Goal: Task Accomplishment & Management: Use online tool/utility

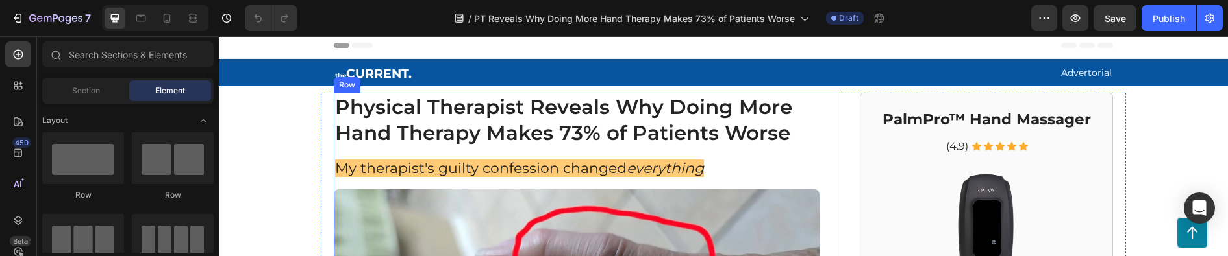
scroll to position [325, 0]
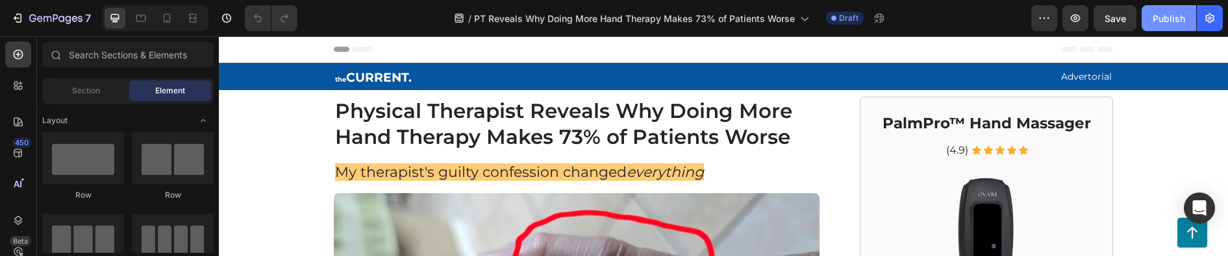
click at [1158, 21] on div "Publish" at bounding box center [1168, 19] width 32 height 14
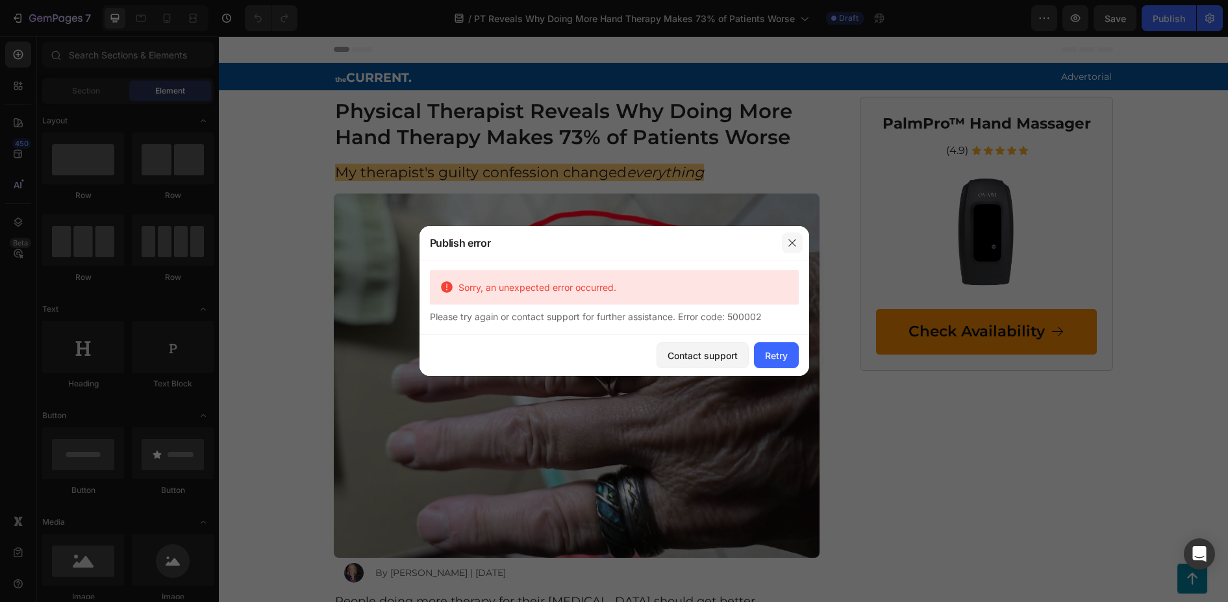
click at [785, 244] on button "button" at bounding box center [792, 242] width 21 height 21
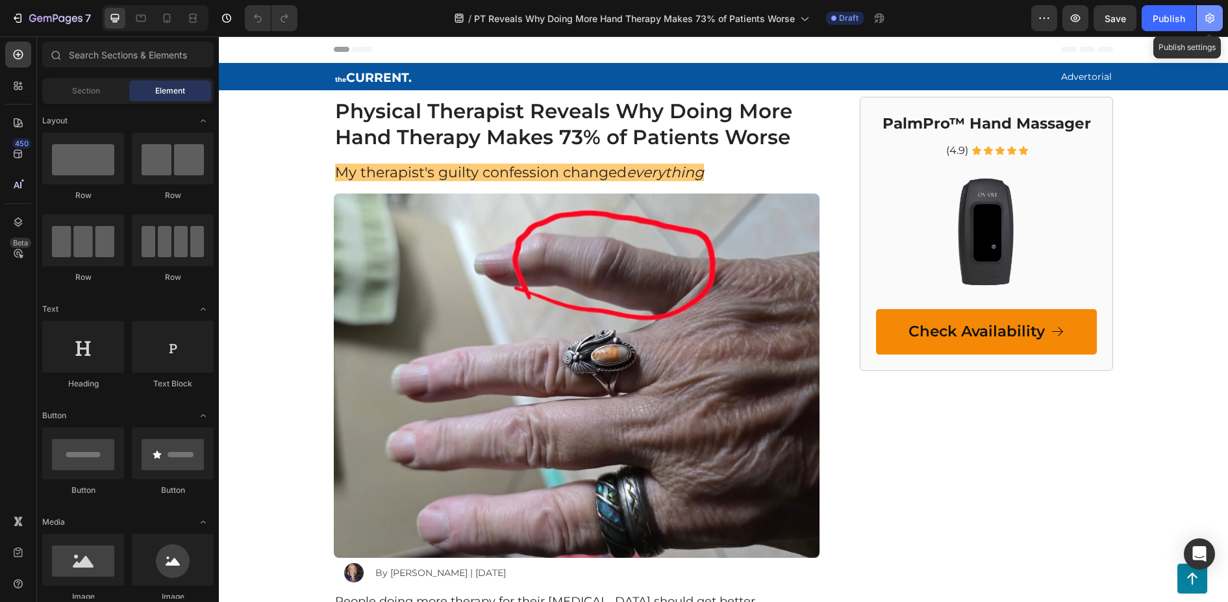
click at [1209, 22] on icon "button" at bounding box center [1209, 19] width 9 height 10
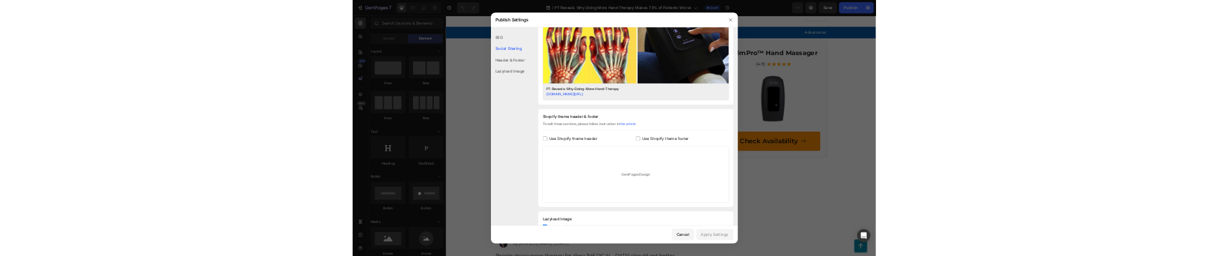
scroll to position [454, 0]
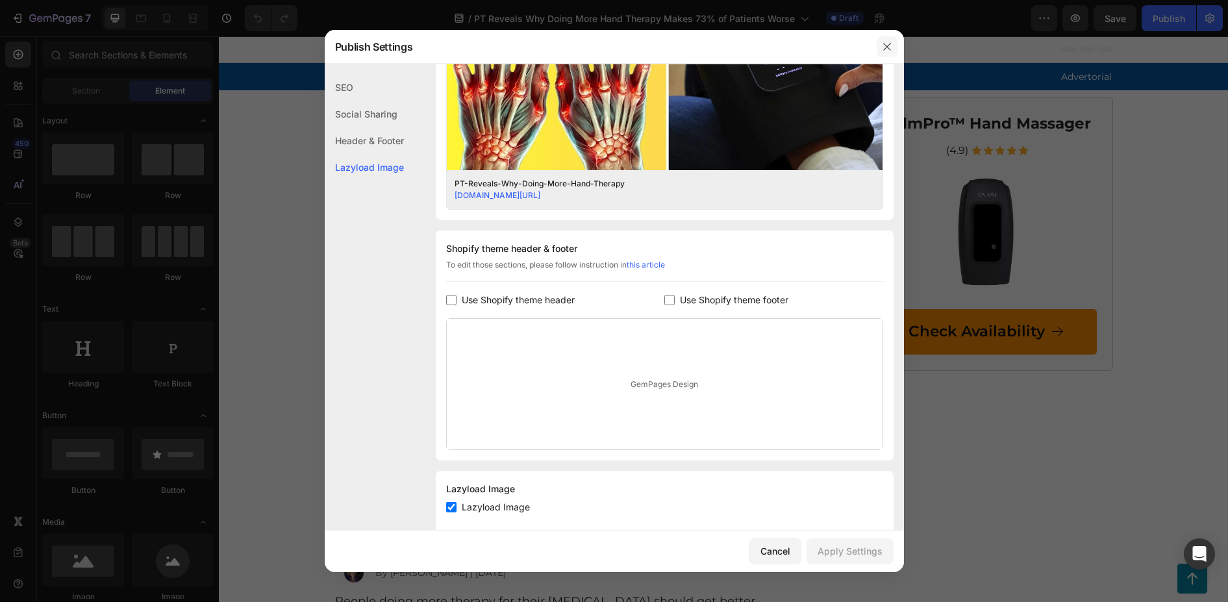
click at [883, 43] on icon "button" at bounding box center [886, 46] width 7 height 7
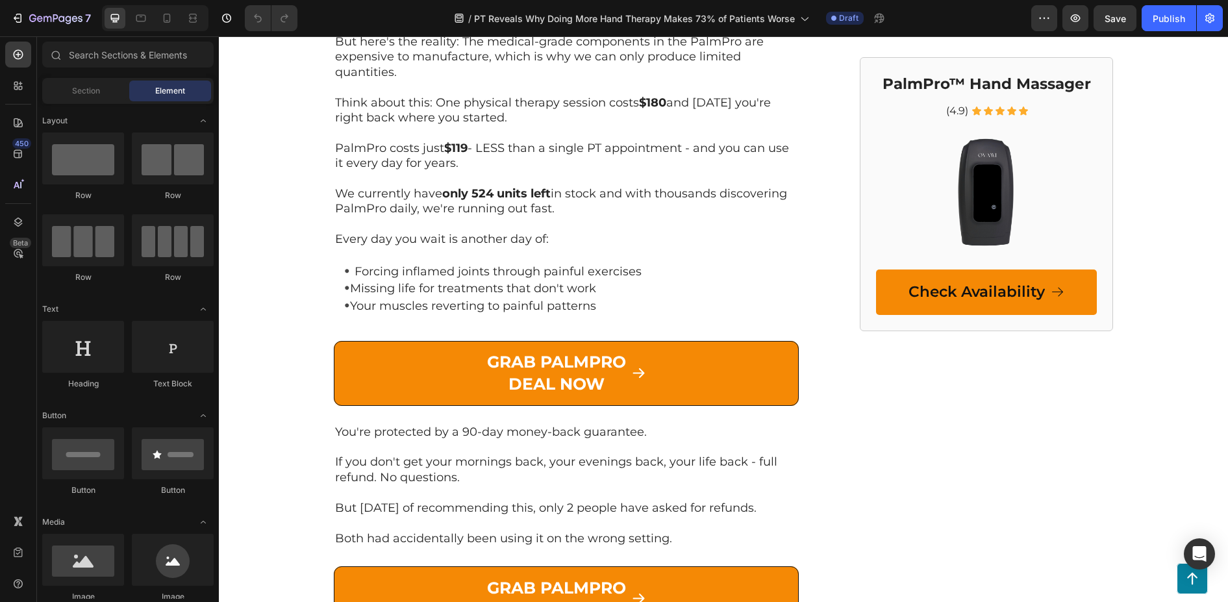
scroll to position [4870, 0]
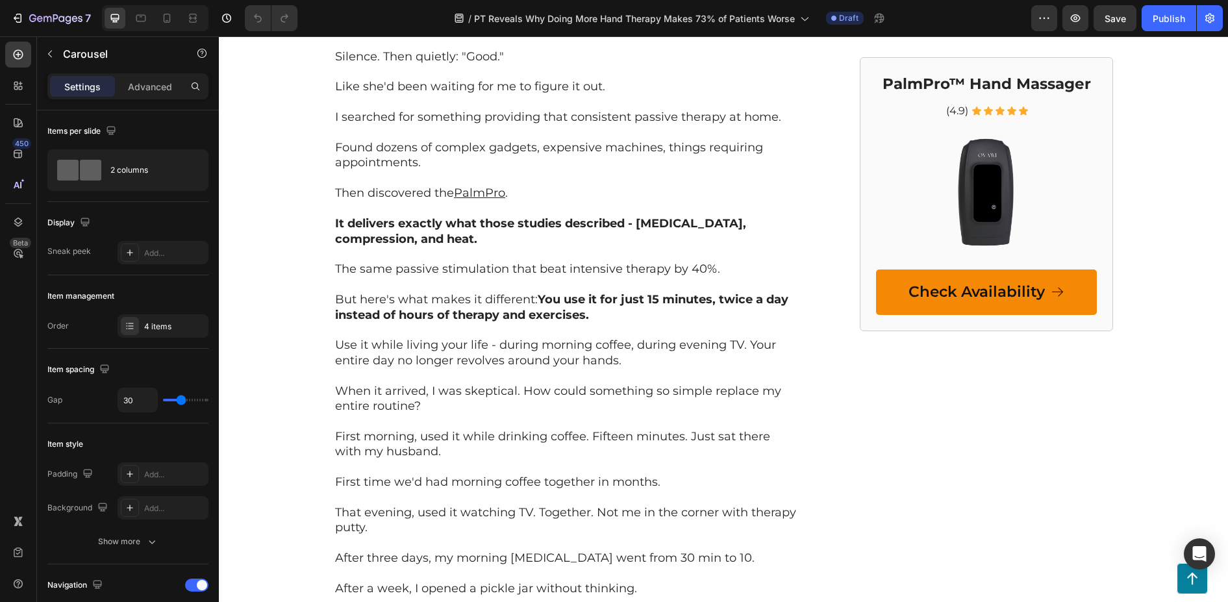
scroll to position [2793, 0]
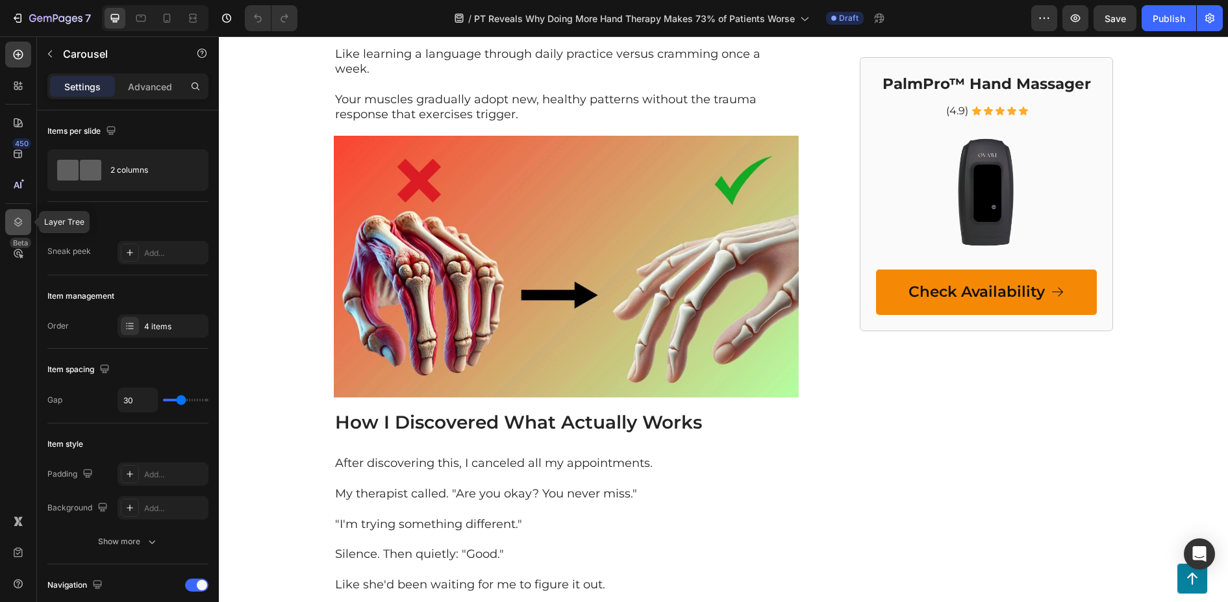
click at [13, 216] on icon at bounding box center [18, 222] width 13 height 13
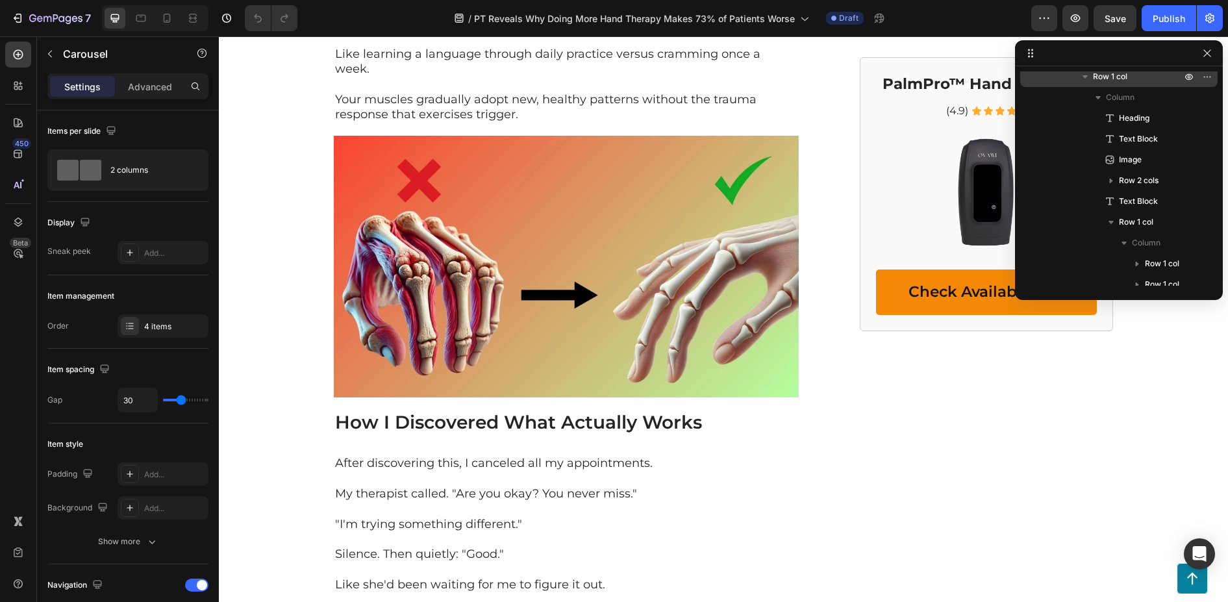
scroll to position [0, 0]
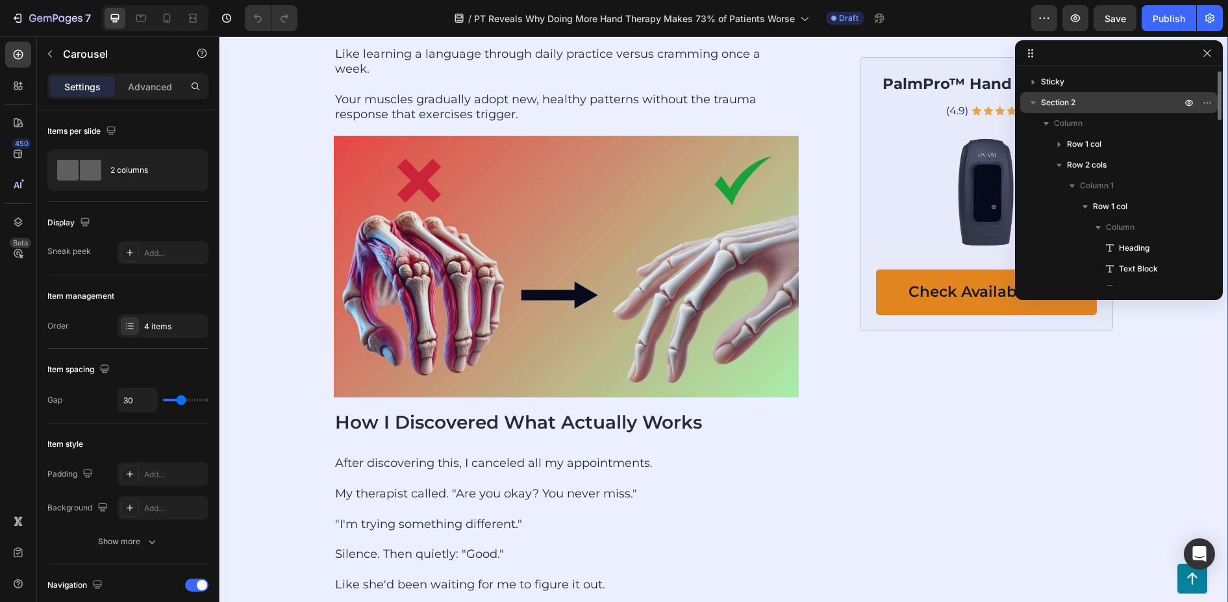
click at [1034, 102] on icon "button" at bounding box center [1032, 102] width 5 height 3
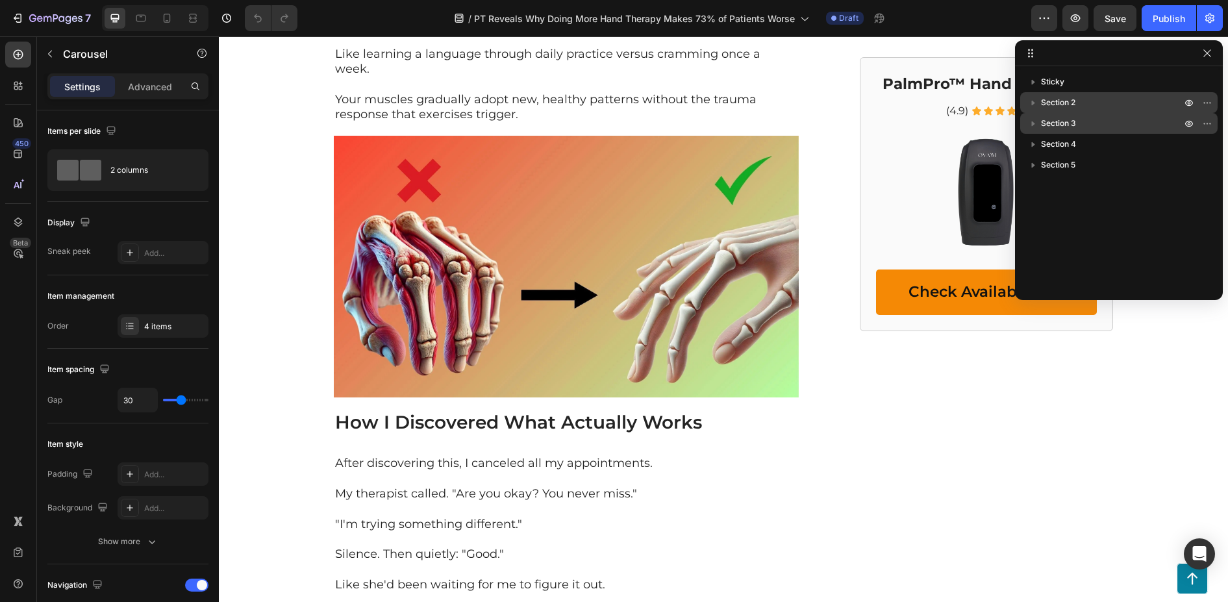
click at [1057, 119] on span "Section 3" at bounding box center [1058, 123] width 35 height 13
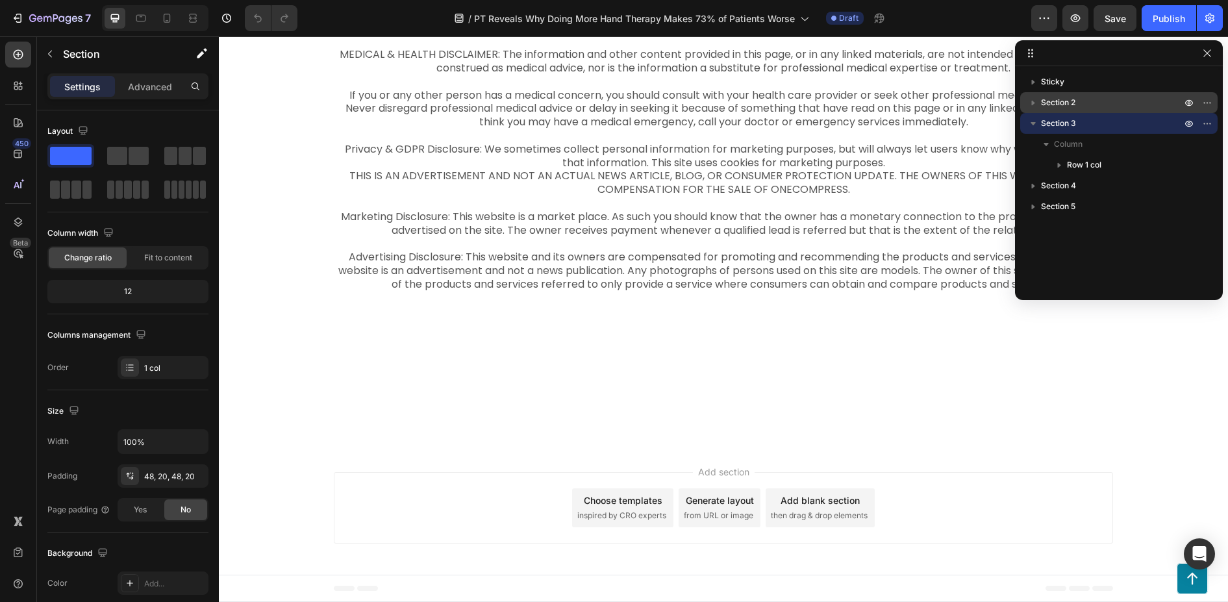
scroll to position [7785, 0]
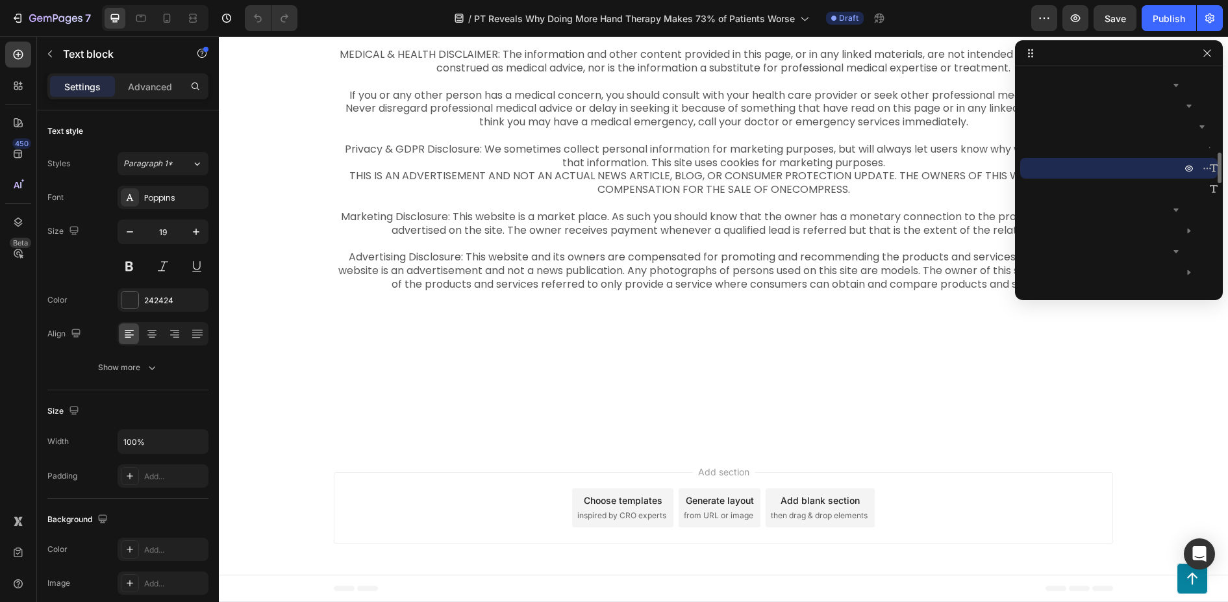
scroll to position [7656, 0]
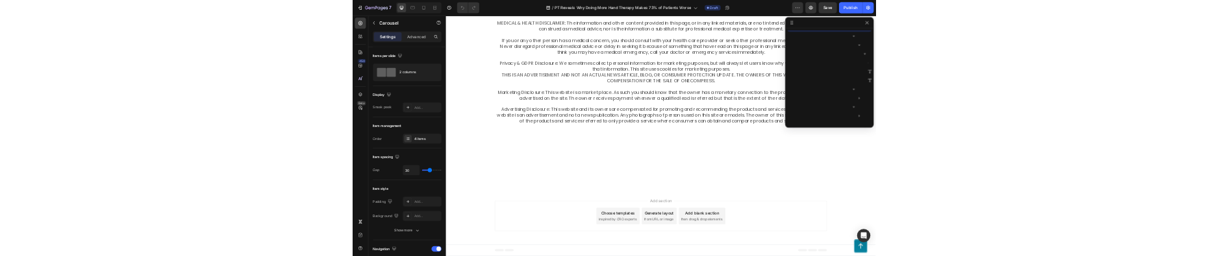
scroll to position [454, 0]
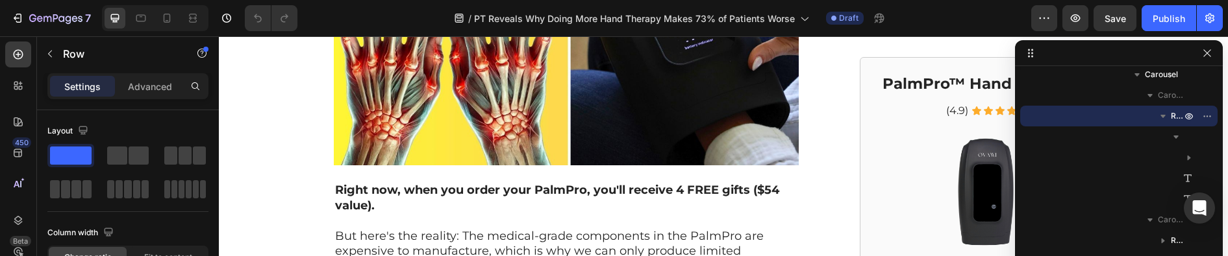
scroll to position [5000, 0]
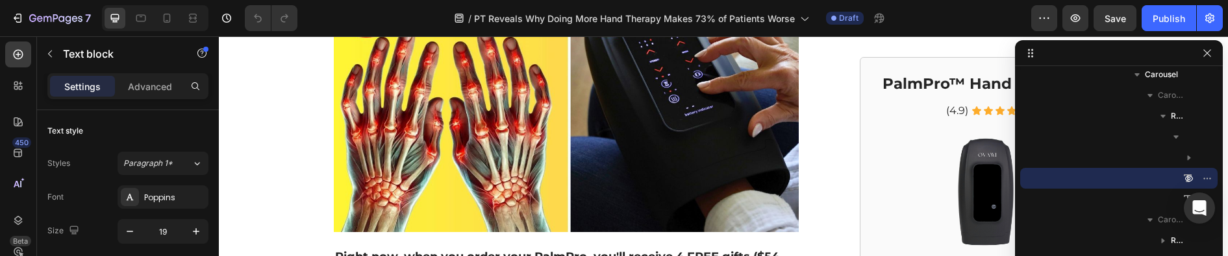
scroll to position [558, 0]
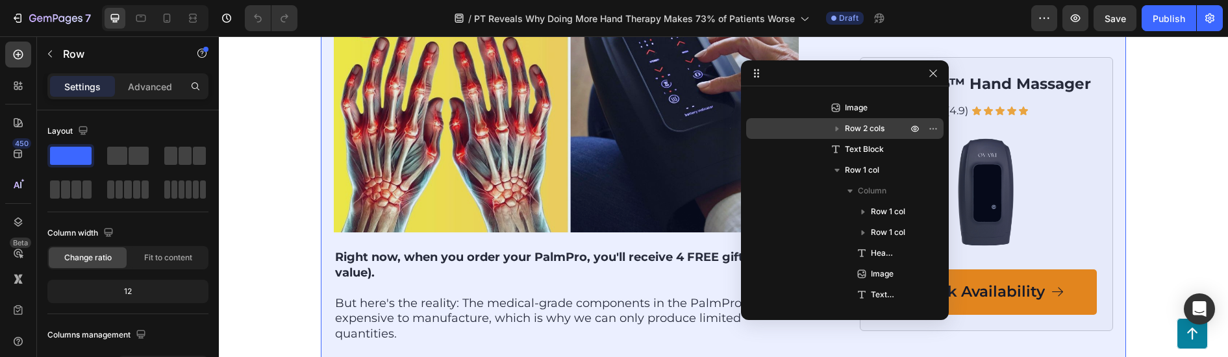
scroll to position [0, 0]
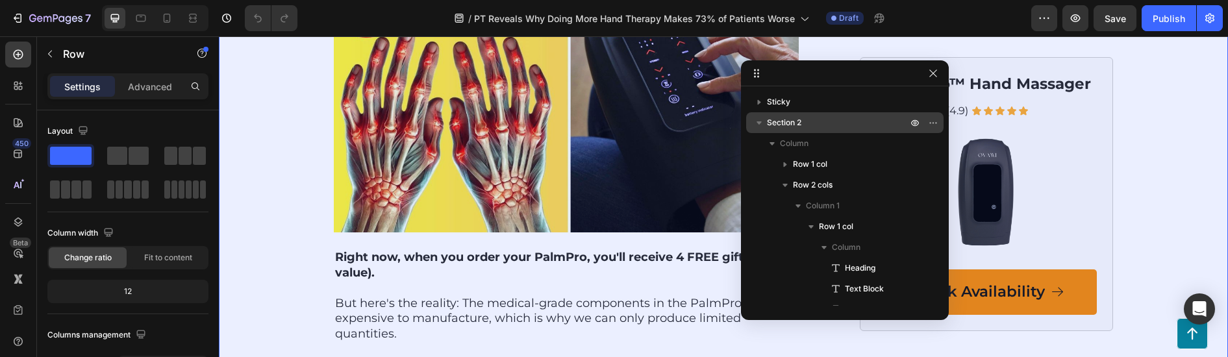
click at [754, 121] on icon "button" at bounding box center [758, 122] width 13 height 13
click at [912, 121] on icon "button" at bounding box center [915, 123] width 10 height 10
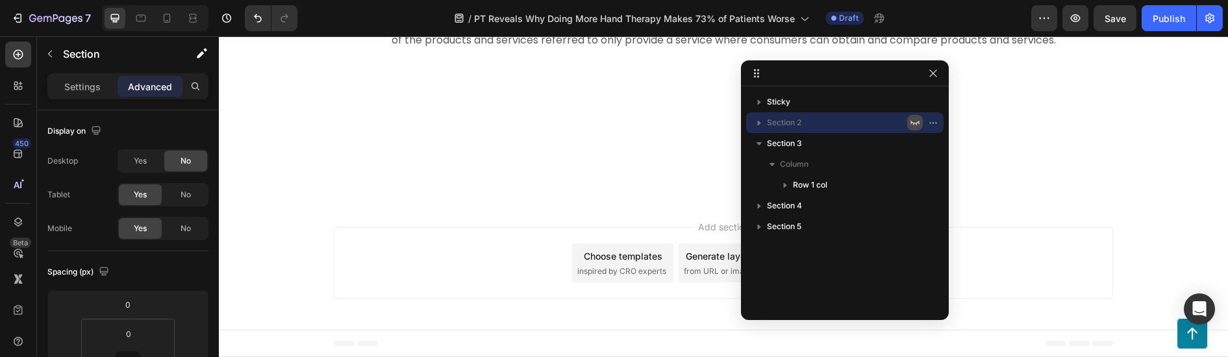
scroll to position [291, 0]
click at [912, 121] on icon "button" at bounding box center [915, 123] width 10 height 10
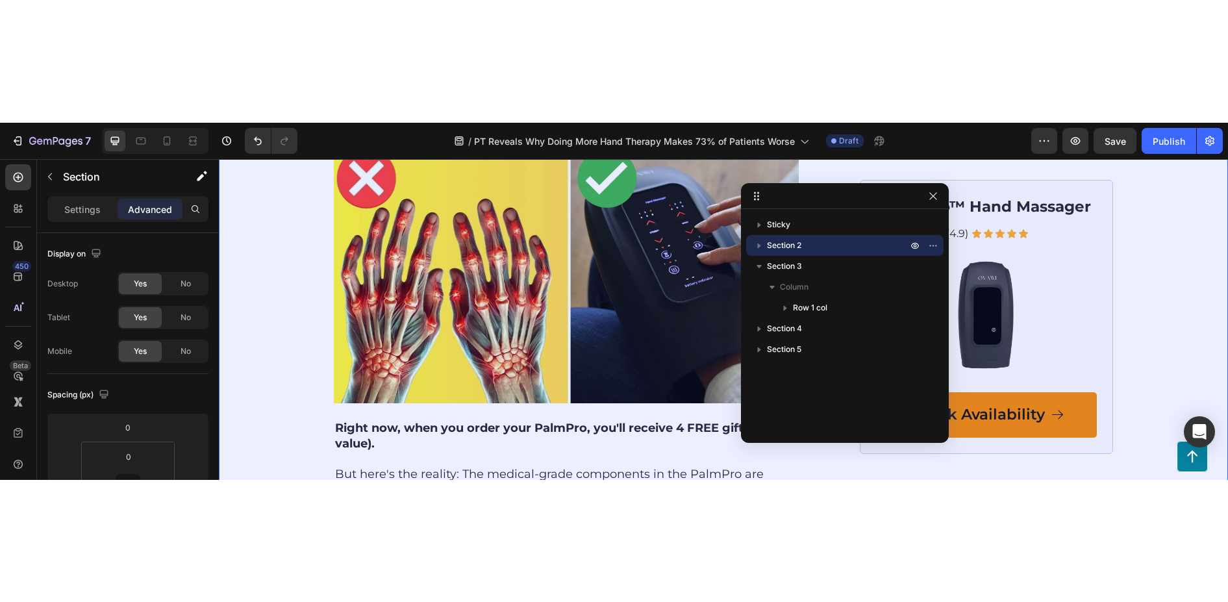
scroll to position [4950, 0]
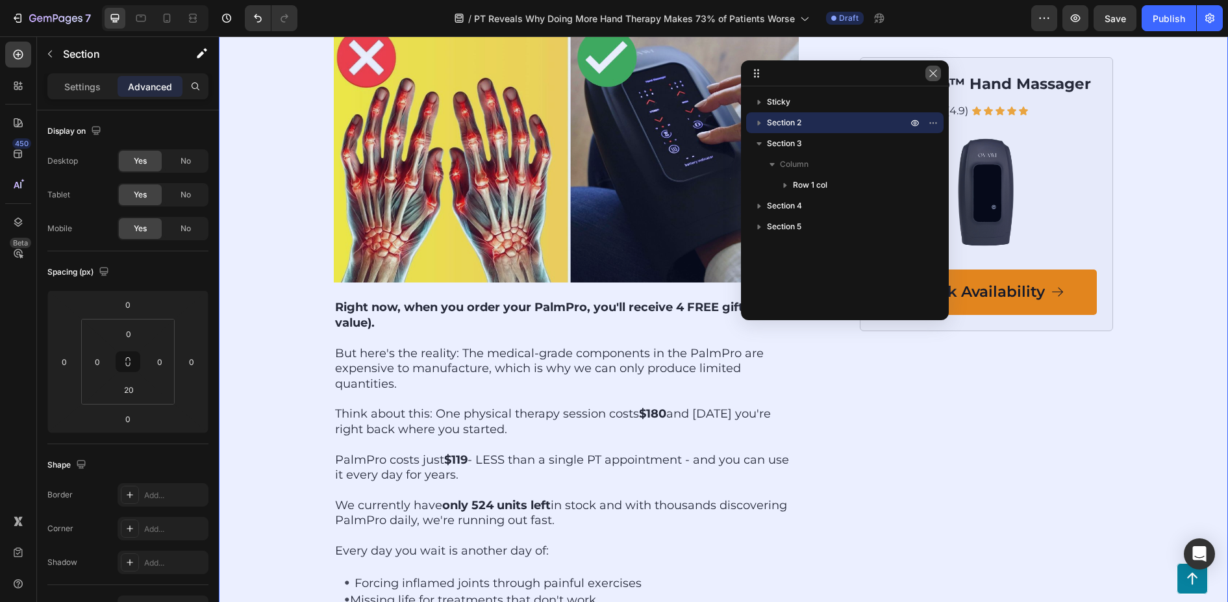
click at [932, 68] on icon "button" at bounding box center [933, 73] width 10 height 10
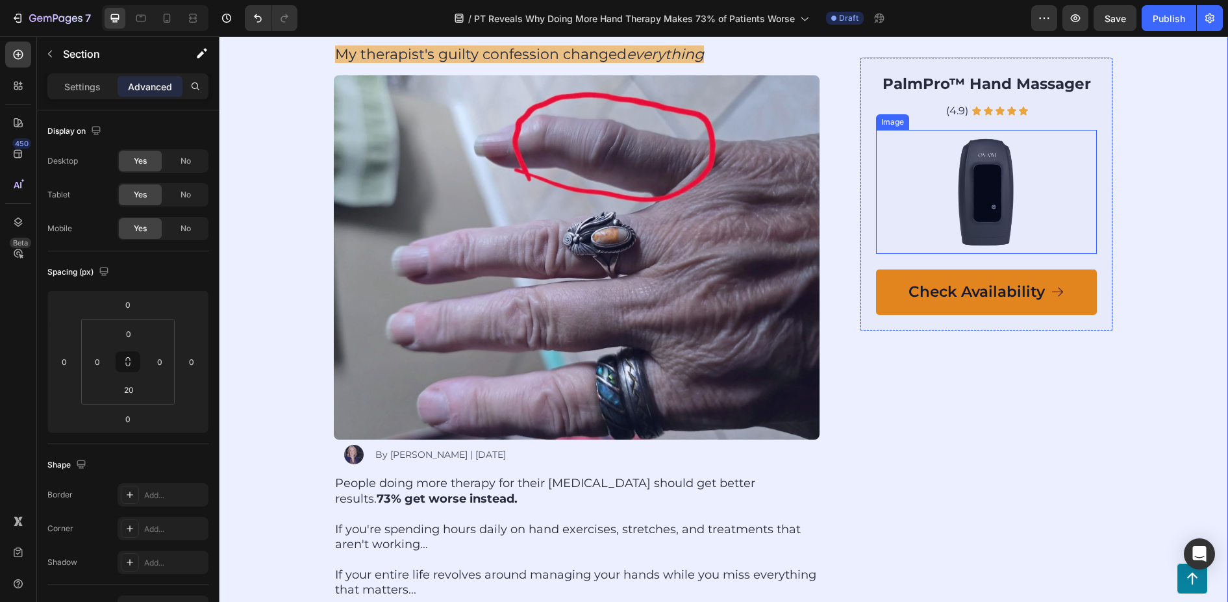
scroll to position [0, 0]
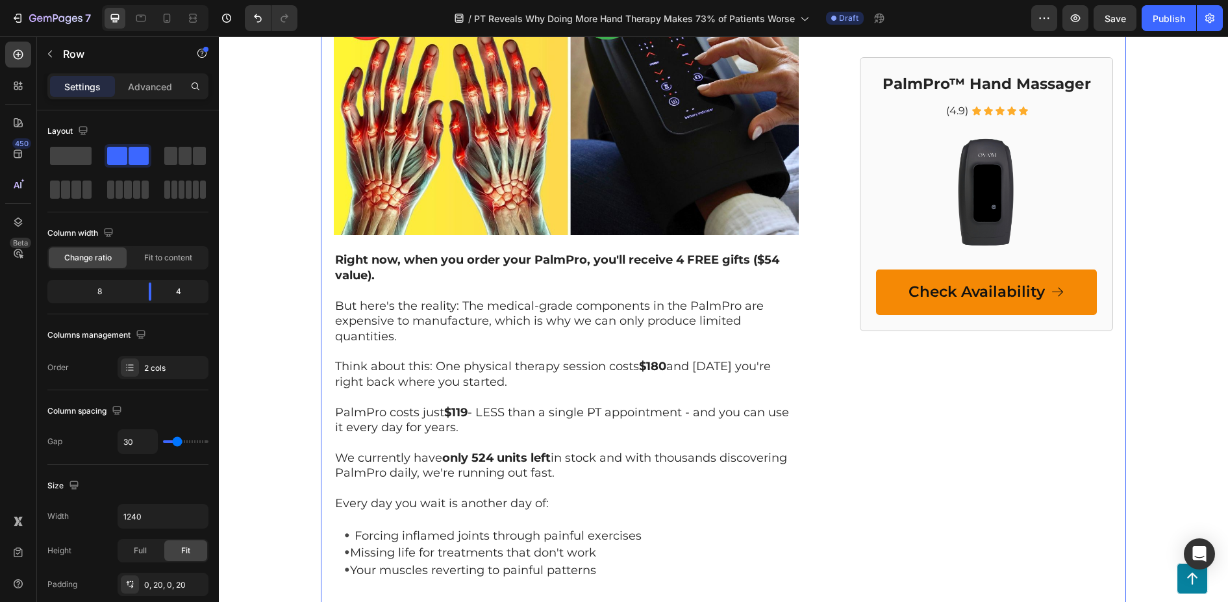
scroll to position [4999, 0]
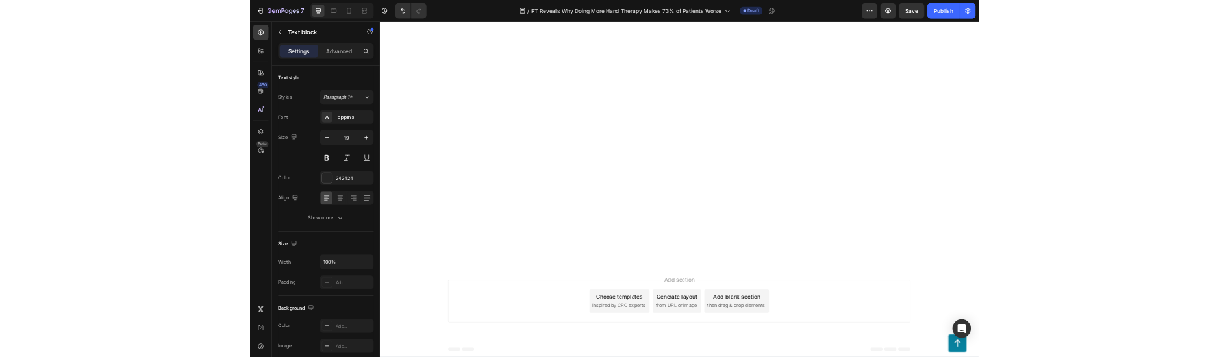
scroll to position [7661, 0]
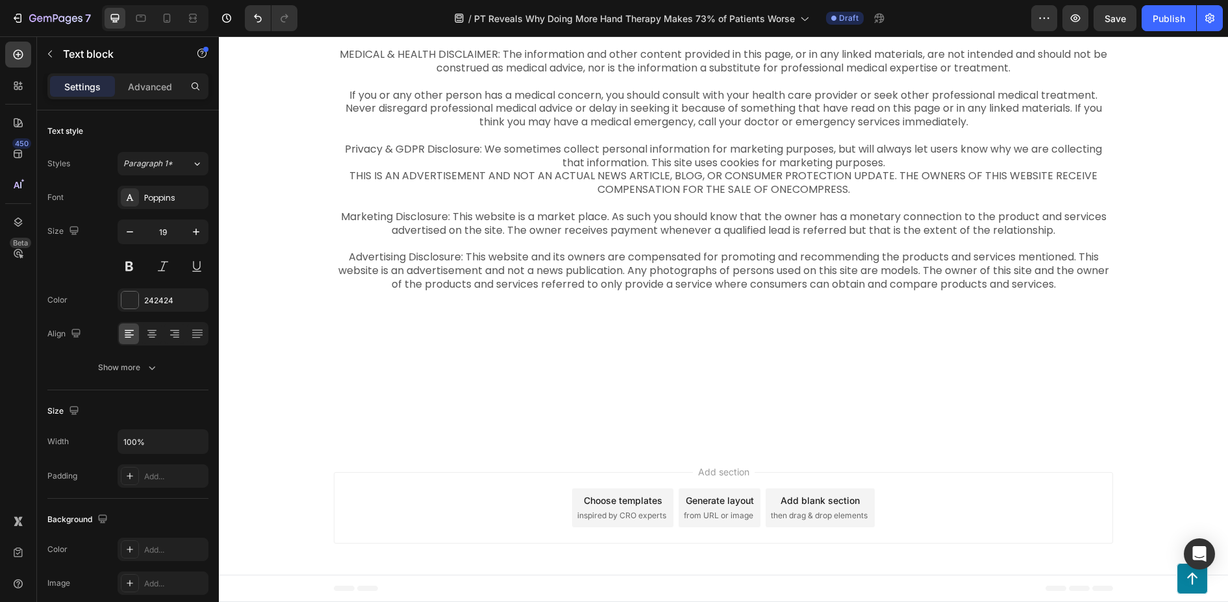
scroll to position [7641, 0]
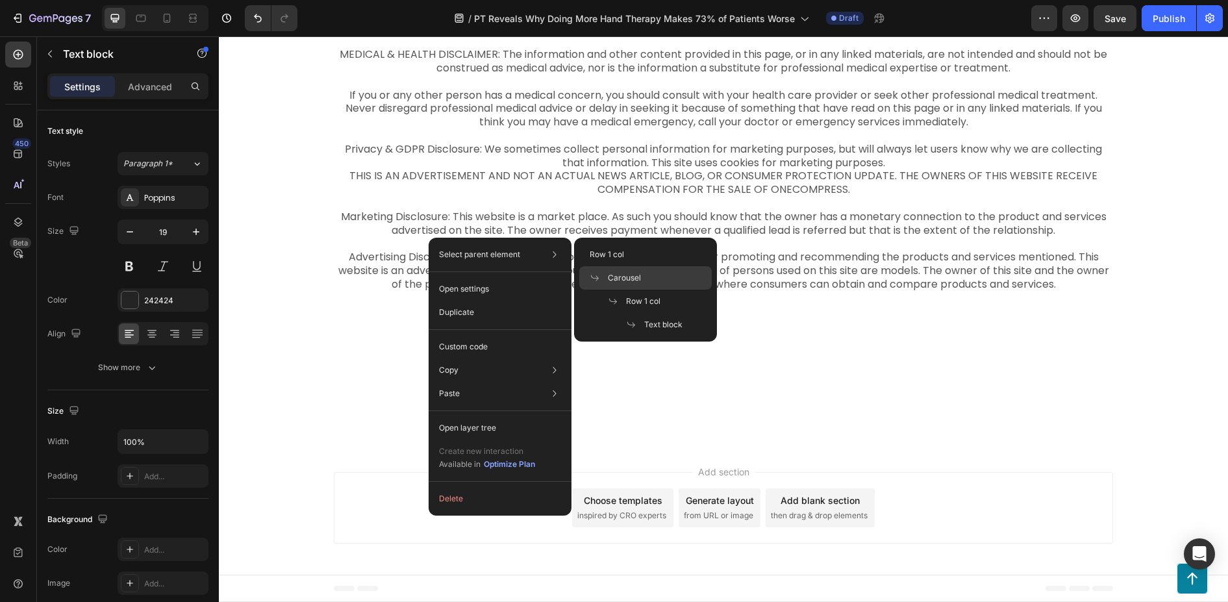
click at [634, 256] on div "Carousel" at bounding box center [645, 277] width 132 height 23
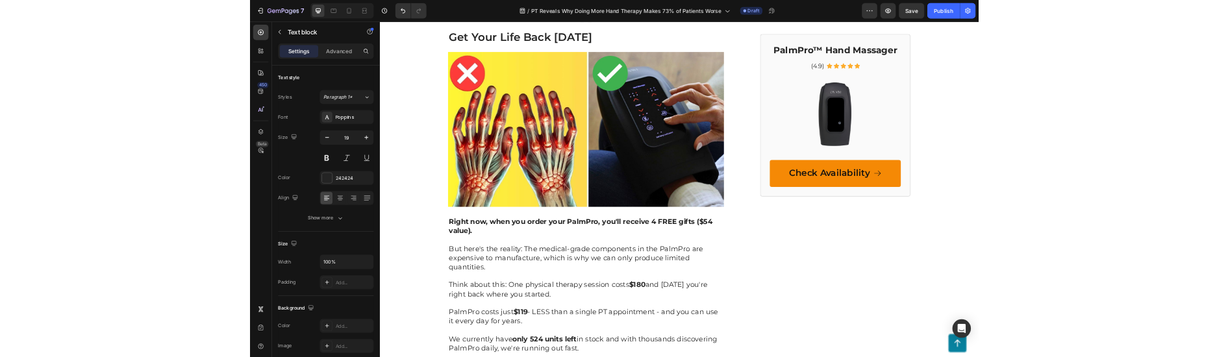
scroll to position [4828, 0]
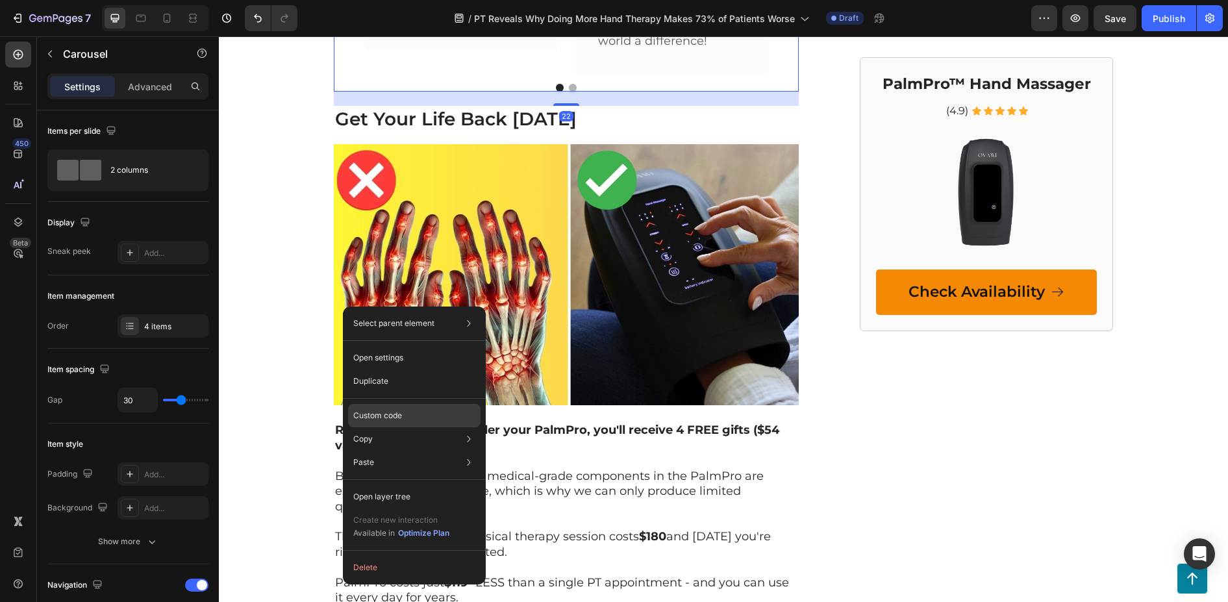
click at [389, 256] on p "Custom code" at bounding box center [377, 416] width 49 height 12
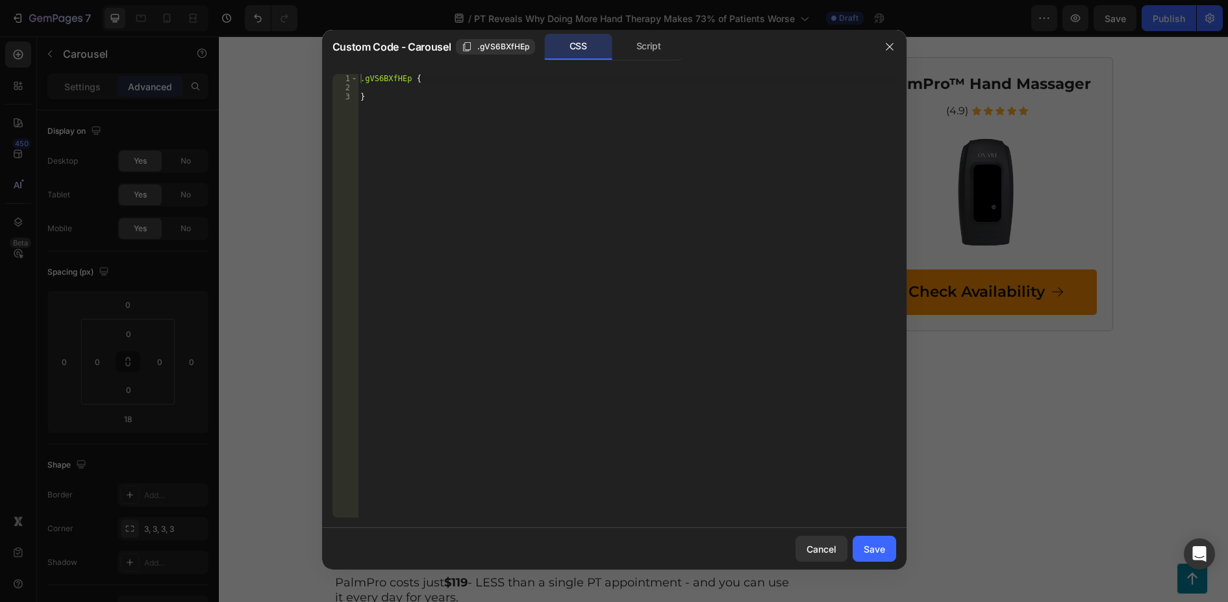
type textarea ".gVS6BXfHEp {"
click at [387, 79] on div ".gVS6BXfHEp { }" at bounding box center [627, 305] width 538 height 462
click at [888, 42] on icon "button" at bounding box center [889, 47] width 10 height 10
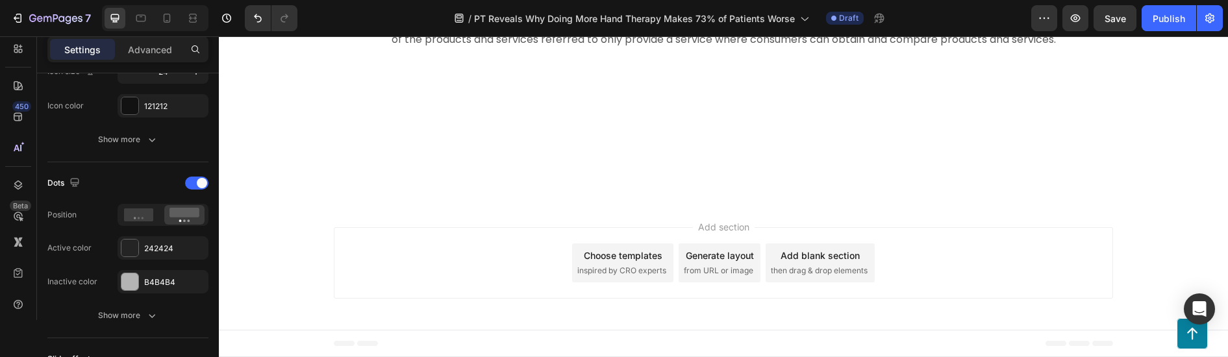
scroll to position [7814, 0]
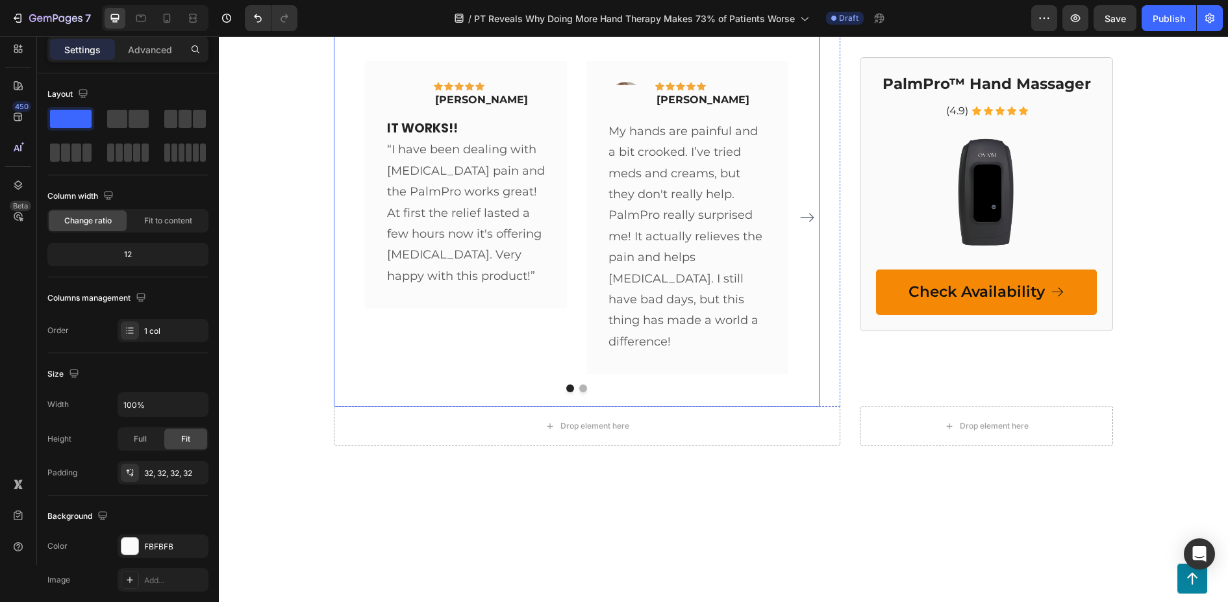
scroll to position [6970, 0]
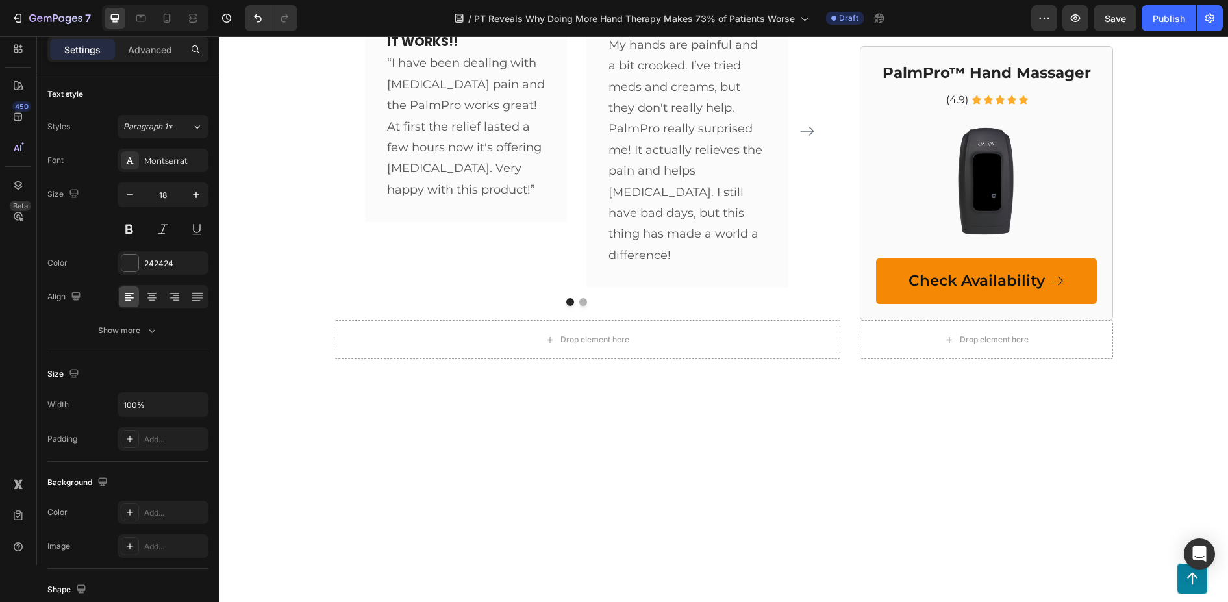
scroll to position [7360, 0]
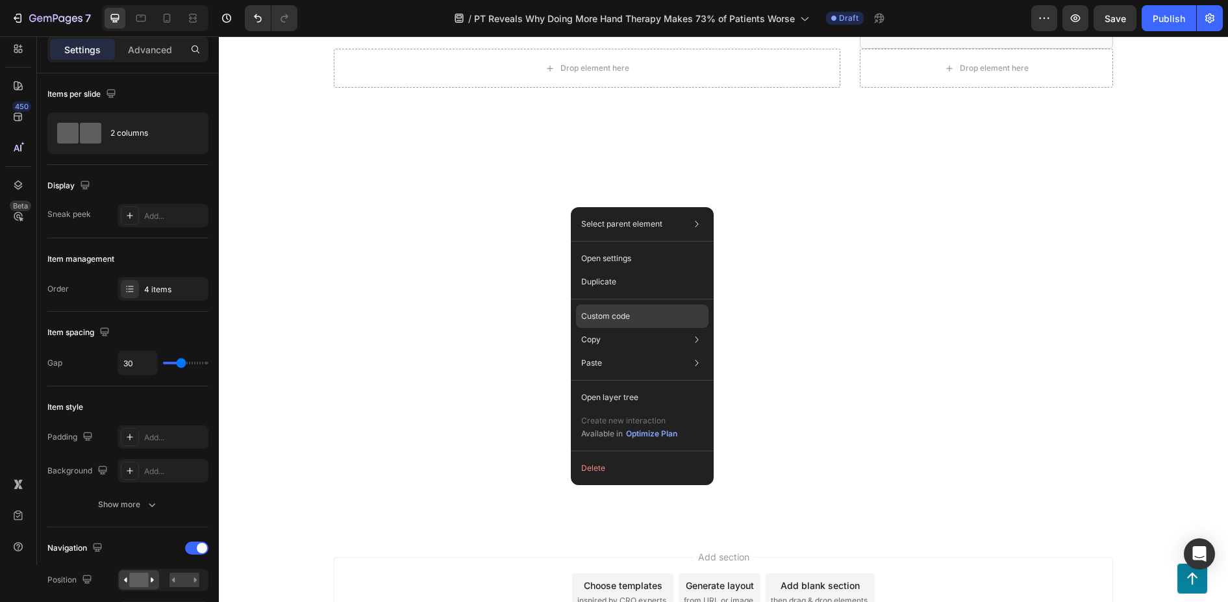
click at [595, 256] on p "Custom code" at bounding box center [605, 316] width 49 height 12
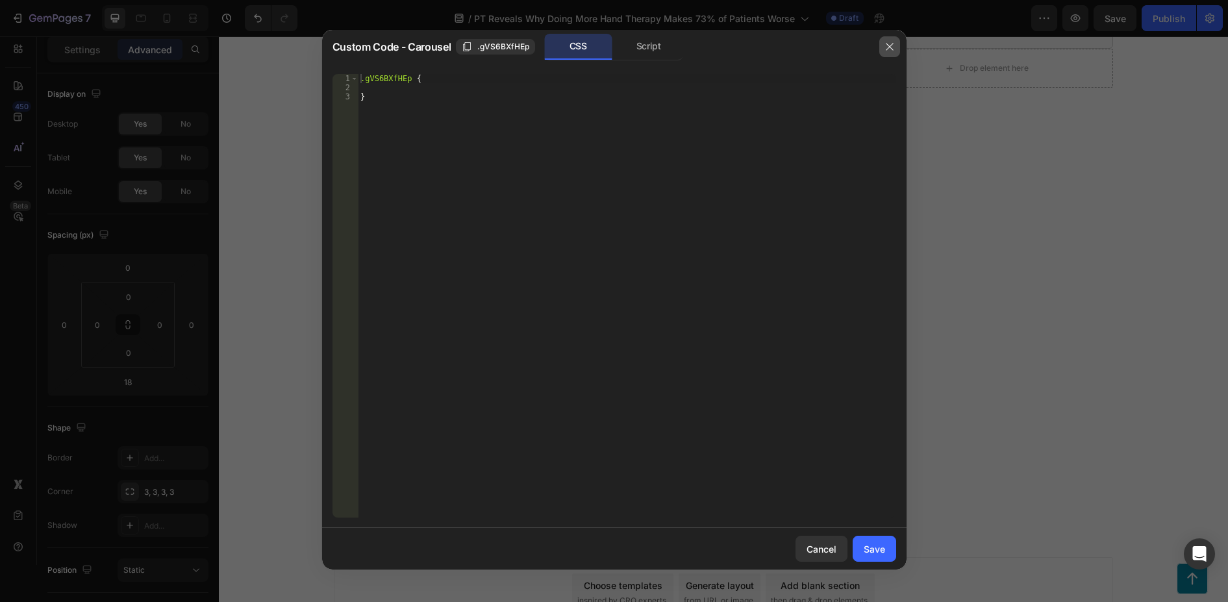
drag, startPoint x: 887, startPoint y: 40, endPoint x: 655, endPoint y: 6, distance: 235.0
click at [887, 40] on button "button" at bounding box center [889, 46] width 21 height 21
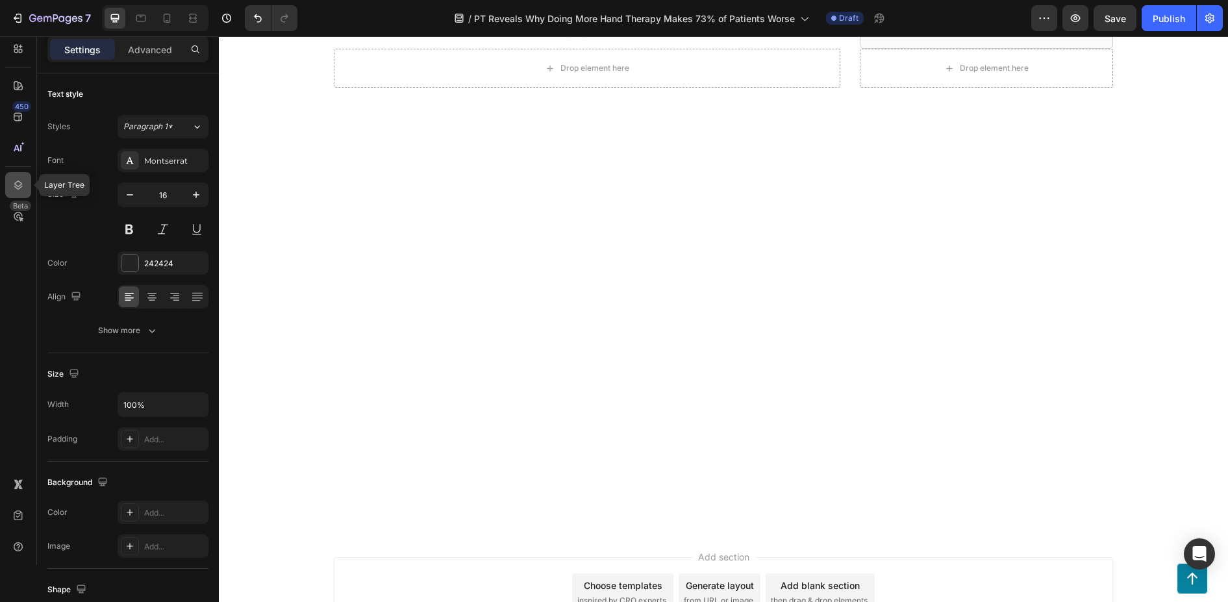
click at [25, 182] on div at bounding box center [18, 185] width 26 height 26
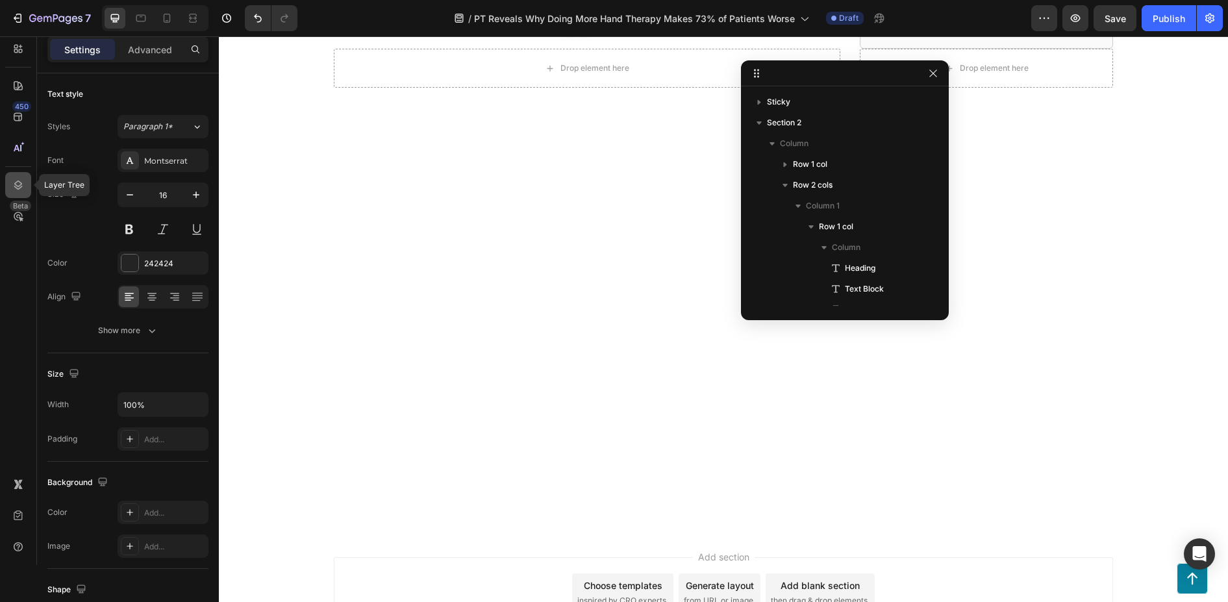
scroll to position [641, 0]
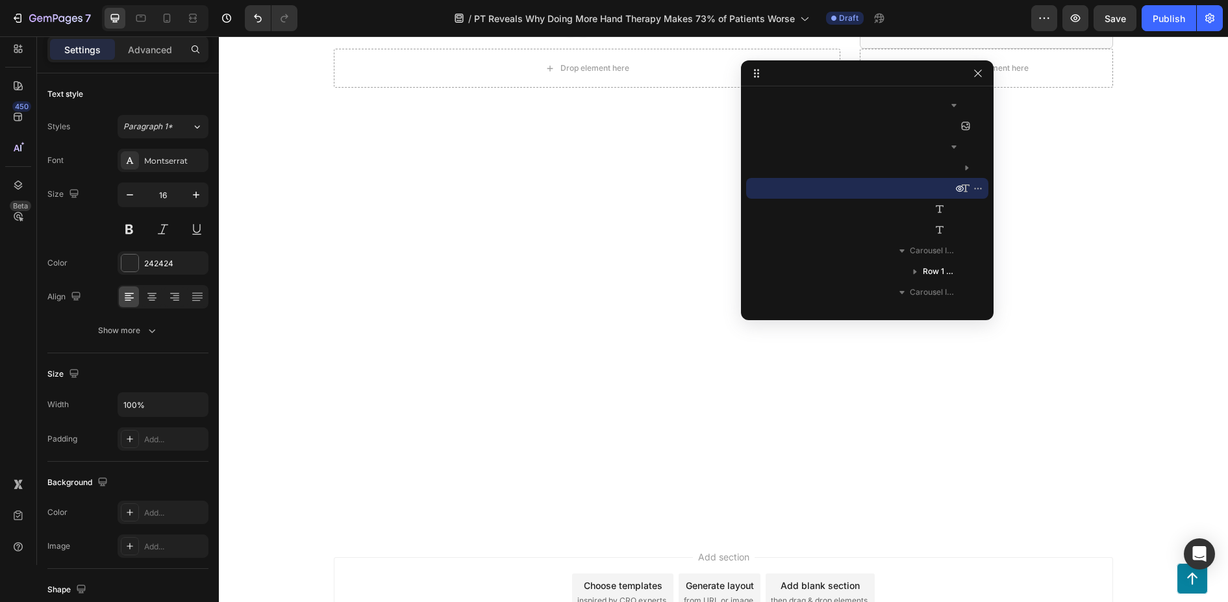
drag, startPoint x: 947, startPoint y: 210, endPoint x: 1239, endPoint y: 262, distance: 296.6
click at [1227, 0] on html "7 / PT Reveals Why Doing More Hand Therapy Makes 73% of Patients Worse Draft Pr…" at bounding box center [614, 0] width 1228 height 0
drag, startPoint x: 742, startPoint y: 257, endPoint x: 597, endPoint y: 258, distance: 144.8
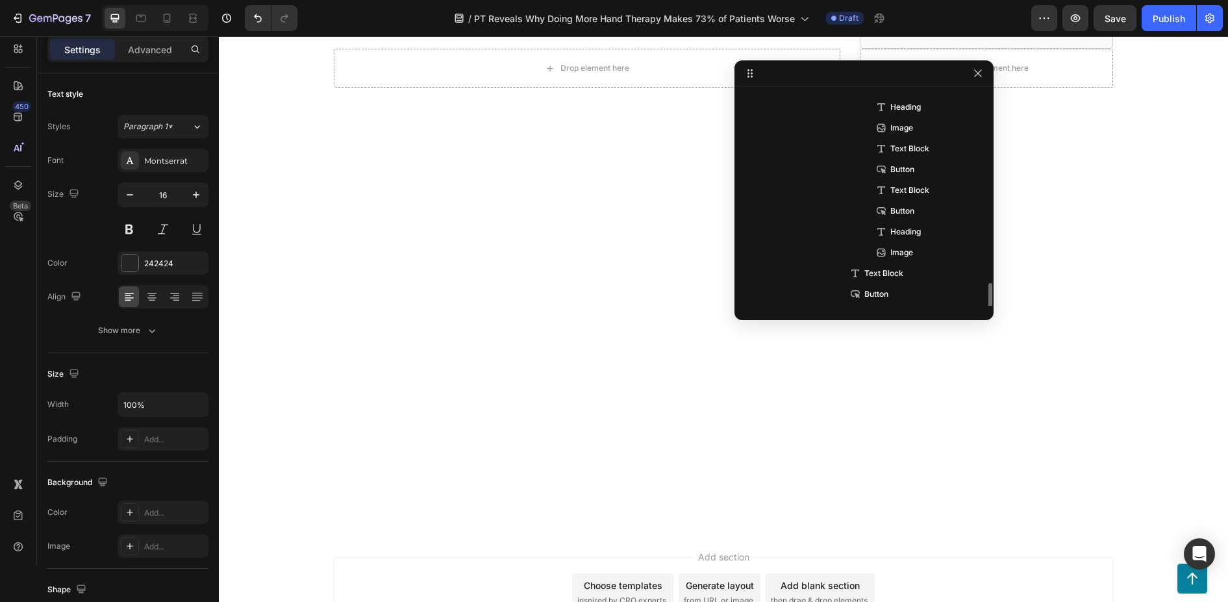
scroll to position [1234, 0]
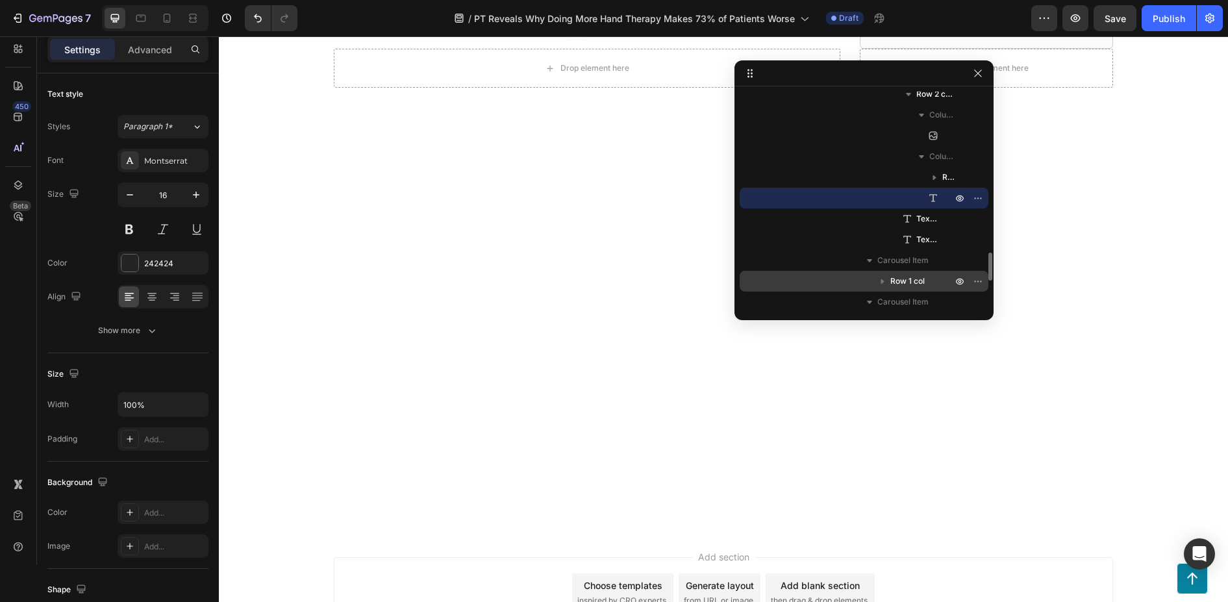
click at [907, 256] on span "Row 1 col" at bounding box center [907, 281] width 34 height 13
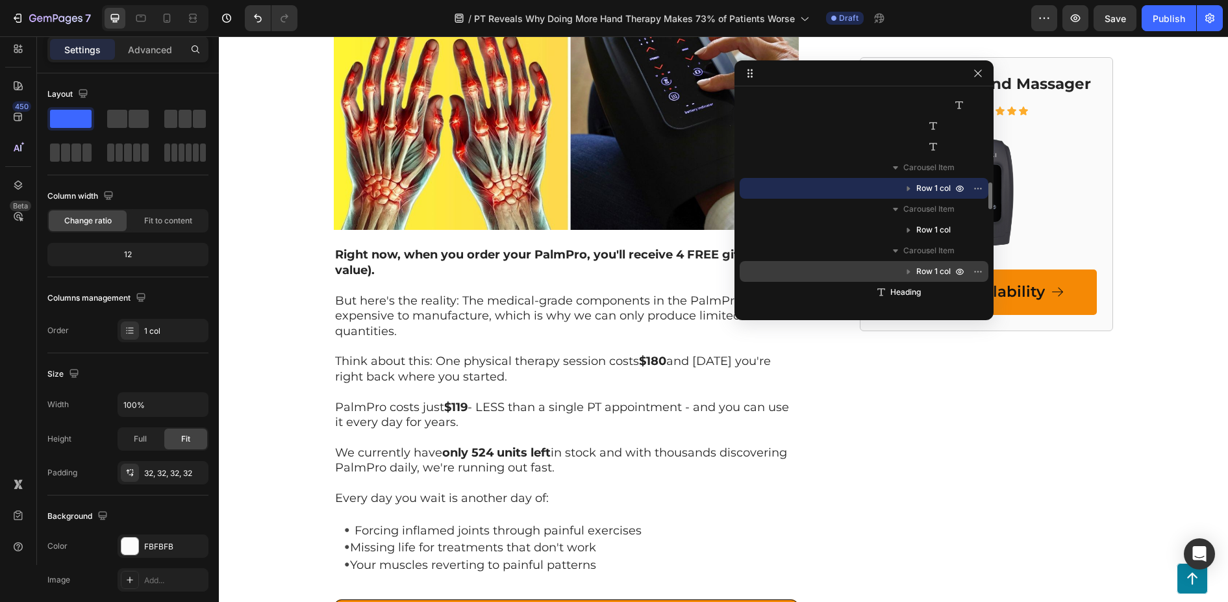
scroll to position [5000, 0]
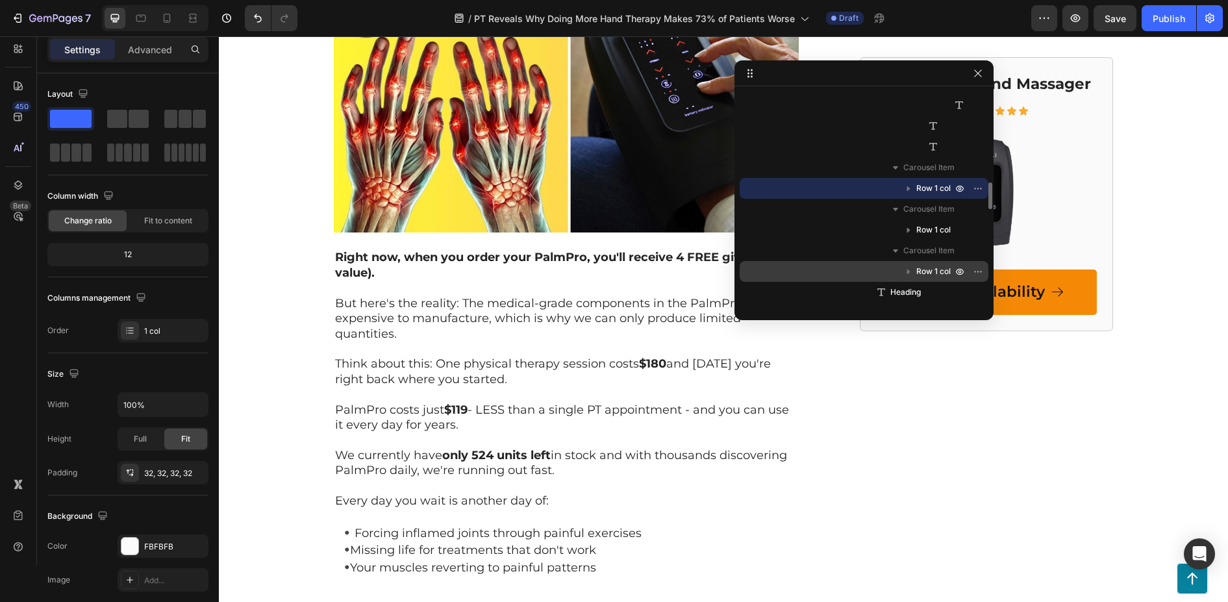
click at [930, 256] on span "Row 1 col" at bounding box center [933, 271] width 34 height 13
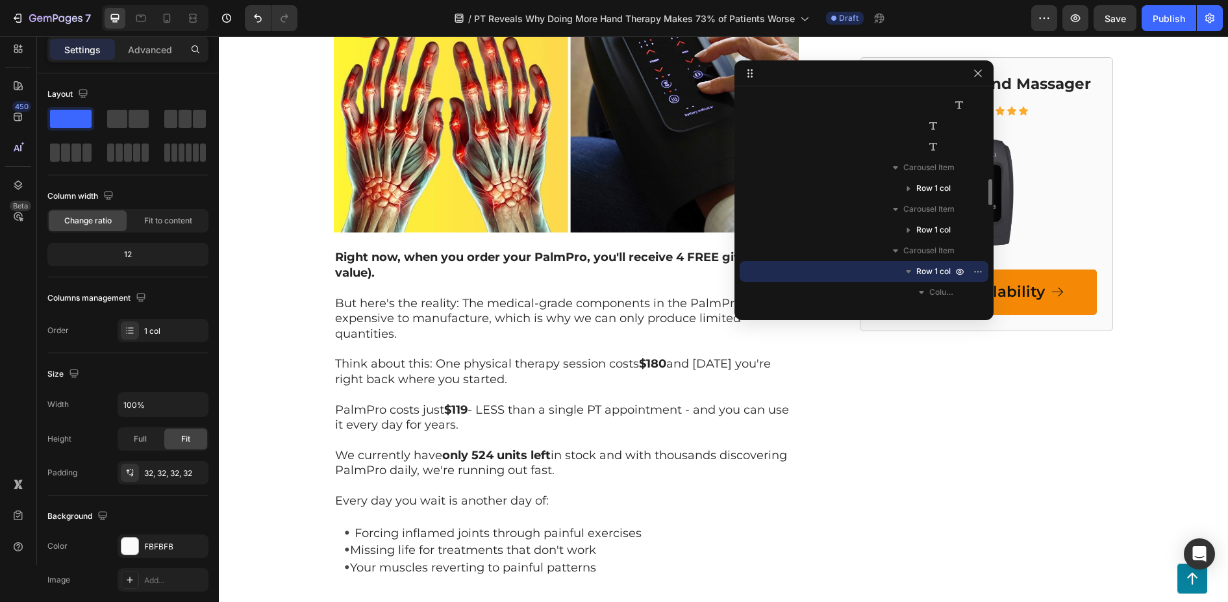
click at [930, 256] on span "Row 1 col" at bounding box center [933, 271] width 34 height 13
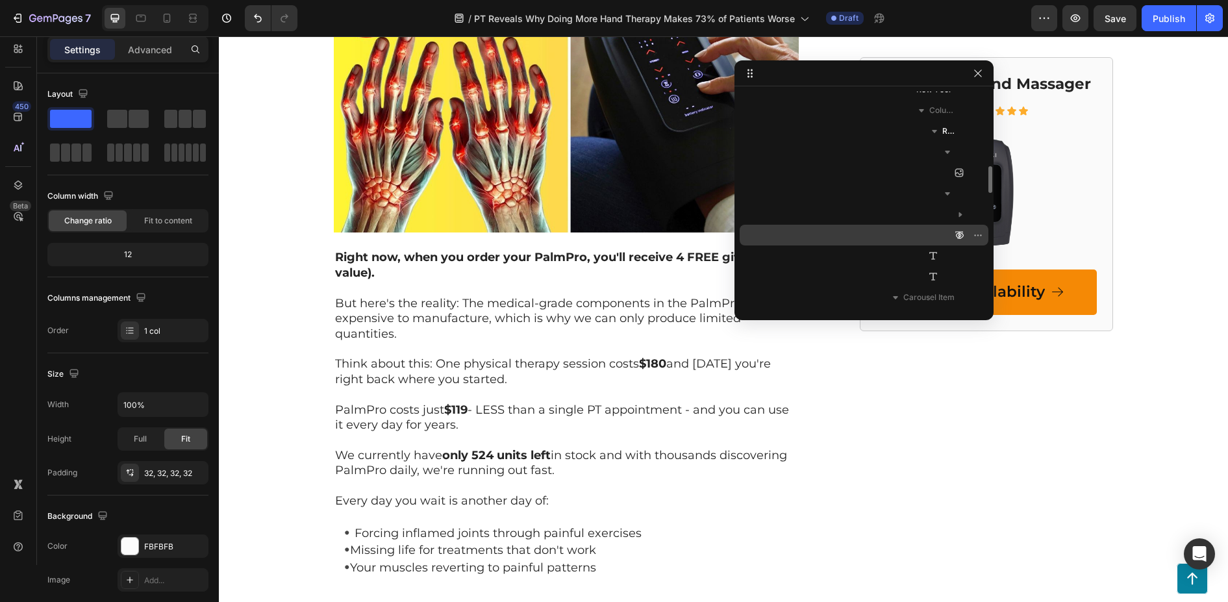
scroll to position [464, 0]
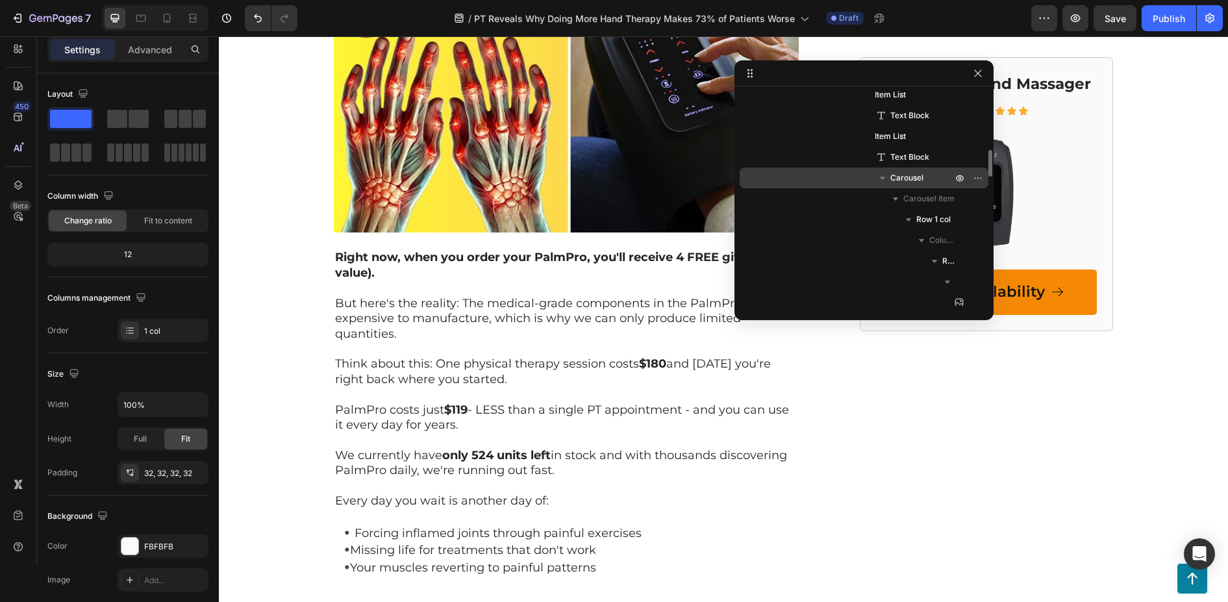
click at [880, 175] on icon "button" at bounding box center [882, 177] width 13 height 13
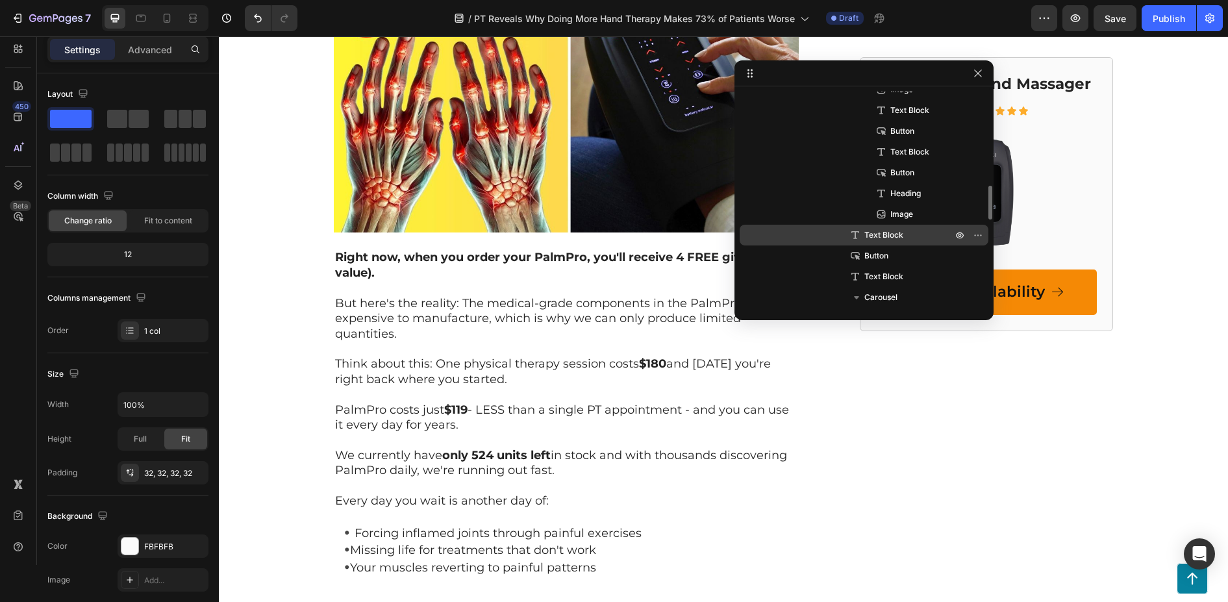
scroll to position [659, 0]
click at [897, 232] on span "Carousel" at bounding box center [880, 232] width 33 height 13
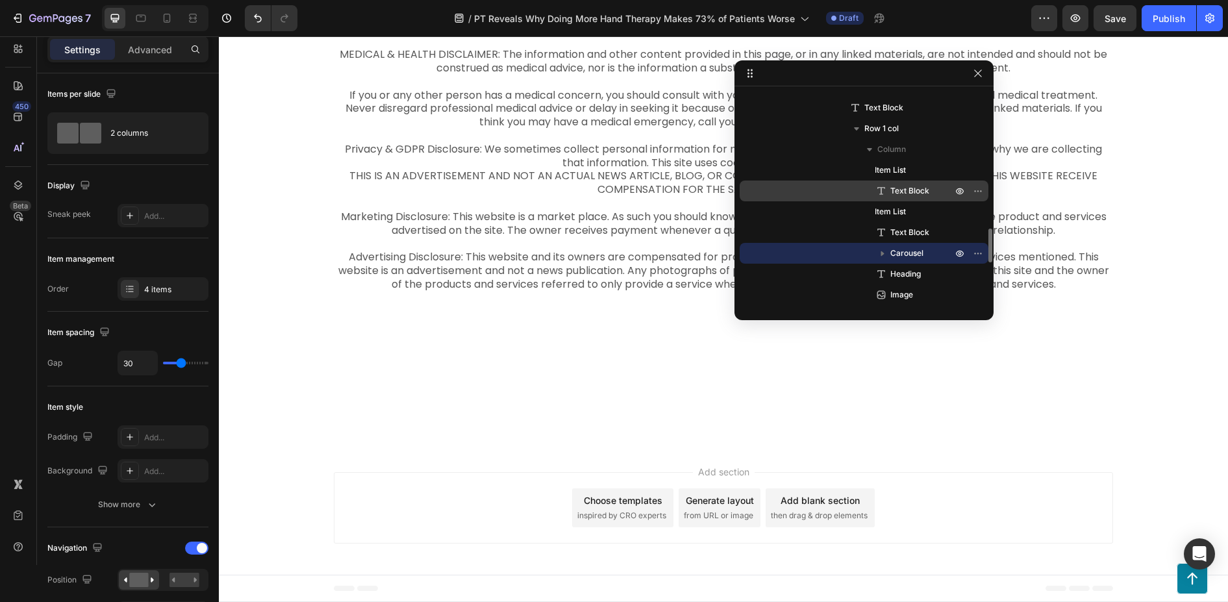
scroll to position [324, 0]
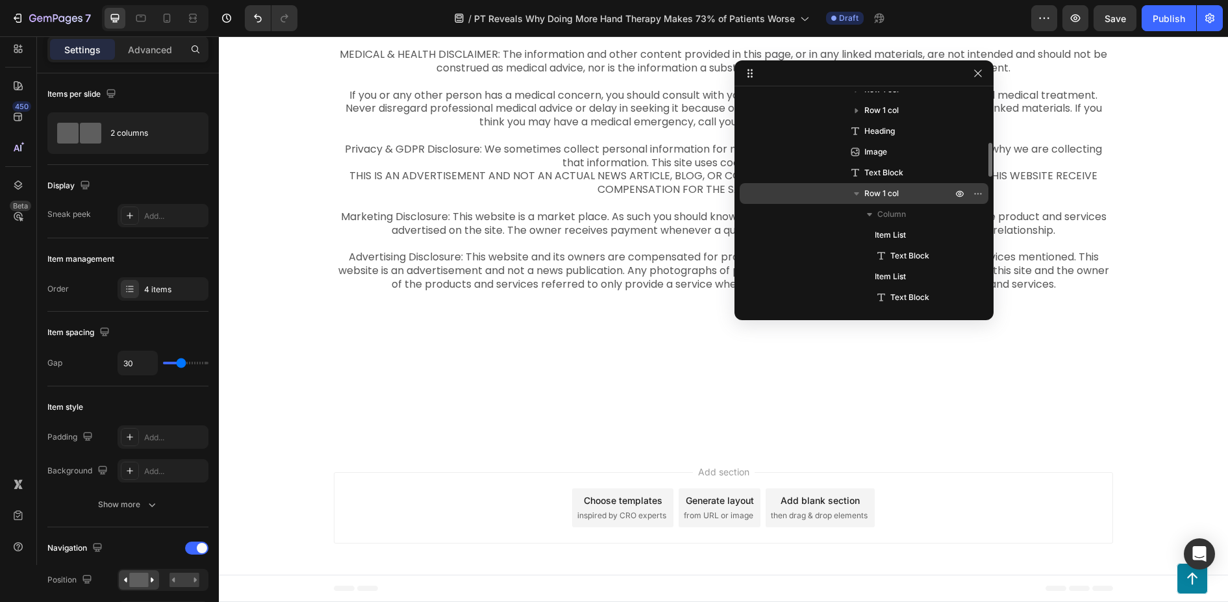
click at [858, 191] on icon "button" at bounding box center [856, 193] width 13 height 13
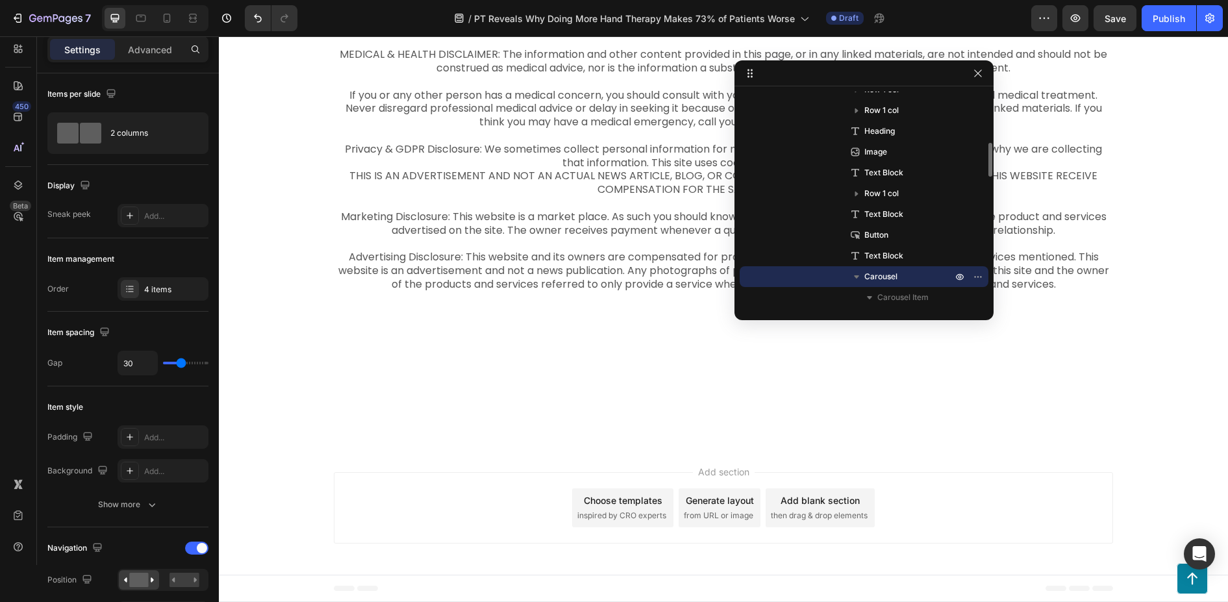
click at [860, 256] on icon "button" at bounding box center [856, 276] width 13 height 13
click at [881, 256] on span "Carousel" at bounding box center [880, 276] width 33 height 13
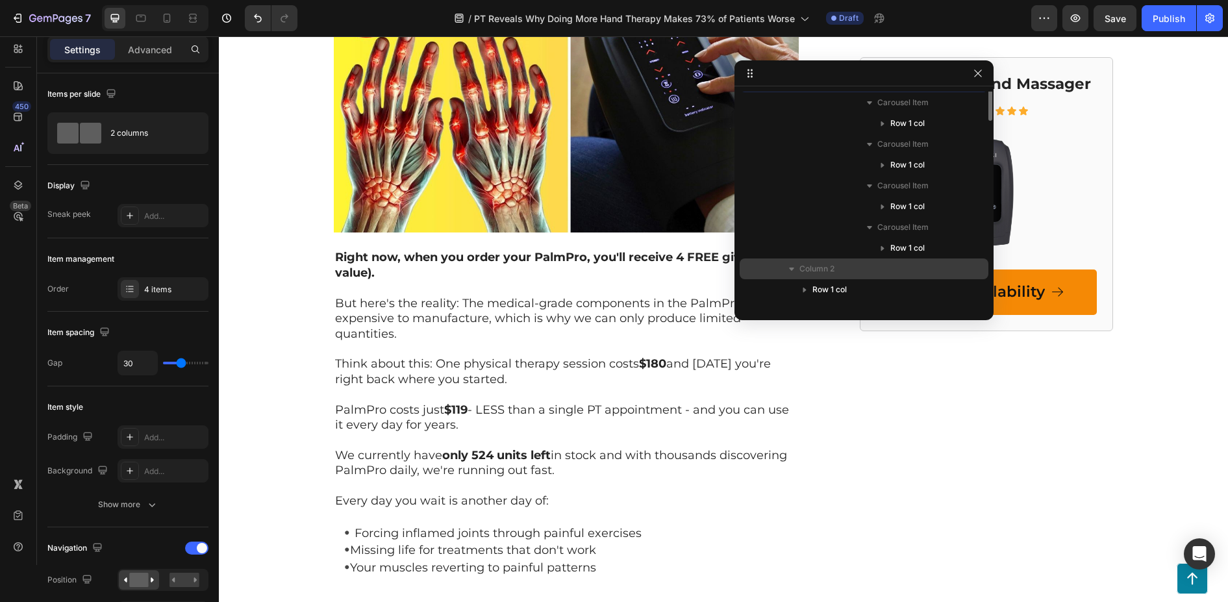
scroll to position [389, 0]
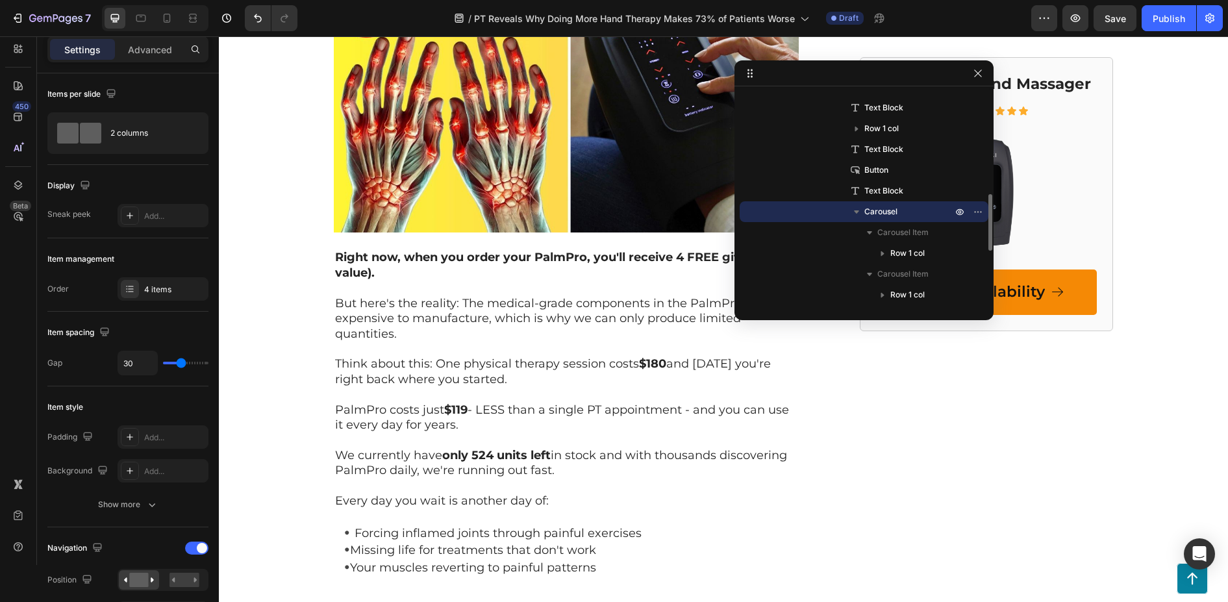
drag, startPoint x: 857, startPoint y: 208, endPoint x: 880, endPoint y: 223, distance: 27.7
click at [856, 208] on icon "button" at bounding box center [856, 211] width 13 height 13
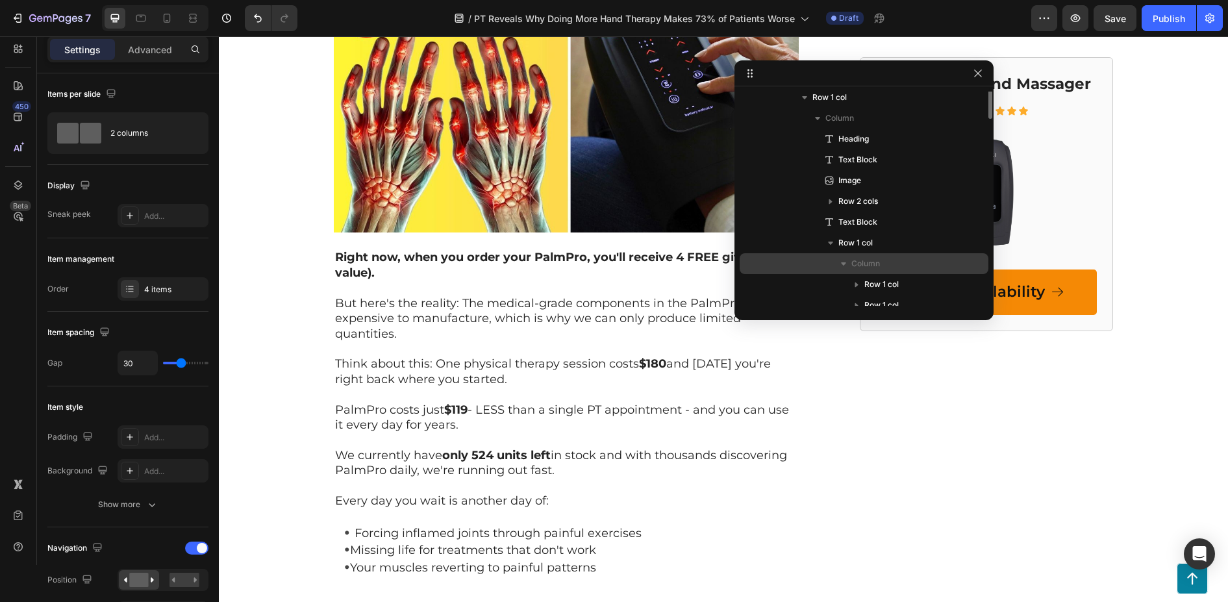
scroll to position [64, 0]
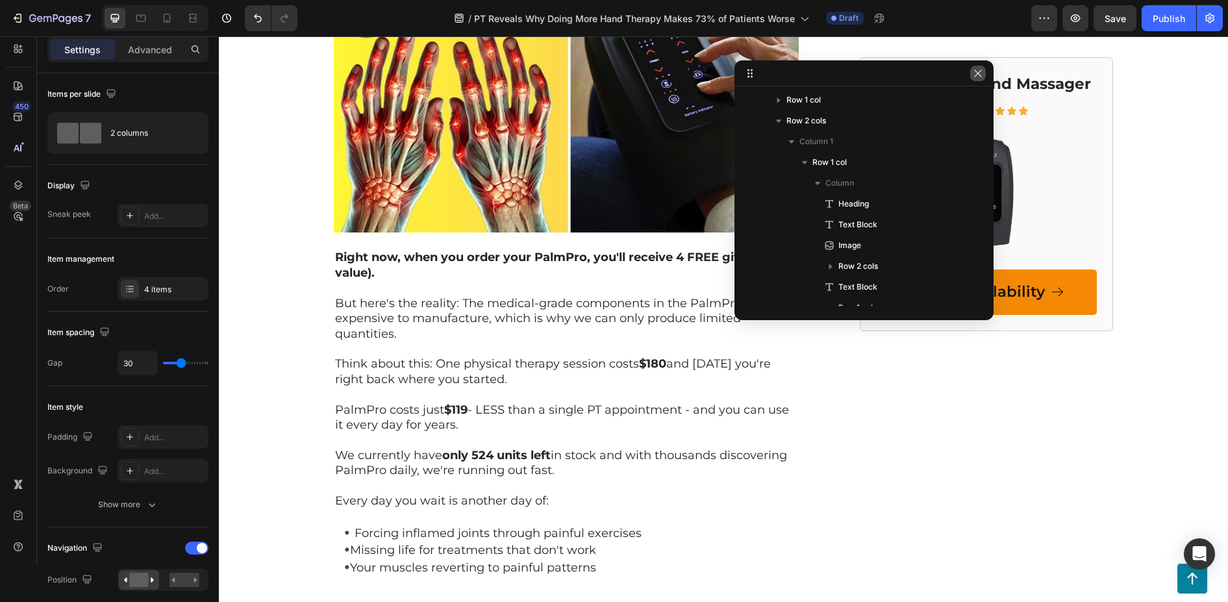
click at [982, 71] on icon "button" at bounding box center [978, 73] width 10 height 10
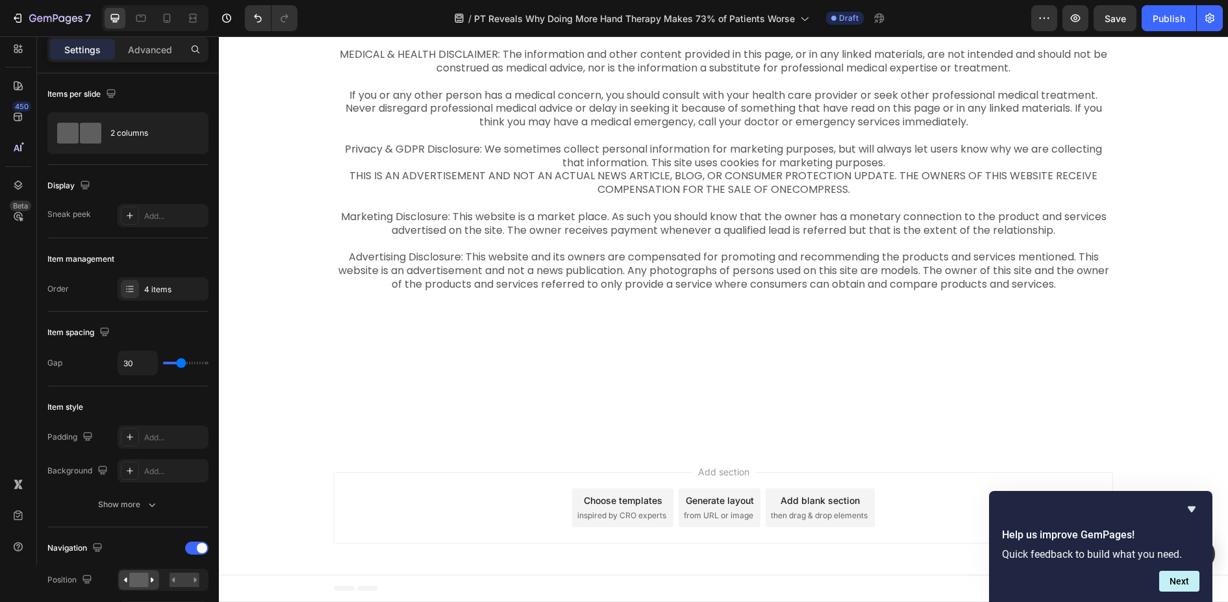
scroll to position [7662, 0]
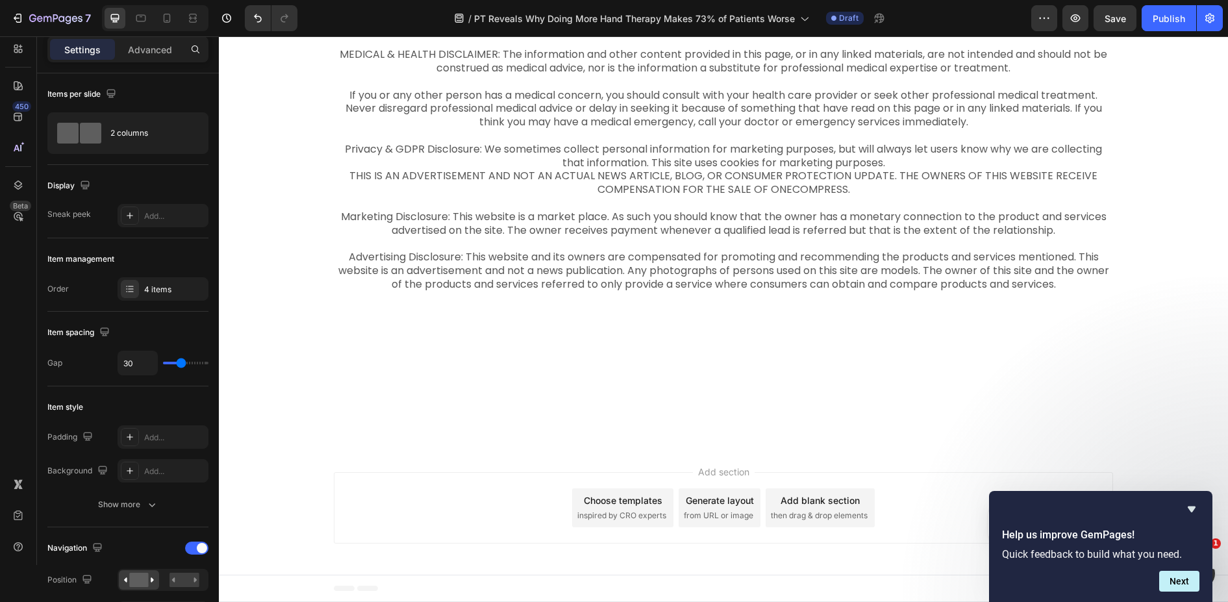
scroll to position [0, 0]
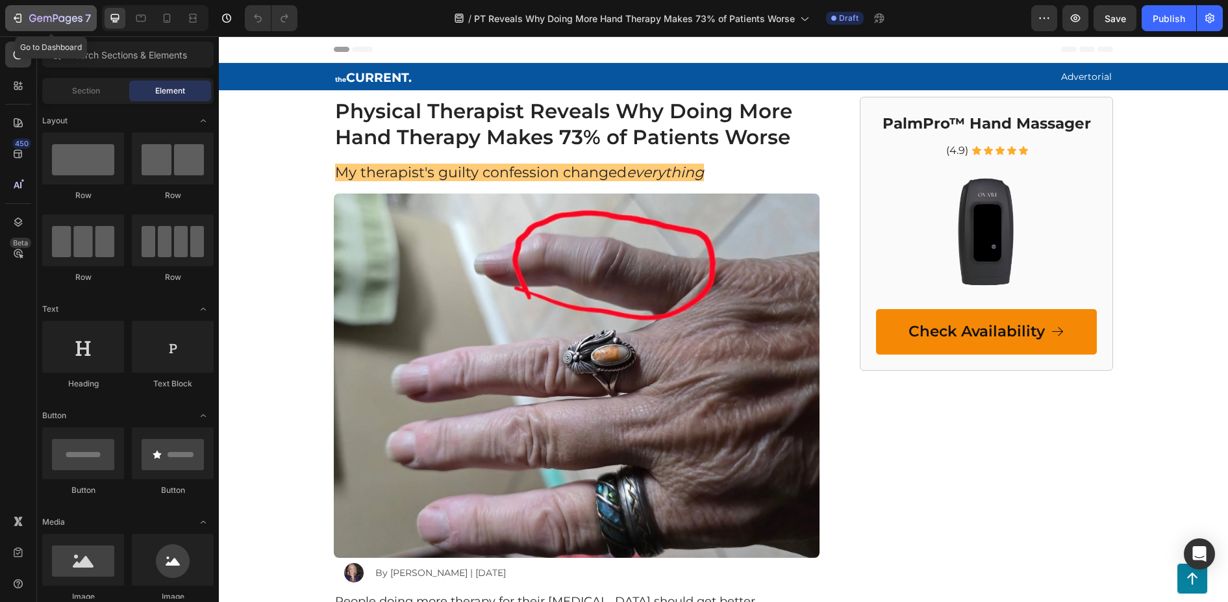
click at [21, 18] on icon "button" at bounding box center [19, 18] width 6 height 9
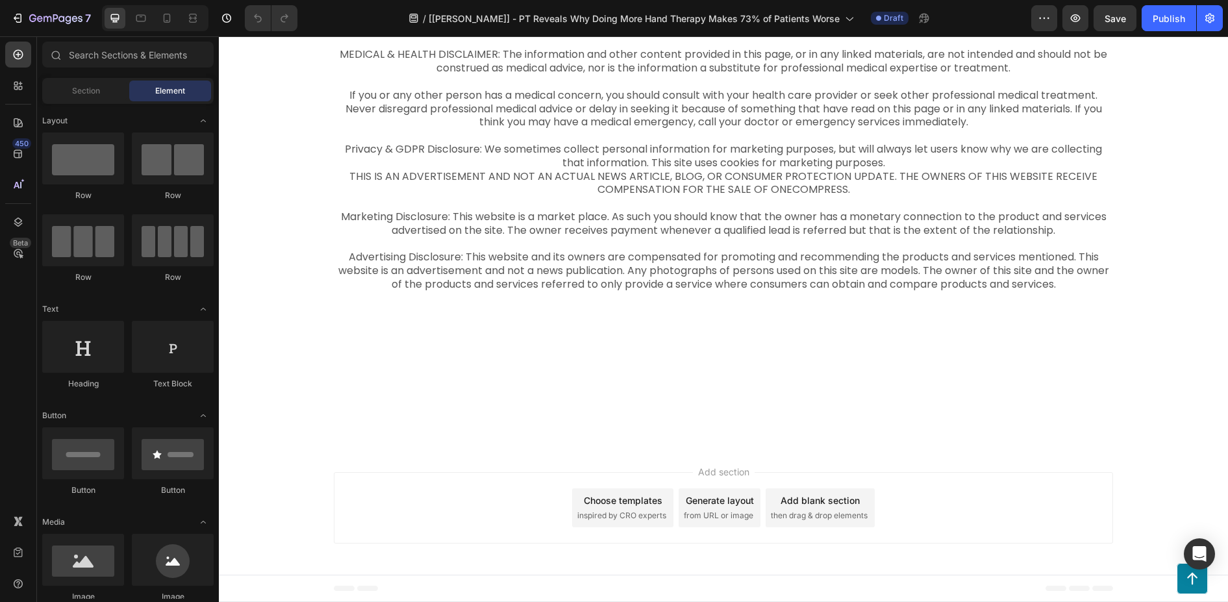
scroll to position [7596, 0]
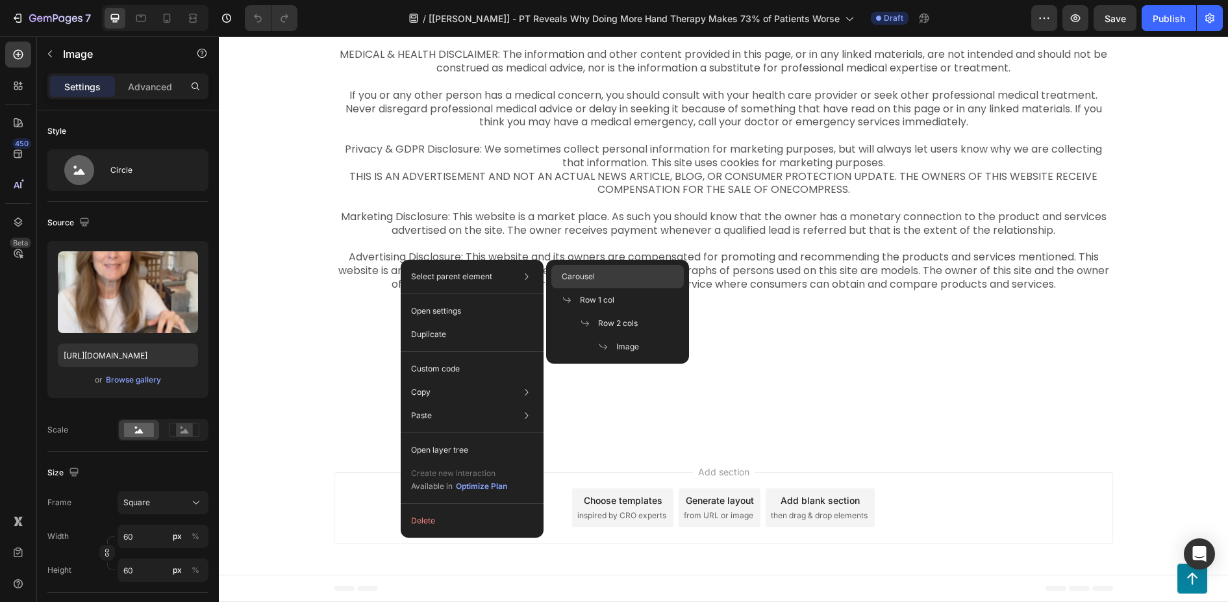
click at [585, 280] on span "Carousel" at bounding box center [578, 277] width 33 height 12
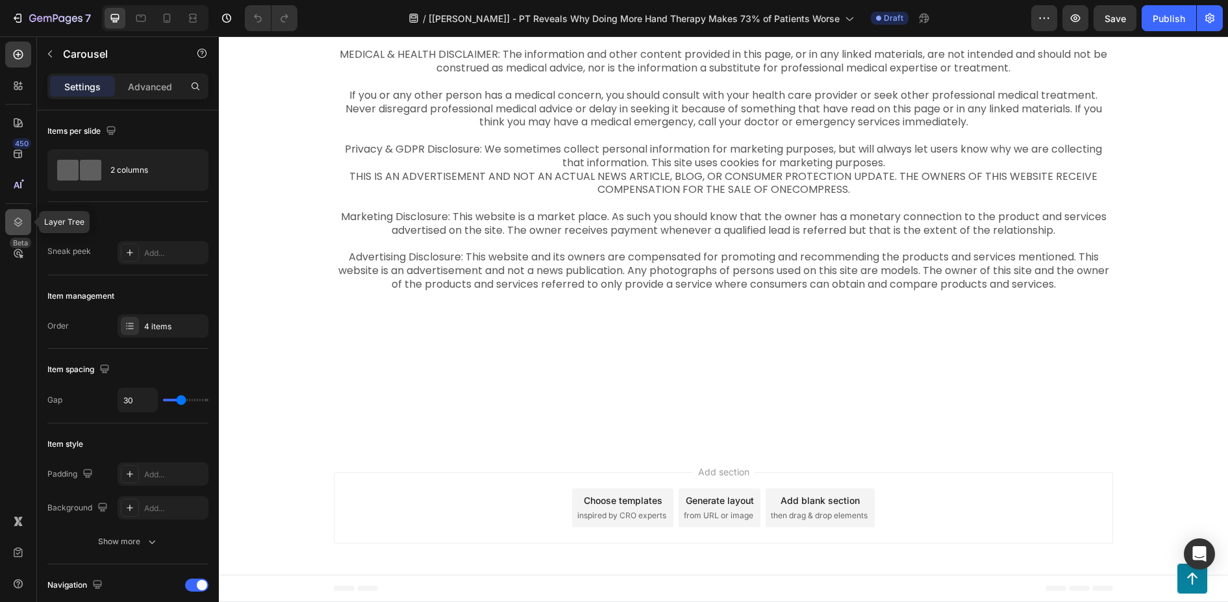
click at [16, 220] on icon at bounding box center [18, 221] width 8 height 9
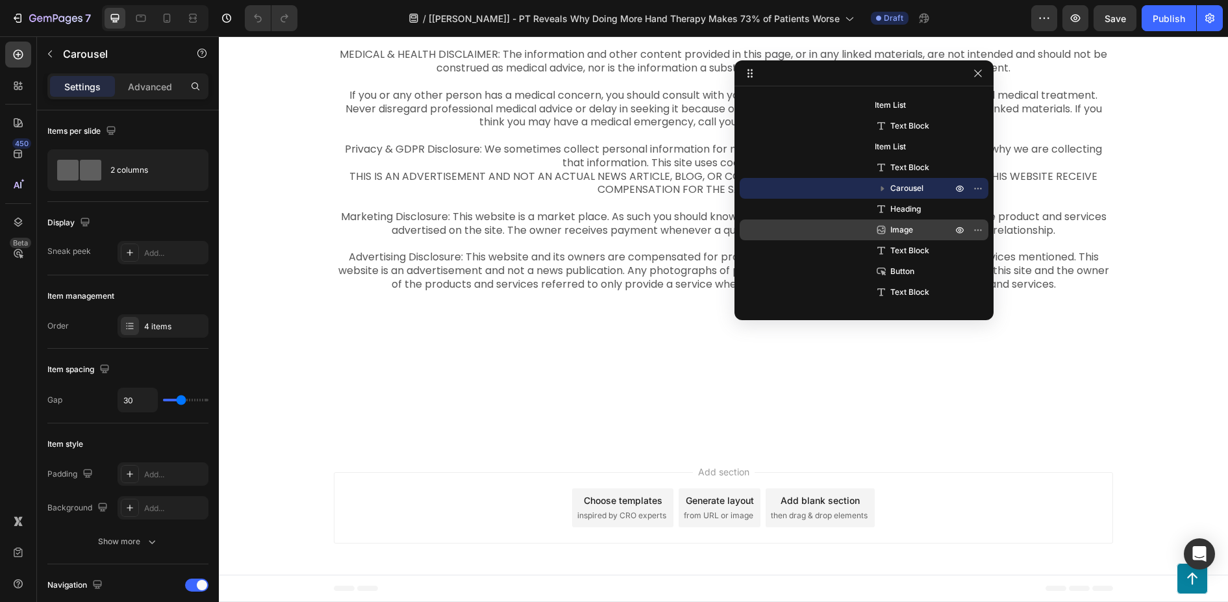
scroll to position [721, 0]
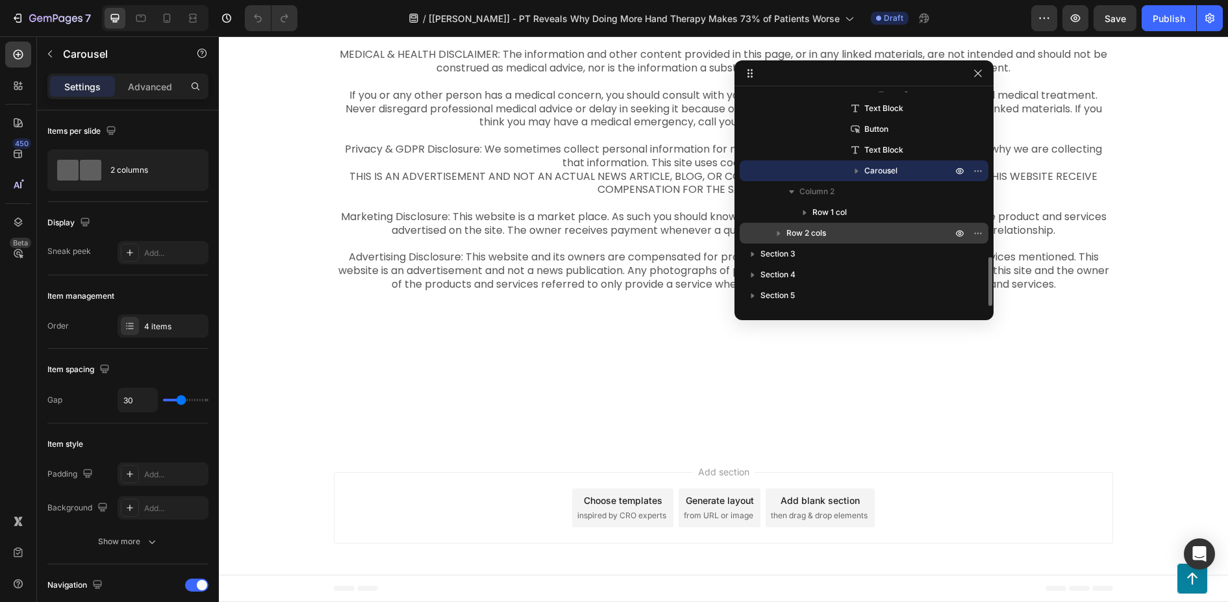
click at [840, 233] on p "Row 2 cols" at bounding box center [870, 233] width 168 height 13
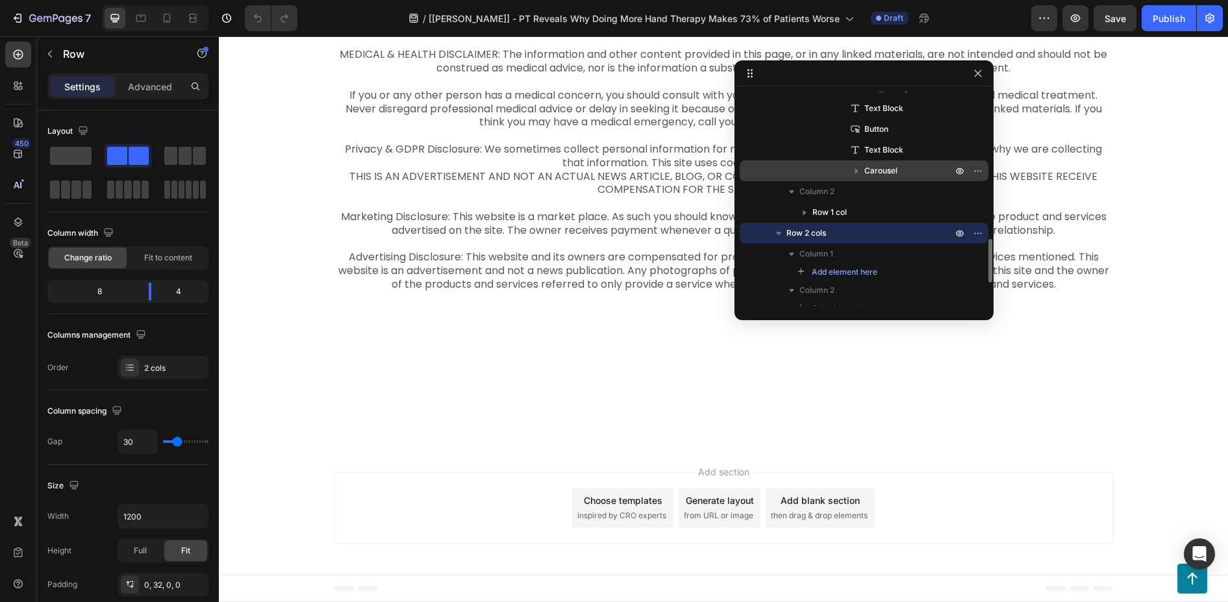
click at [878, 175] on span "Carousel" at bounding box center [880, 170] width 33 height 13
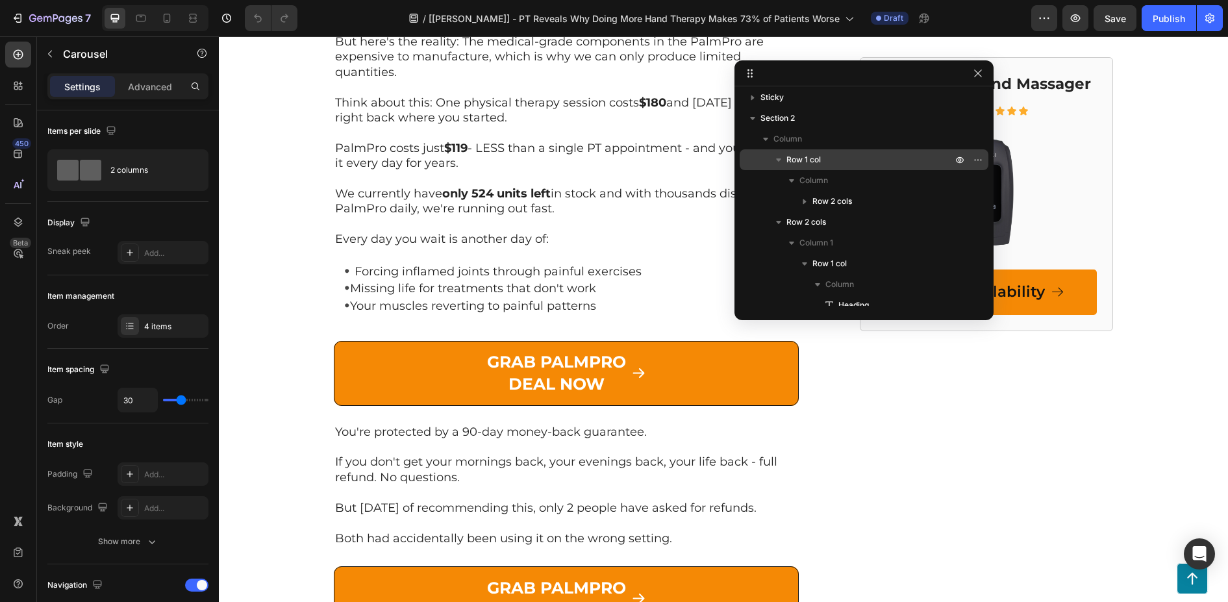
scroll to position [0, 0]
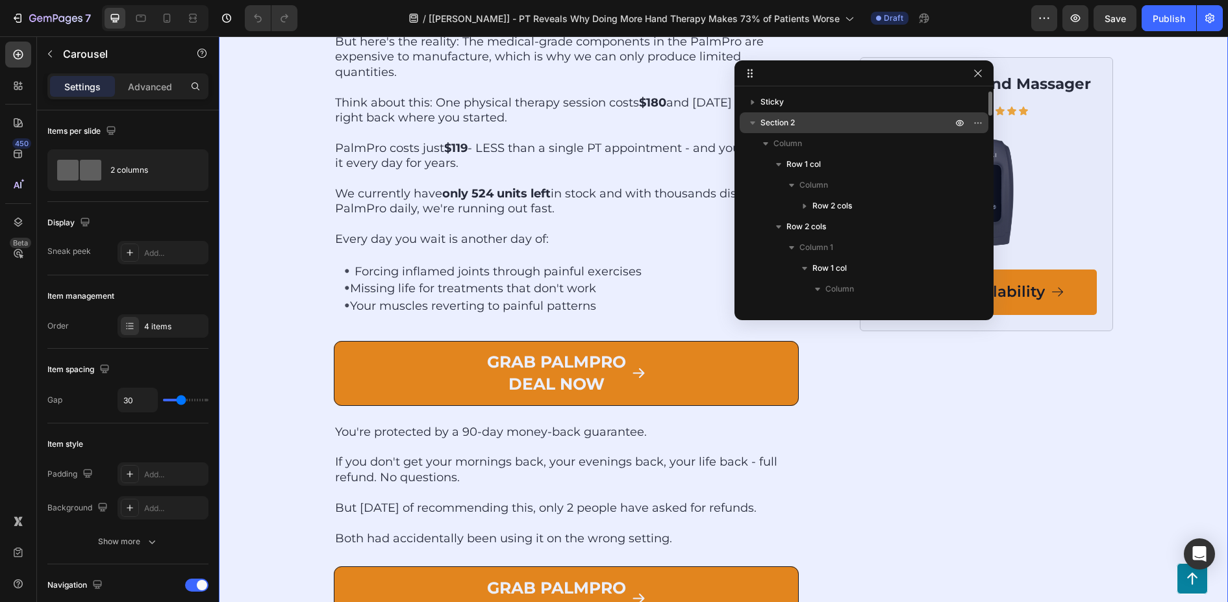
click at [749, 127] on icon "button" at bounding box center [752, 122] width 13 height 13
click at [750, 123] on icon "button" at bounding box center [752, 122] width 13 height 13
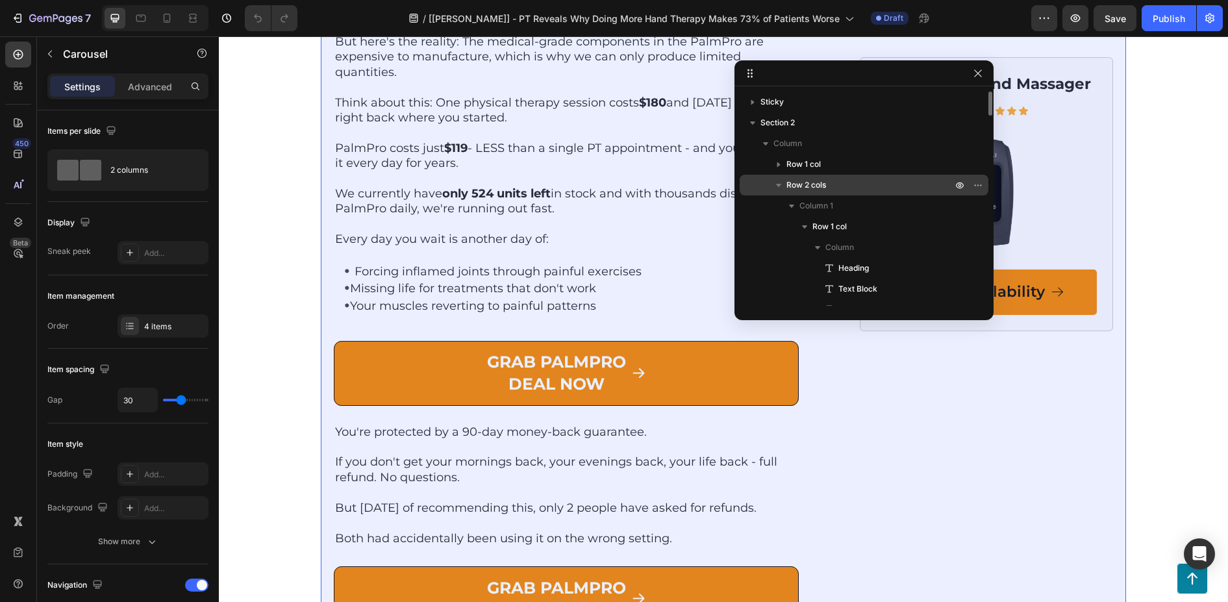
click at [806, 184] on span "Row 2 cols" at bounding box center [806, 185] width 40 height 13
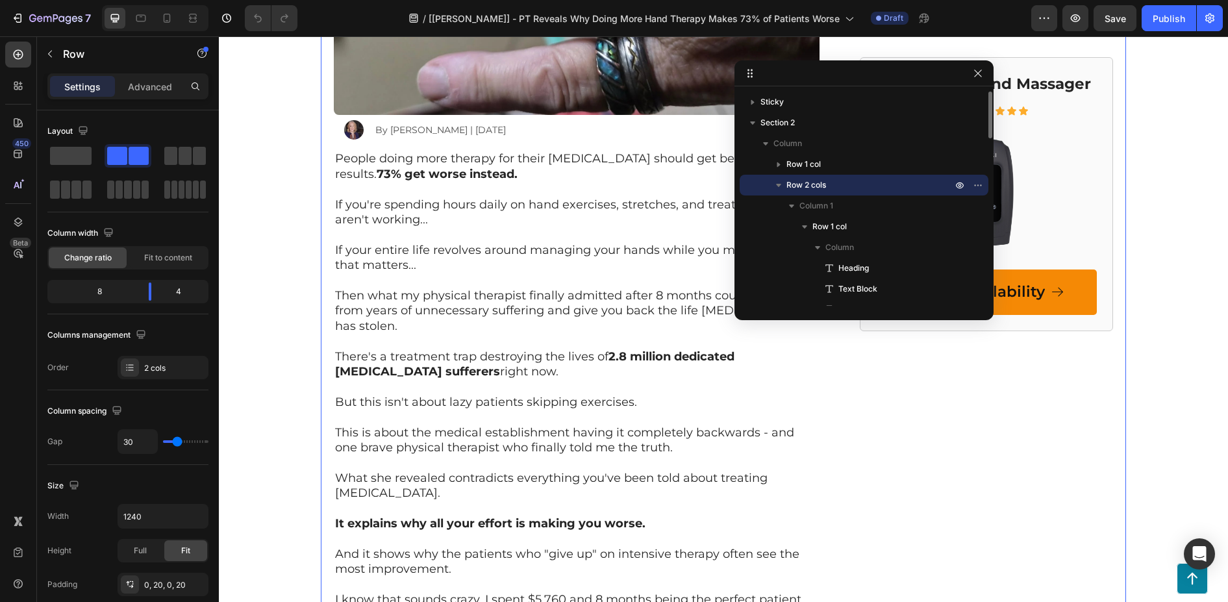
click at [782, 185] on icon "button" at bounding box center [778, 185] width 13 height 13
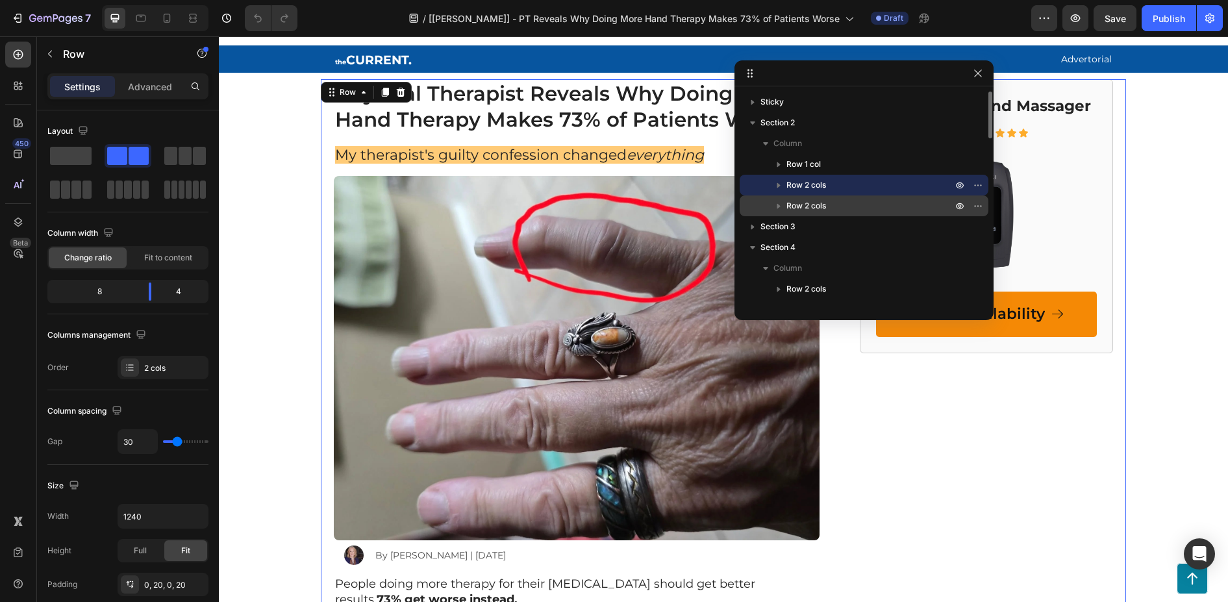
scroll to position [15, 0]
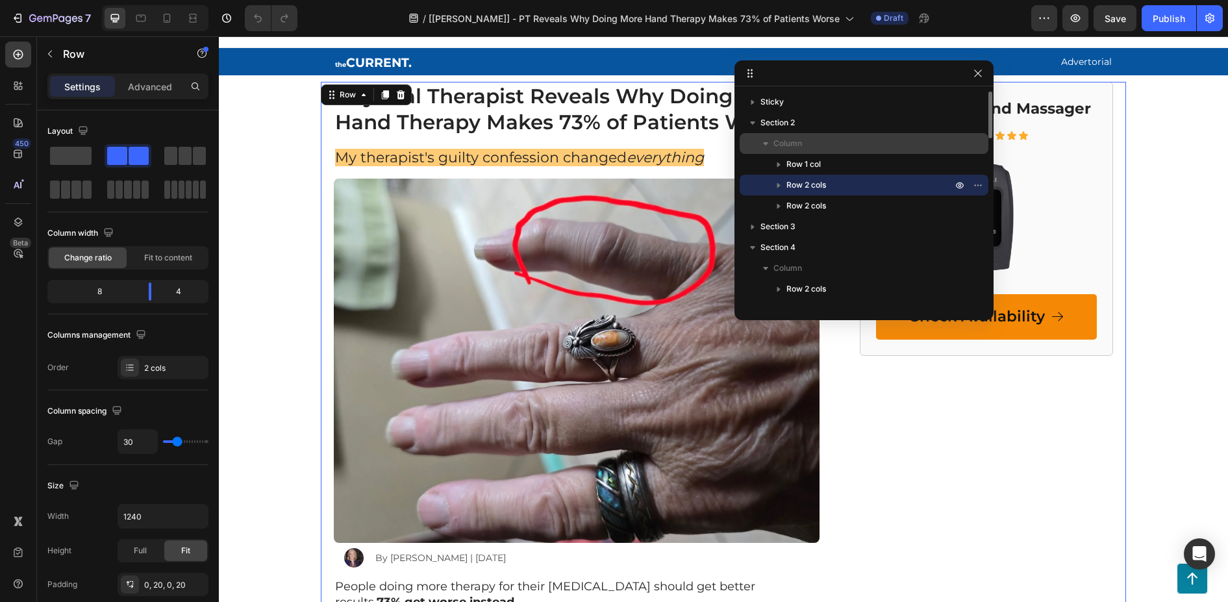
click at [785, 140] on span "Column" at bounding box center [787, 143] width 29 height 13
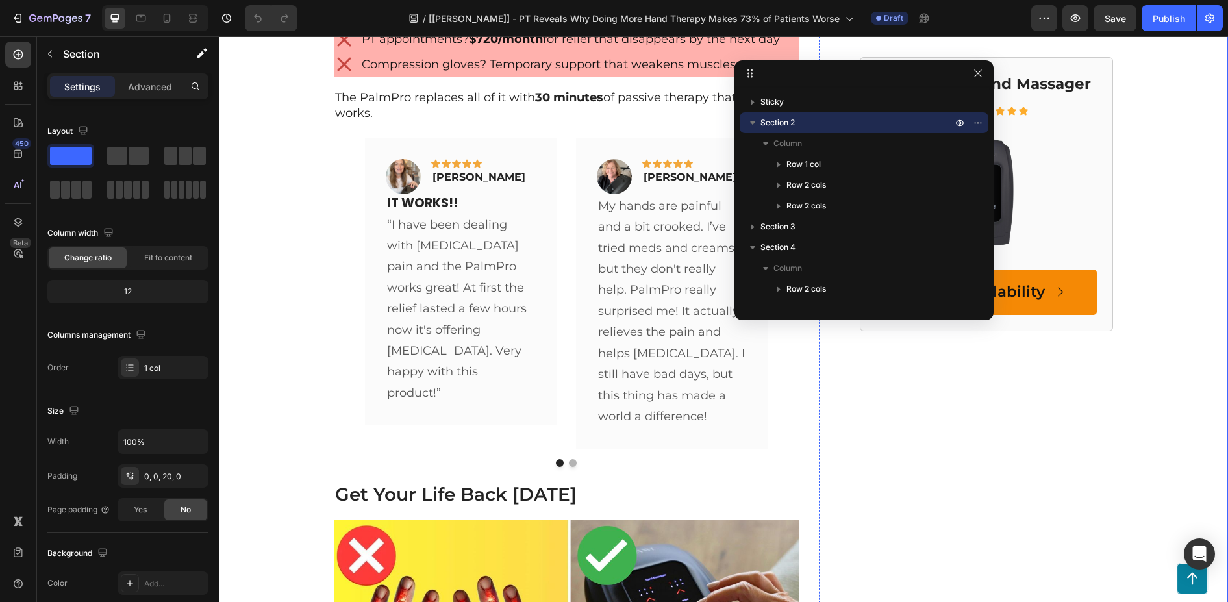
scroll to position [4674, 0]
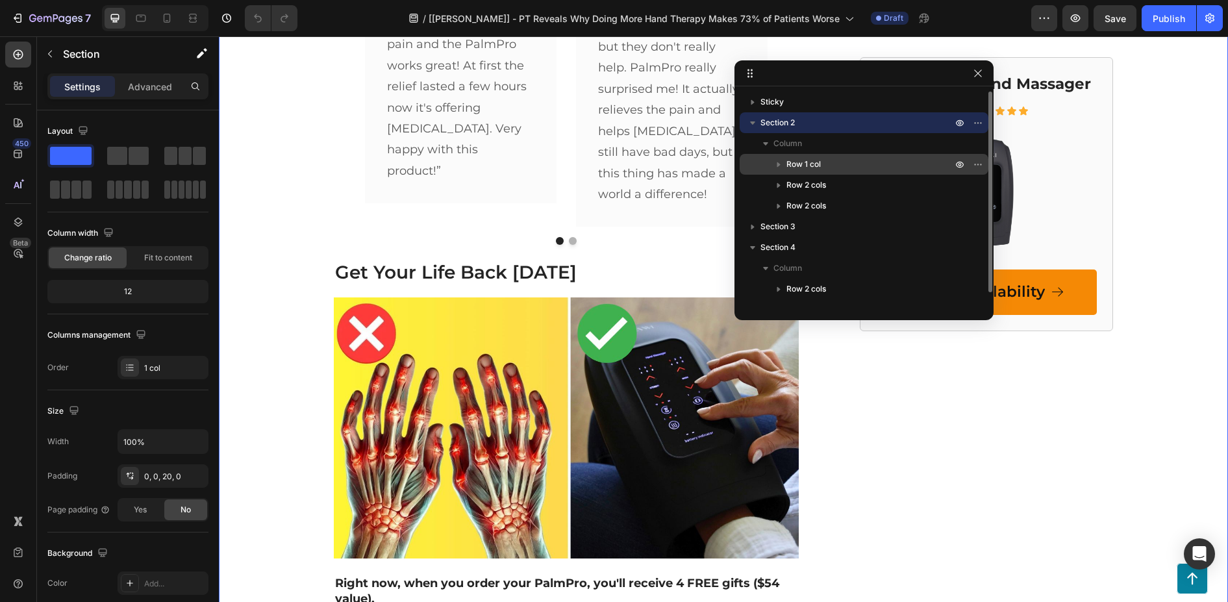
click at [806, 160] on span "Row 1 col" at bounding box center [803, 164] width 34 height 13
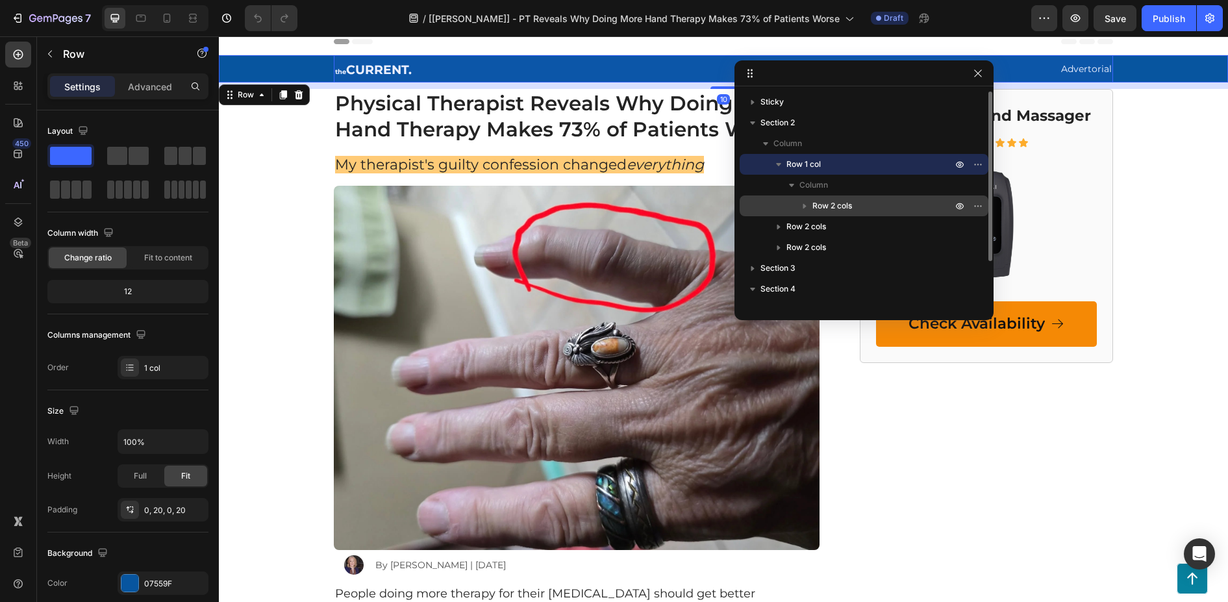
scroll to position [0, 0]
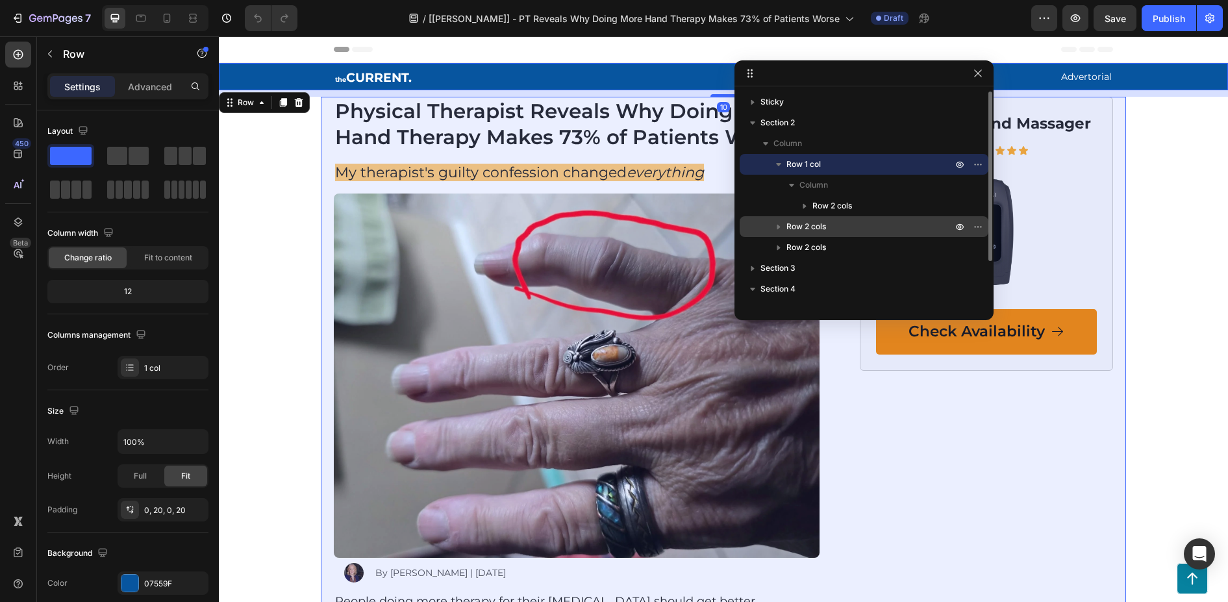
click at [812, 225] on span "Row 2 cols" at bounding box center [806, 226] width 40 height 13
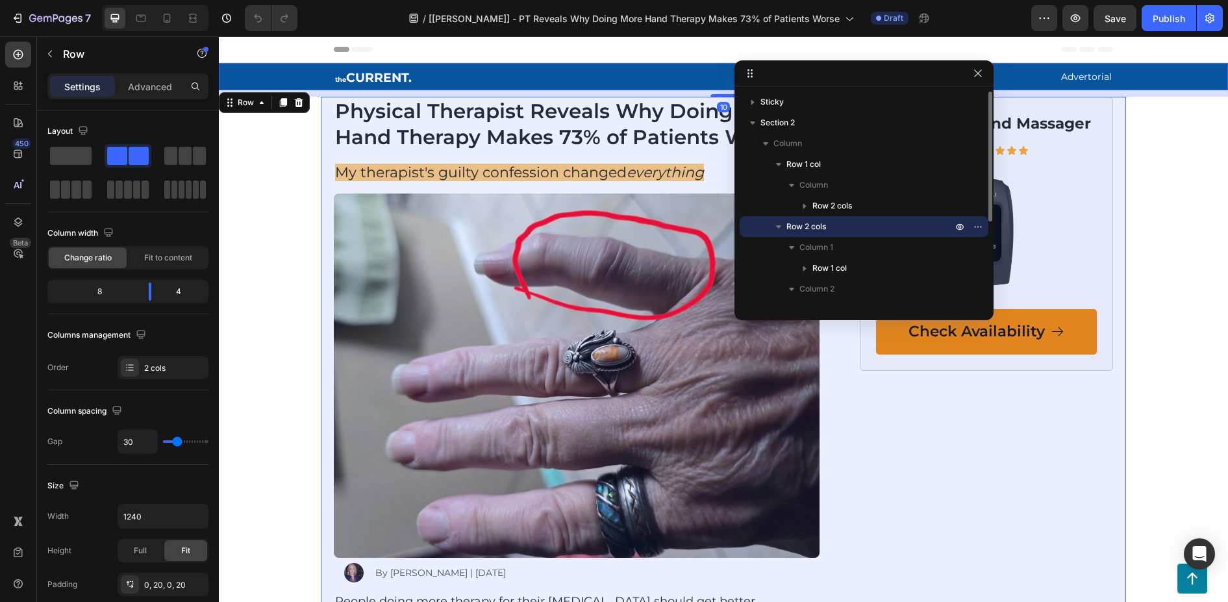
scroll to position [15, 0]
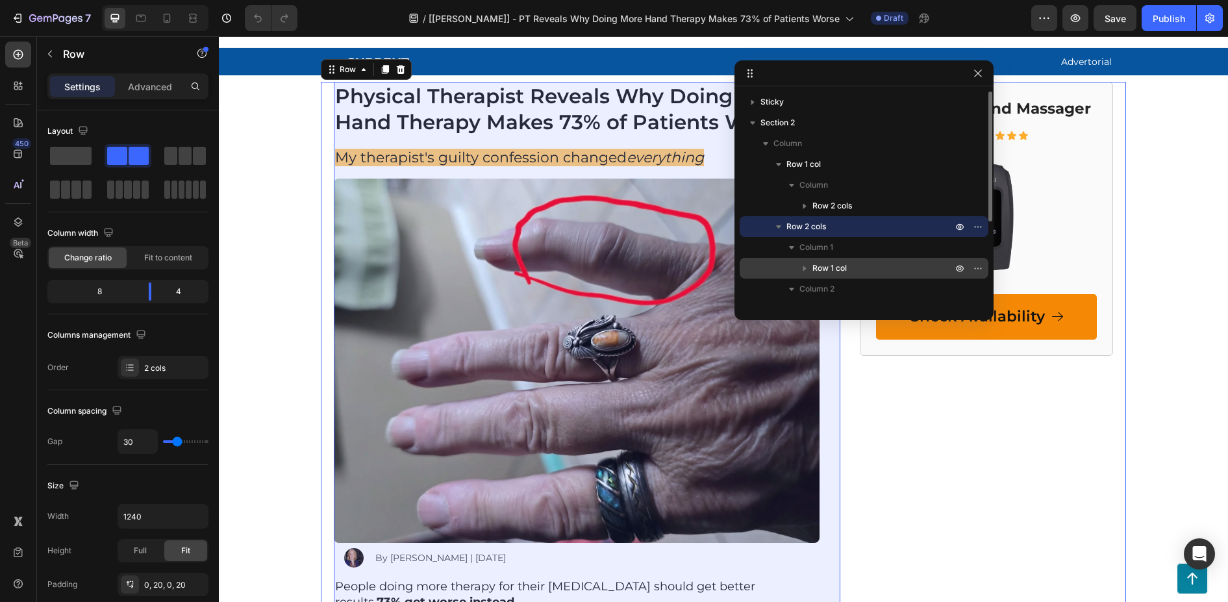
click at [837, 266] on span "Row 1 col" at bounding box center [829, 268] width 34 height 13
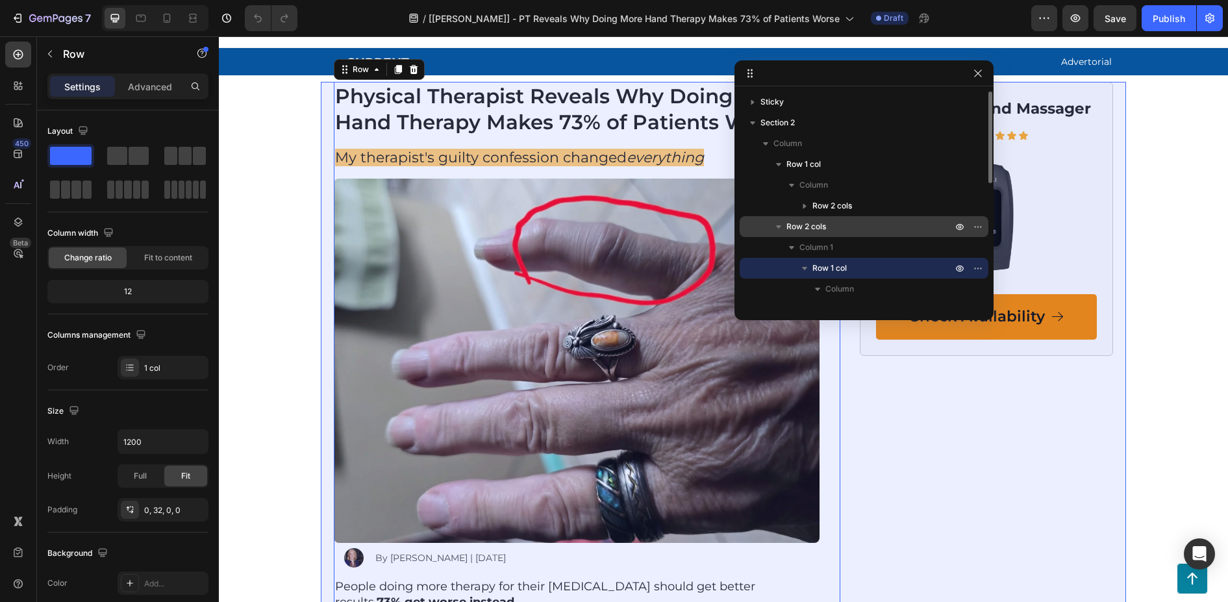
click at [808, 221] on span "Row 2 cols" at bounding box center [806, 226] width 40 height 13
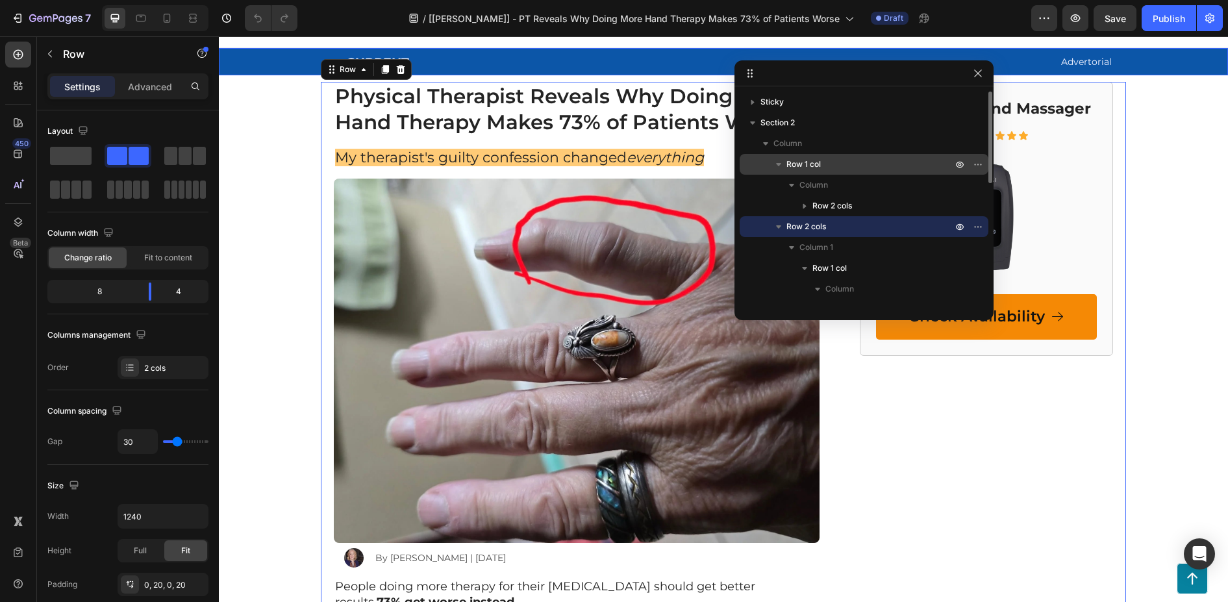
click at [794, 162] on span "Row 1 col" at bounding box center [803, 164] width 34 height 13
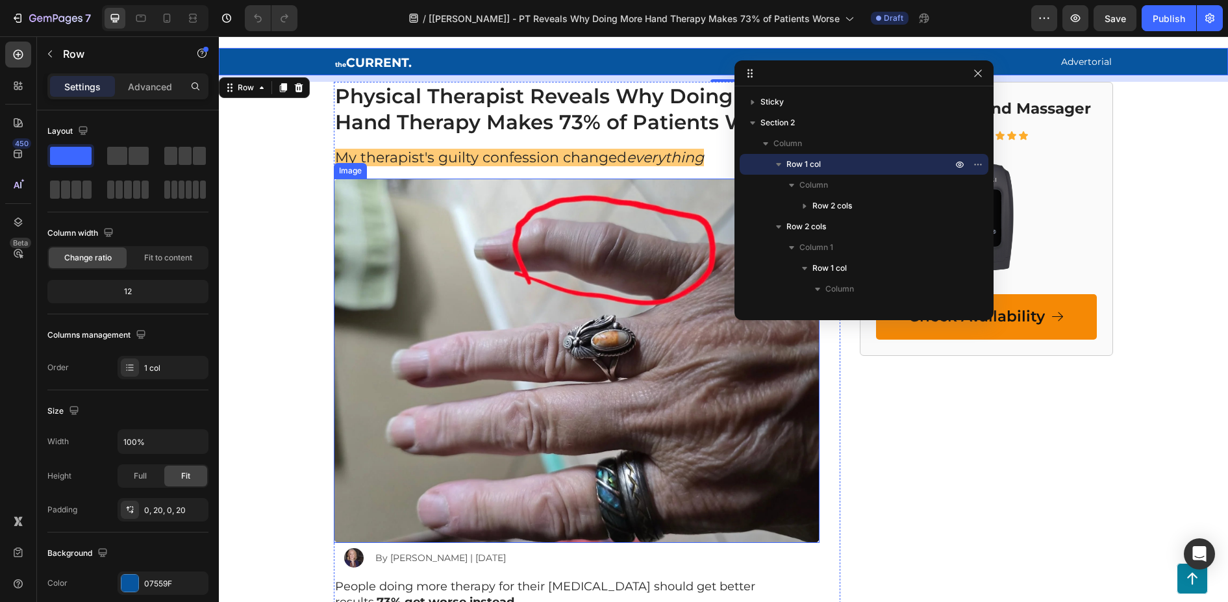
scroll to position [0, 0]
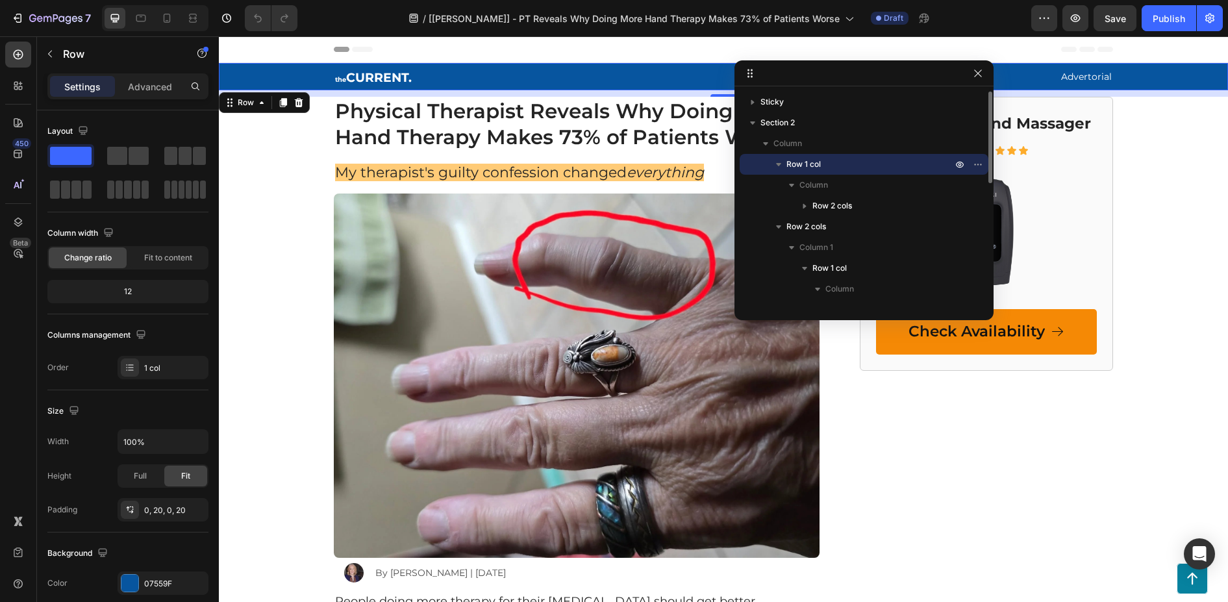
click at [780, 160] on icon "button" at bounding box center [778, 164] width 13 height 13
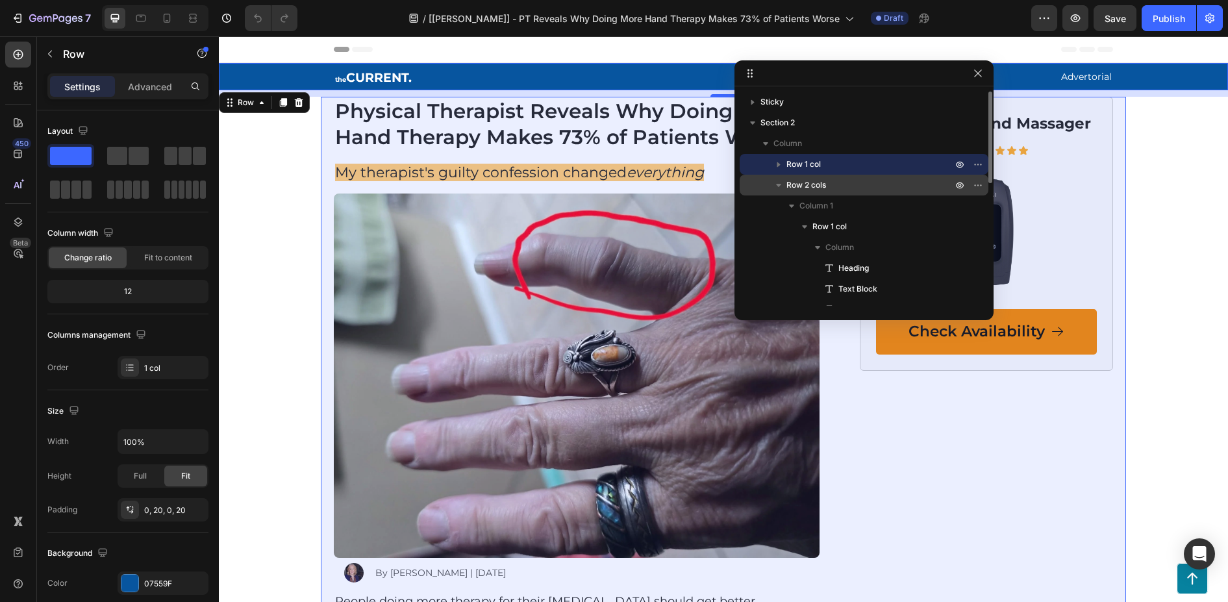
click at [813, 182] on span "Row 2 cols" at bounding box center [806, 185] width 40 height 13
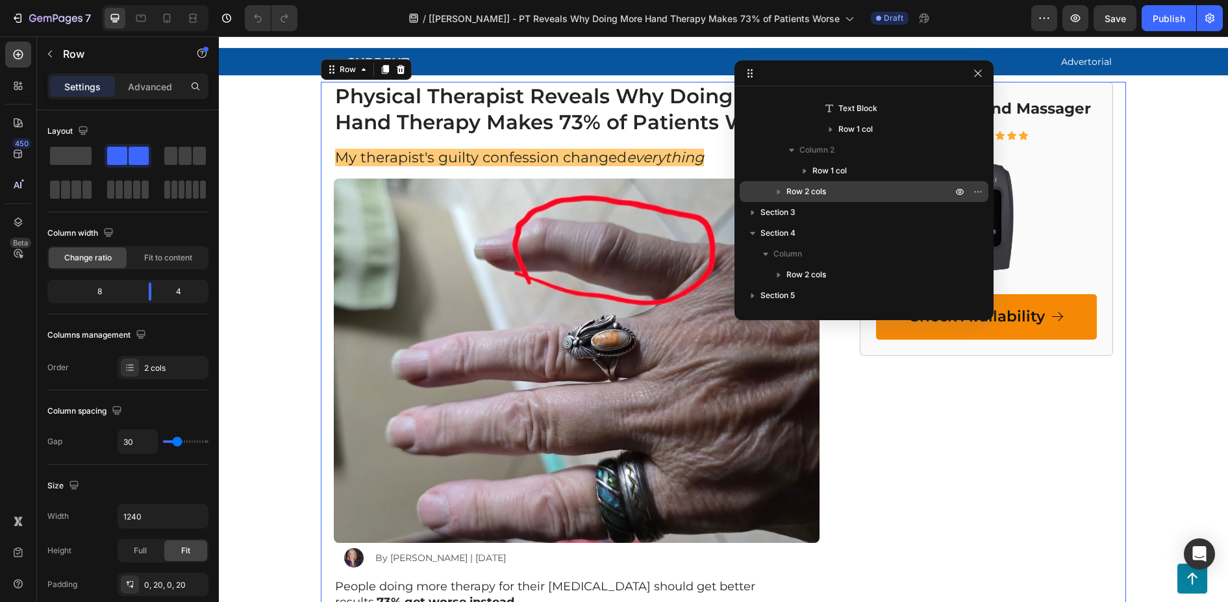
scroll to position [48, 0]
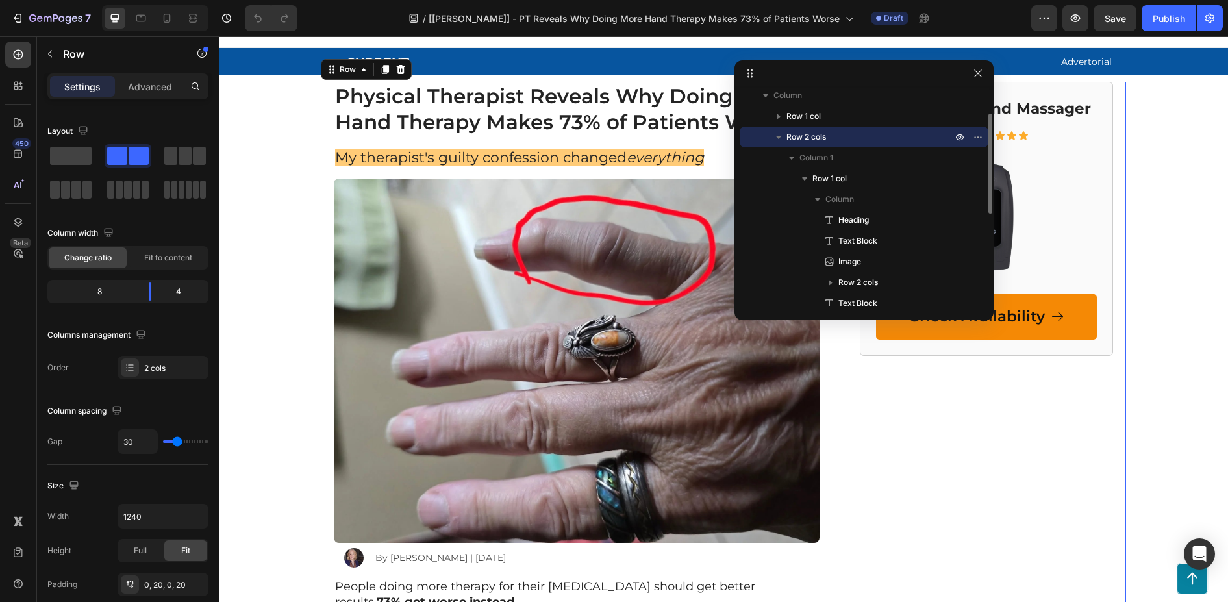
click at [780, 136] on icon "button" at bounding box center [778, 137] width 5 height 3
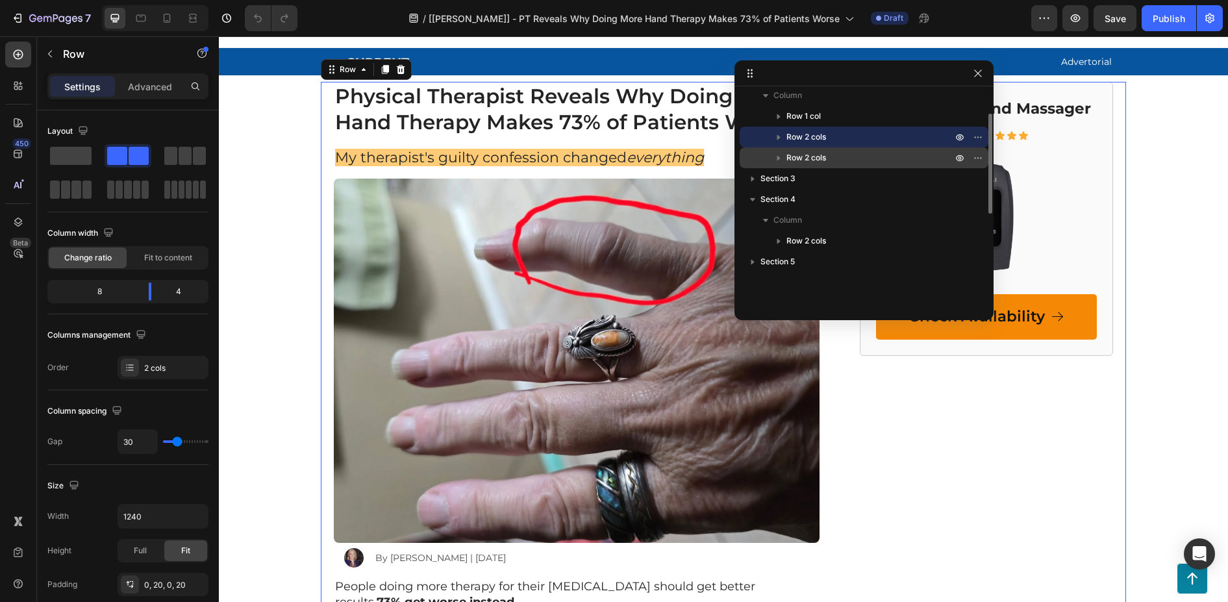
click at [805, 155] on span "Row 2 cols" at bounding box center [806, 157] width 40 height 13
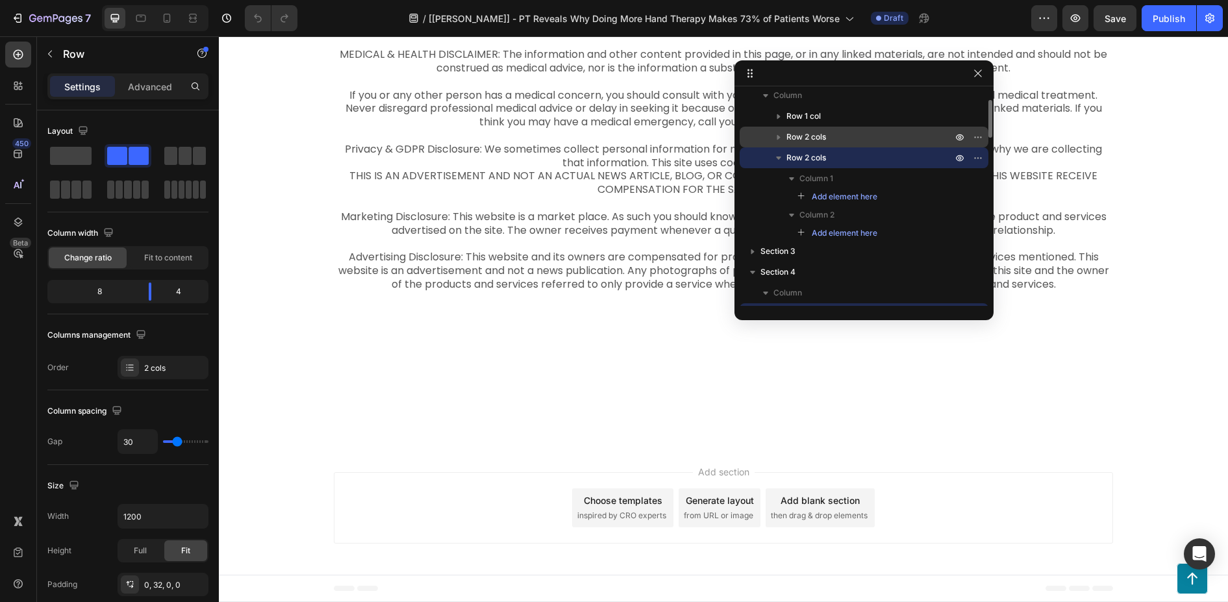
scroll to position [8058, 0]
click at [805, 142] on span "Row 2 cols" at bounding box center [806, 136] width 40 height 13
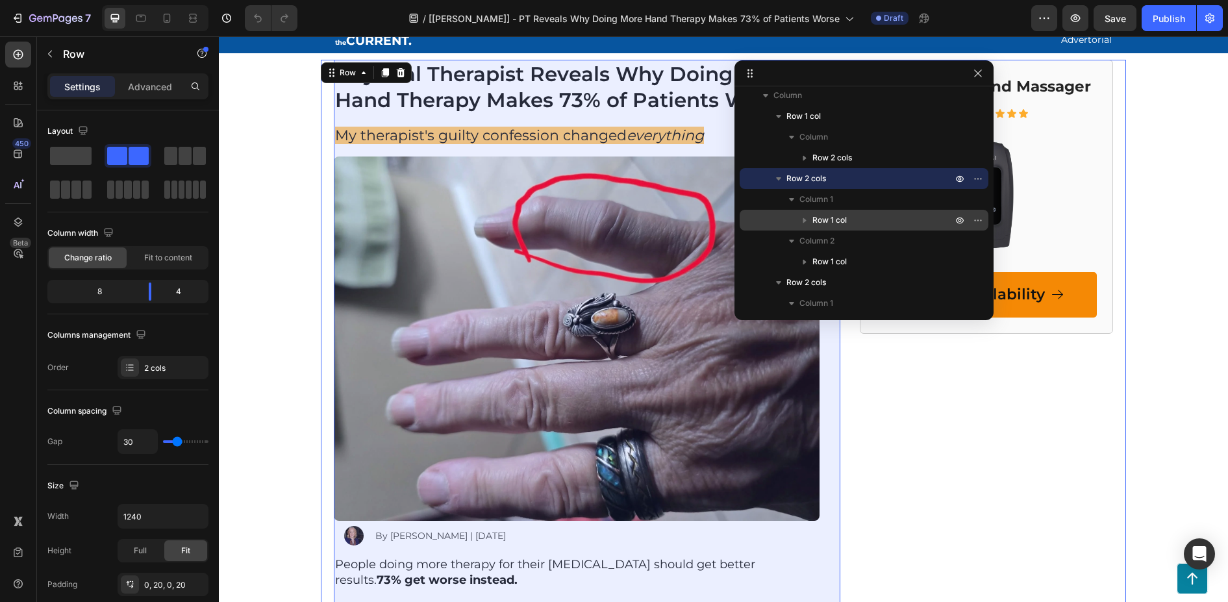
scroll to position [15, 0]
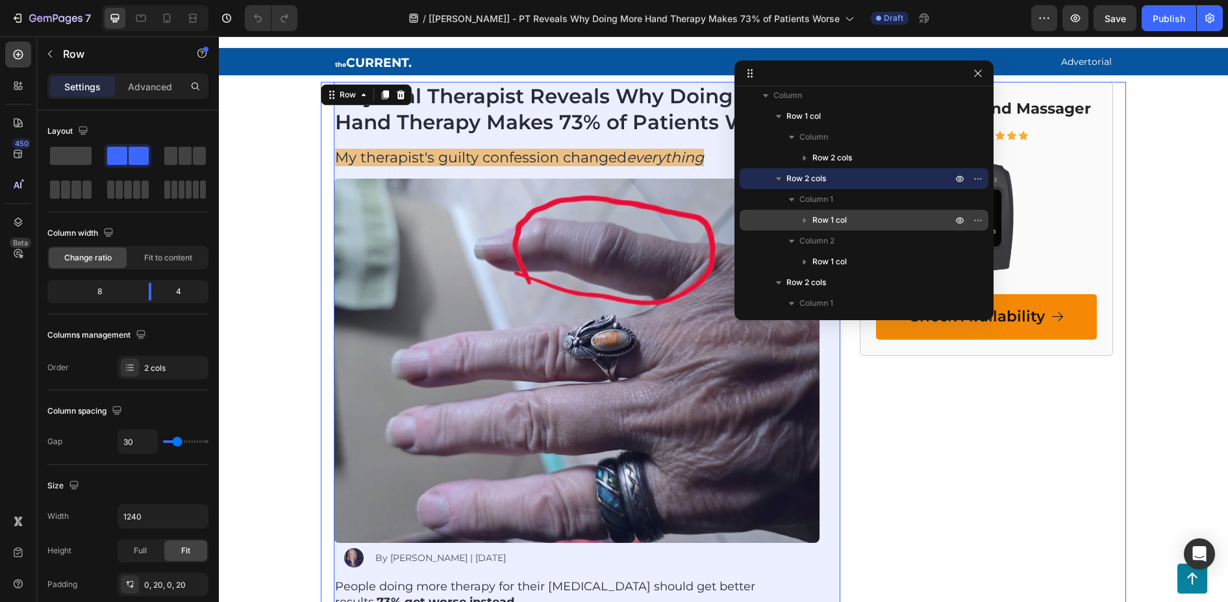
click at [843, 217] on span "Row 1 col" at bounding box center [829, 220] width 34 height 13
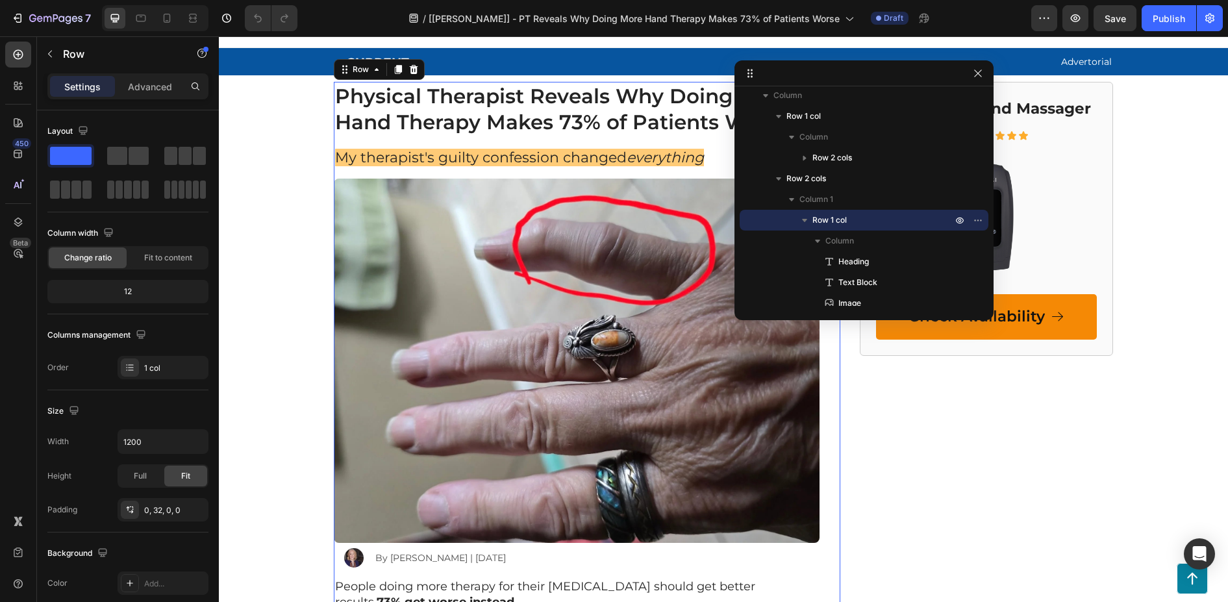
click at [809, 217] on icon "button" at bounding box center [804, 220] width 13 height 13
click at [803, 217] on icon "button" at bounding box center [804, 220] width 13 height 13
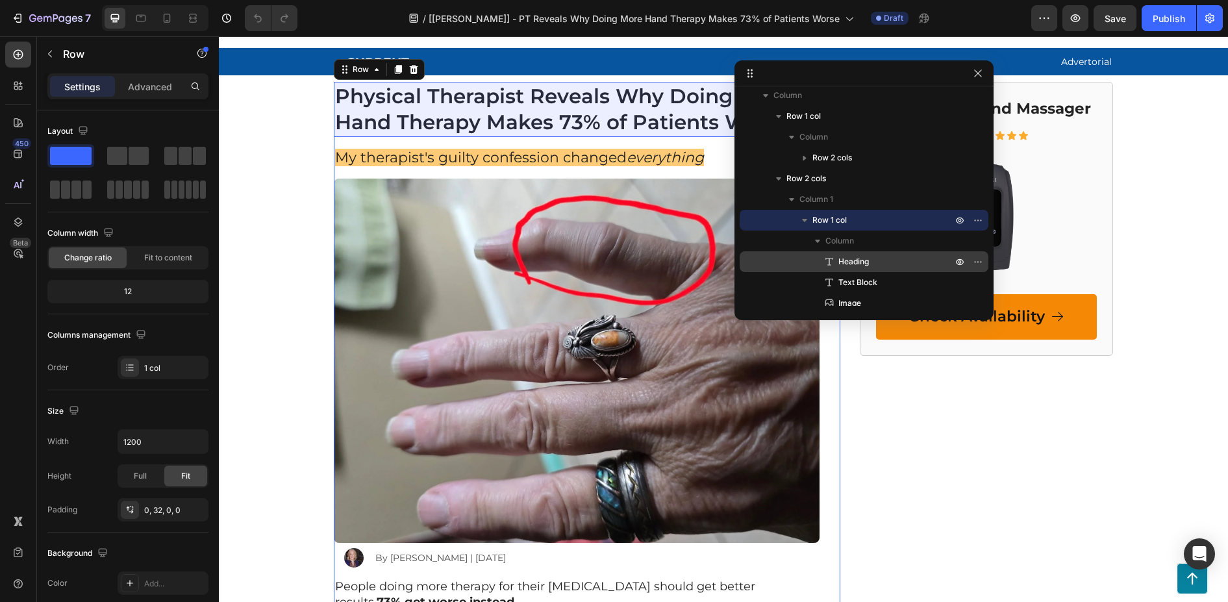
click at [843, 261] on span "Heading" at bounding box center [853, 261] width 31 height 13
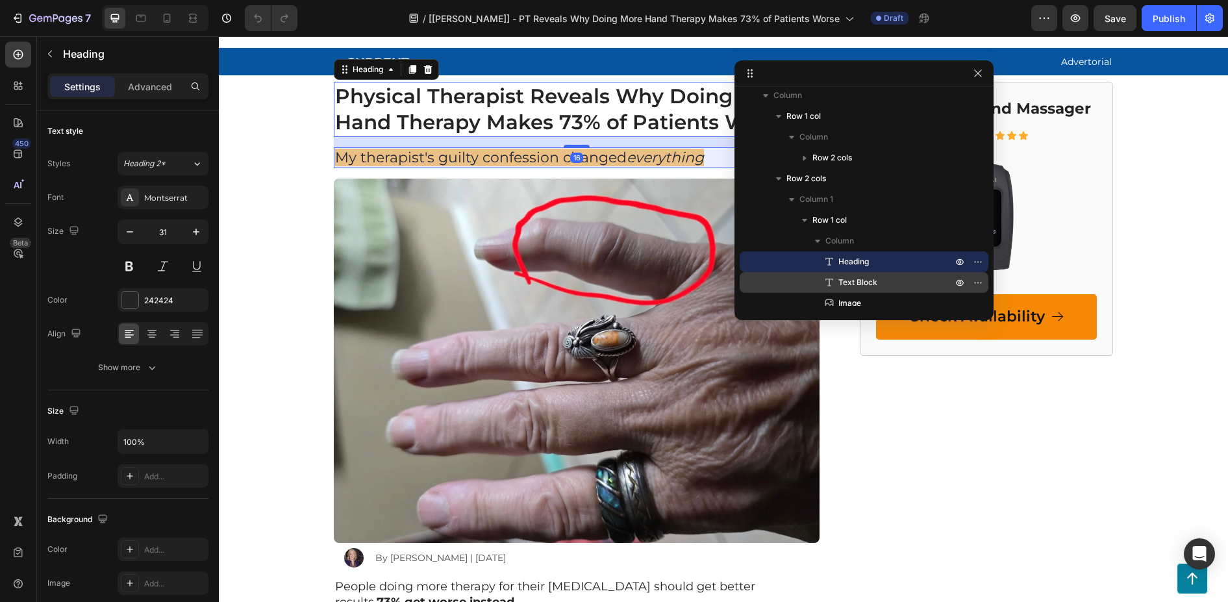
click at [869, 279] on span "Text Block" at bounding box center [857, 282] width 39 height 13
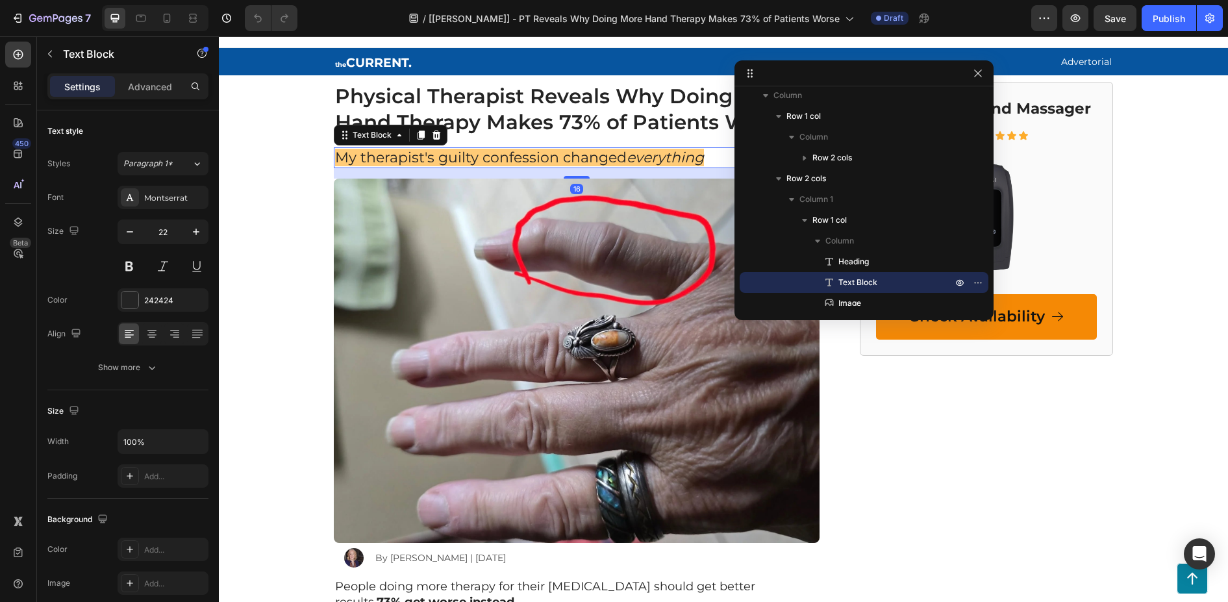
click at [854, 308] on div "Sticky Section 2 Column Row 1 col Column Row 2 cols Row 2 cols Column 1 Row 1 c…" at bounding box center [863, 198] width 259 height 225
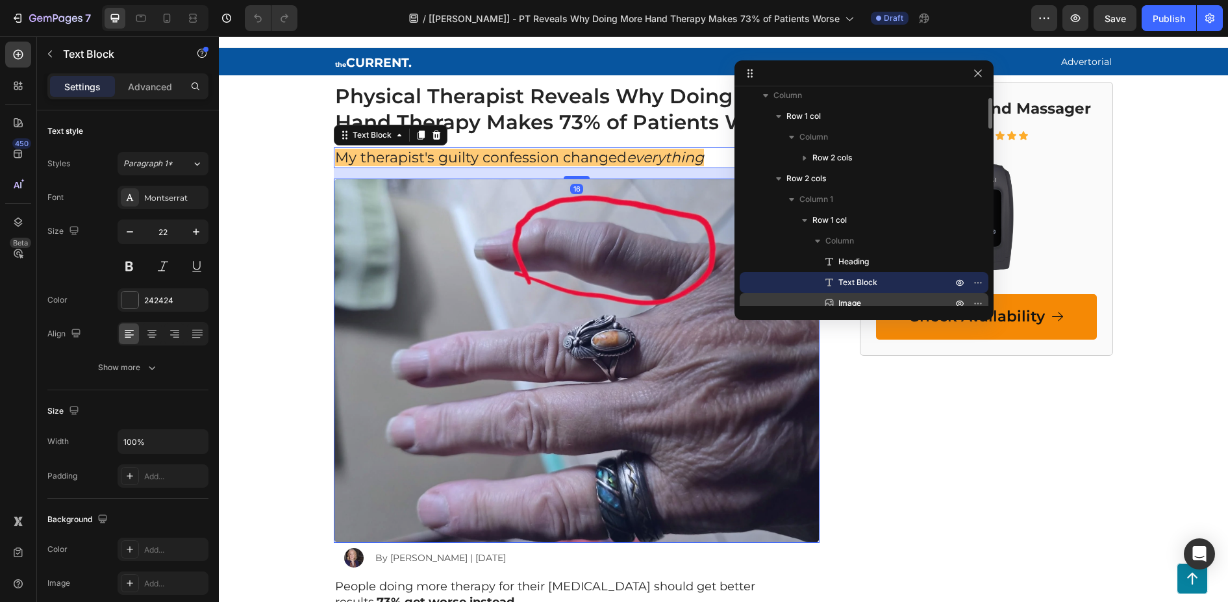
click at [855, 303] on span "Image" at bounding box center [849, 303] width 23 height 13
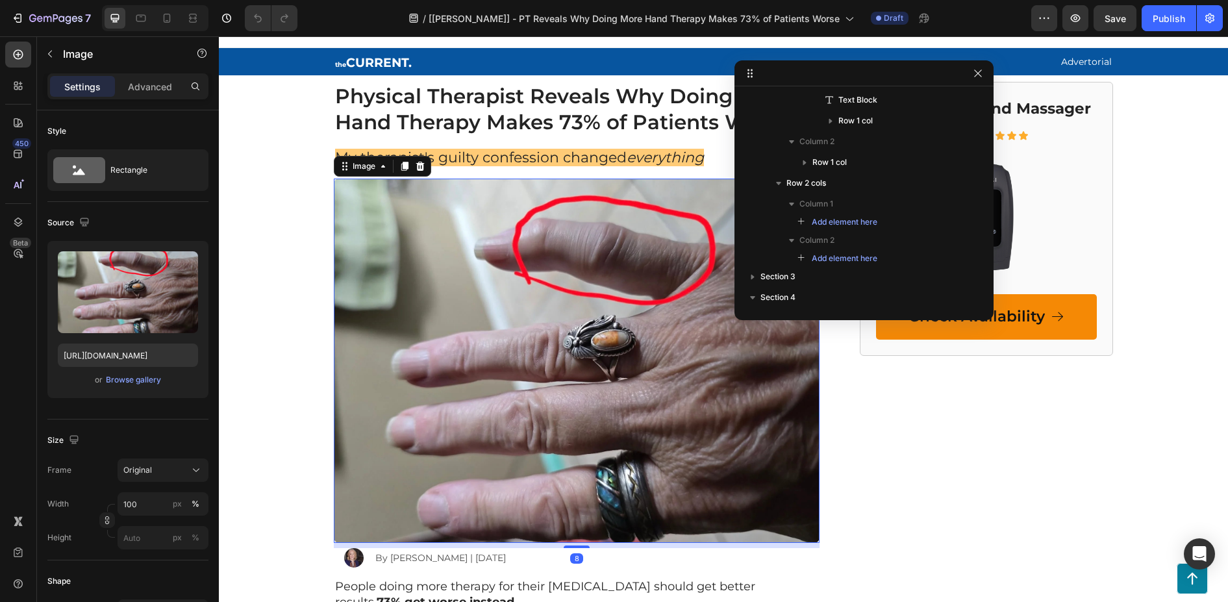
scroll to position [163, 0]
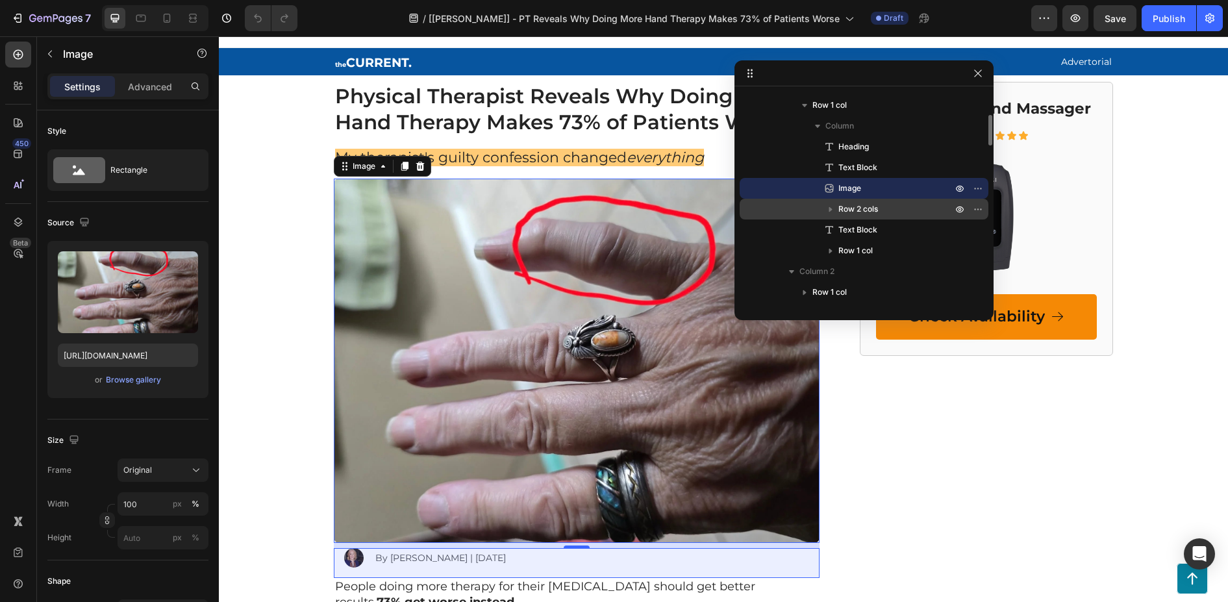
click at [862, 204] on span "Row 2 cols" at bounding box center [858, 209] width 40 height 13
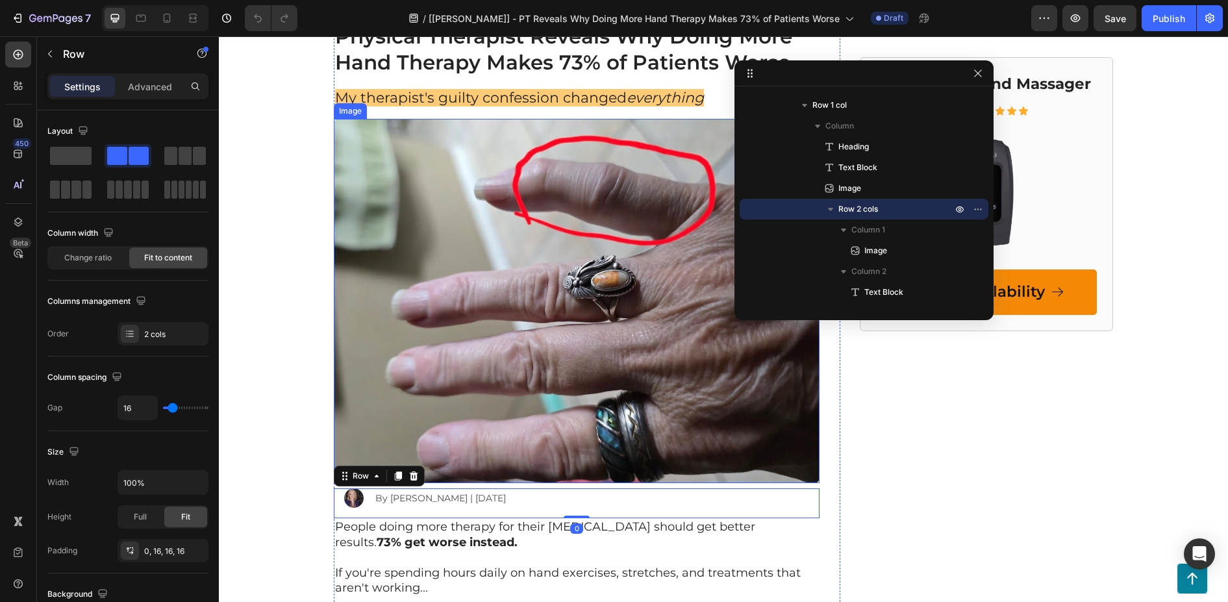
scroll to position [210, 0]
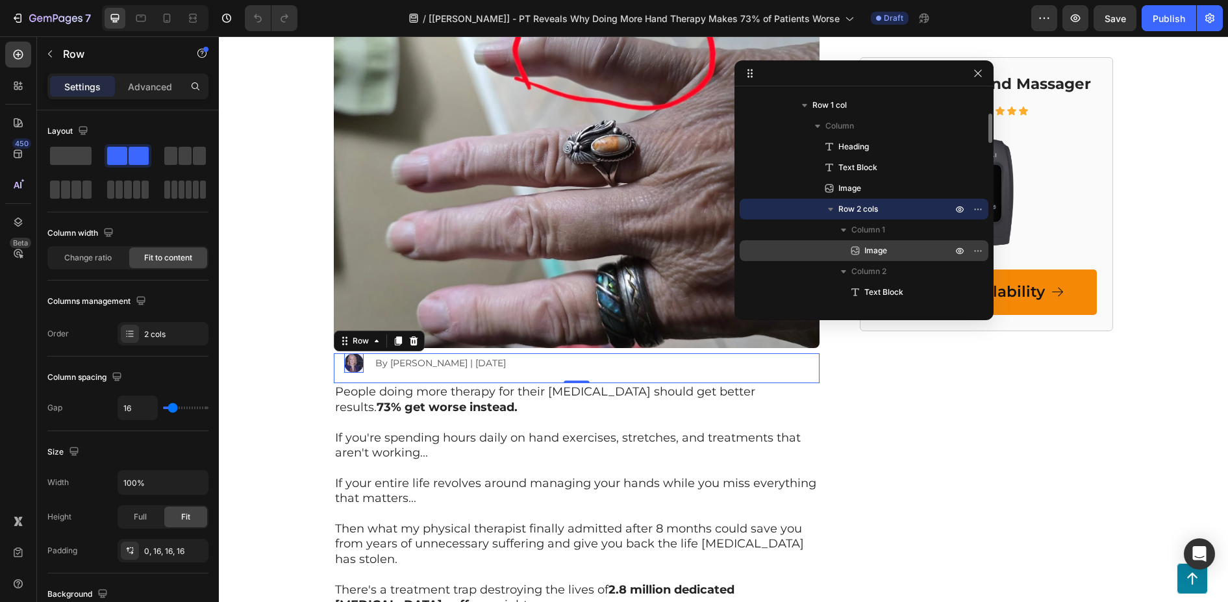
click at [872, 248] on span "Image" at bounding box center [875, 250] width 23 height 13
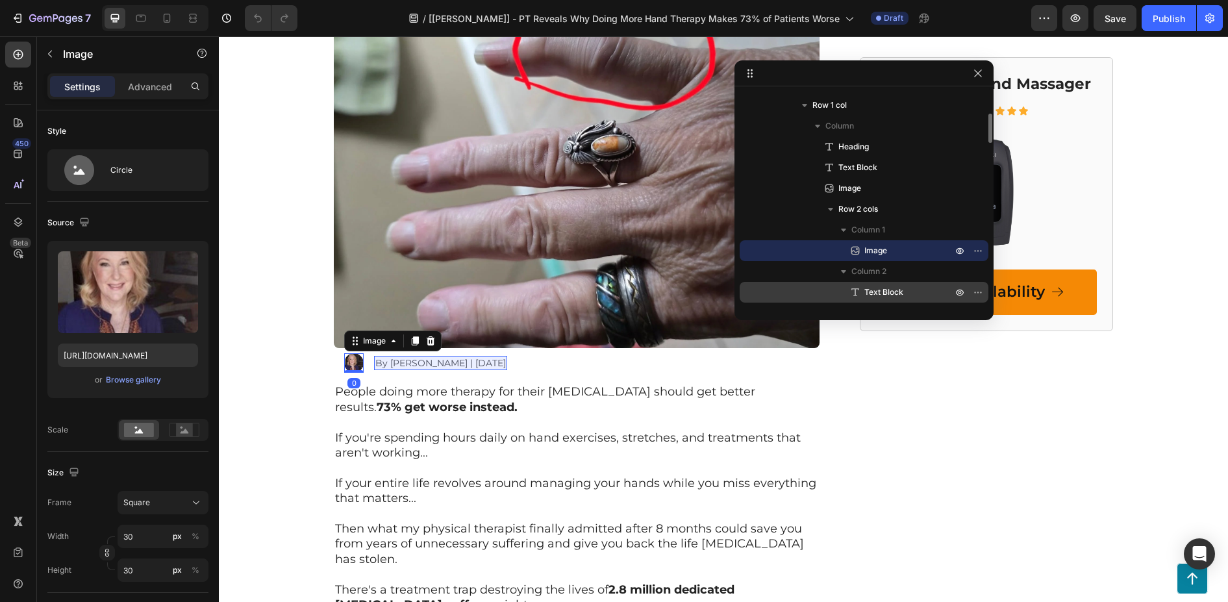
click at [875, 290] on span "Text Block" at bounding box center [883, 292] width 39 height 13
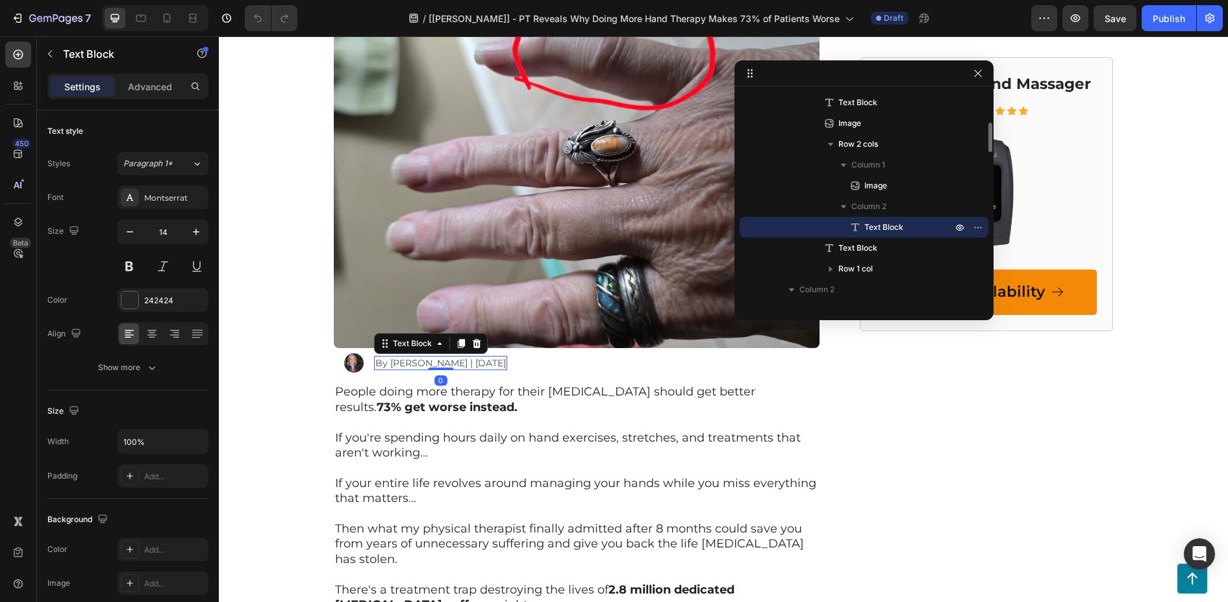
scroll to position [293, 0]
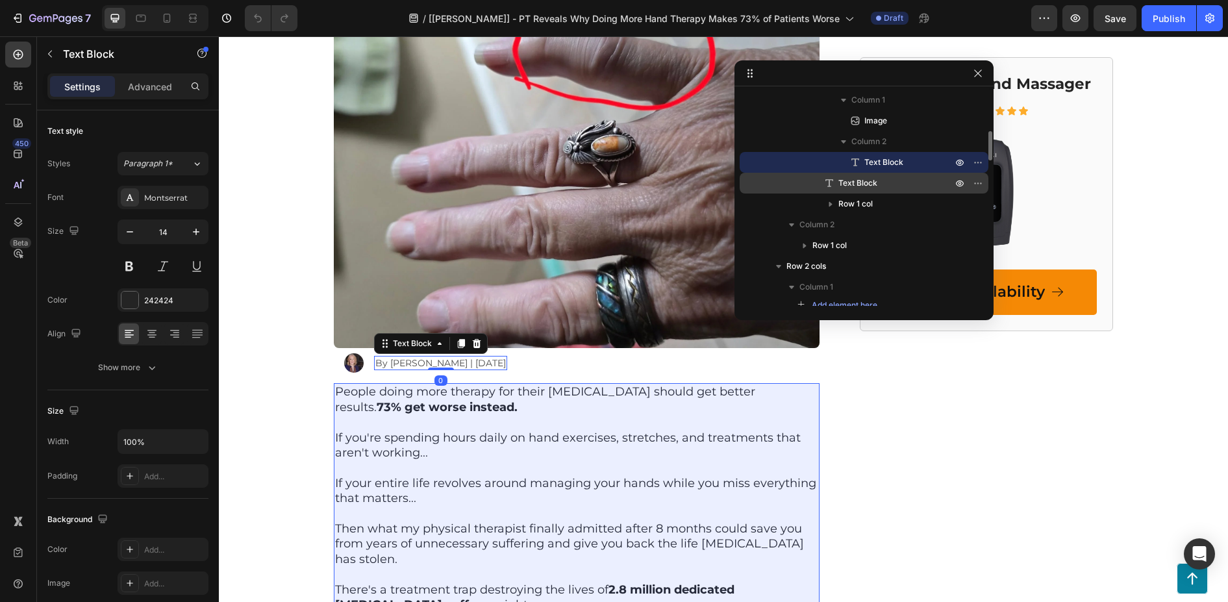
click at [855, 181] on span "Text Block" at bounding box center [857, 183] width 39 height 13
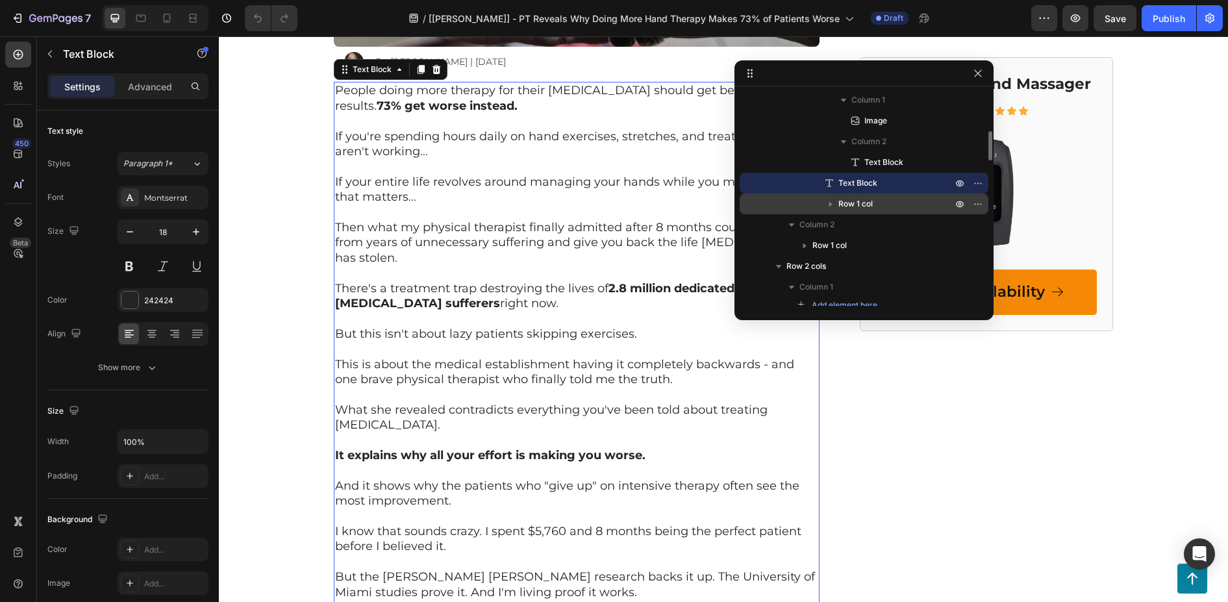
click at [852, 201] on span "Row 1 col" at bounding box center [855, 203] width 34 height 13
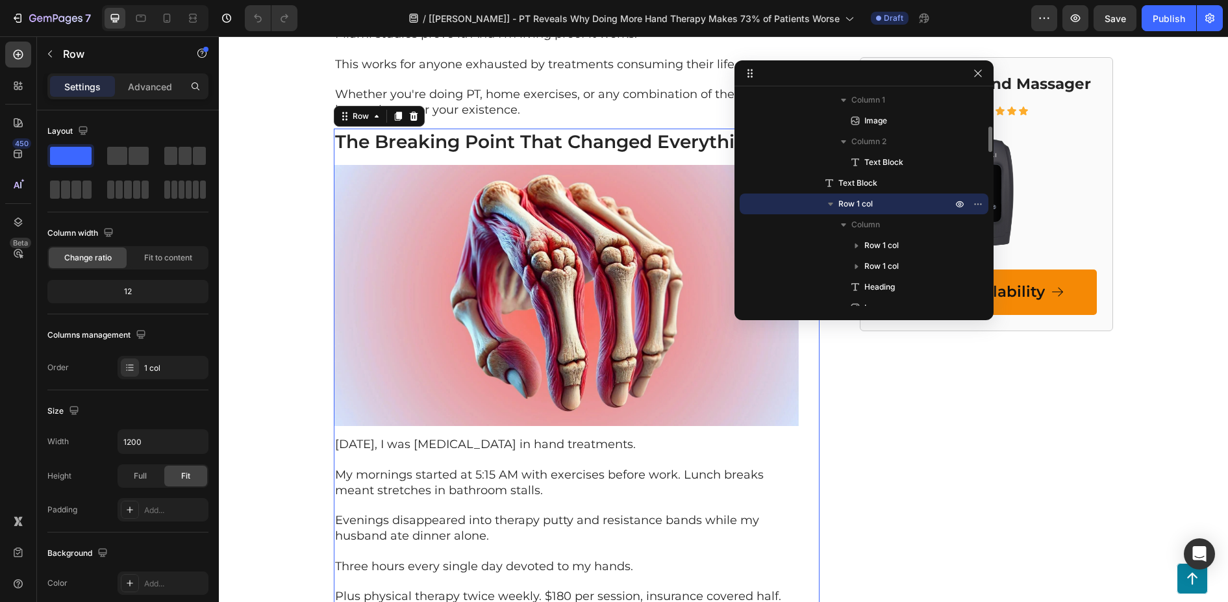
scroll to position [1085, 0]
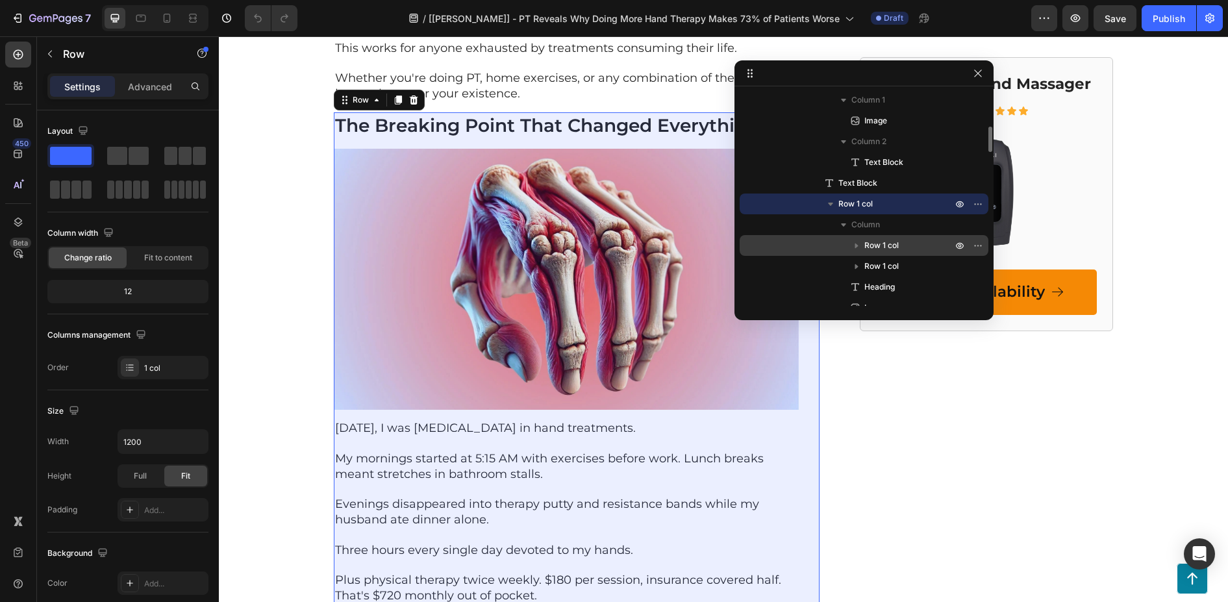
click at [889, 243] on span "Row 1 col" at bounding box center [881, 245] width 34 height 13
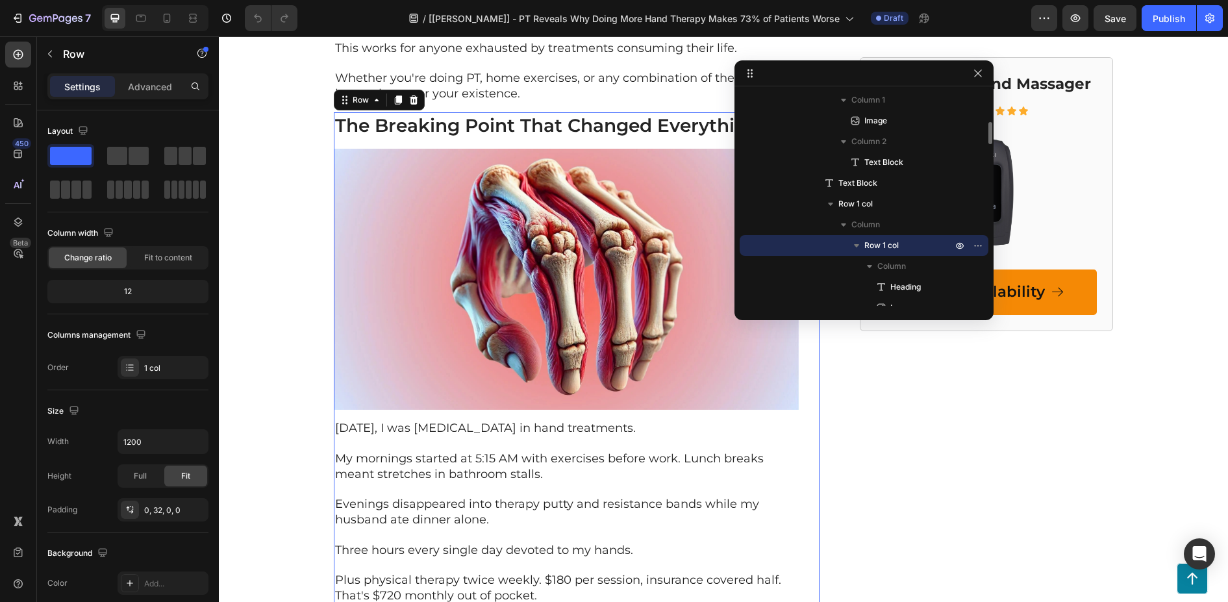
click at [860, 248] on icon "button" at bounding box center [856, 245] width 13 height 13
click at [878, 262] on span "Row 1 col" at bounding box center [881, 266] width 34 height 13
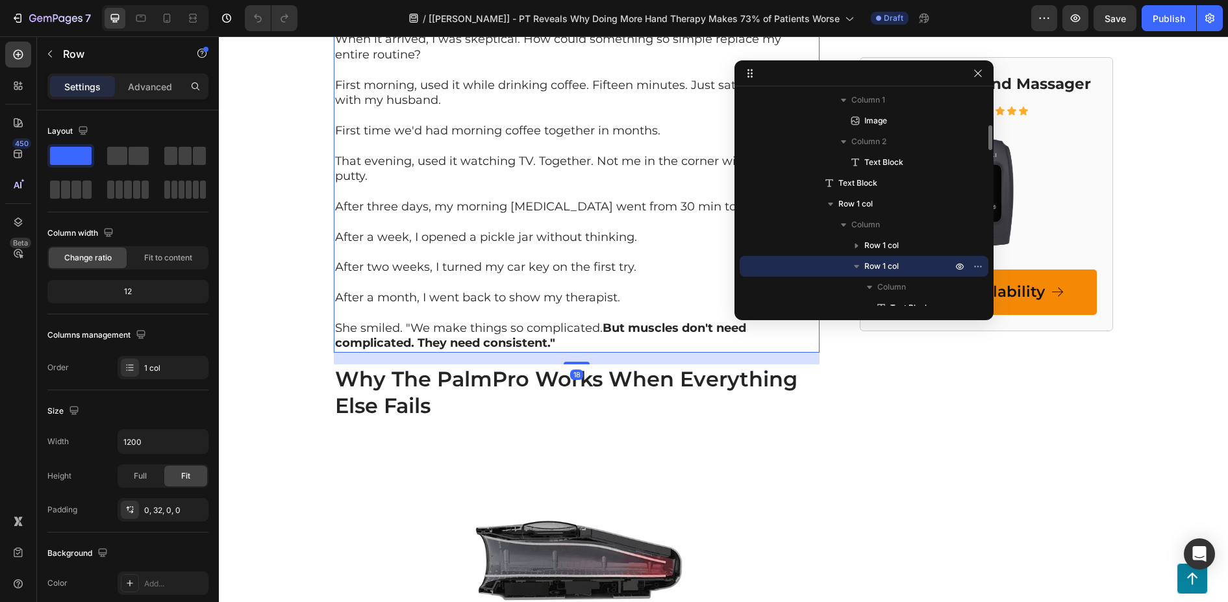
scroll to position [3657, 0]
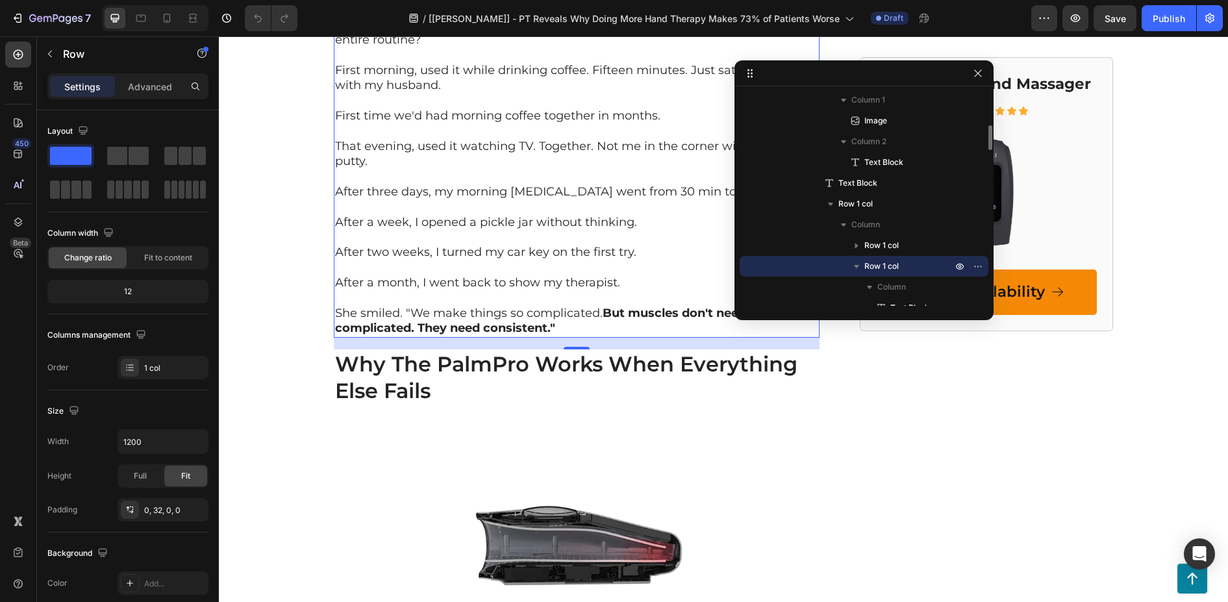
click at [858, 263] on icon "button" at bounding box center [856, 266] width 13 height 13
click at [882, 265] on span "Row 1 col" at bounding box center [881, 266] width 34 height 13
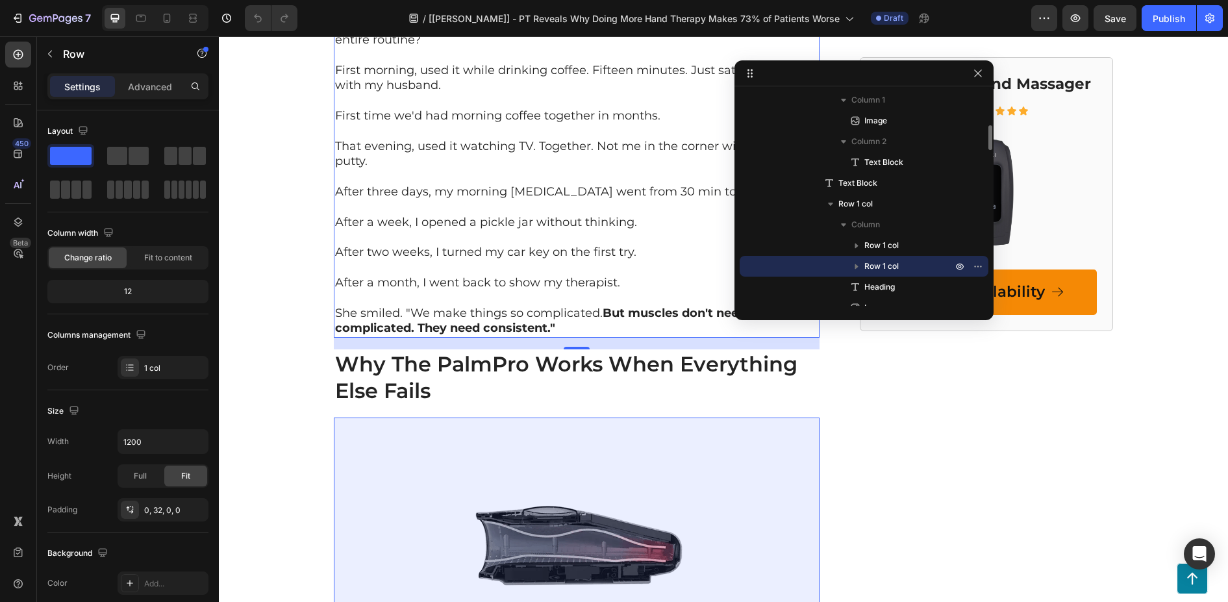
scroll to position [358, 0]
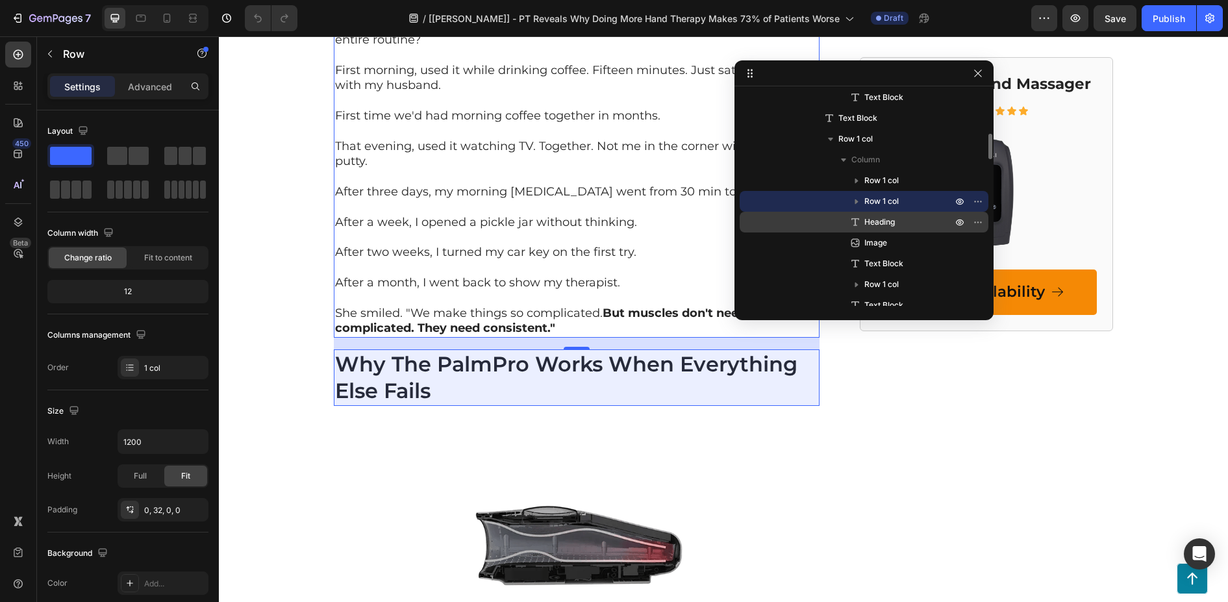
click at [887, 219] on span "Heading" at bounding box center [879, 222] width 31 height 13
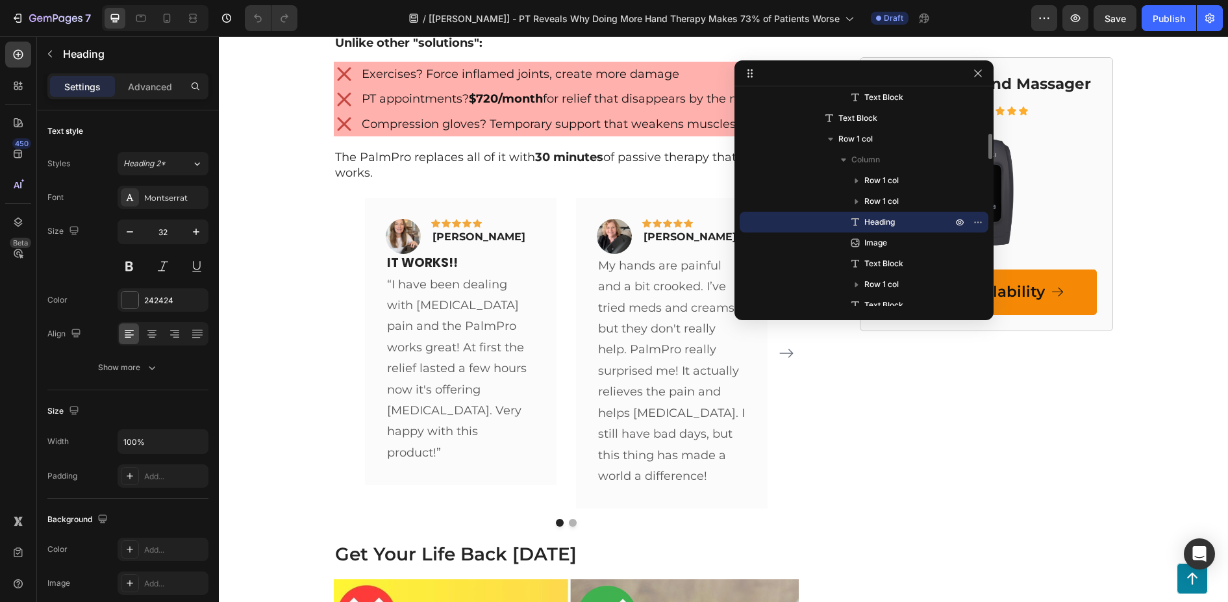
scroll to position [4415, 0]
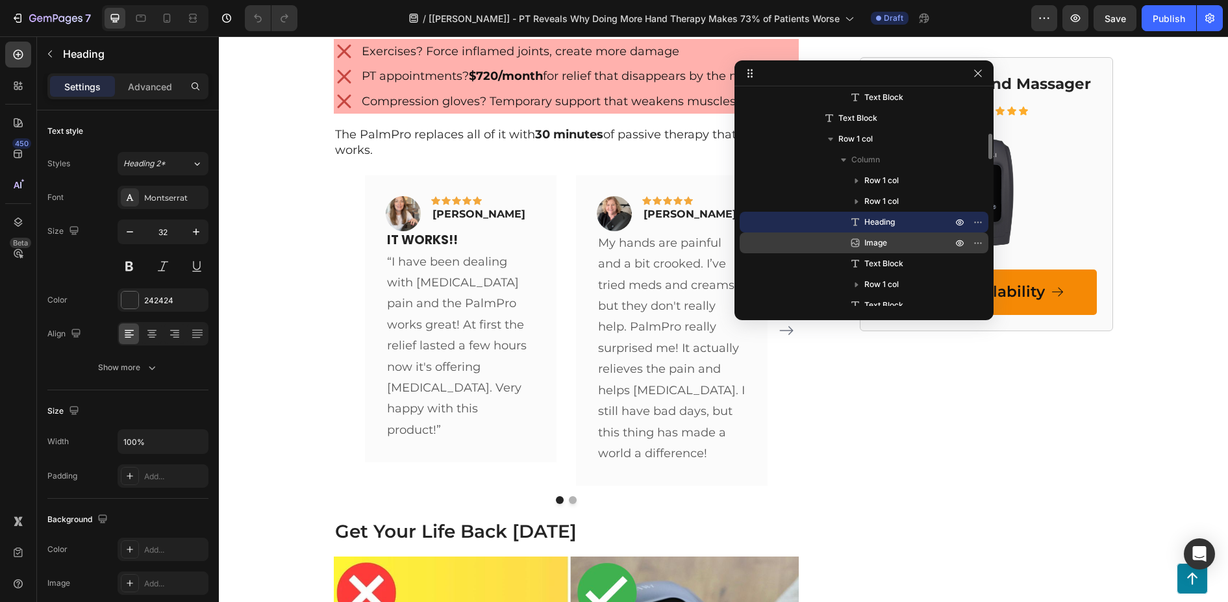
click at [882, 240] on span "Image" at bounding box center [875, 242] width 23 height 13
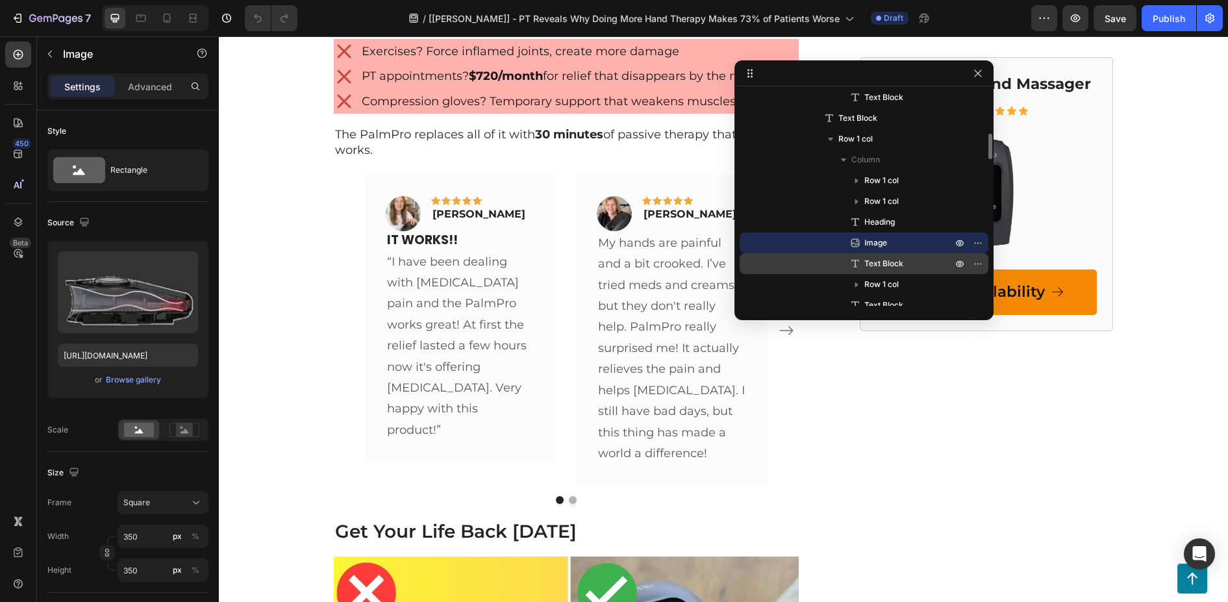
click at [880, 259] on span "Text Block" at bounding box center [883, 263] width 39 height 13
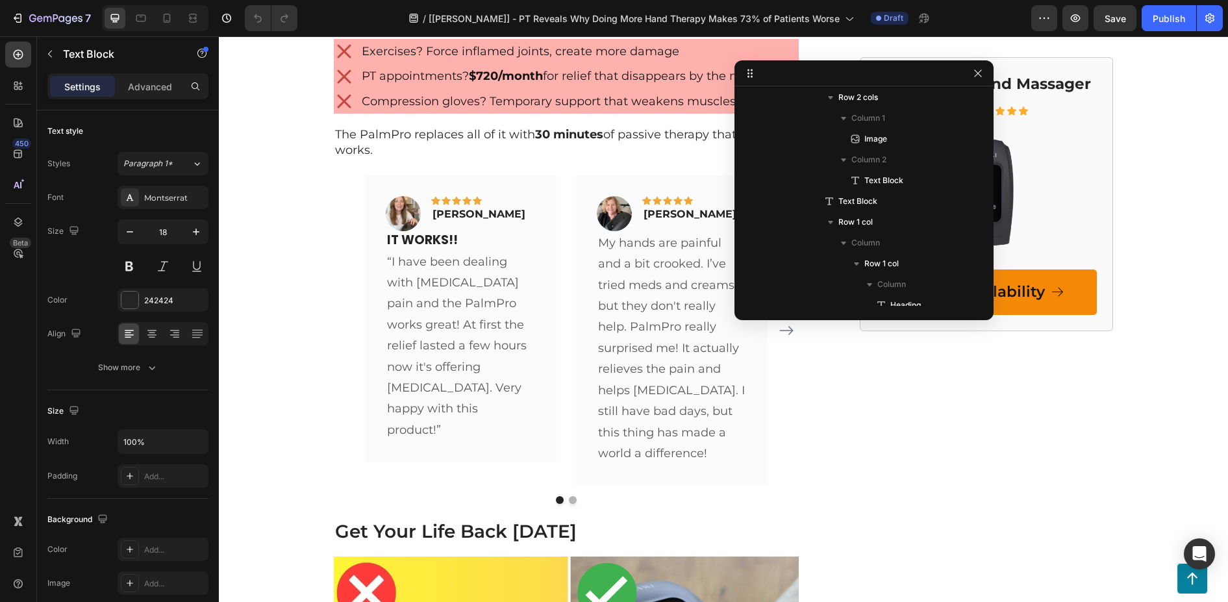
scroll to position [786, 0]
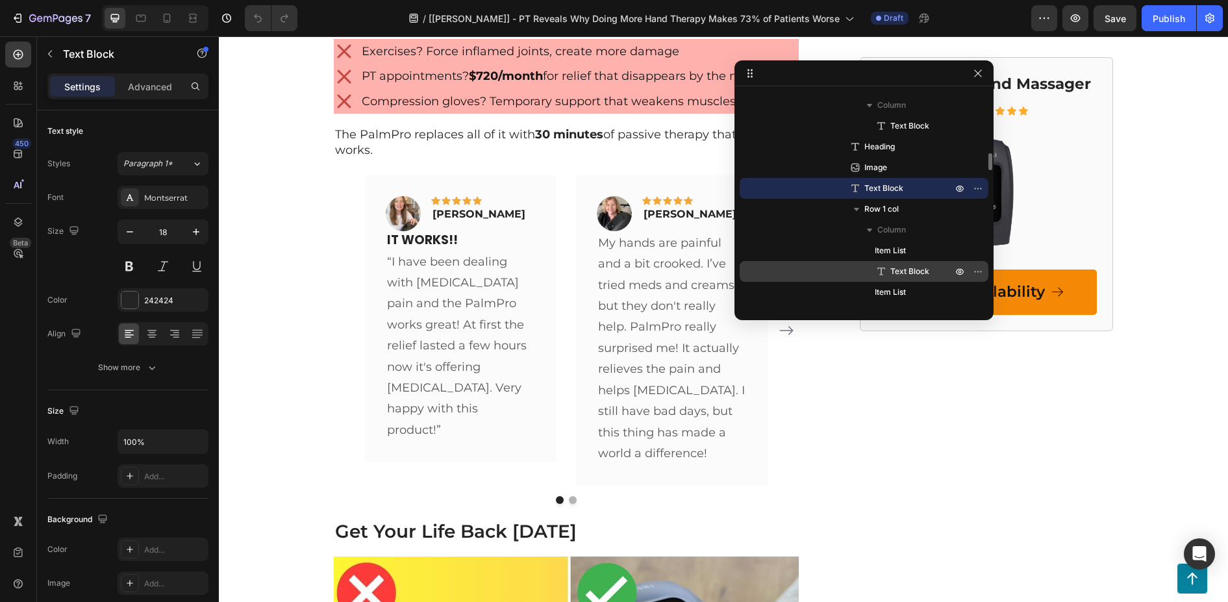
click at [902, 272] on span "Text Block" at bounding box center [909, 271] width 39 height 13
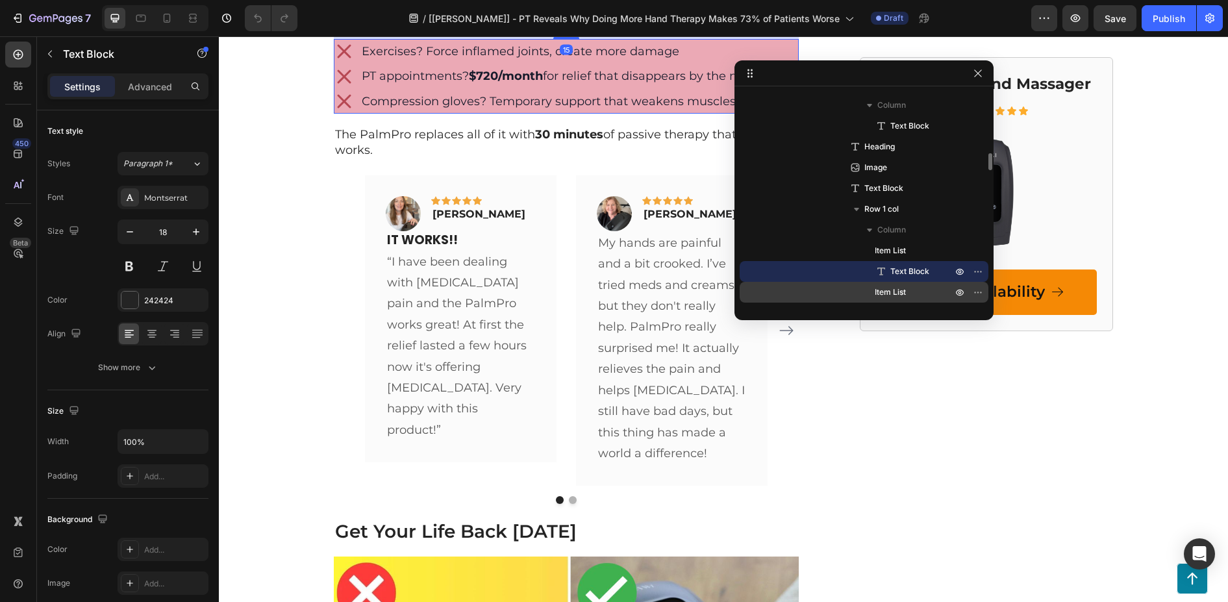
click at [890, 295] on span "Item List" at bounding box center [889, 292] width 31 height 13
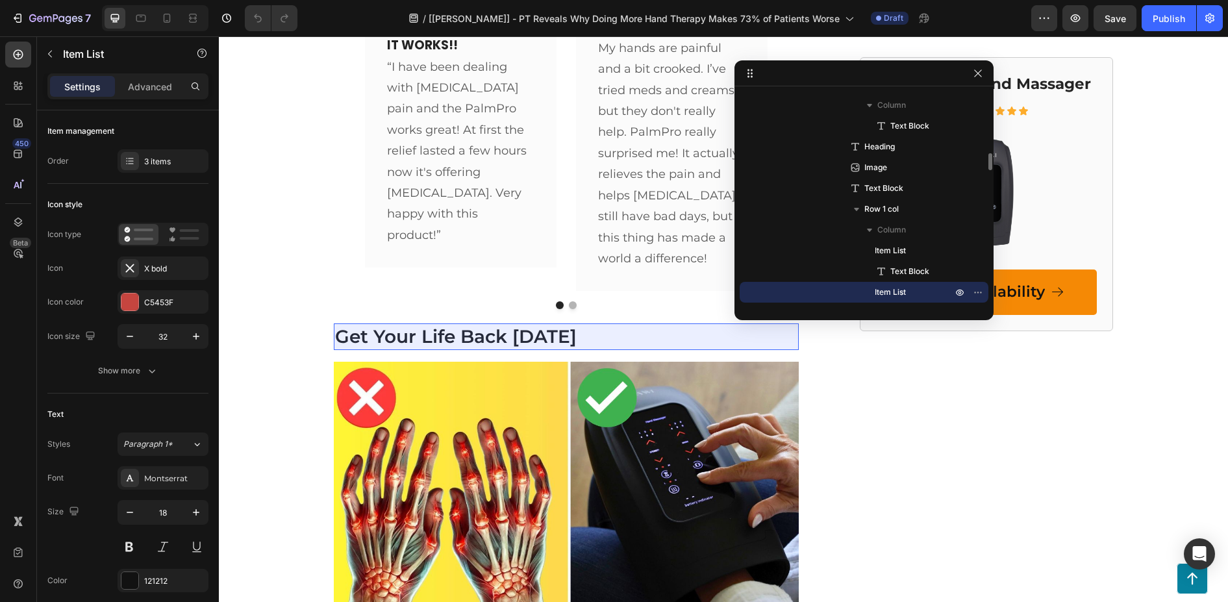
scroll to position [916, 0]
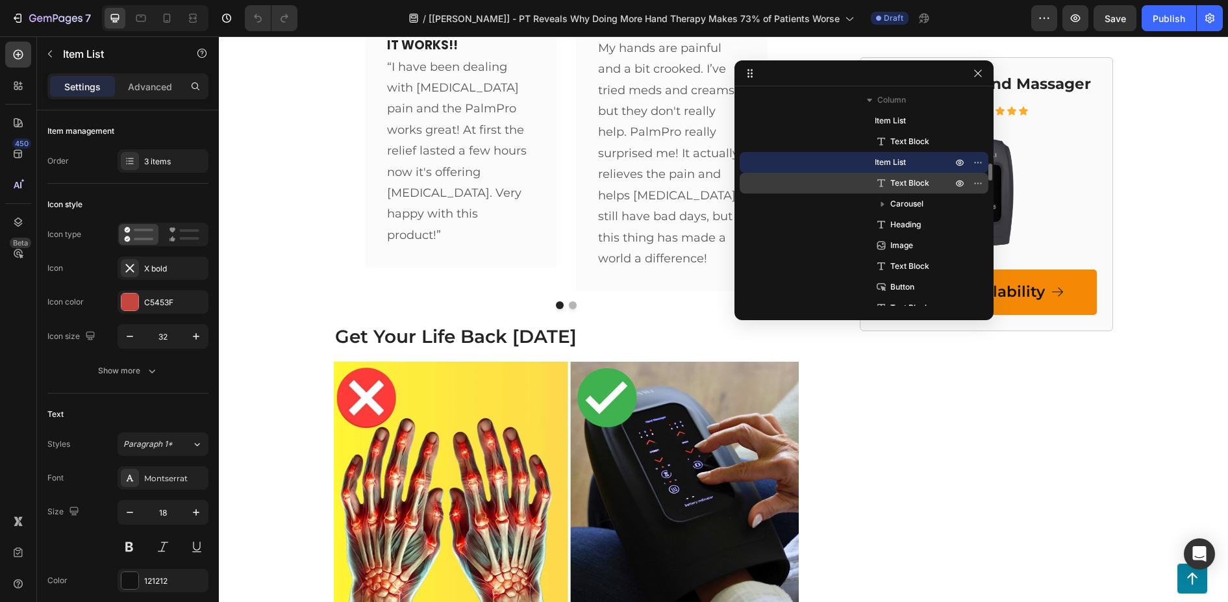
click at [906, 184] on span "Text Block" at bounding box center [909, 183] width 39 height 13
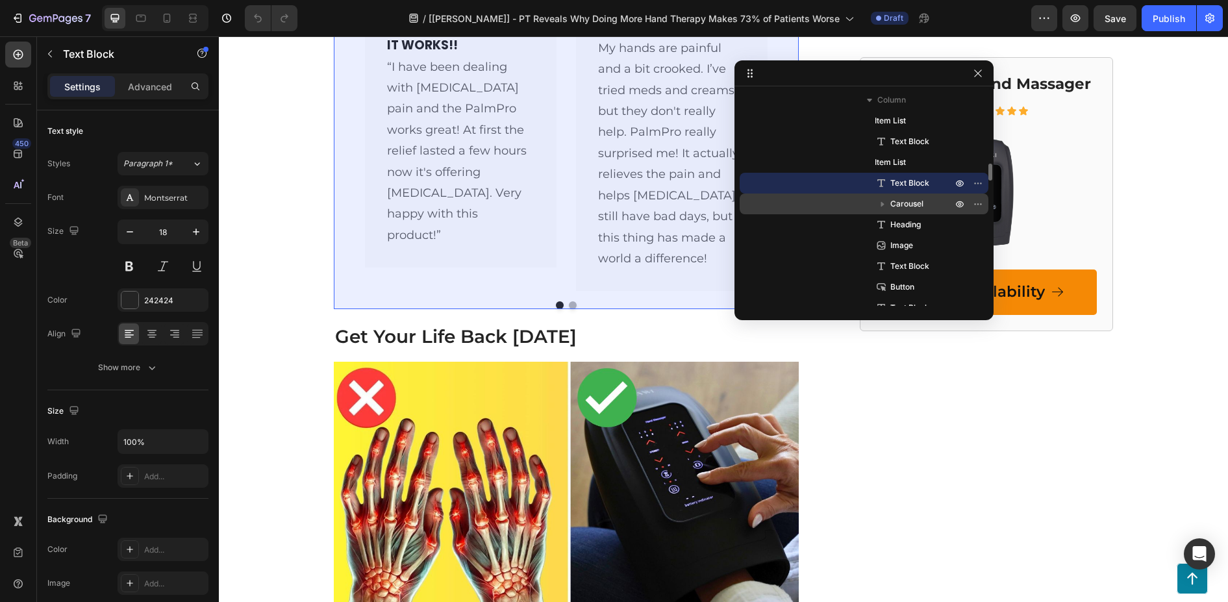
click at [912, 206] on span "Carousel" at bounding box center [906, 203] width 33 height 13
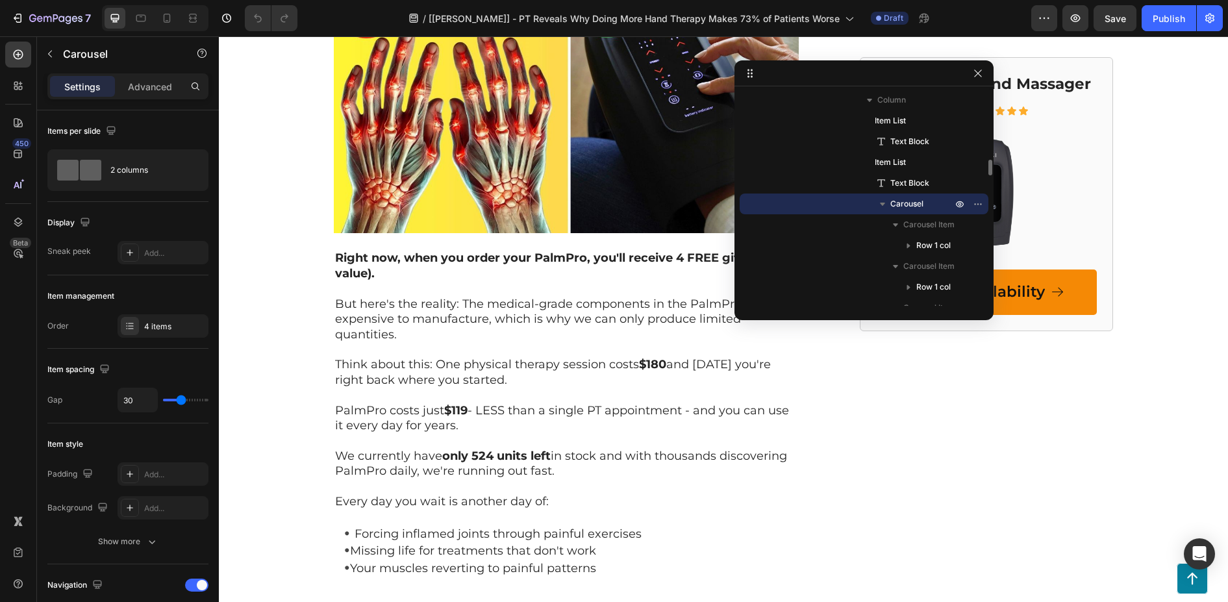
scroll to position [5000, 0]
click at [880, 206] on icon "button" at bounding box center [882, 203] width 13 height 13
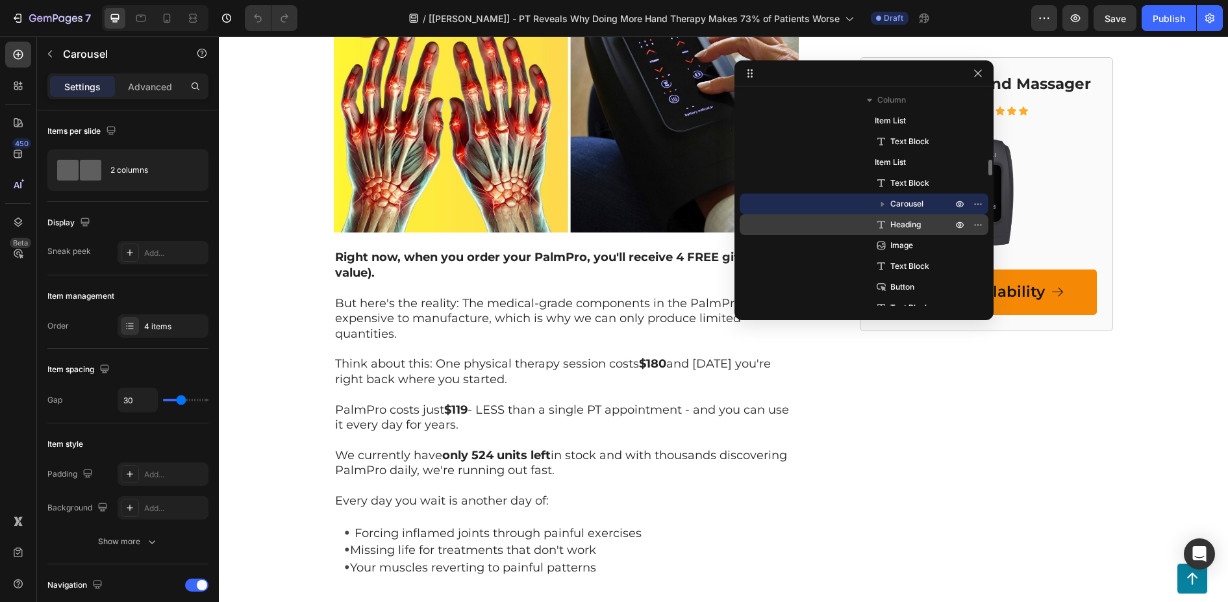
click at [906, 221] on span "Heading" at bounding box center [905, 224] width 31 height 13
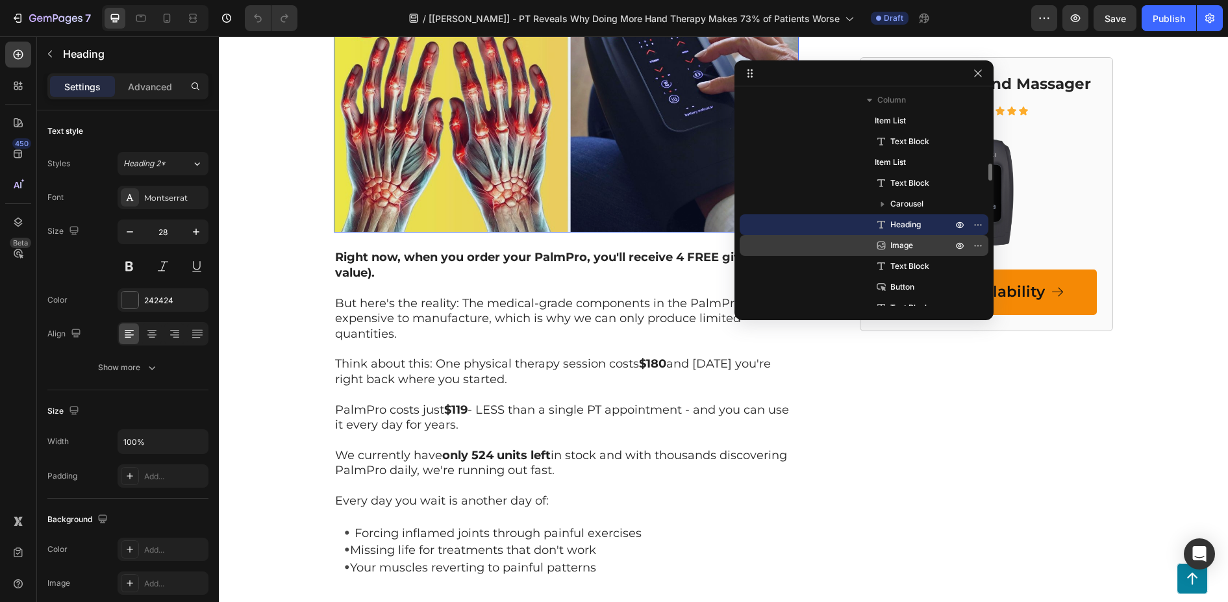
click at [899, 250] on span "Image" at bounding box center [901, 245] width 23 height 13
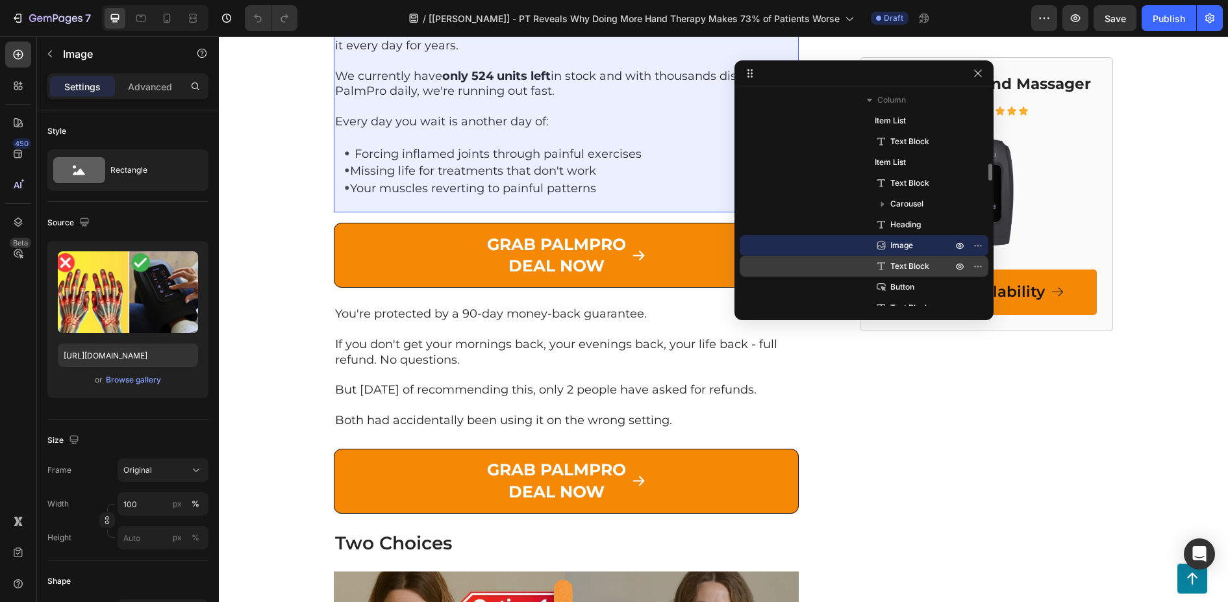
scroll to position [5381, 0]
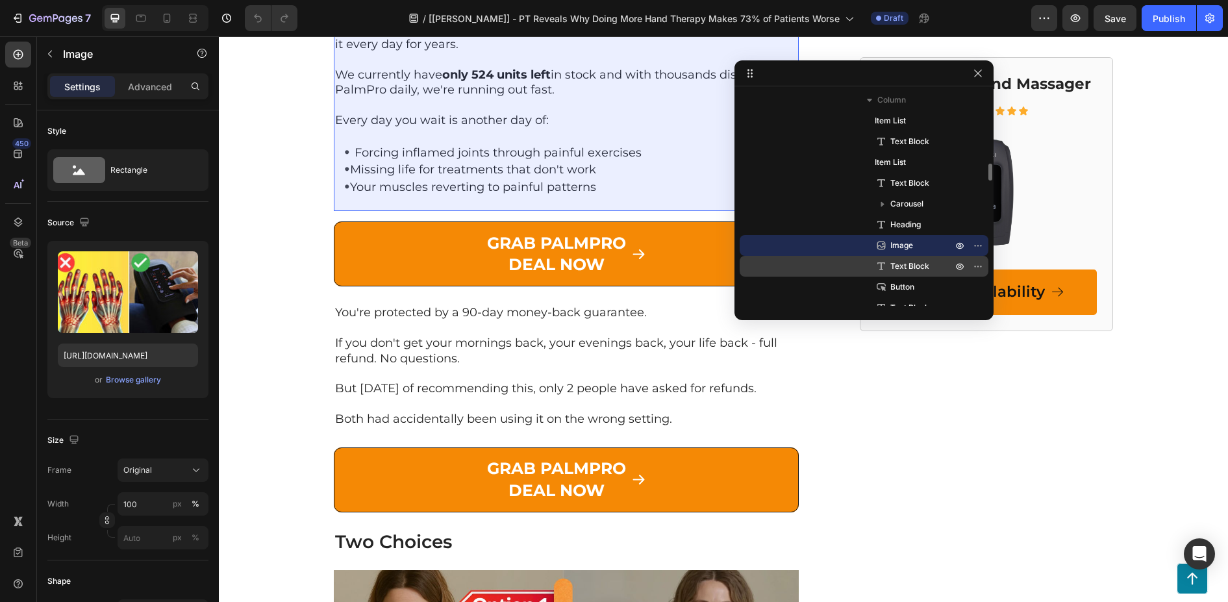
click at [900, 260] on span "Text Block" at bounding box center [909, 266] width 39 height 13
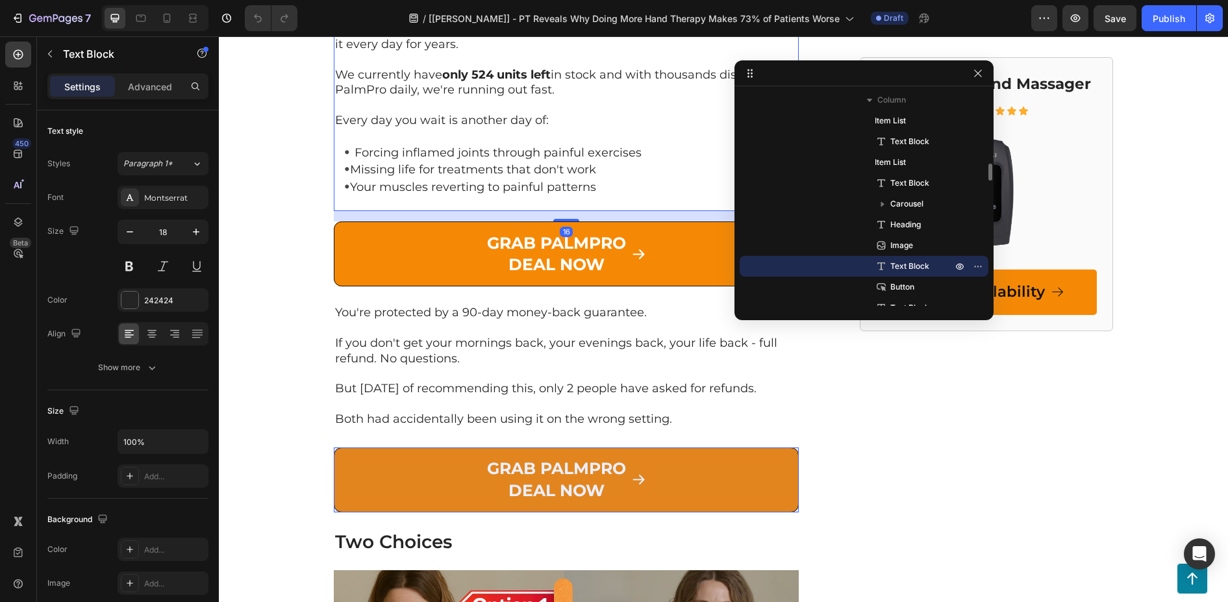
scroll to position [981, 0]
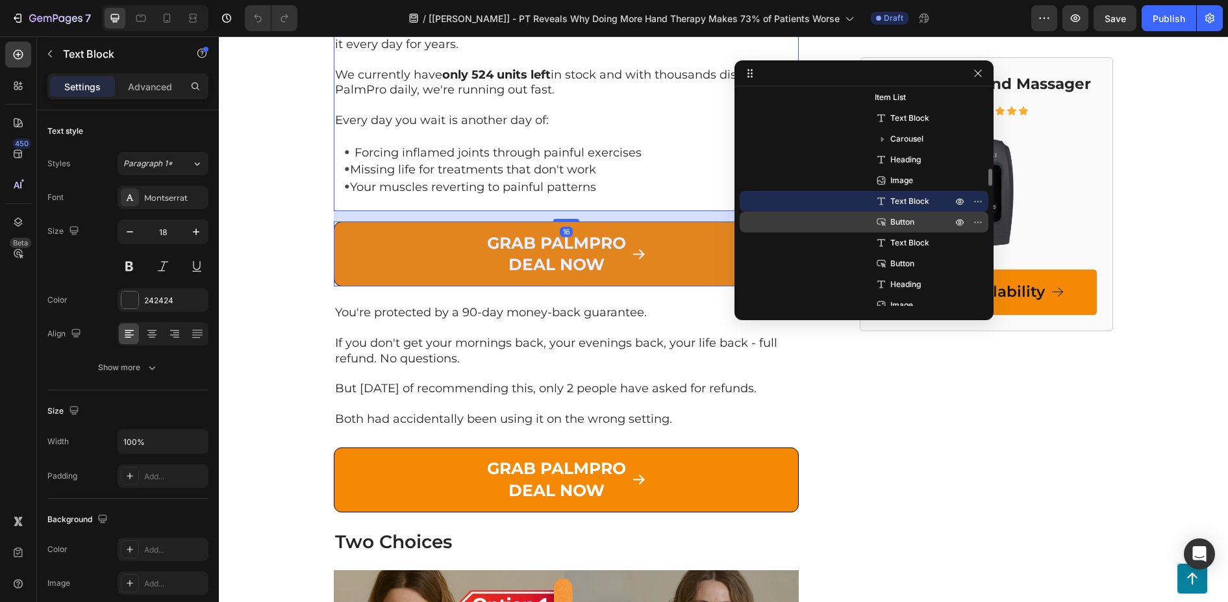
click at [905, 221] on span "Button" at bounding box center [902, 222] width 24 height 13
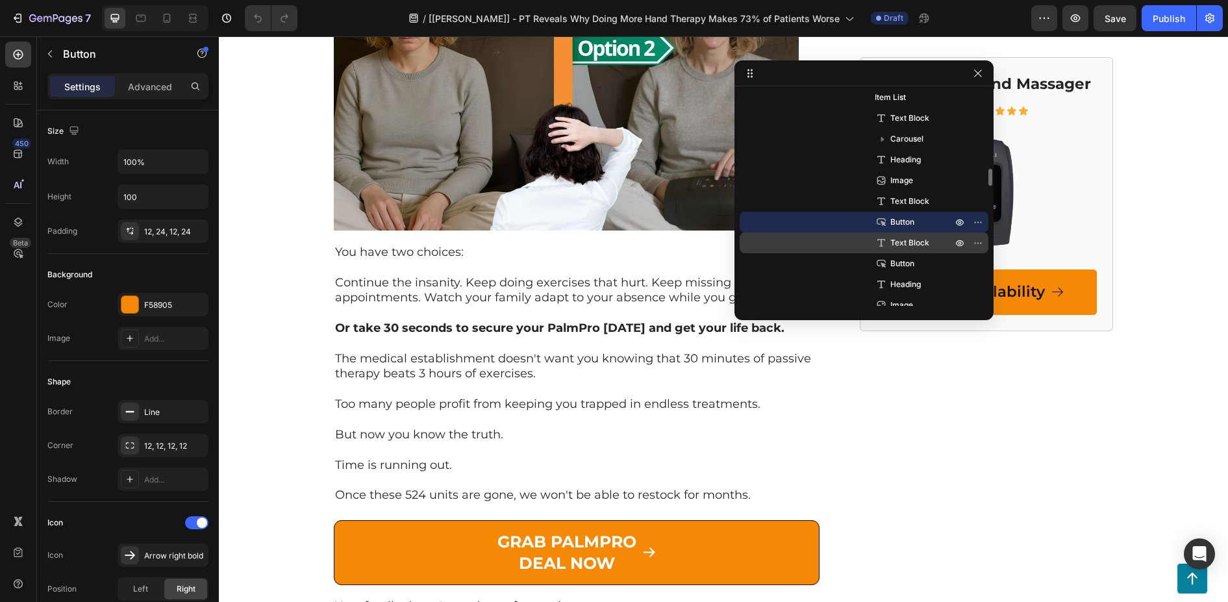
scroll to position [6012, 0]
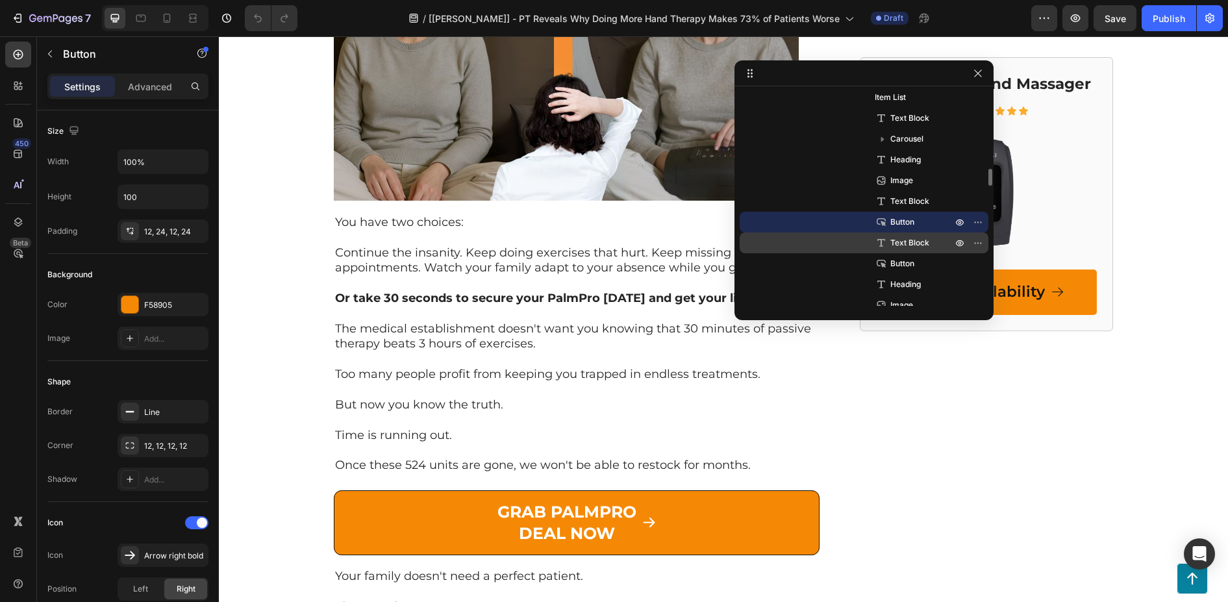
click at [906, 237] on span "Text Block" at bounding box center [909, 242] width 39 height 13
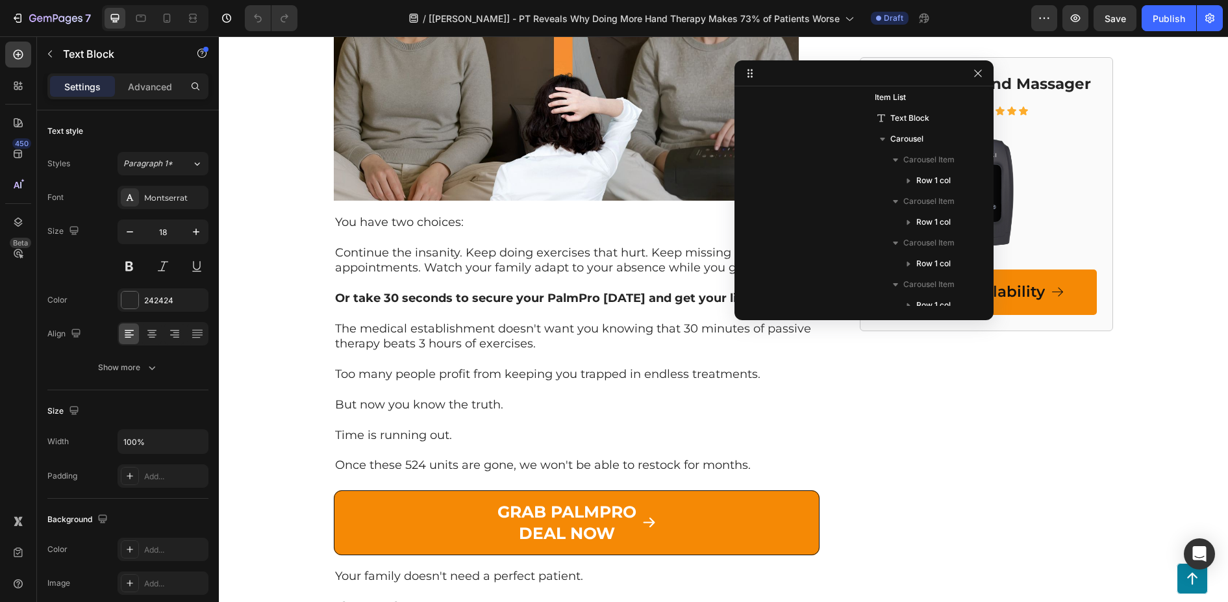
scroll to position [1202, 0]
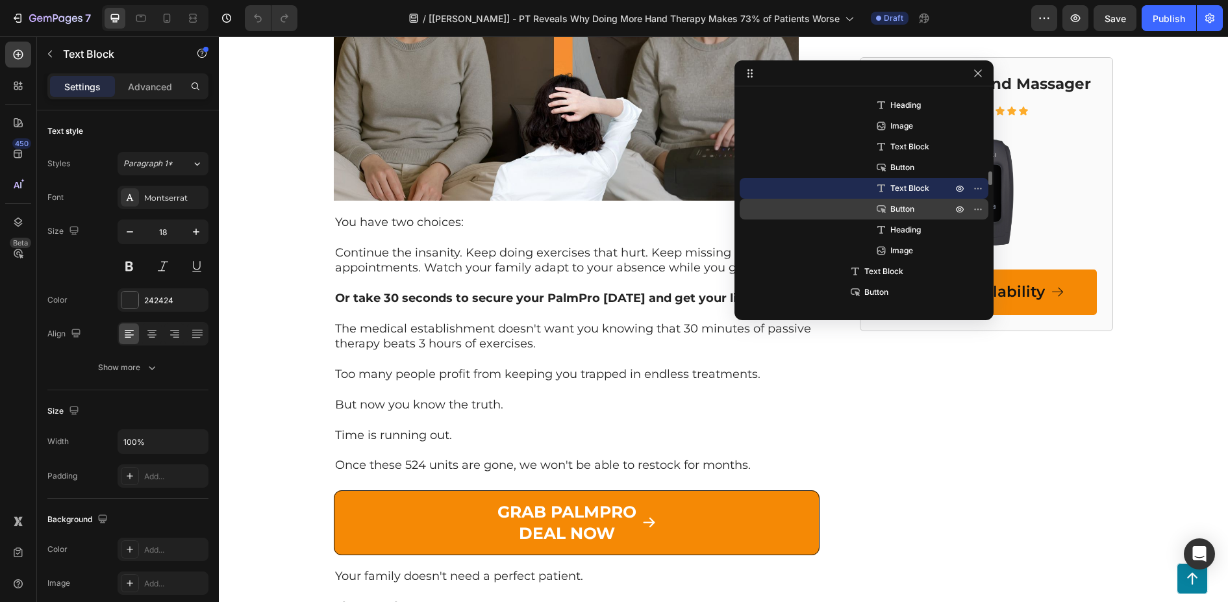
click at [907, 207] on span "Button" at bounding box center [902, 209] width 24 height 13
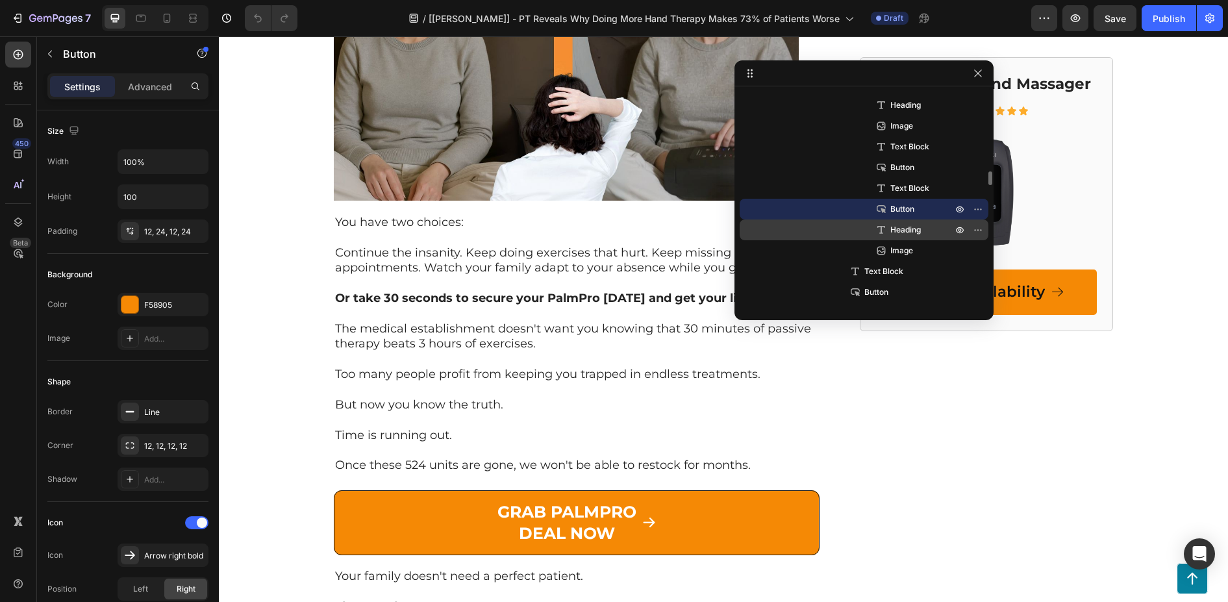
click at [904, 228] on span "Heading" at bounding box center [905, 229] width 31 height 13
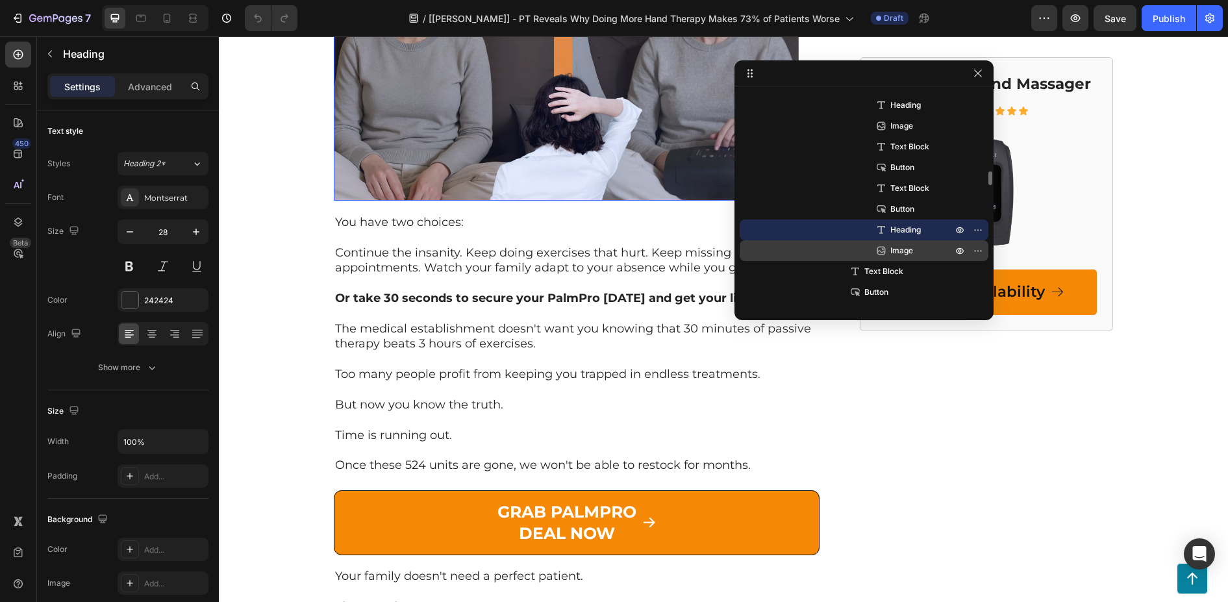
click at [908, 246] on span "Image" at bounding box center [901, 250] width 23 height 13
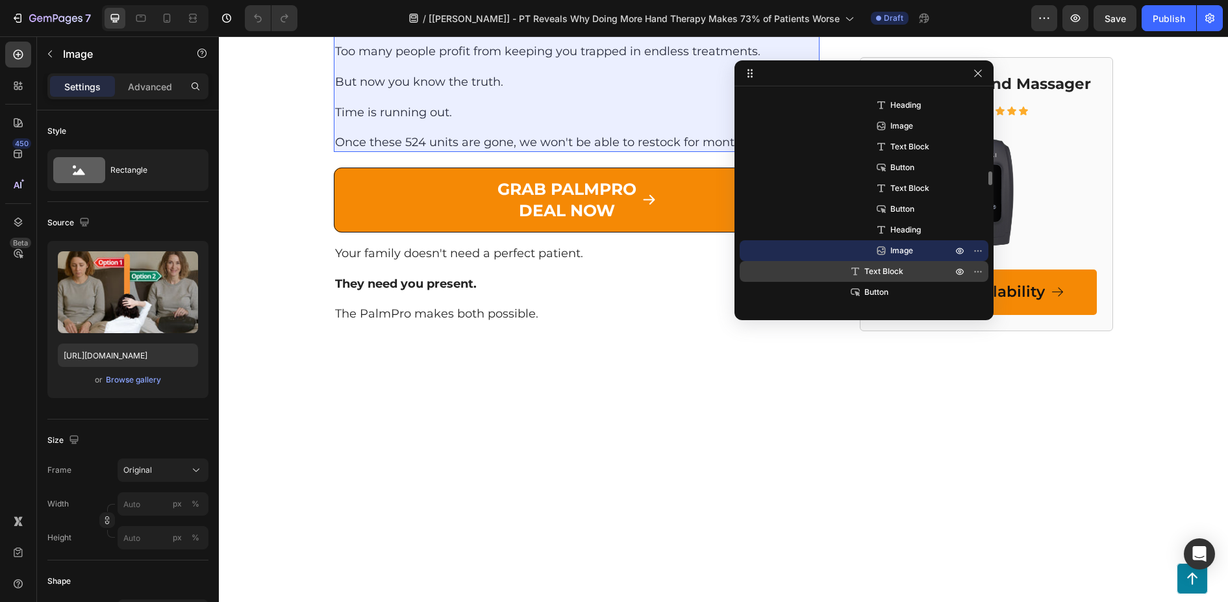
scroll to position [6360, 0]
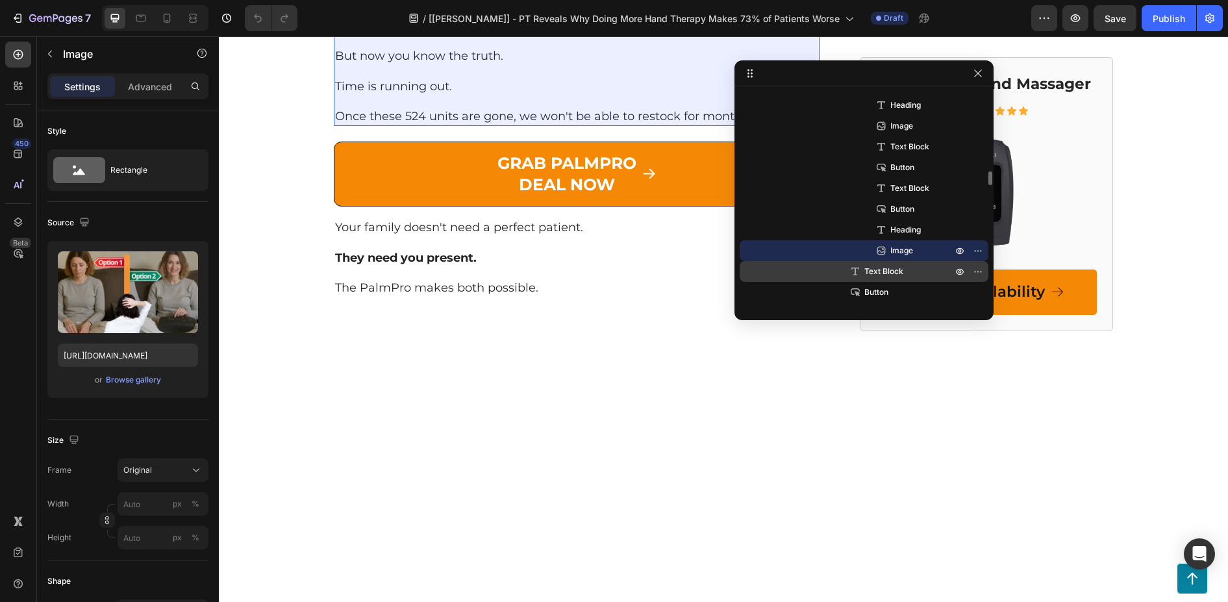
click at [877, 266] on span "Text Block" at bounding box center [883, 271] width 39 height 13
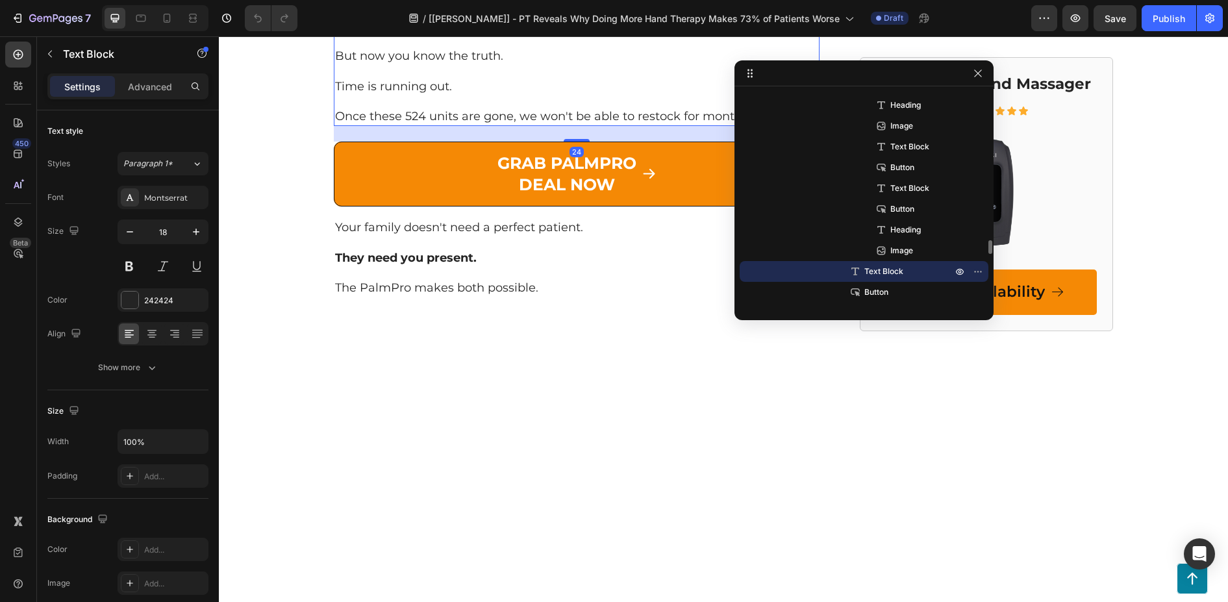
scroll to position [1267, 0]
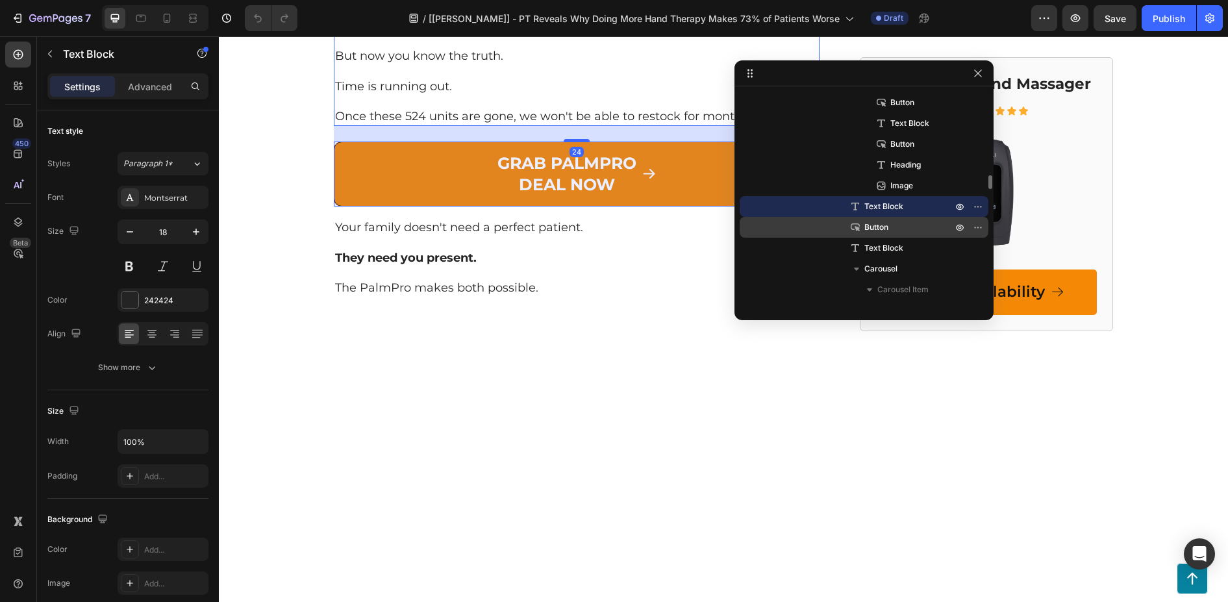
click at [880, 226] on span "Button" at bounding box center [876, 227] width 24 height 13
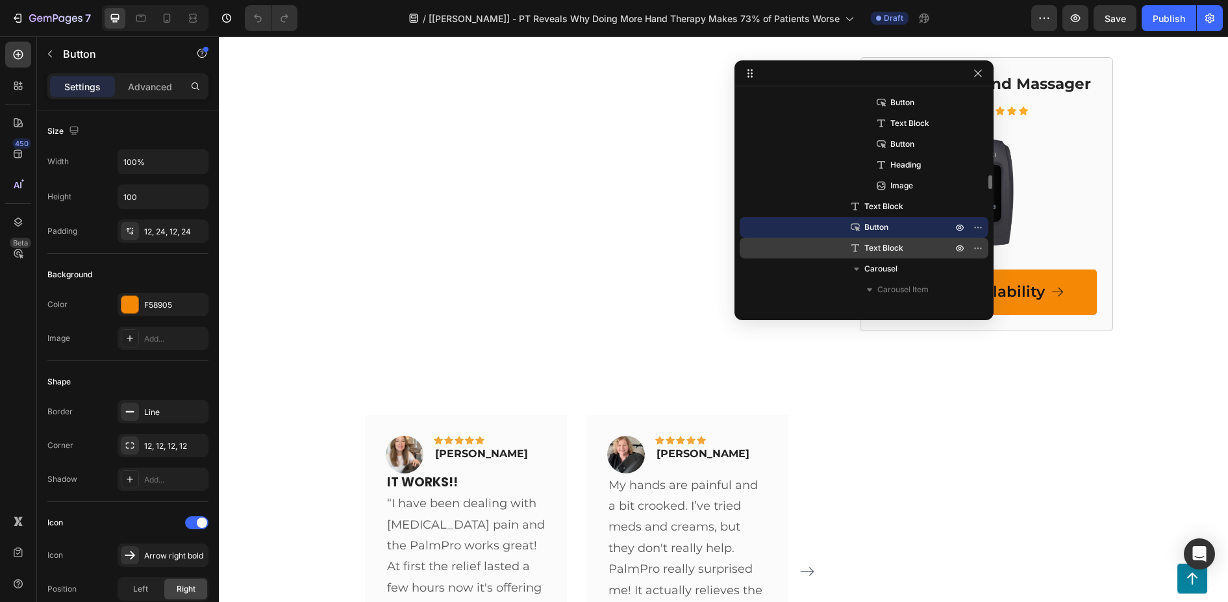
scroll to position [6911, 0]
click at [885, 246] on span "Text Block" at bounding box center [883, 248] width 39 height 13
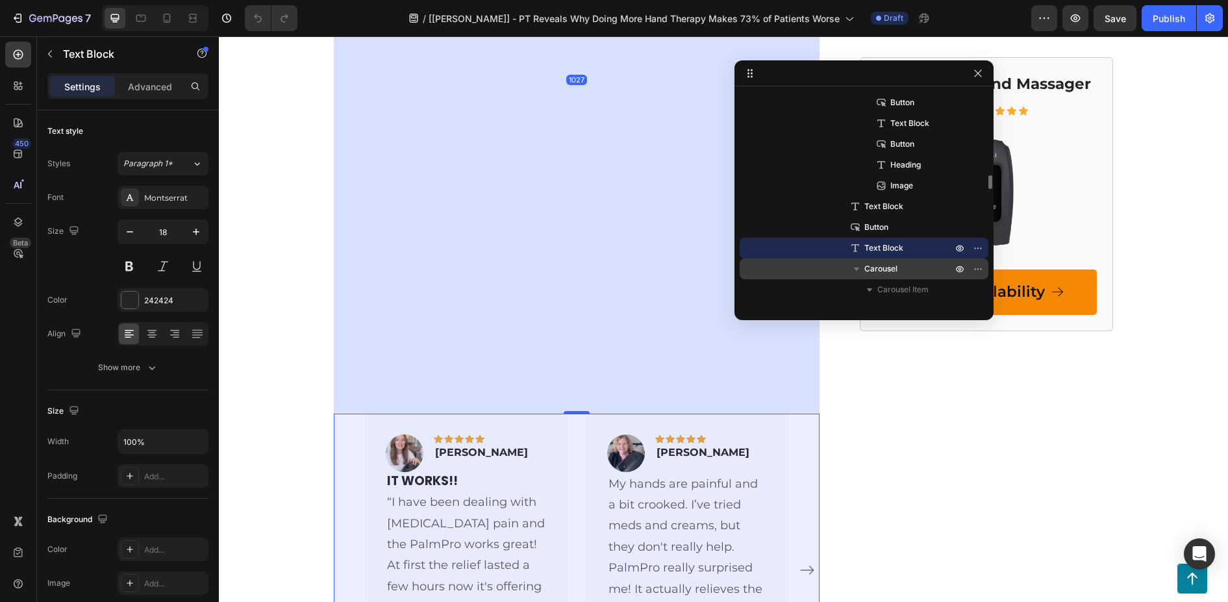
click at [885, 264] on span "Carousel" at bounding box center [880, 268] width 33 height 13
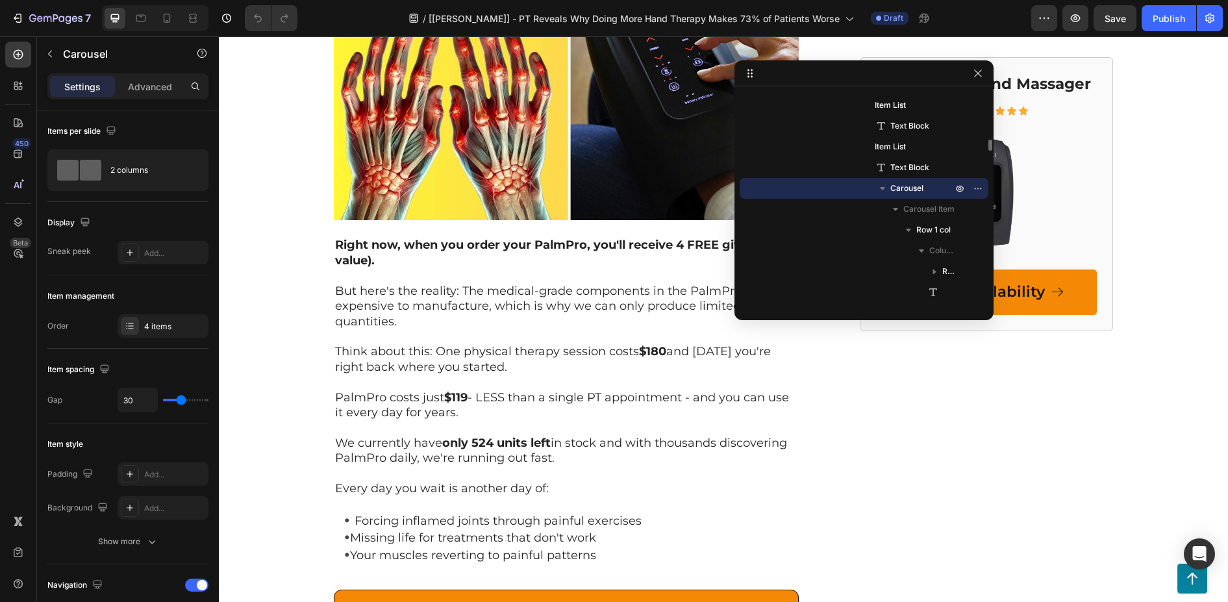
scroll to position [5000, 0]
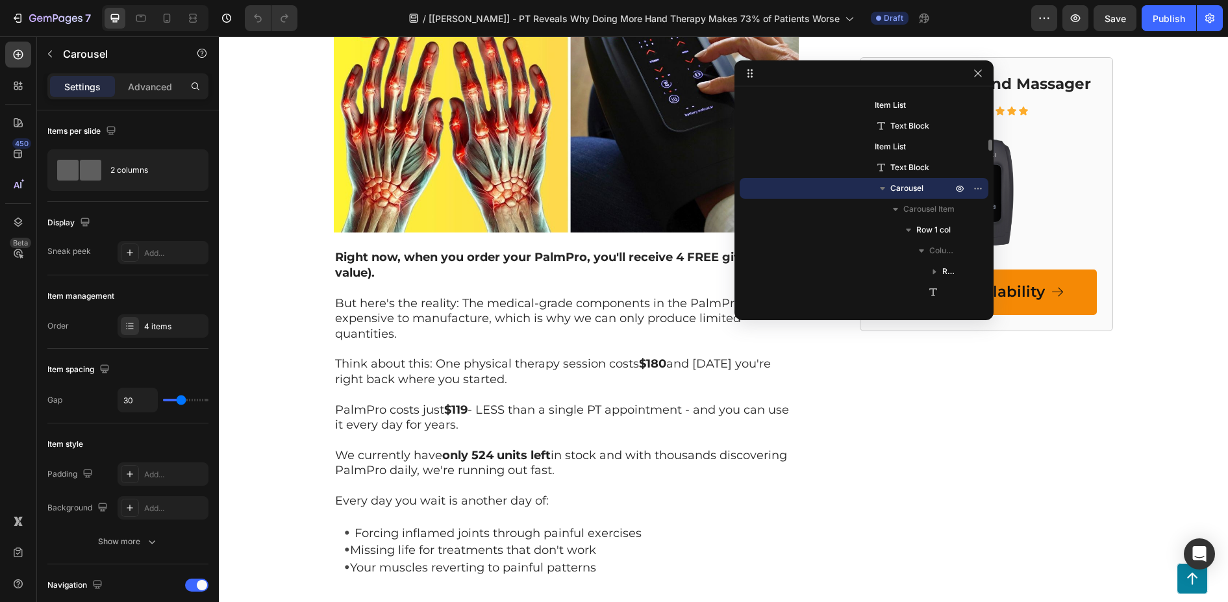
click at [882, 187] on icon "button" at bounding box center [882, 188] width 5 height 3
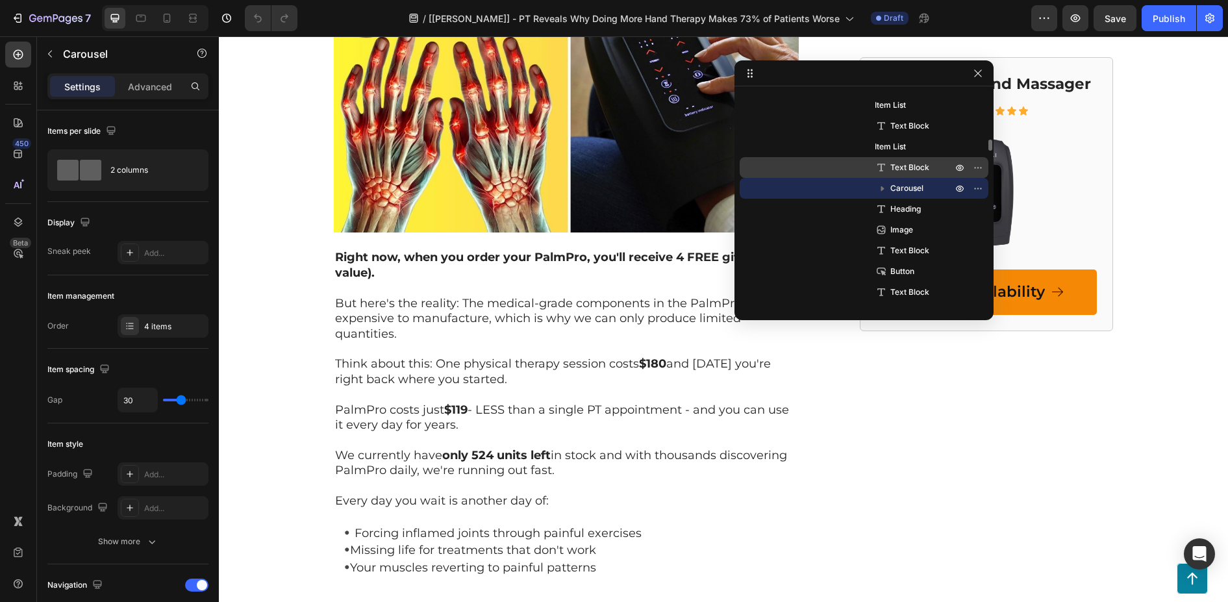
click at [899, 167] on span "Text Block" at bounding box center [909, 167] width 39 height 13
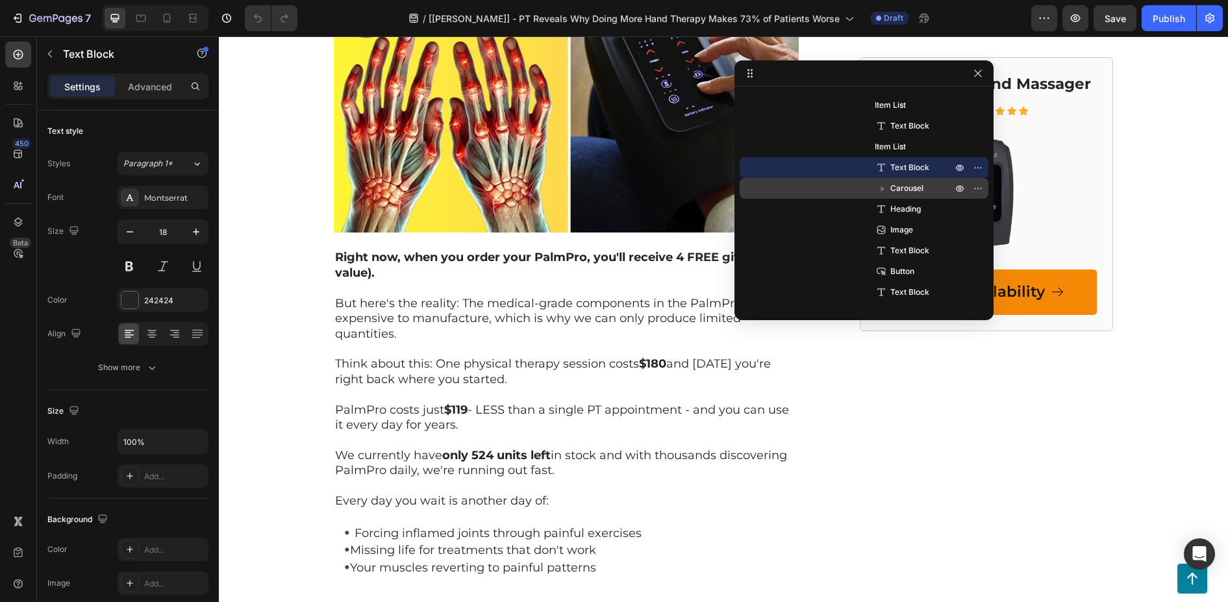
click at [902, 184] on span "Carousel" at bounding box center [906, 188] width 33 height 13
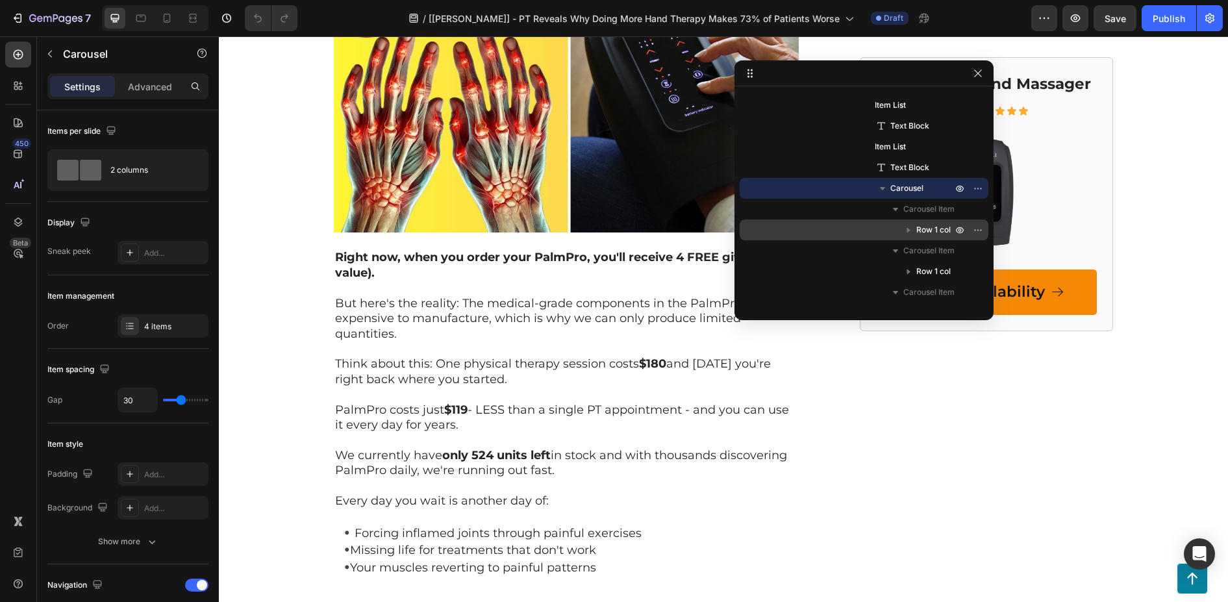
click at [930, 229] on span "Row 1 col" at bounding box center [933, 229] width 34 height 13
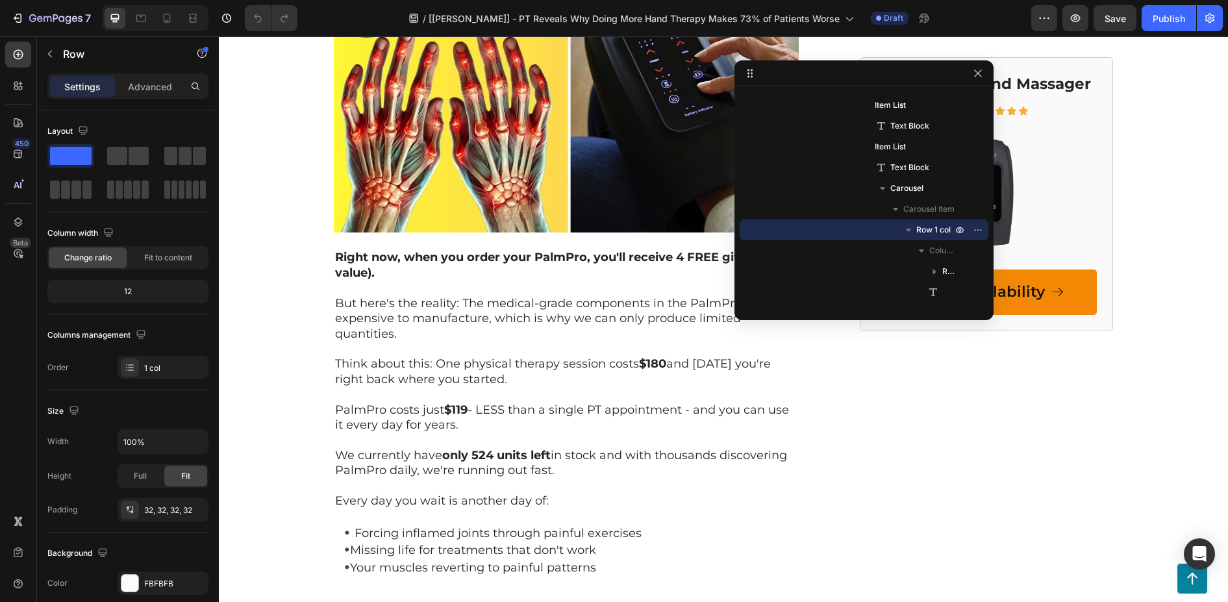
click at [880, 188] on icon "button" at bounding box center [882, 188] width 5 height 3
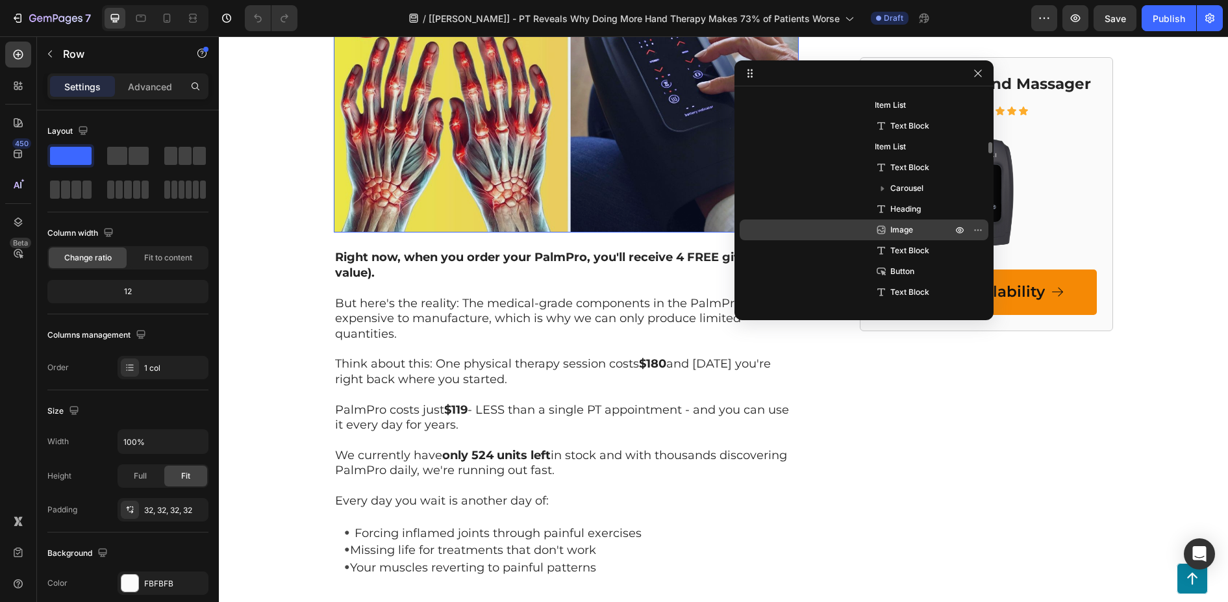
click at [903, 228] on span "Image" at bounding box center [901, 229] width 23 height 13
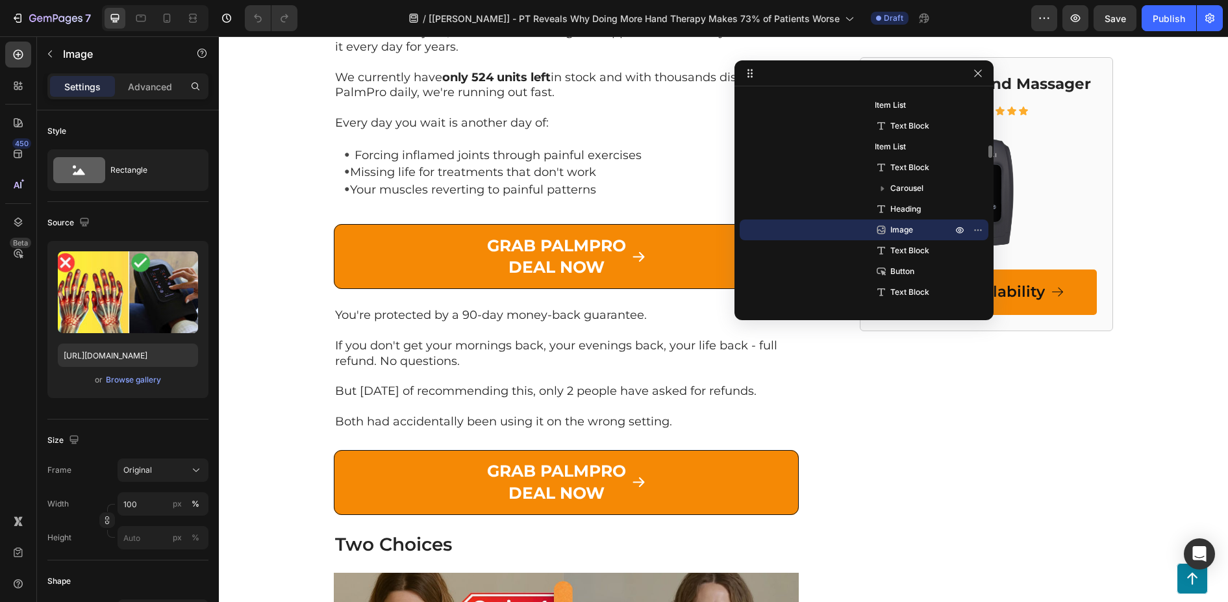
scroll to position [5381, 0]
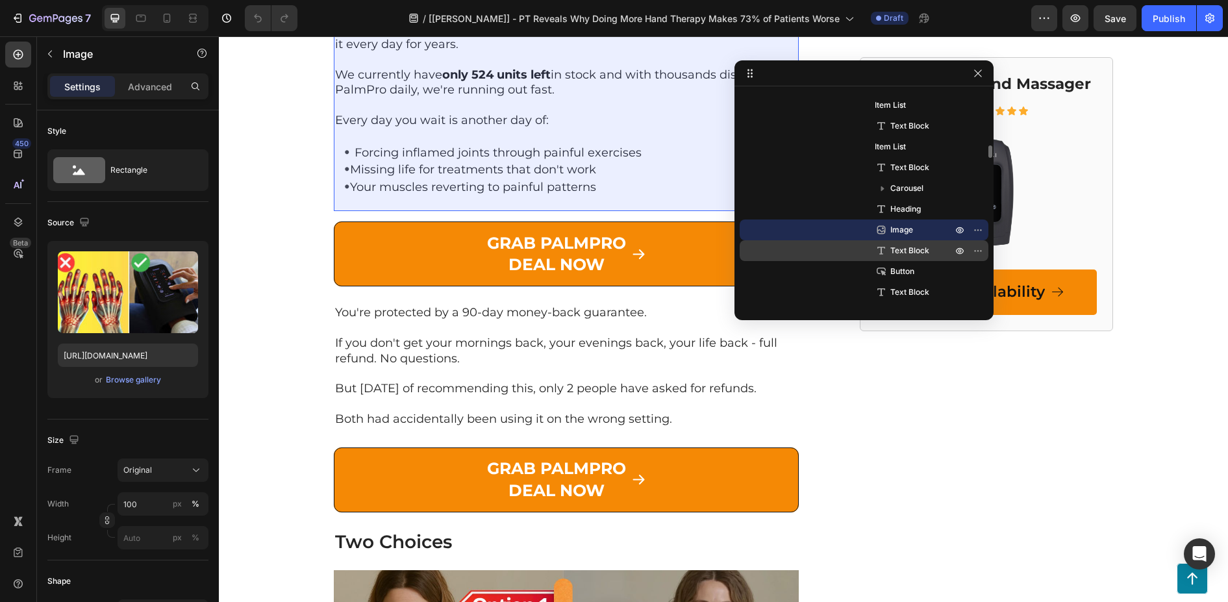
click at [912, 245] on span "Text Block" at bounding box center [909, 250] width 39 height 13
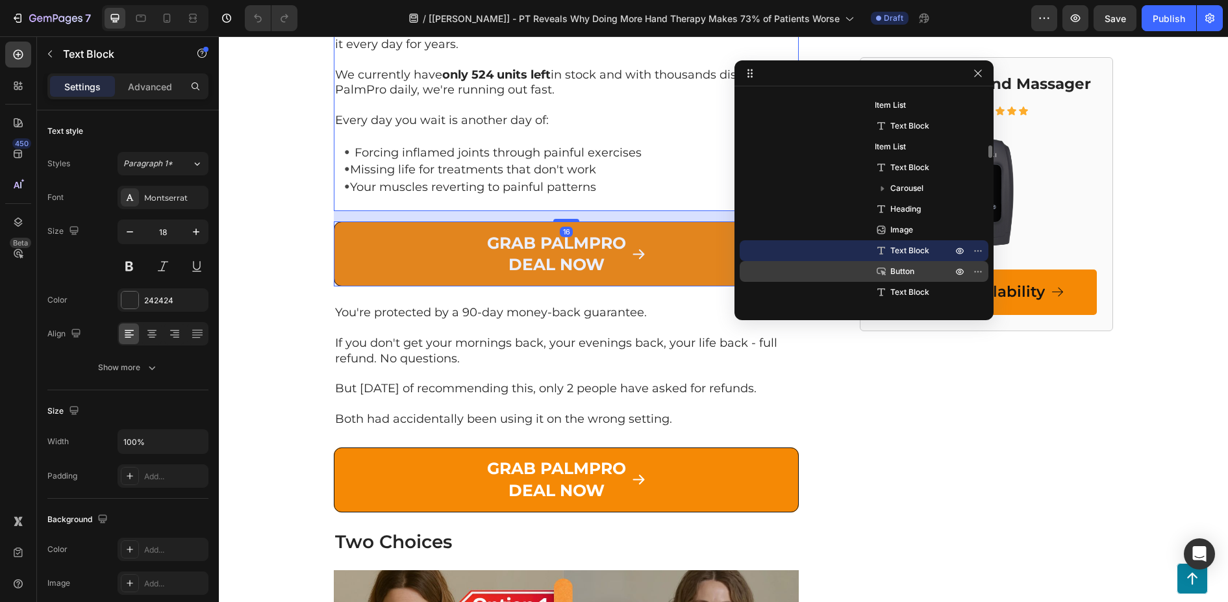
click at [894, 274] on span "Button" at bounding box center [902, 271] width 24 height 13
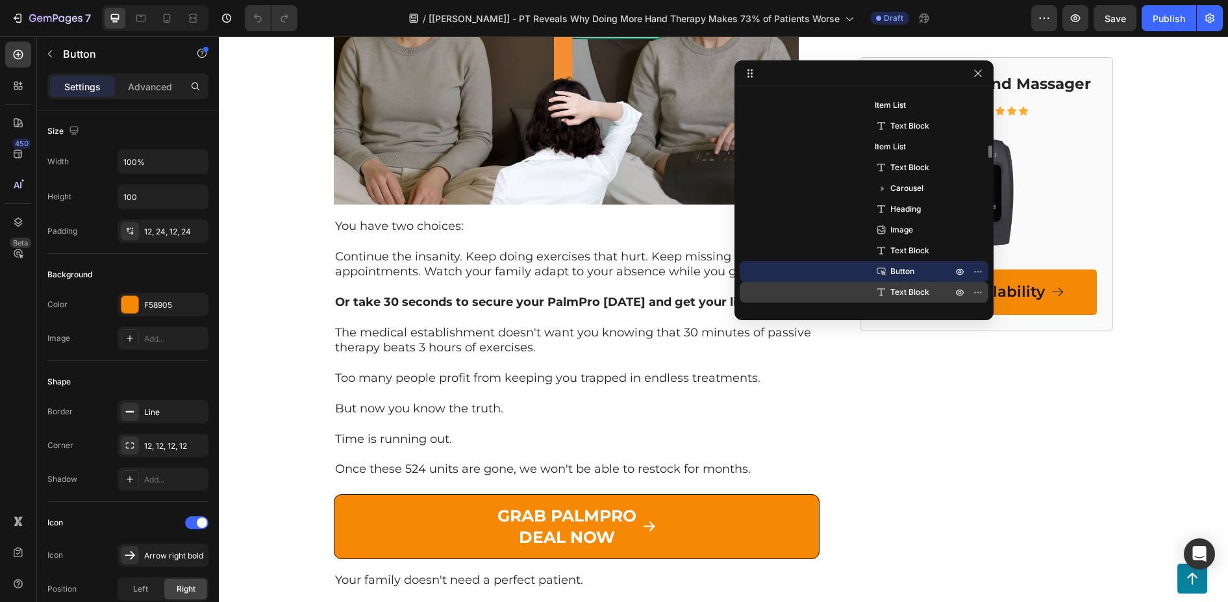
scroll to position [6012, 0]
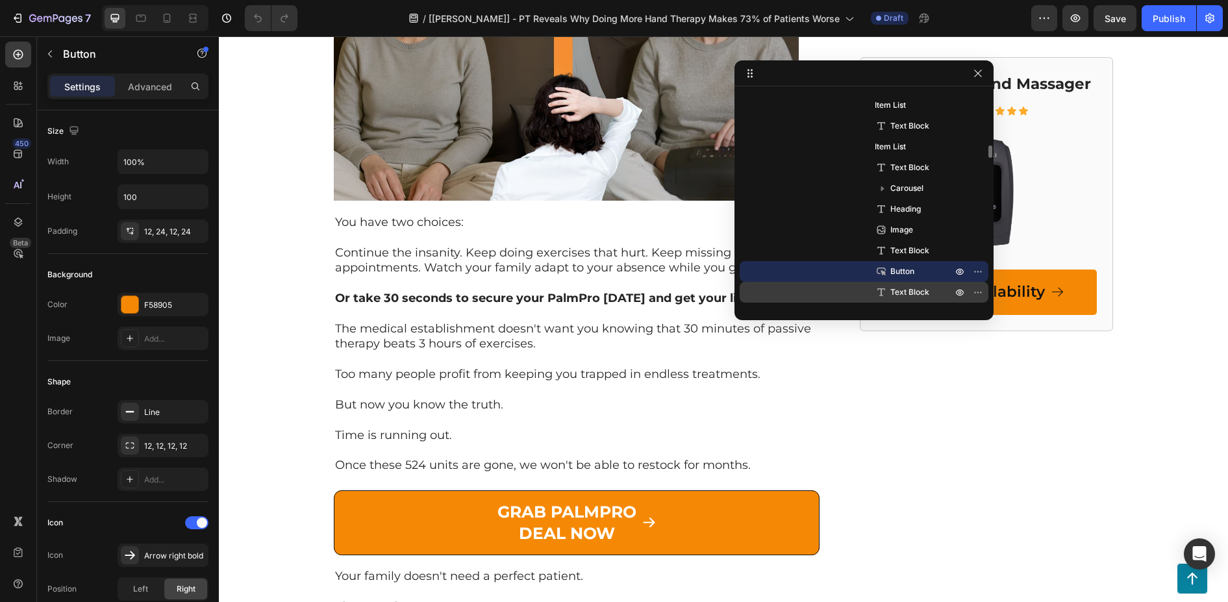
click at [900, 289] on span "Text Block" at bounding box center [909, 292] width 39 height 13
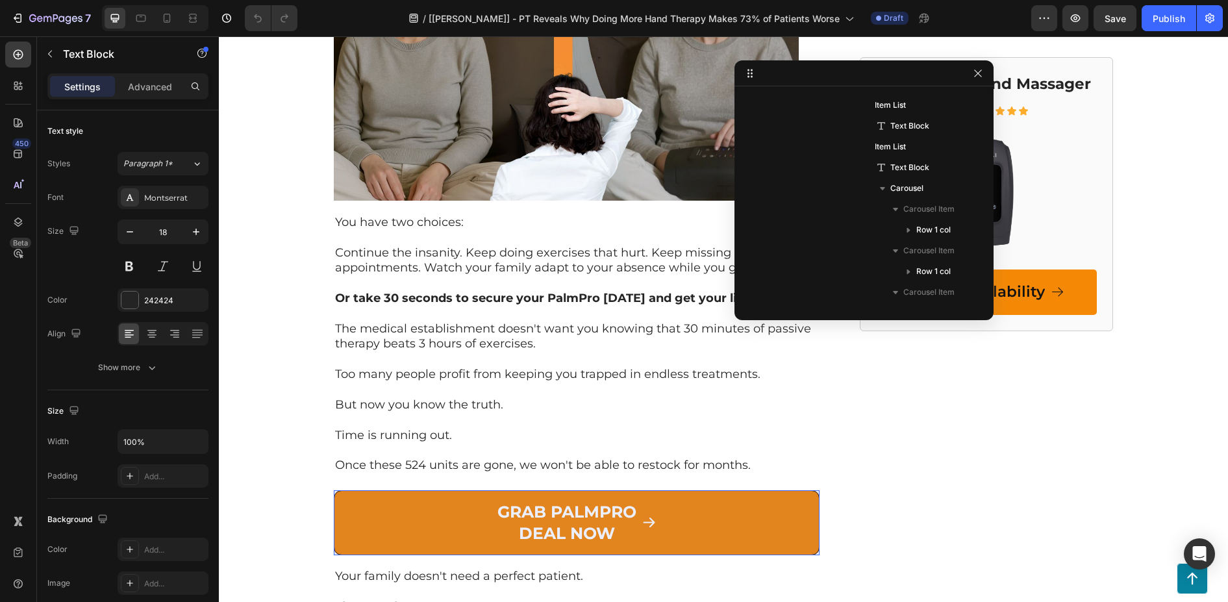
scroll to position [1202, 0]
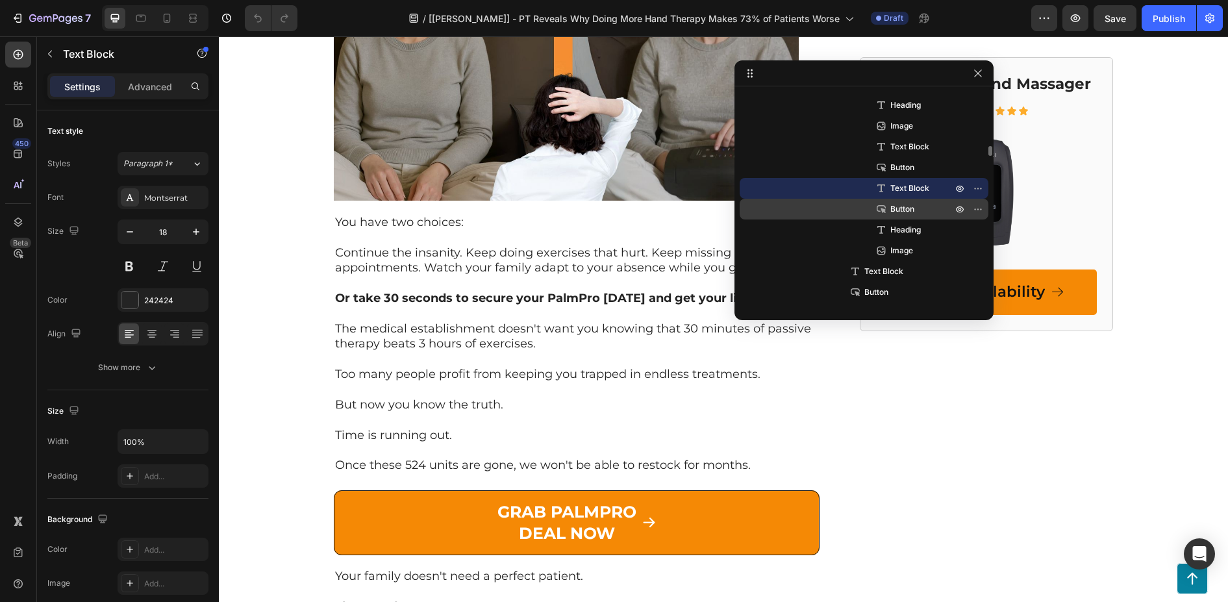
click at [907, 210] on span "Button" at bounding box center [902, 209] width 24 height 13
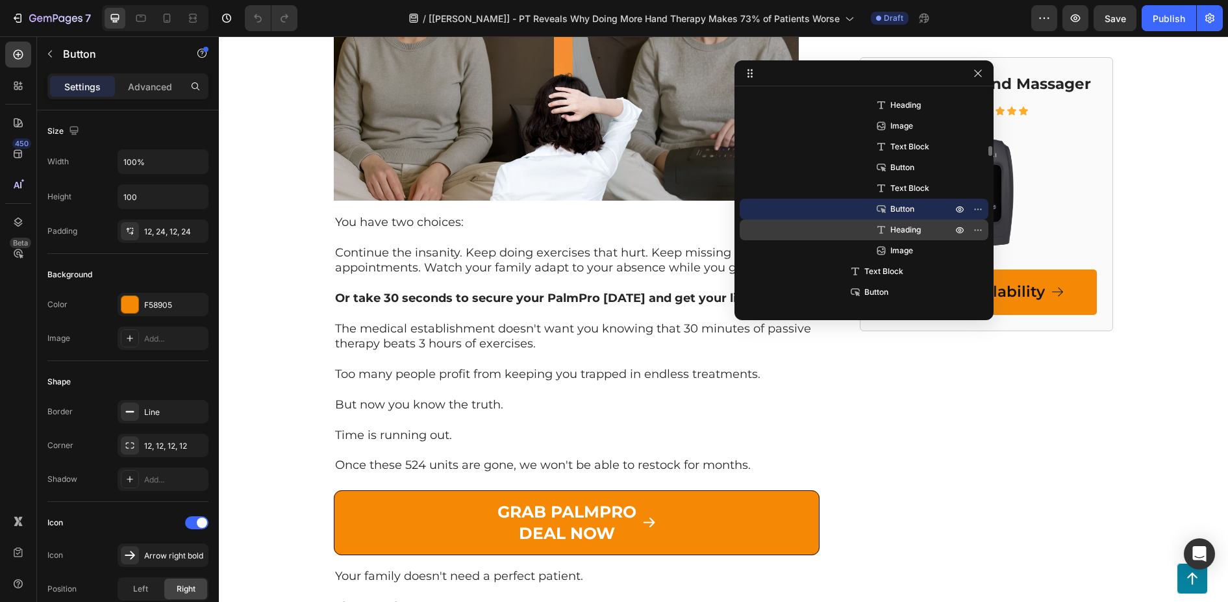
click at [914, 229] on span "Heading" at bounding box center [905, 229] width 31 height 13
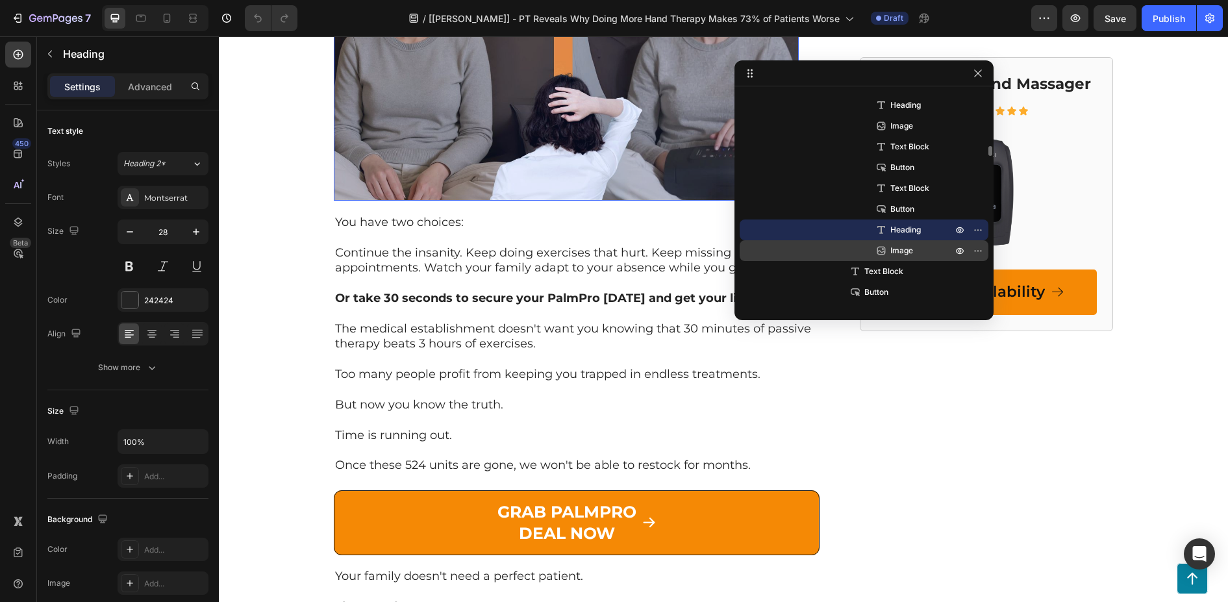
click at [905, 250] on span "Image" at bounding box center [901, 250] width 23 height 13
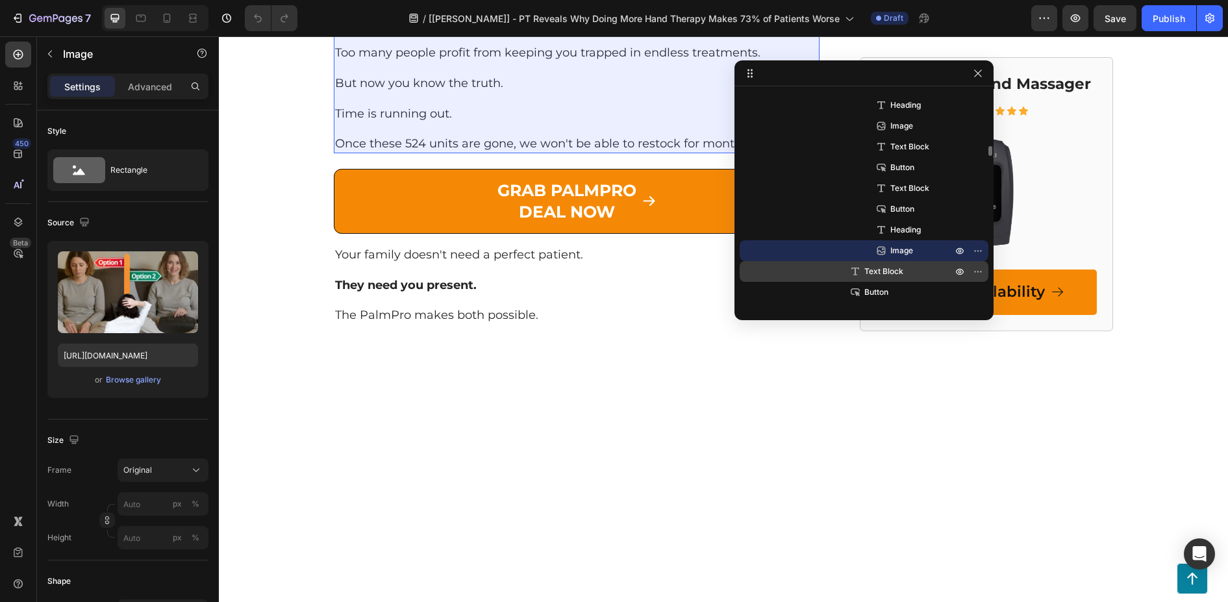
click at [889, 275] on span "Text Block" at bounding box center [883, 271] width 39 height 13
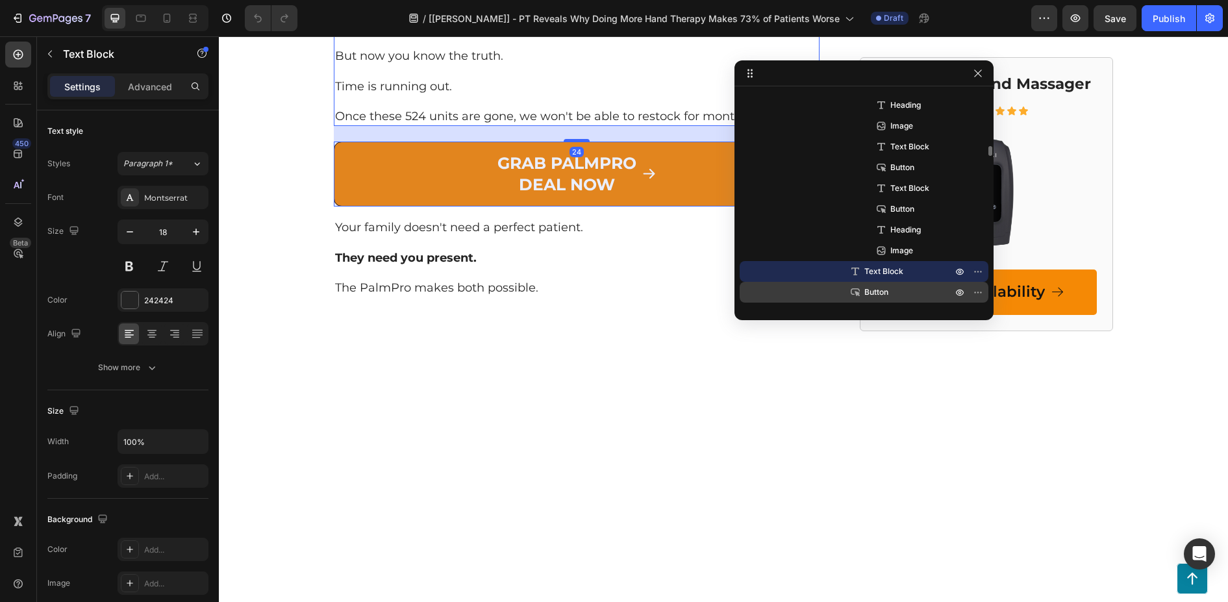
click at [882, 295] on span "Button" at bounding box center [876, 292] width 24 height 13
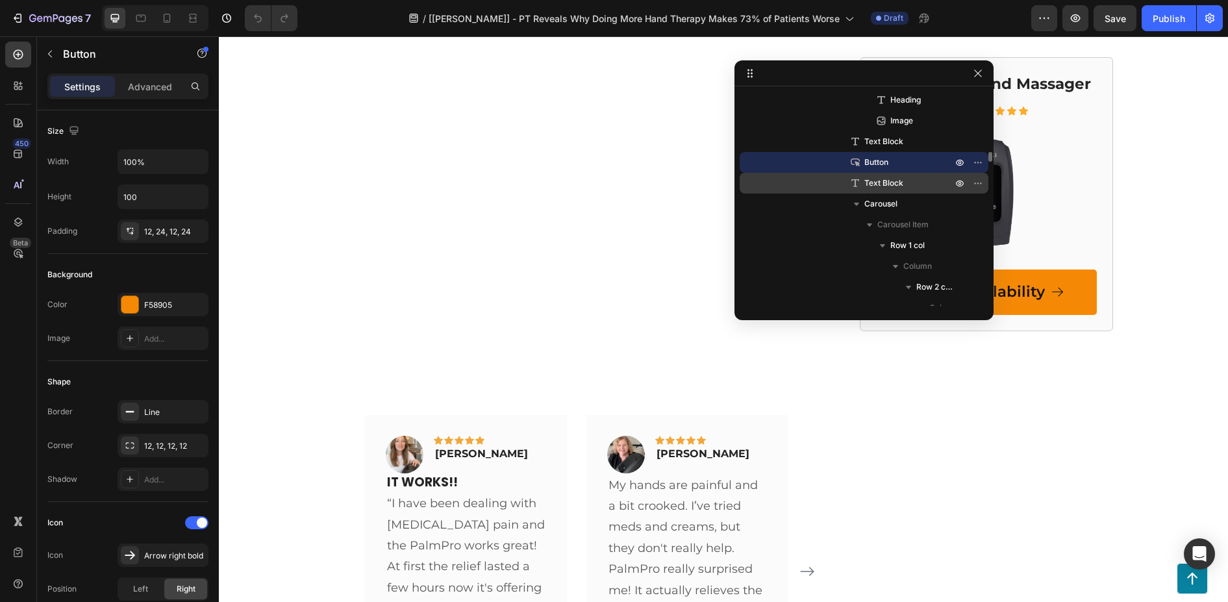
scroll to position [6911, 0]
click at [887, 188] on span "Text Block" at bounding box center [883, 183] width 39 height 13
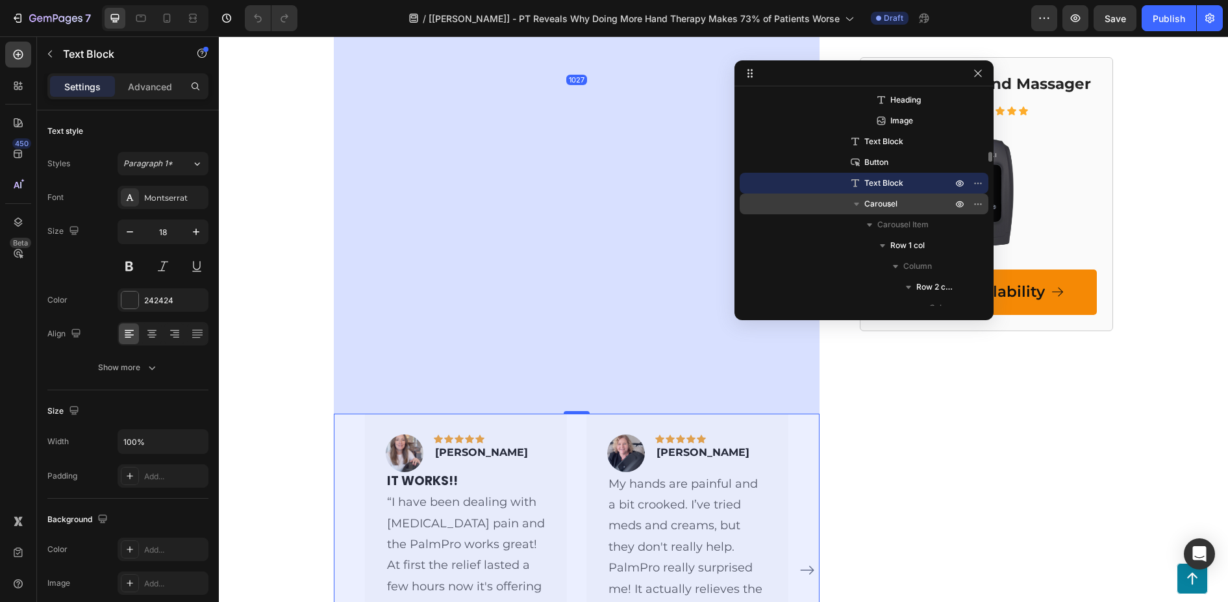
click at [891, 201] on span "Carousel" at bounding box center [880, 203] width 33 height 13
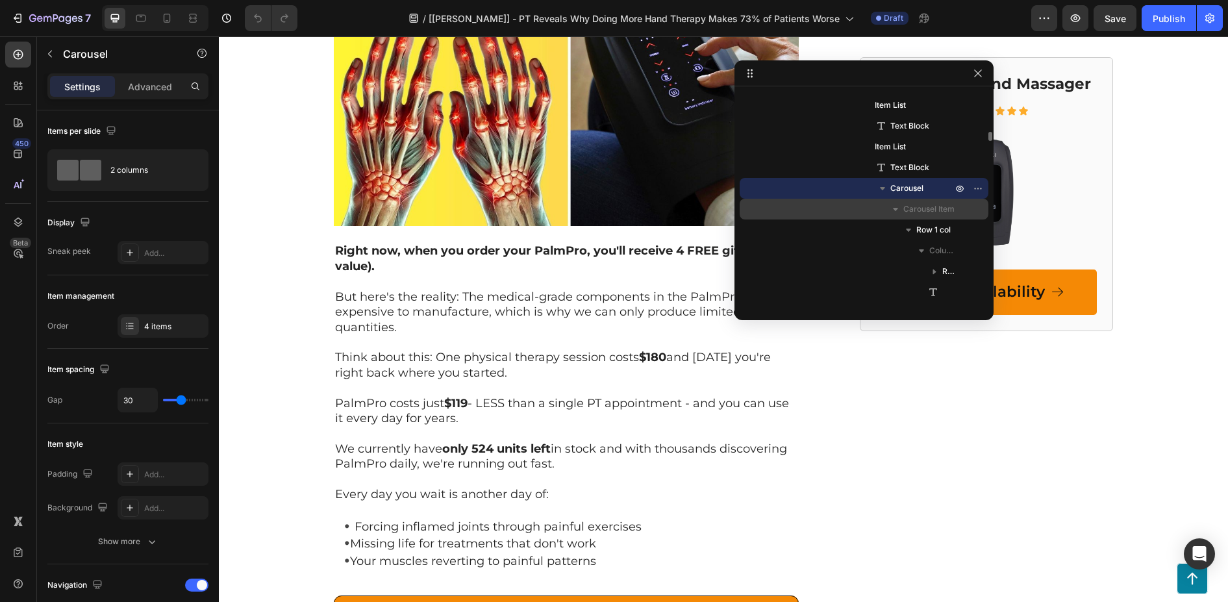
scroll to position [5000, 0]
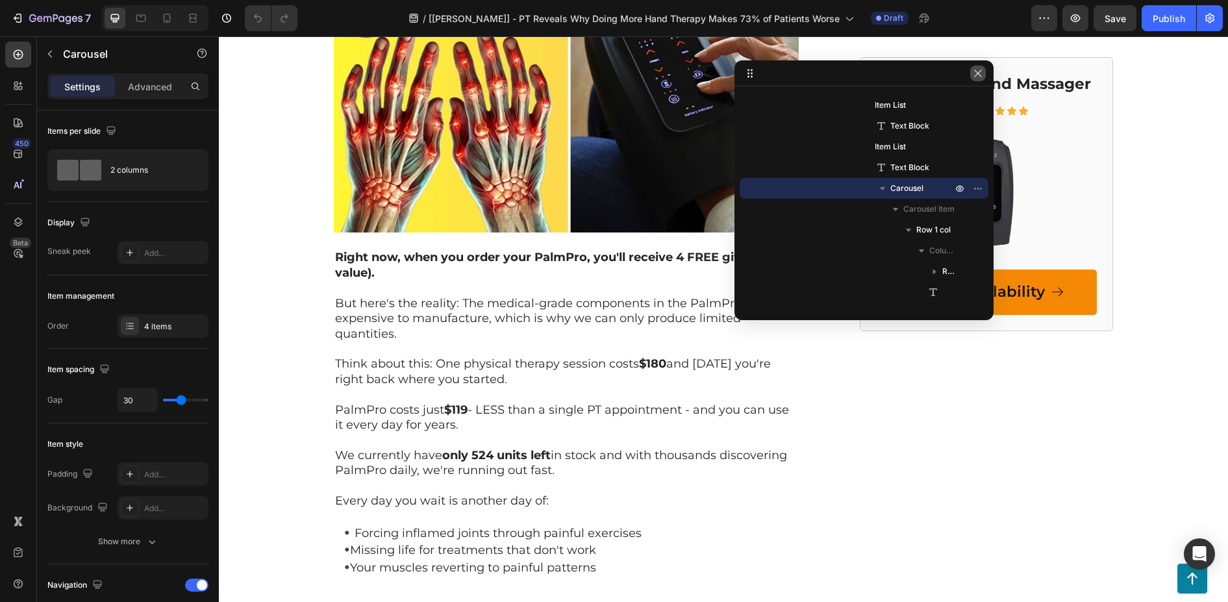
click at [976, 68] on icon "button" at bounding box center [978, 73] width 10 height 10
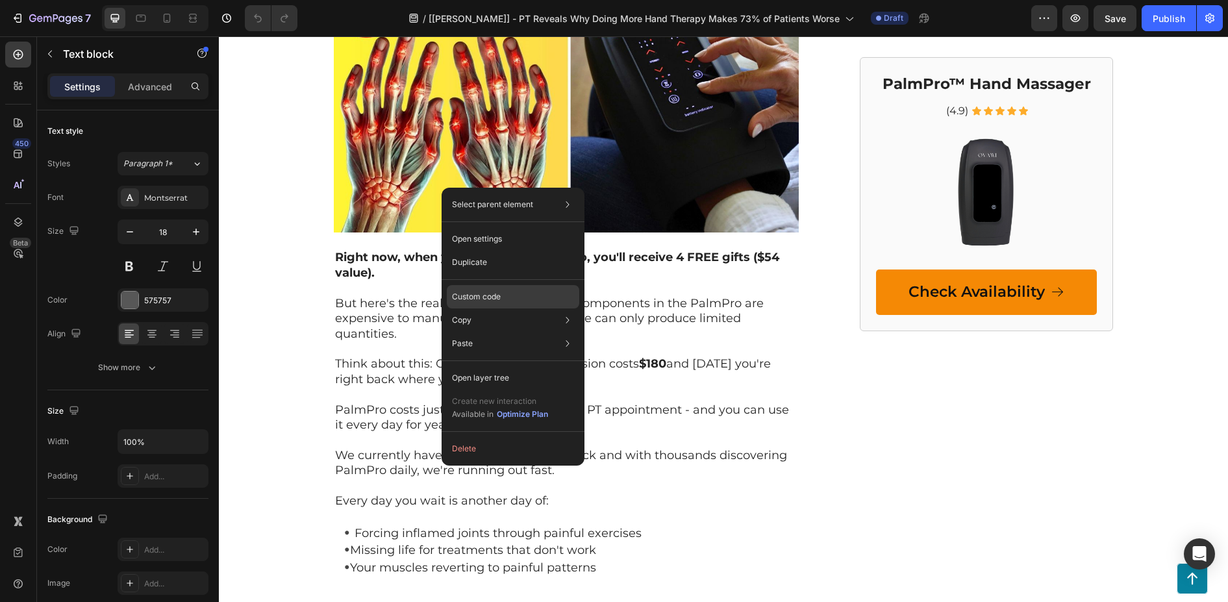
click at [480, 295] on p "Custom code" at bounding box center [476, 297] width 49 height 12
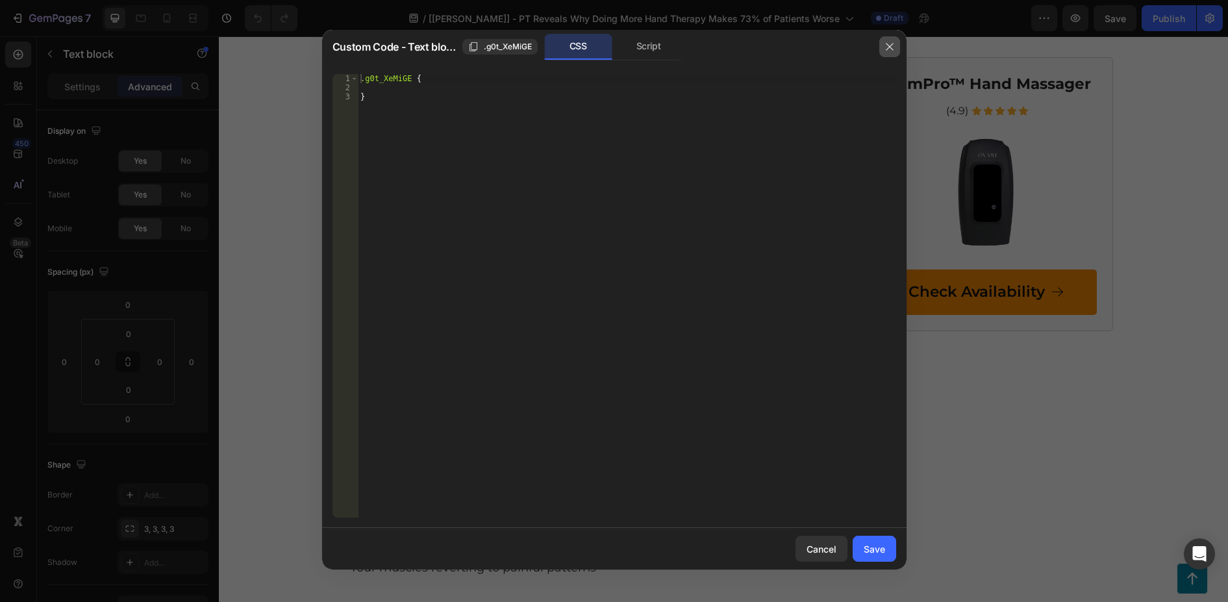
click at [884, 53] on button "button" at bounding box center [889, 46] width 21 height 21
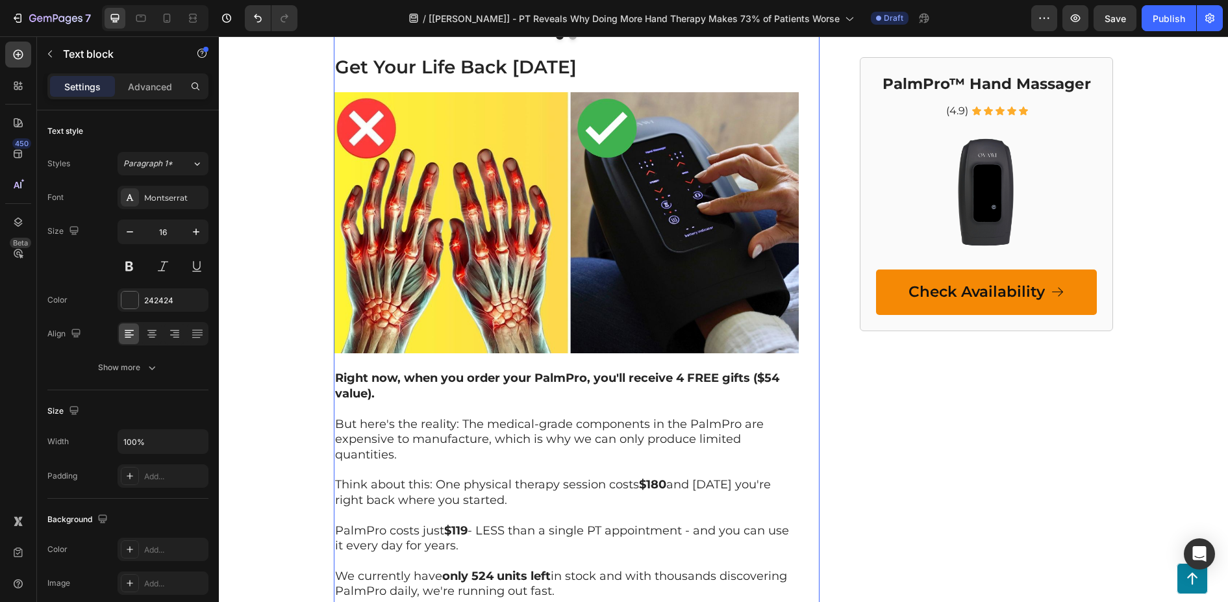
scroll to position [4870, 0]
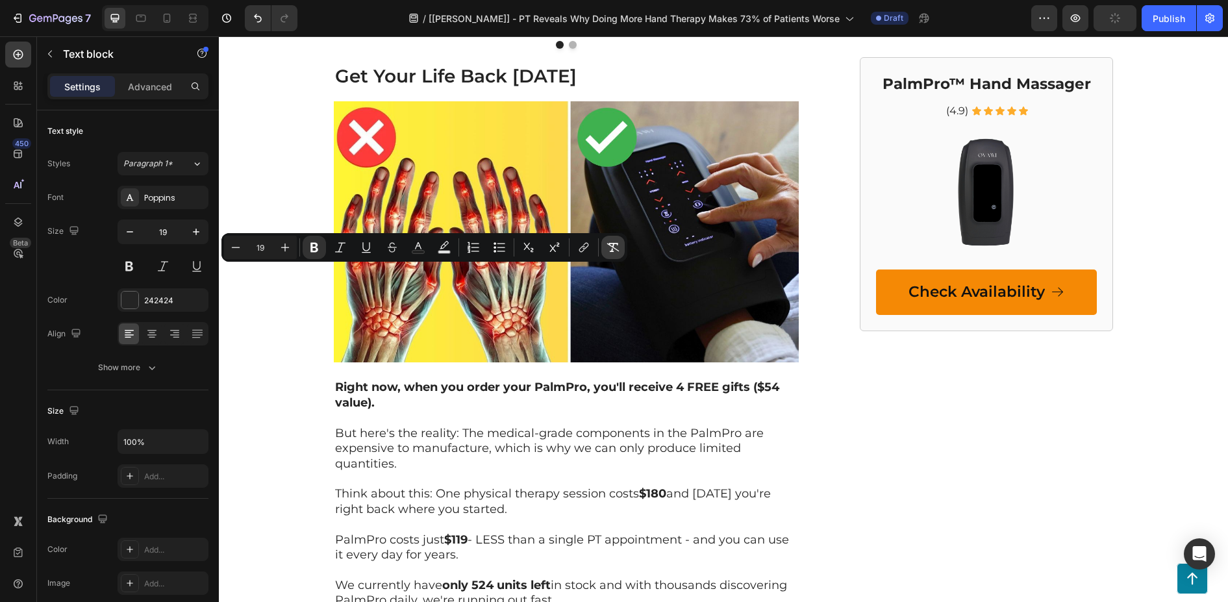
click at [608, 249] on icon "Editor contextual toolbar" at bounding box center [612, 247] width 13 height 13
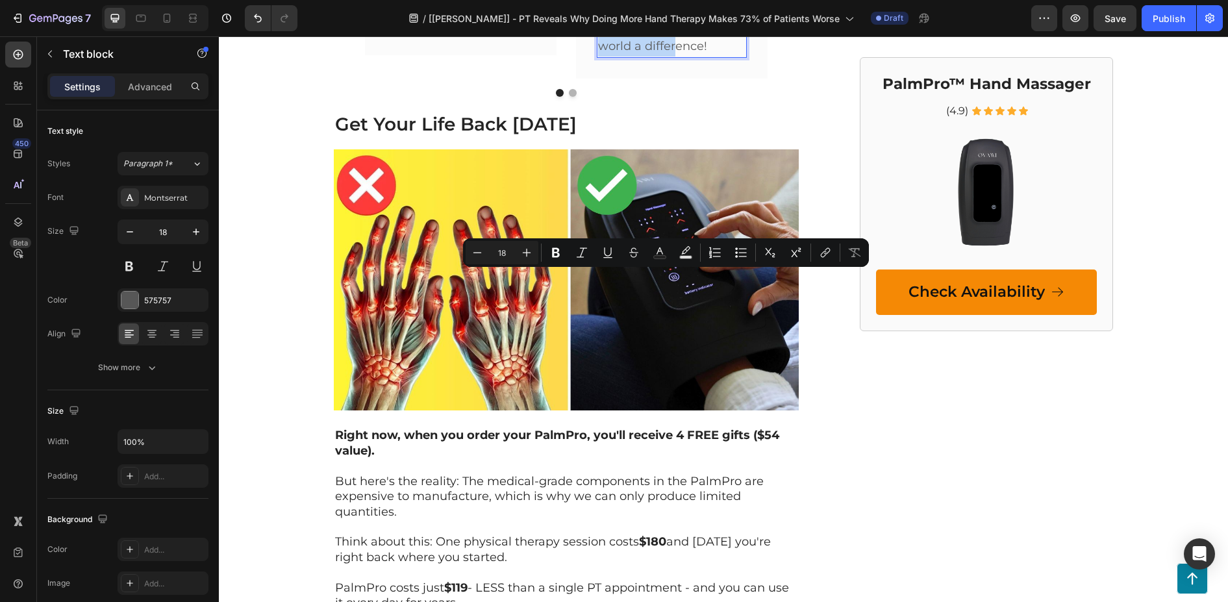
scroll to position [4741, 0]
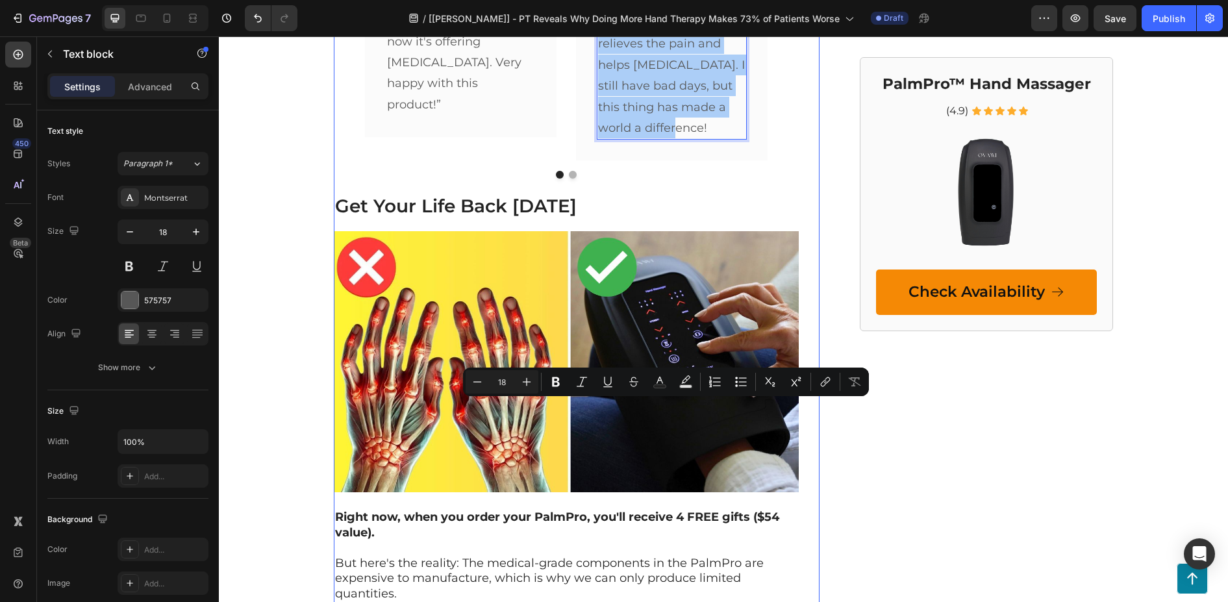
click at [668, 338] on div "Medical-grade compression that doesn't restrict movement Therapeutic heat that …" at bounding box center [566, 541] width 465 height 1886
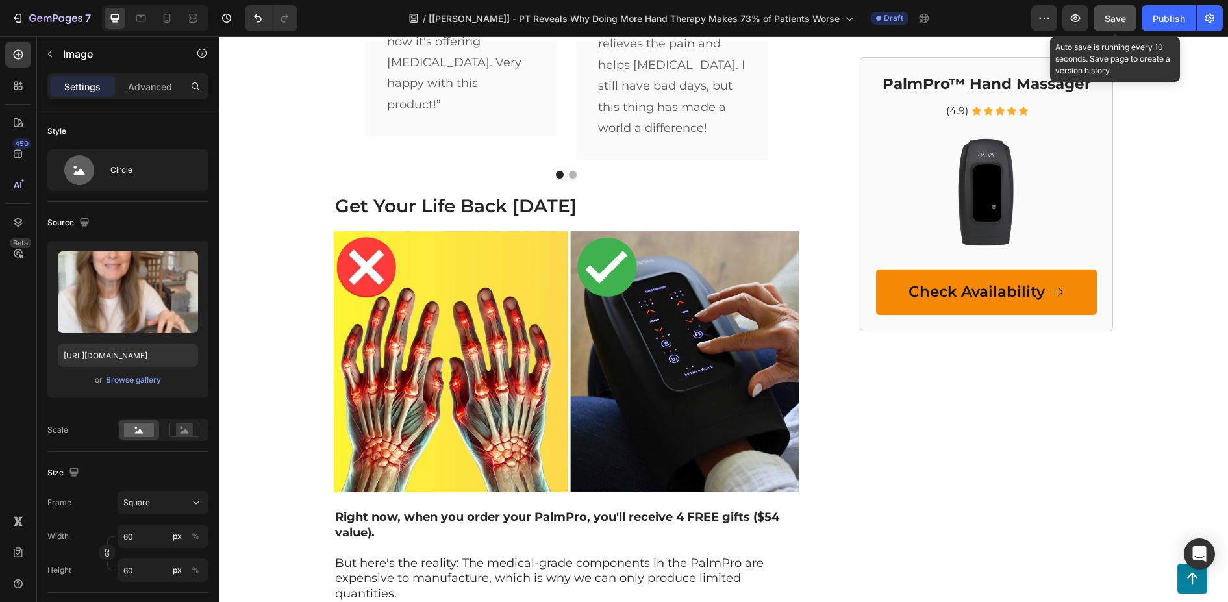
click at [1119, 28] on button "Save" at bounding box center [1114, 18] width 43 height 26
click at [1114, 21] on icon "button" at bounding box center [1114, 18] width 13 height 13
click at [1115, 19] on icon "button" at bounding box center [1114, 18] width 7 height 5
click at [1119, 23] on span "Save" at bounding box center [1114, 18] width 21 height 11
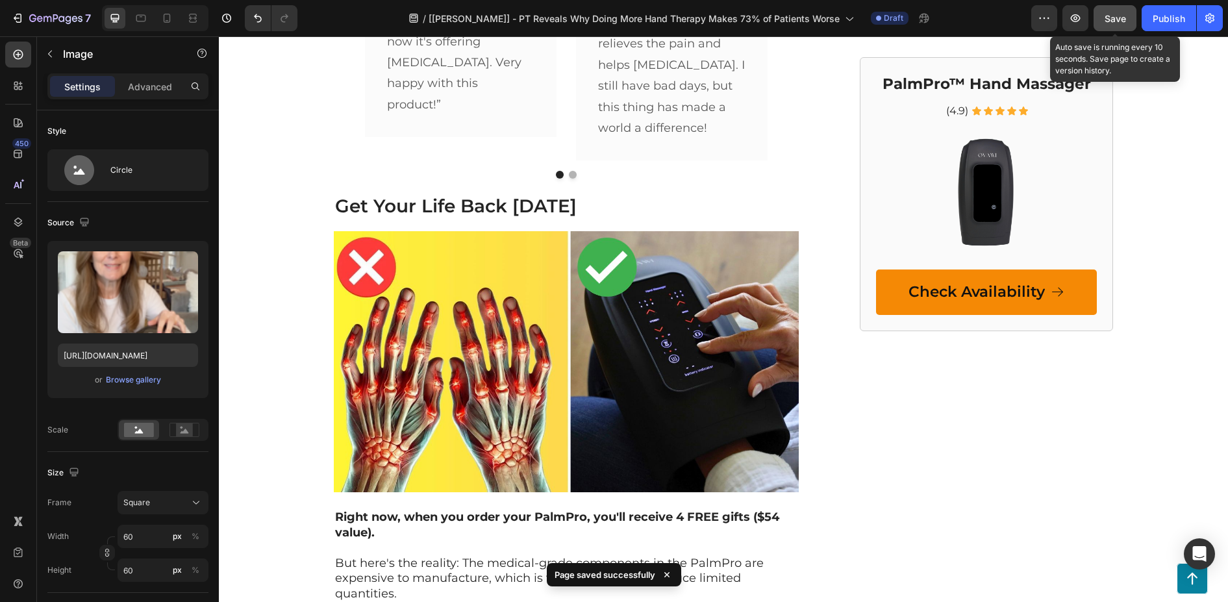
click at [1108, 19] on span "Save" at bounding box center [1114, 18] width 21 height 11
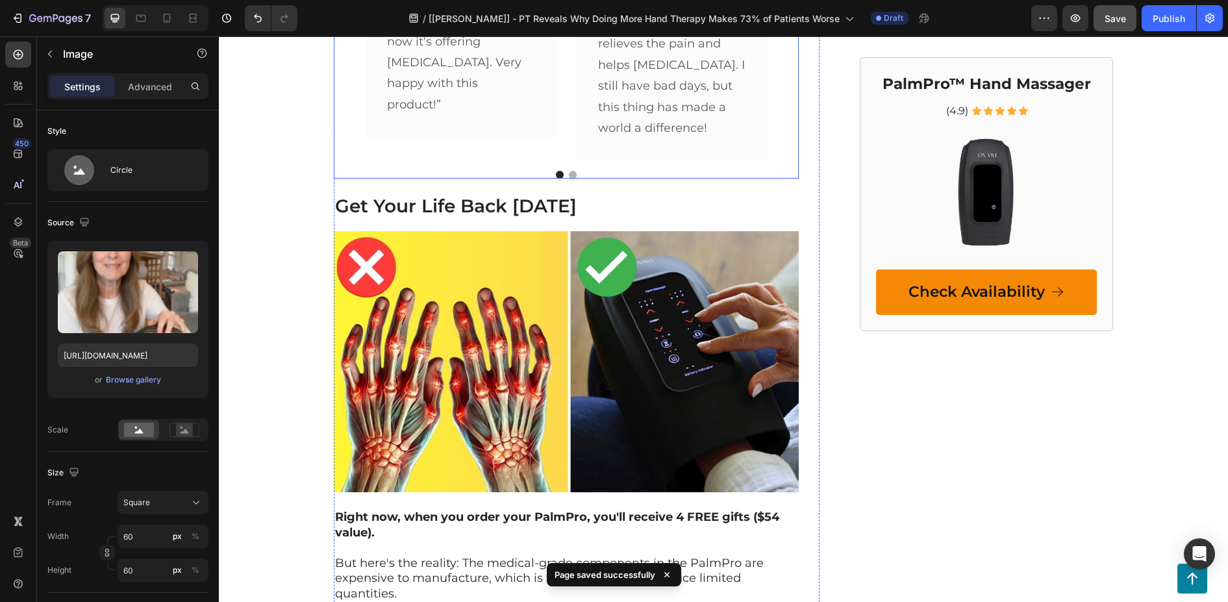
click at [560, 160] on div "Image 0 Icon Icon Icon Icon Icon Row Peggy G. Text block Row IT WORKS!! Text bl…" at bounding box center [566, 5] width 403 height 310
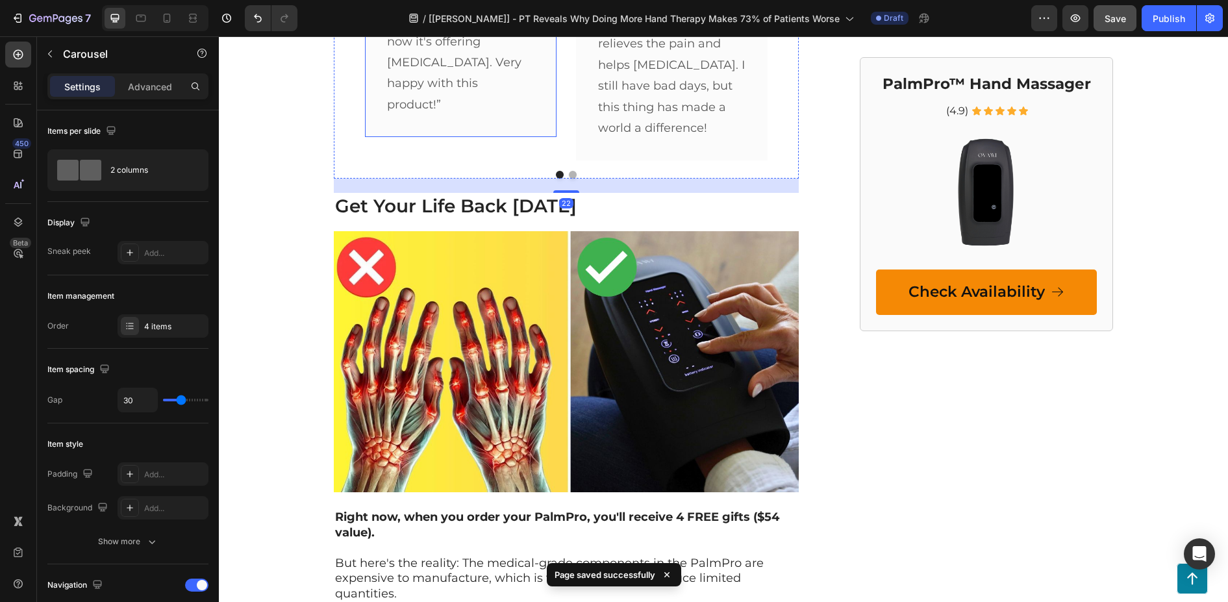
scroll to position [5000, 0]
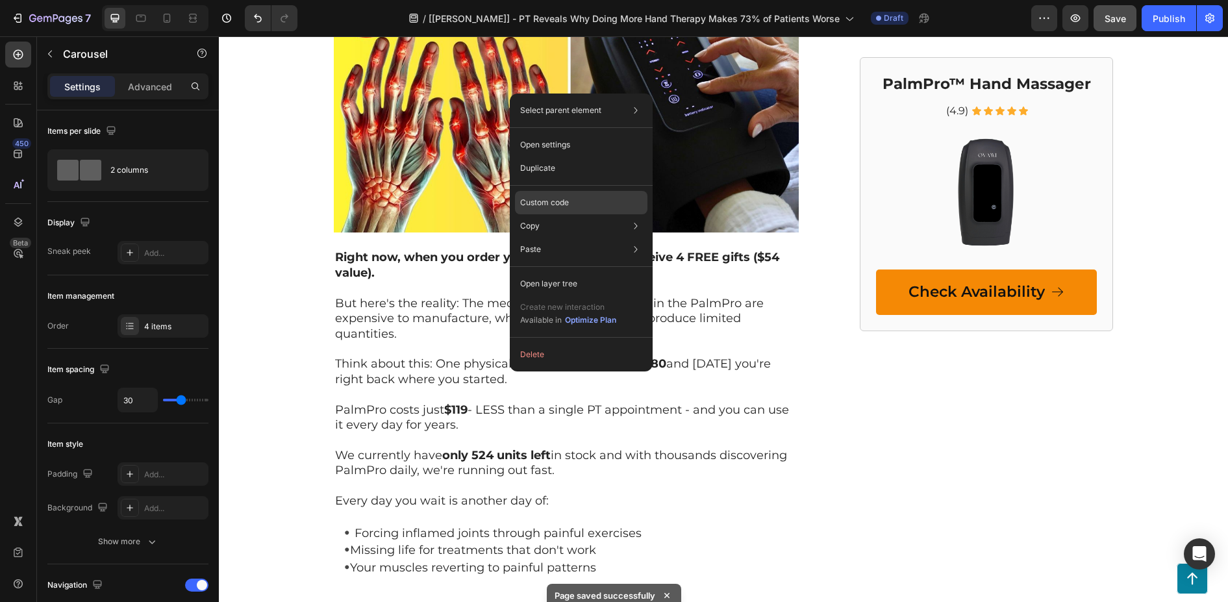
click at [582, 201] on div "Custom code" at bounding box center [581, 202] width 132 height 23
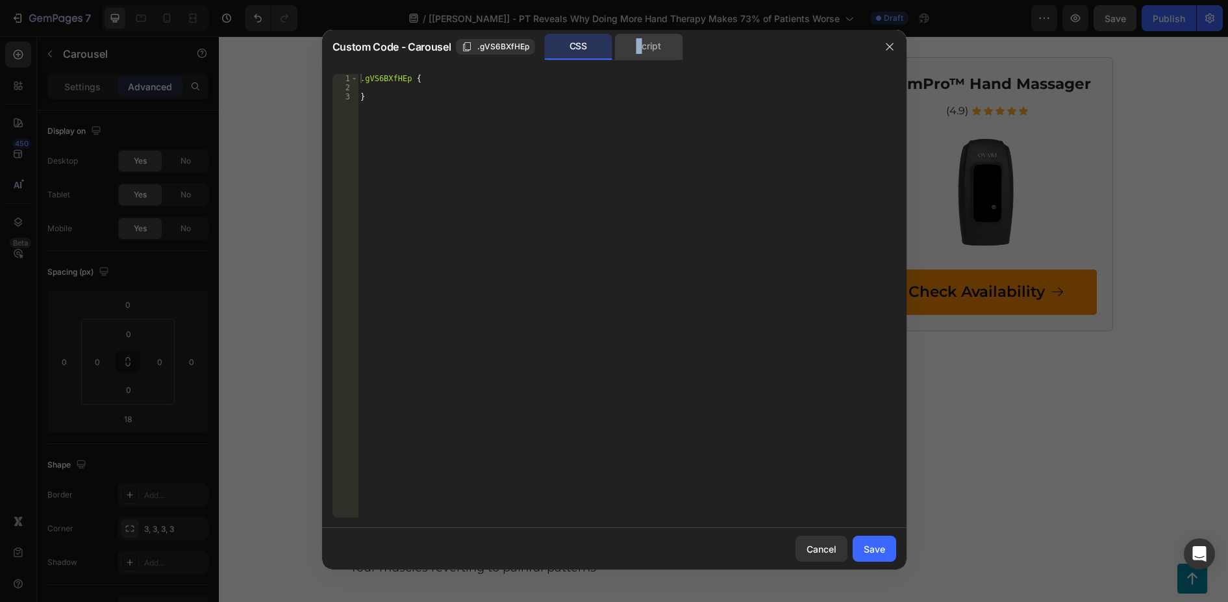
click at [639, 38] on div "Script" at bounding box center [649, 47] width 68 height 26
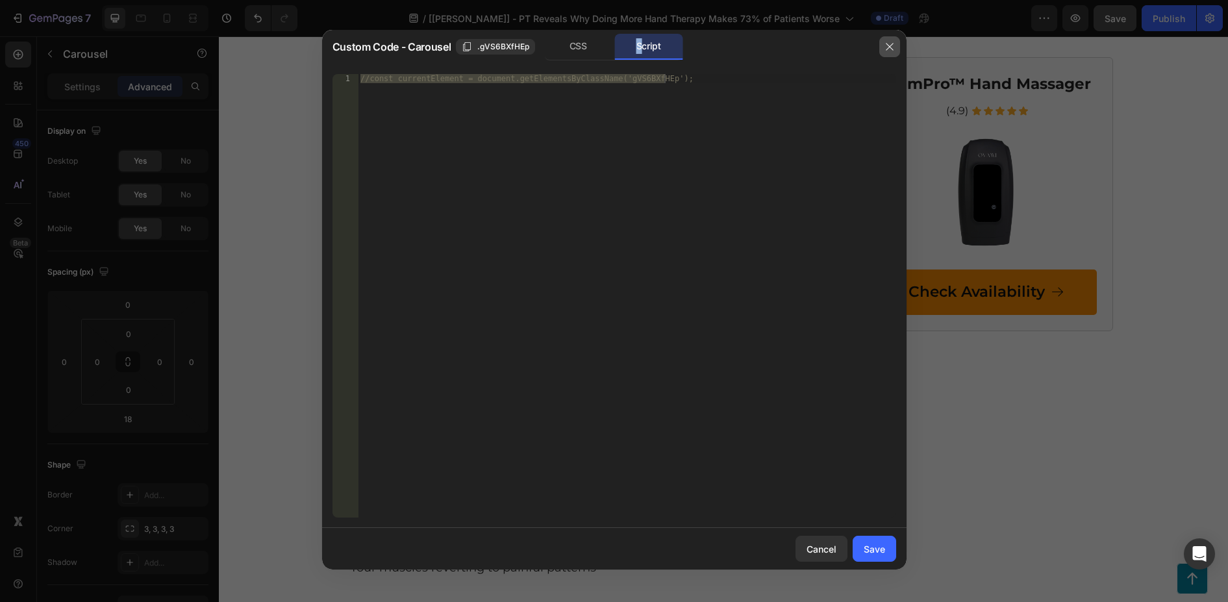
drag, startPoint x: 891, startPoint y: 43, endPoint x: 471, endPoint y: 58, distance: 420.3
click at [891, 43] on icon "button" at bounding box center [889, 47] width 10 height 10
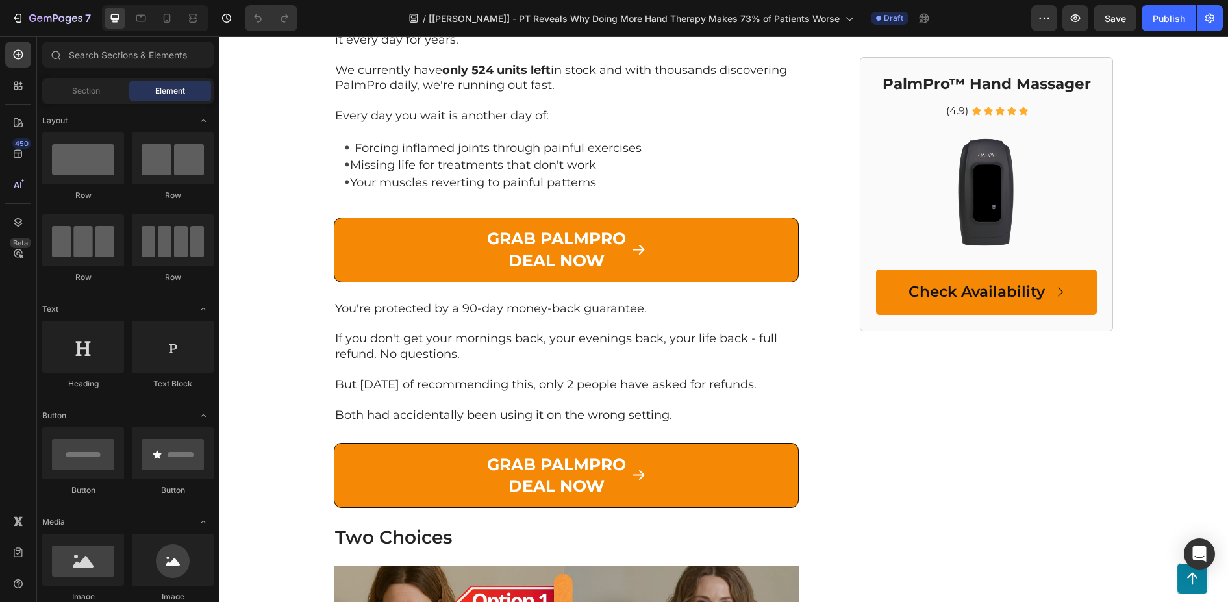
scroll to position [4999, 0]
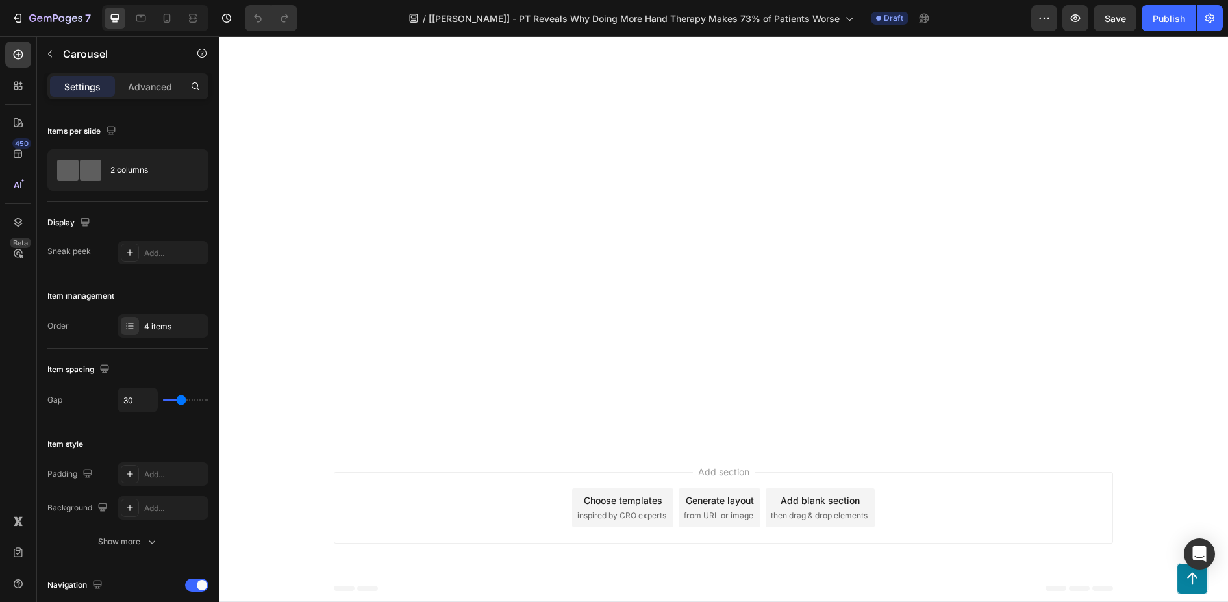
scroll to position [7726, 0]
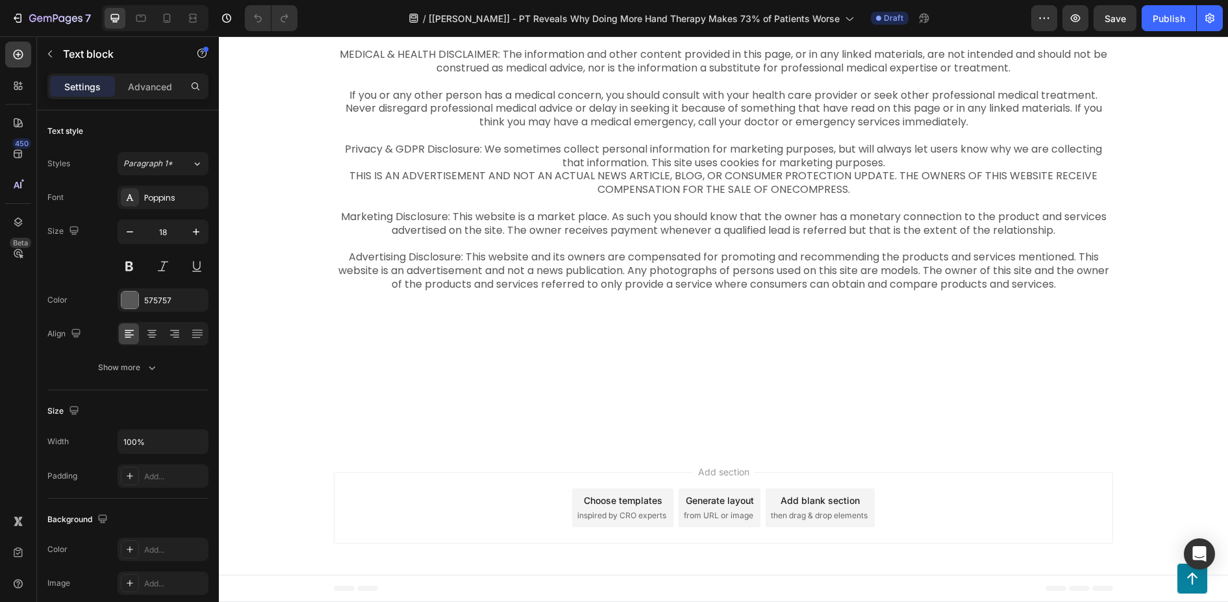
click at [1162, 27] on button "Publish" at bounding box center [1168, 18] width 55 height 26
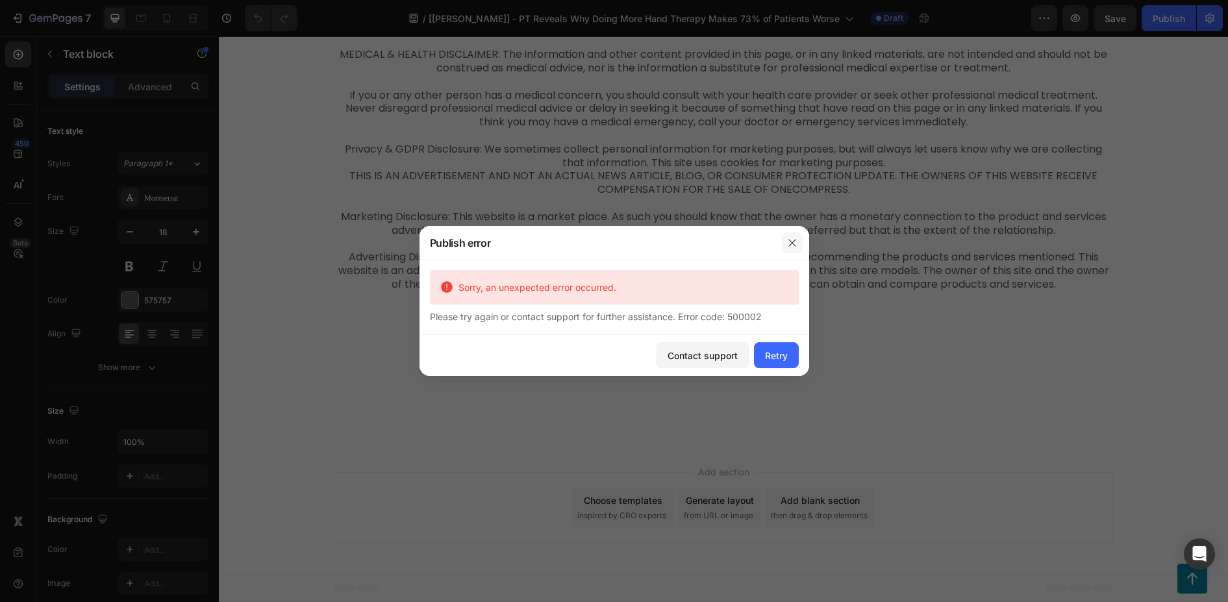
drag, startPoint x: 794, startPoint y: 241, endPoint x: 550, endPoint y: 200, distance: 247.5
click at [794, 241] on icon "button" at bounding box center [791, 242] width 7 height 7
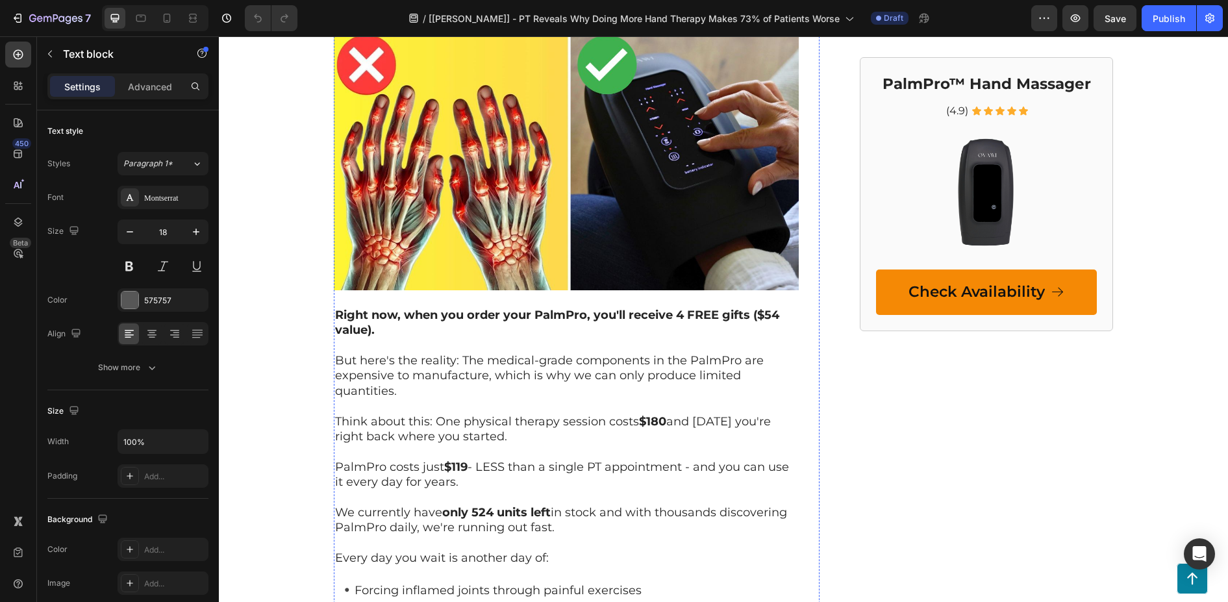
scroll to position [4674, 0]
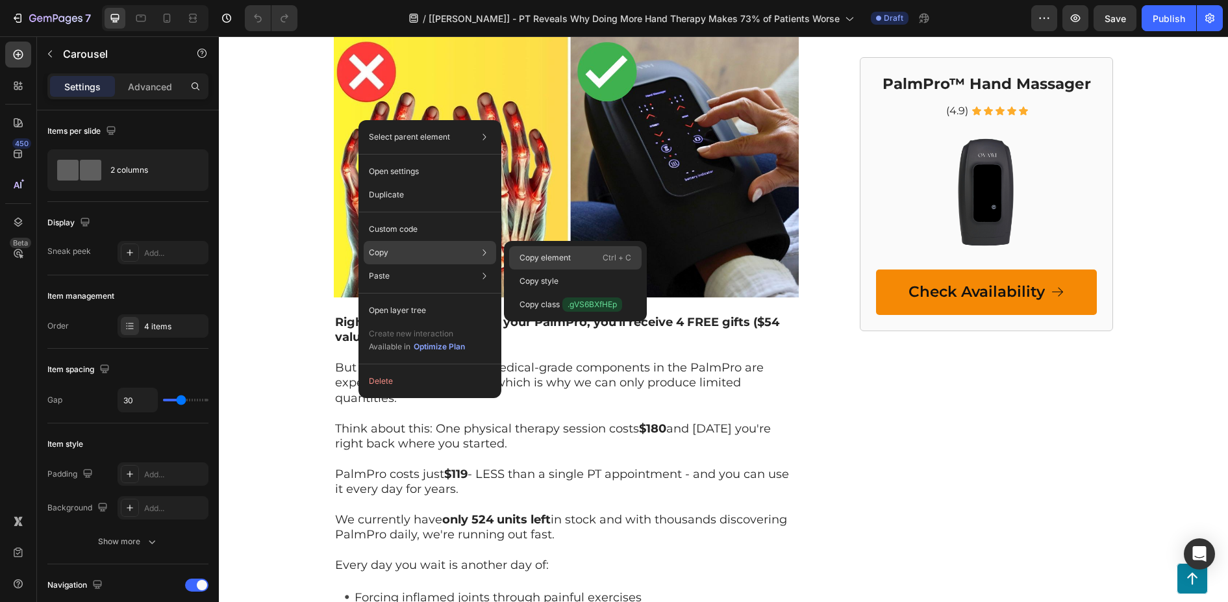
drag, startPoint x: 554, startPoint y: 253, endPoint x: 335, endPoint y: 217, distance: 221.7
click at [554, 253] on p "Copy element" at bounding box center [544, 258] width 51 height 12
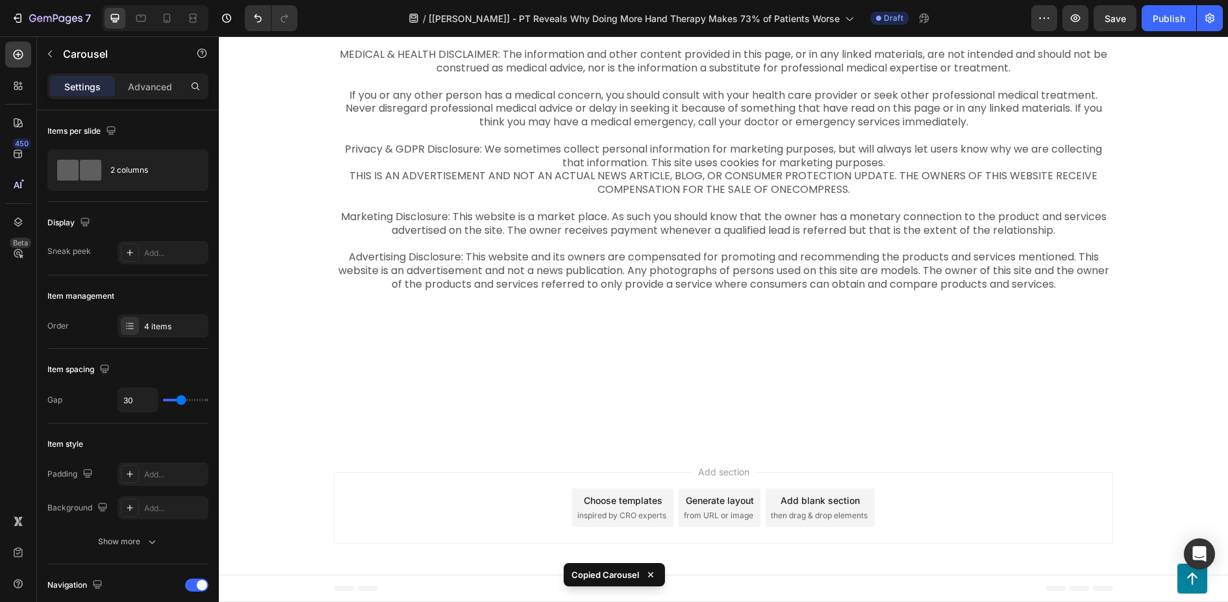
scroll to position [7661, 0]
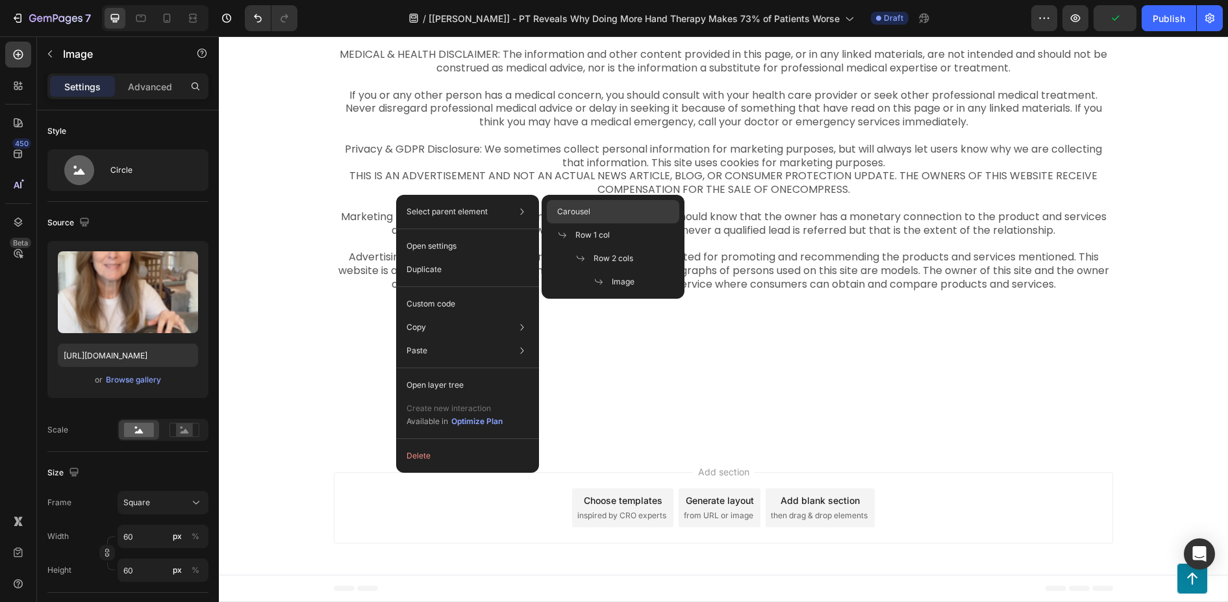
click at [562, 210] on span "Carousel" at bounding box center [573, 212] width 33 height 12
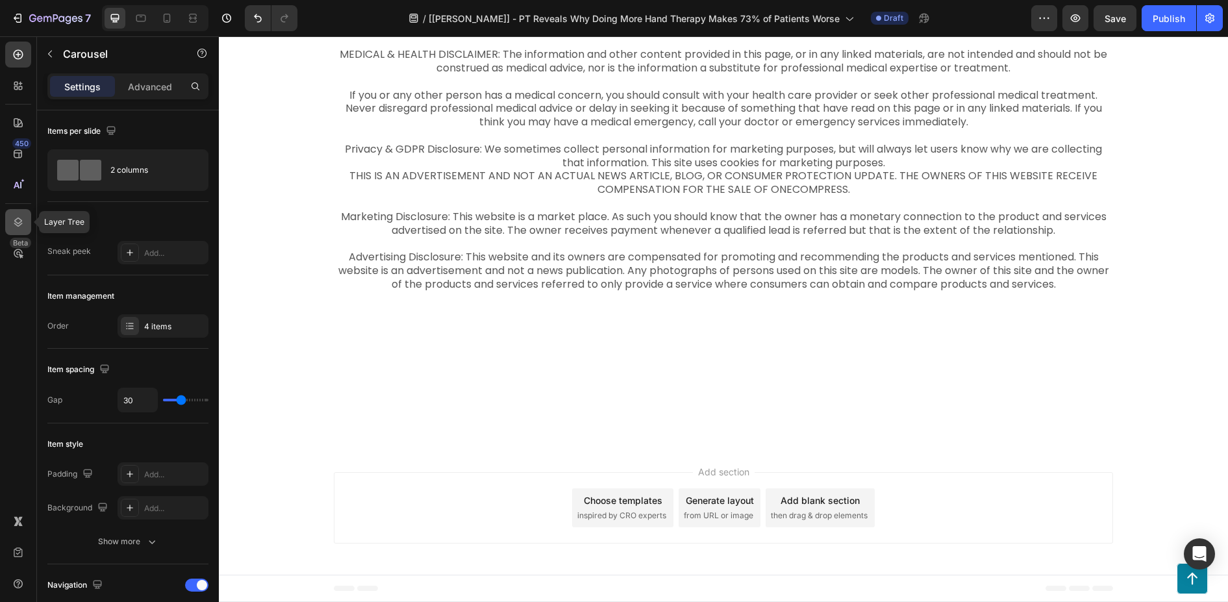
click at [18, 219] on icon at bounding box center [18, 222] width 13 height 13
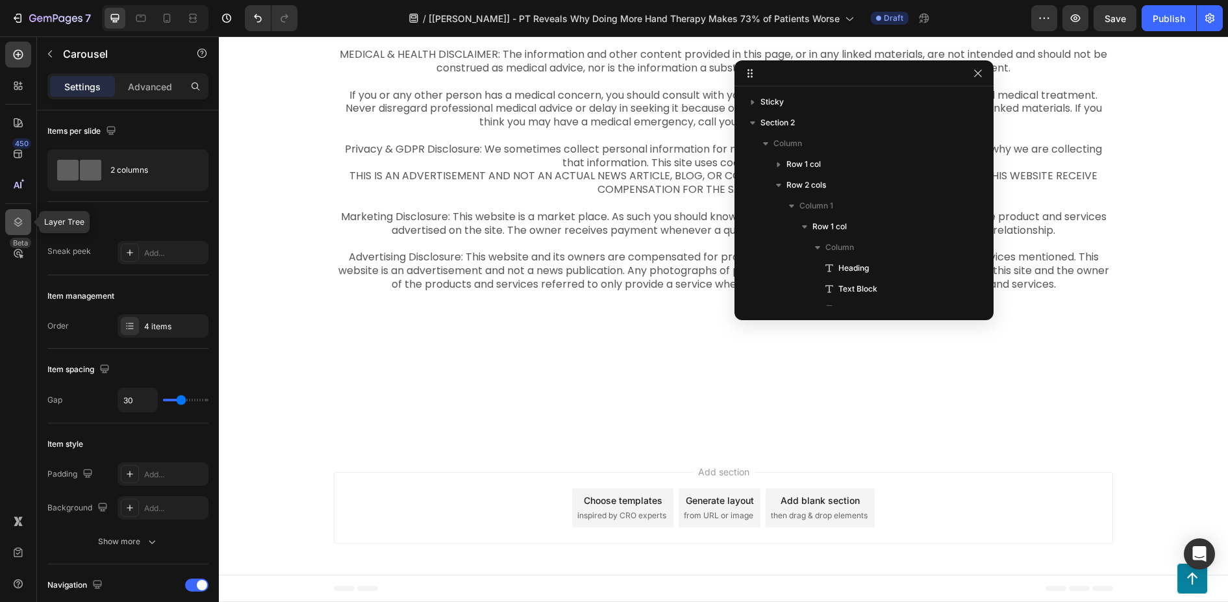
scroll to position [412, 0]
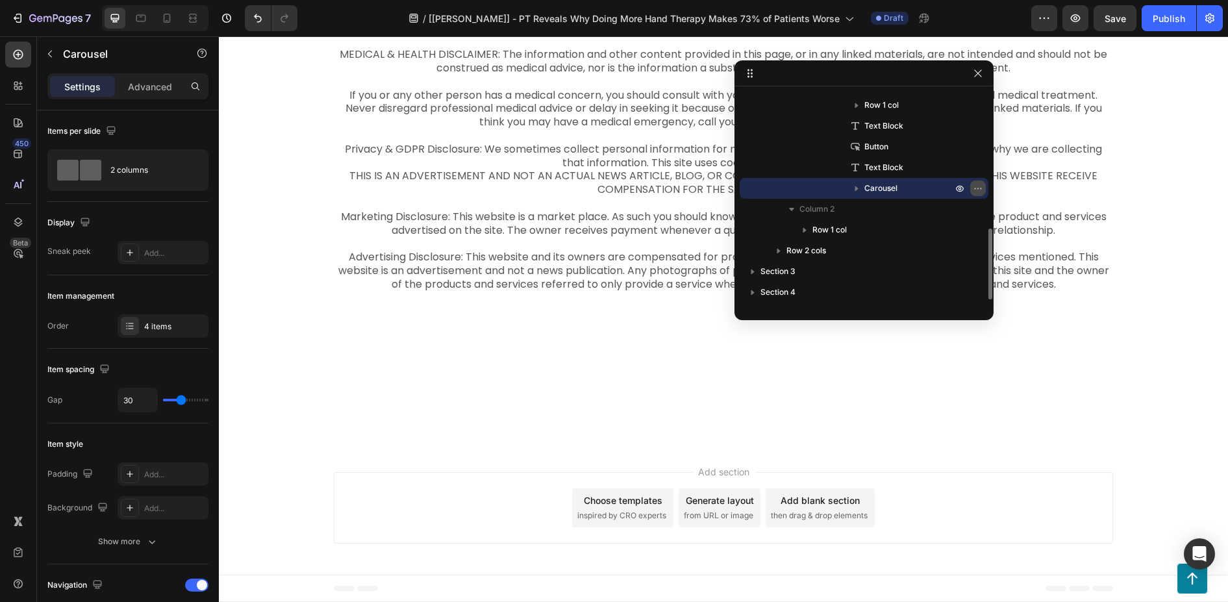
click at [978, 188] on icon "button" at bounding box center [977, 188] width 1 height 1
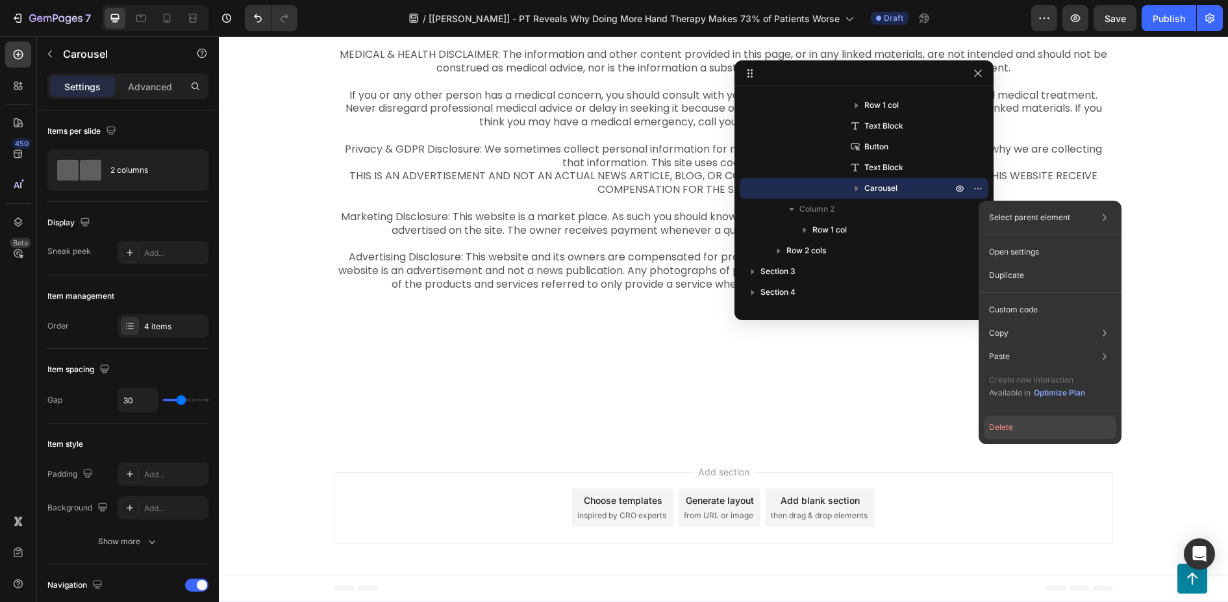
click at [1015, 423] on button "Delete" at bounding box center [1050, 426] width 132 height 23
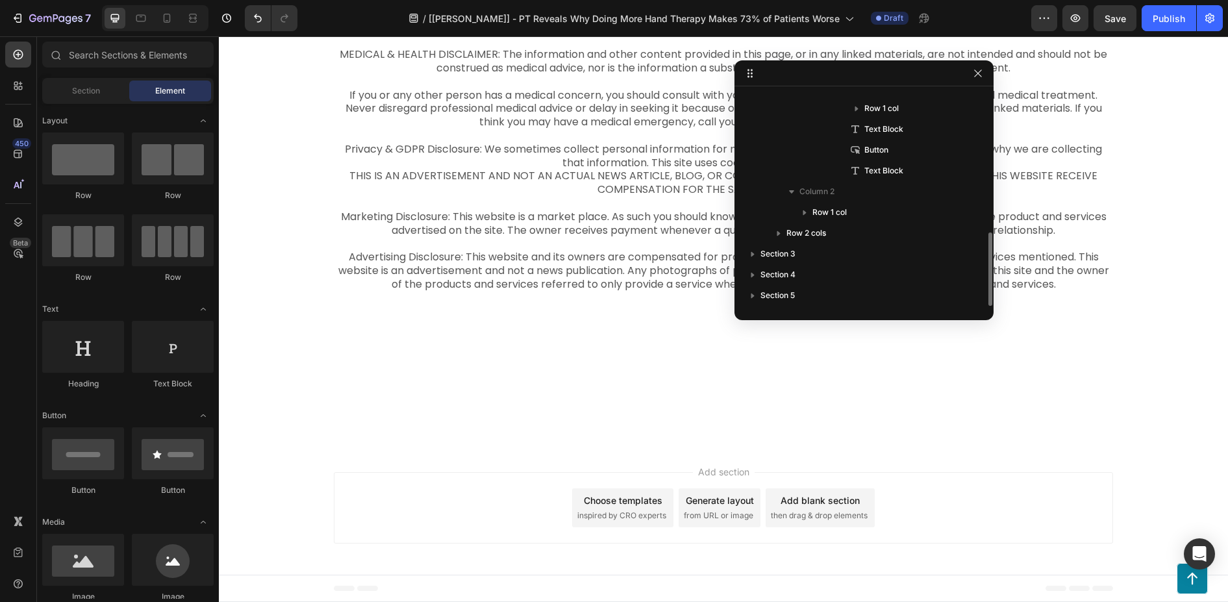
scroll to position [7509, 0]
click at [791, 375] on div "Drop element here" at bounding box center [587, 364] width 506 height 39
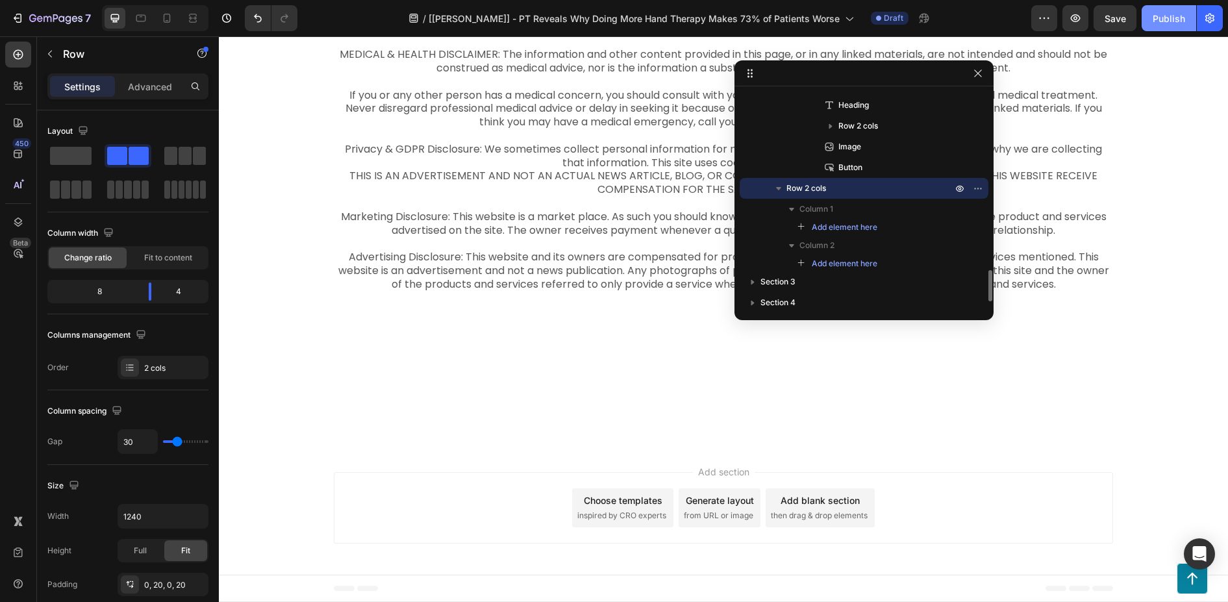
click at [1161, 23] on div "Publish" at bounding box center [1168, 19] width 32 height 14
click at [981, 69] on icon "button" at bounding box center [978, 73] width 10 height 10
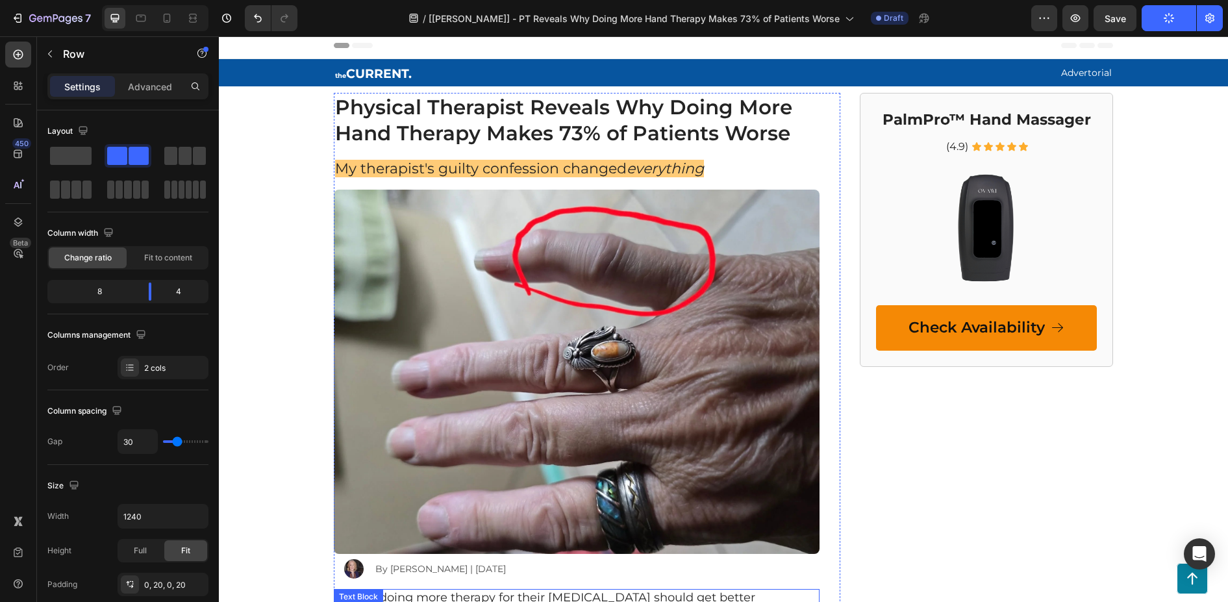
scroll to position [0, 0]
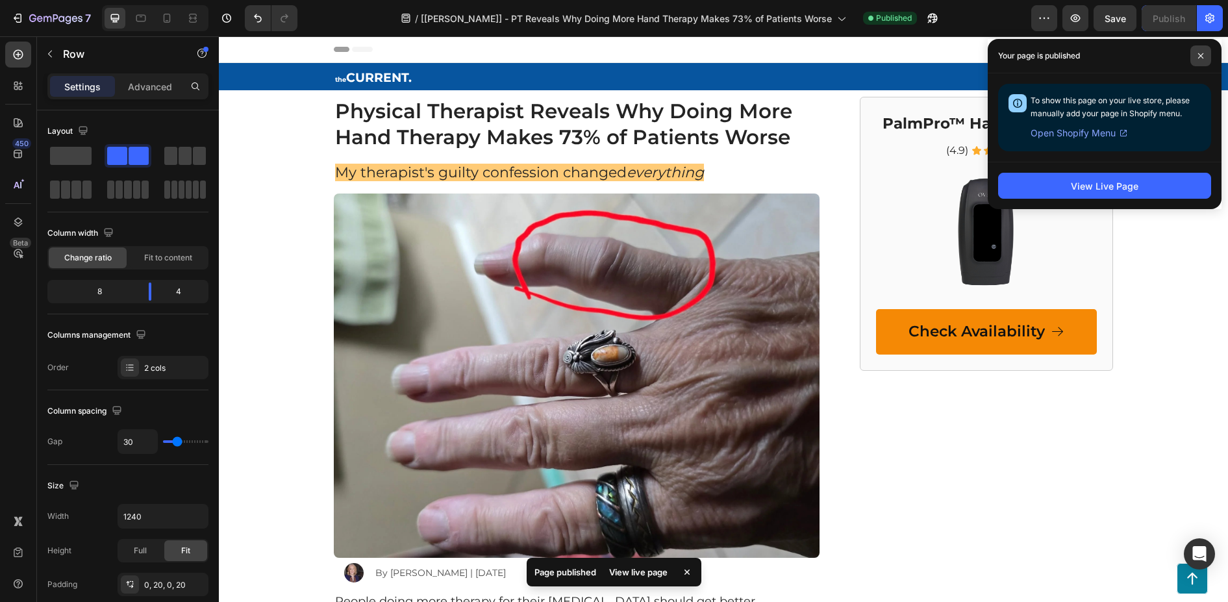
click at [1198, 49] on span at bounding box center [1200, 55] width 21 height 21
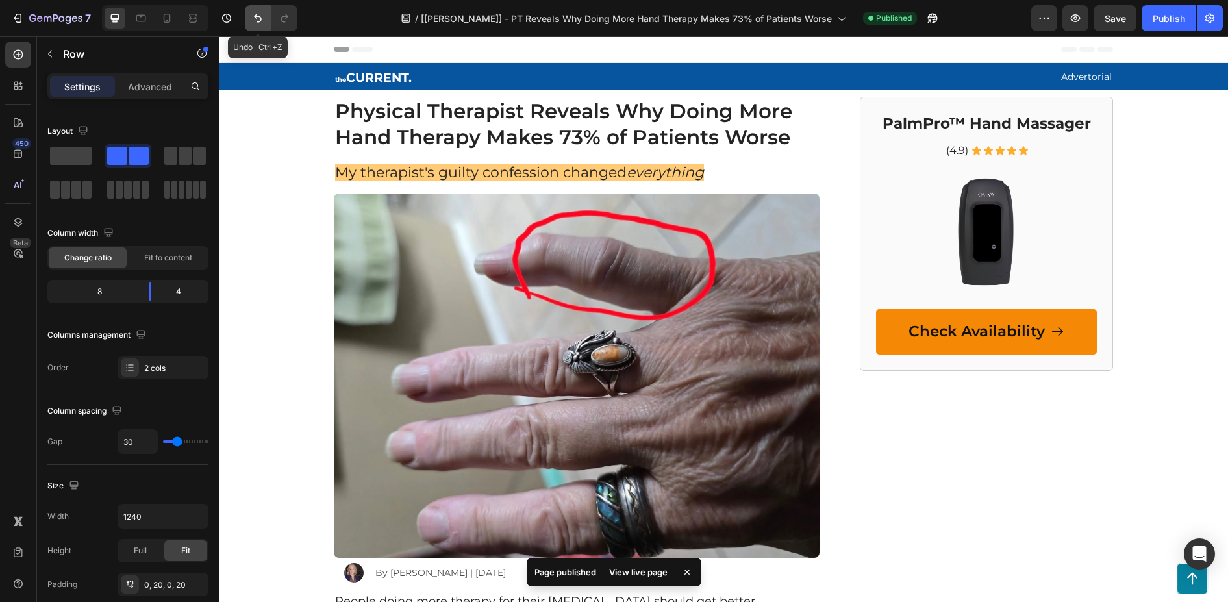
click at [259, 19] on icon "Undo/Redo" at bounding box center [257, 18] width 13 height 13
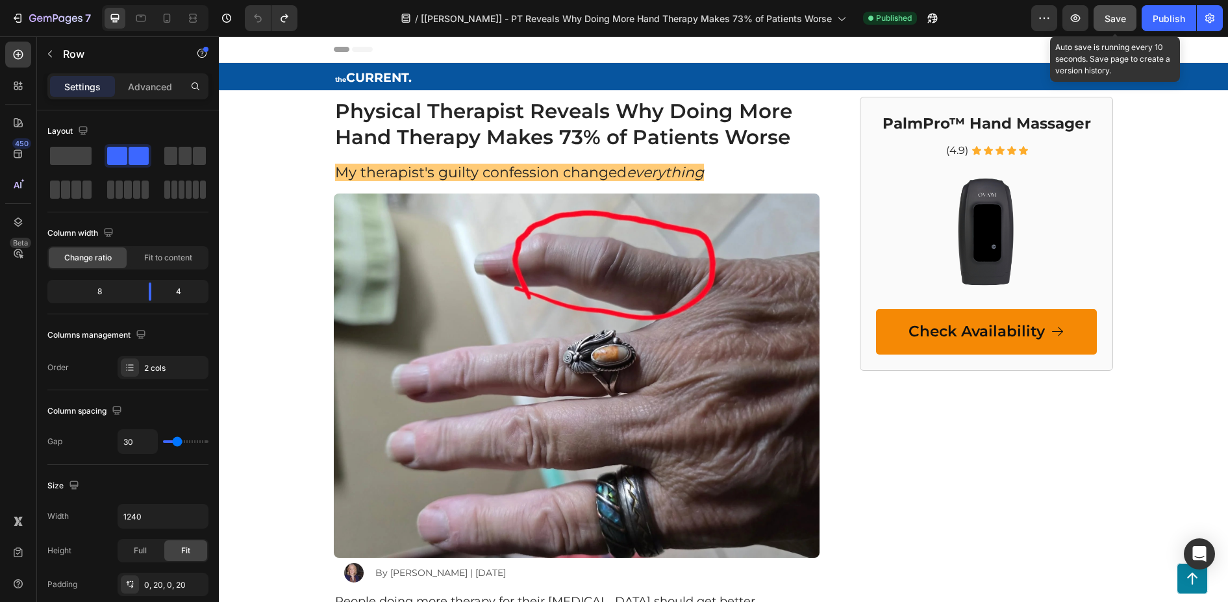
click at [1100, 18] on button "Save" at bounding box center [1114, 18] width 43 height 26
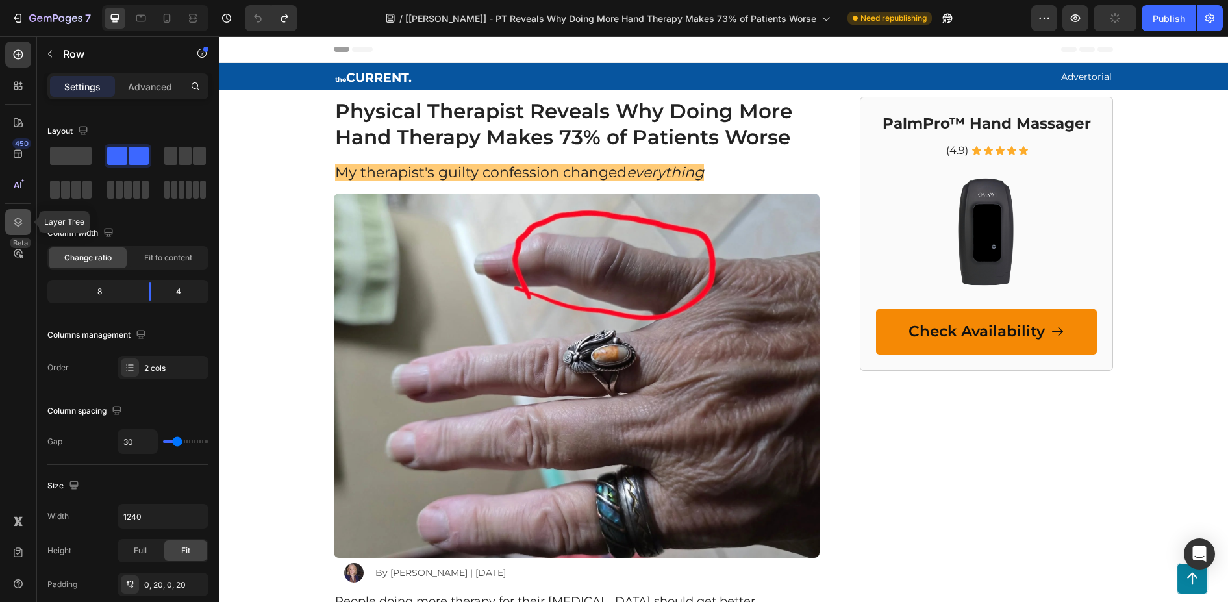
click at [14, 220] on icon at bounding box center [18, 222] width 13 height 13
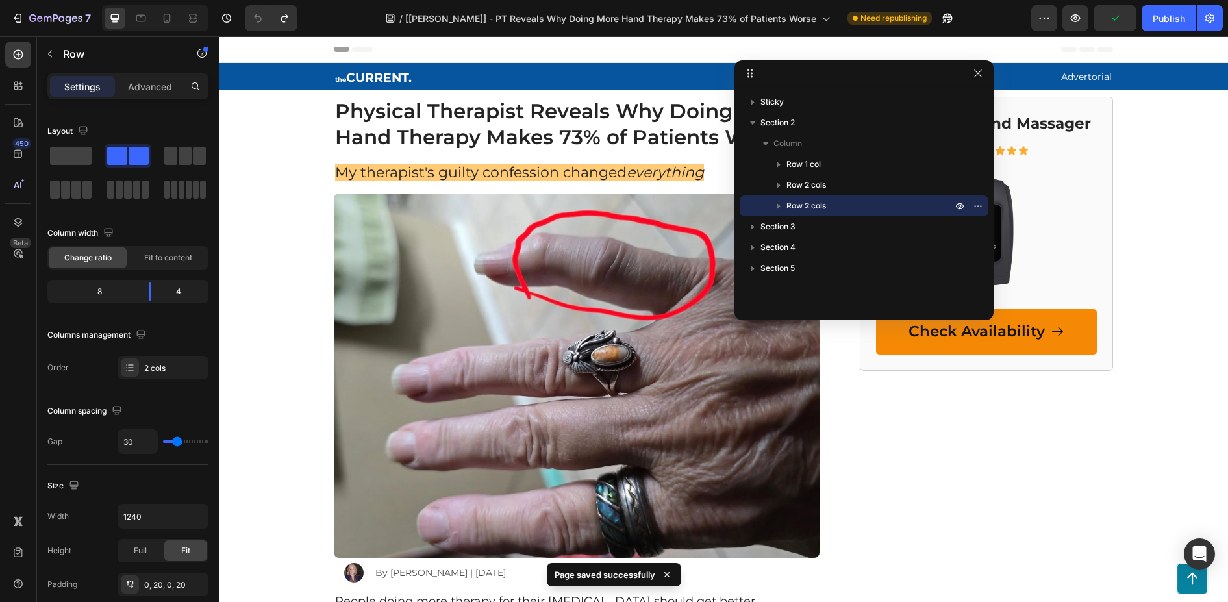
click at [776, 205] on icon "button" at bounding box center [778, 205] width 13 height 13
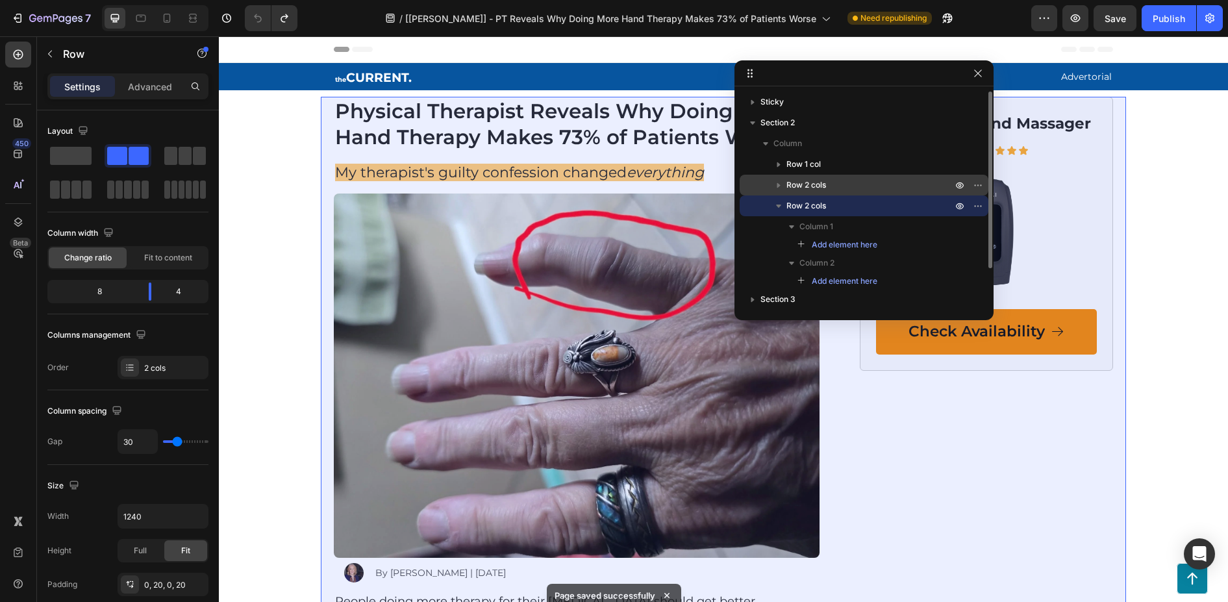
click at [811, 187] on span "Row 2 cols" at bounding box center [806, 185] width 40 height 13
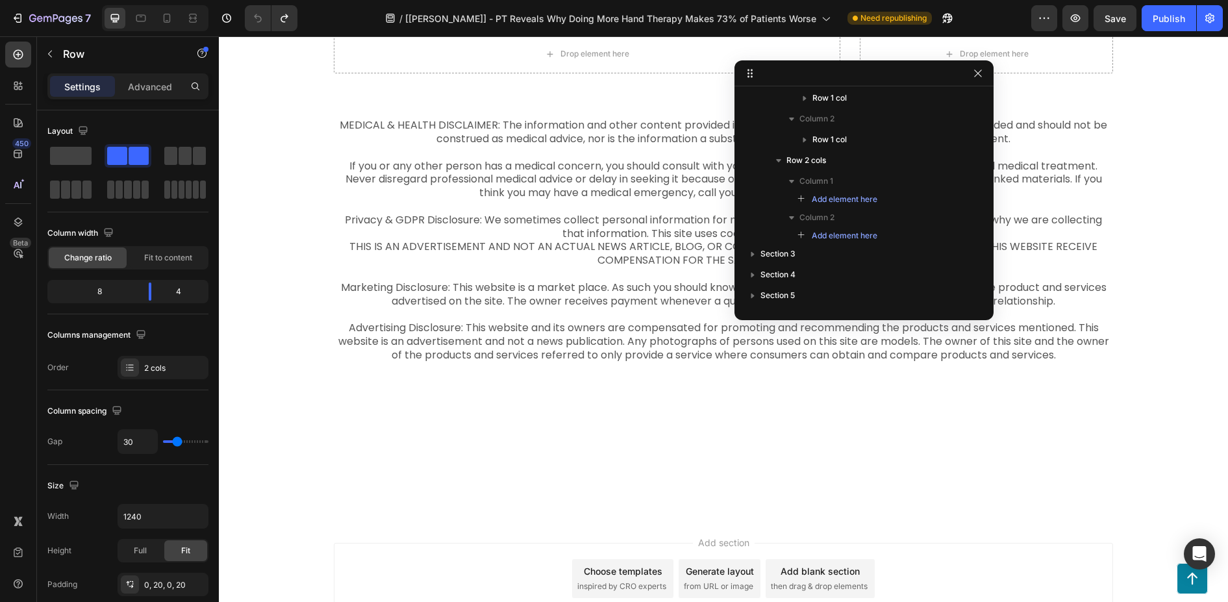
scroll to position [7611, 0]
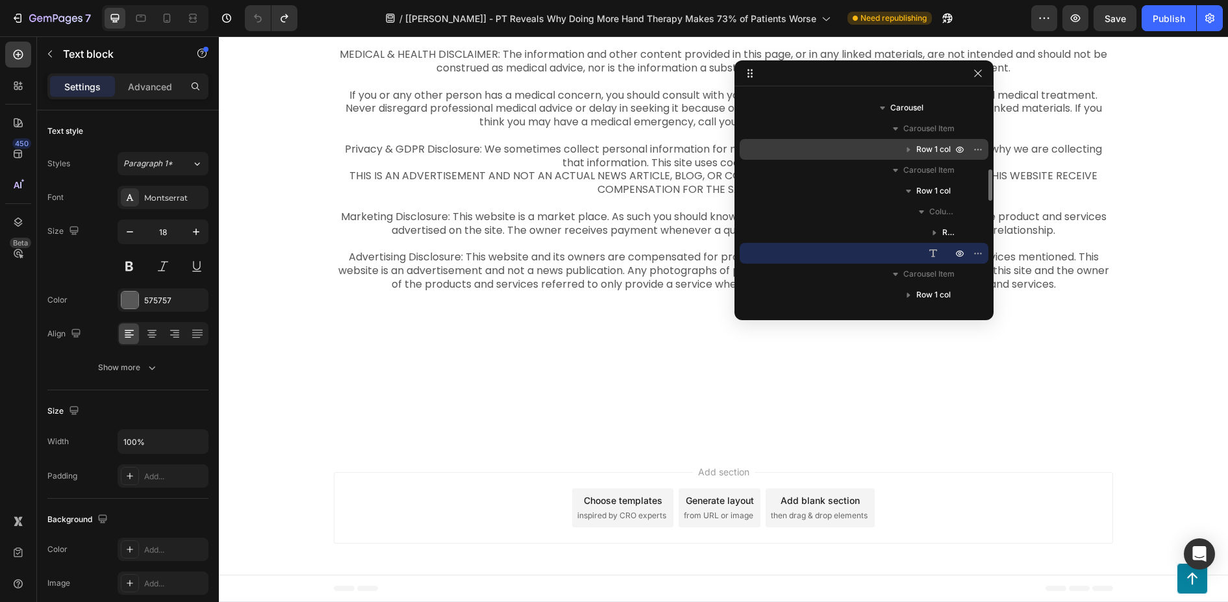
scroll to position [469, 0]
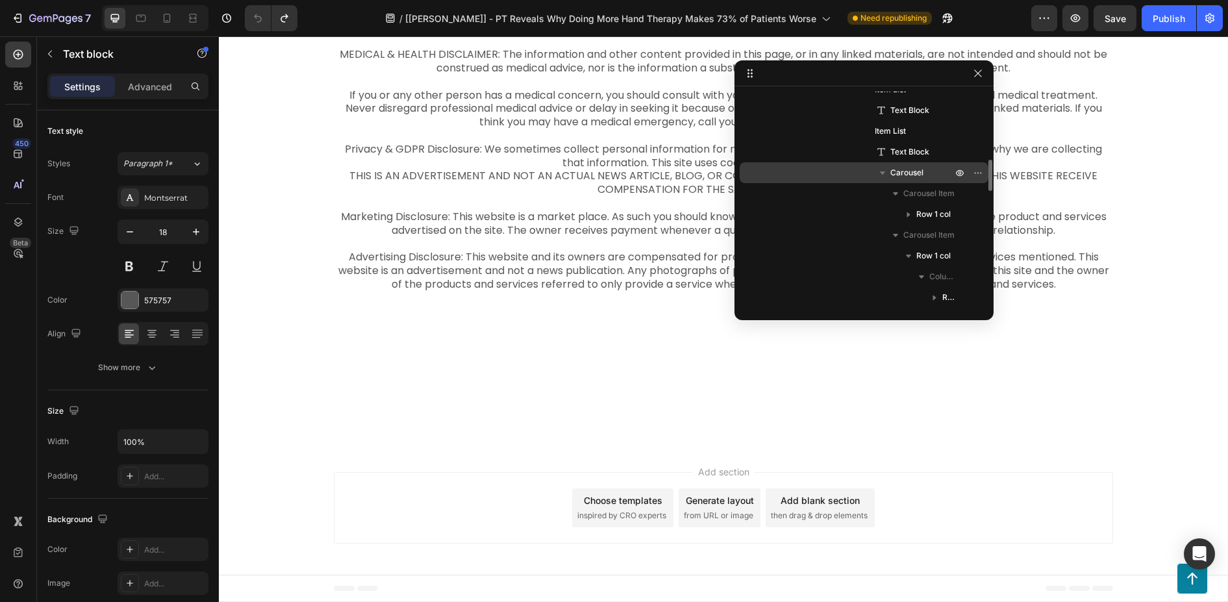
click at [880, 172] on icon "button" at bounding box center [882, 172] width 13 height 13
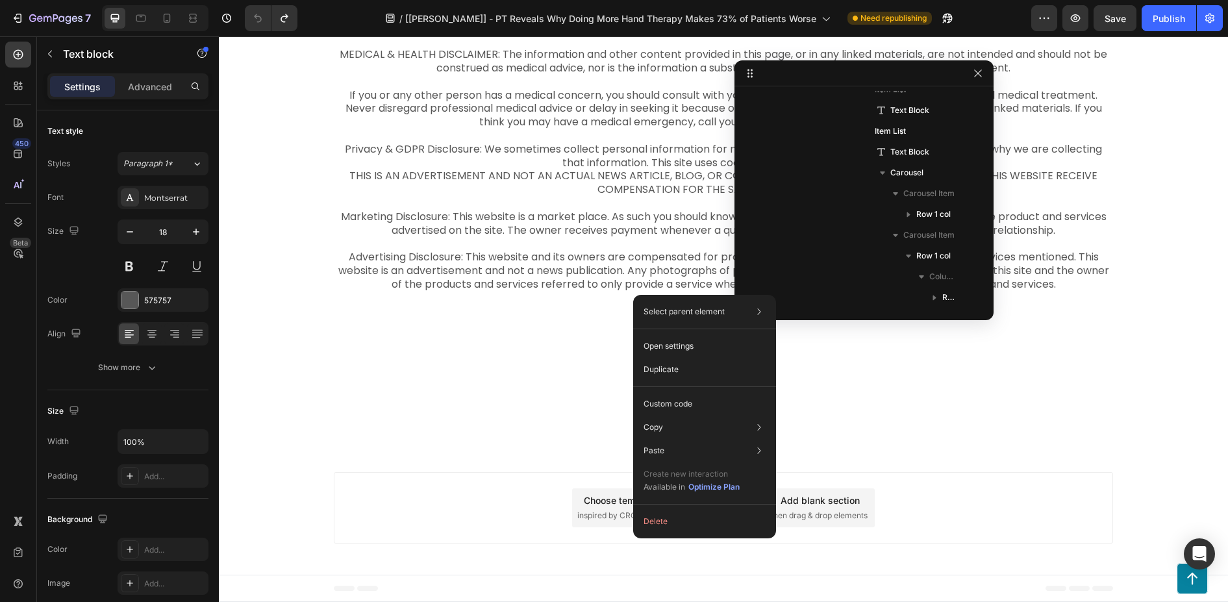
scroll to position [599, 0]
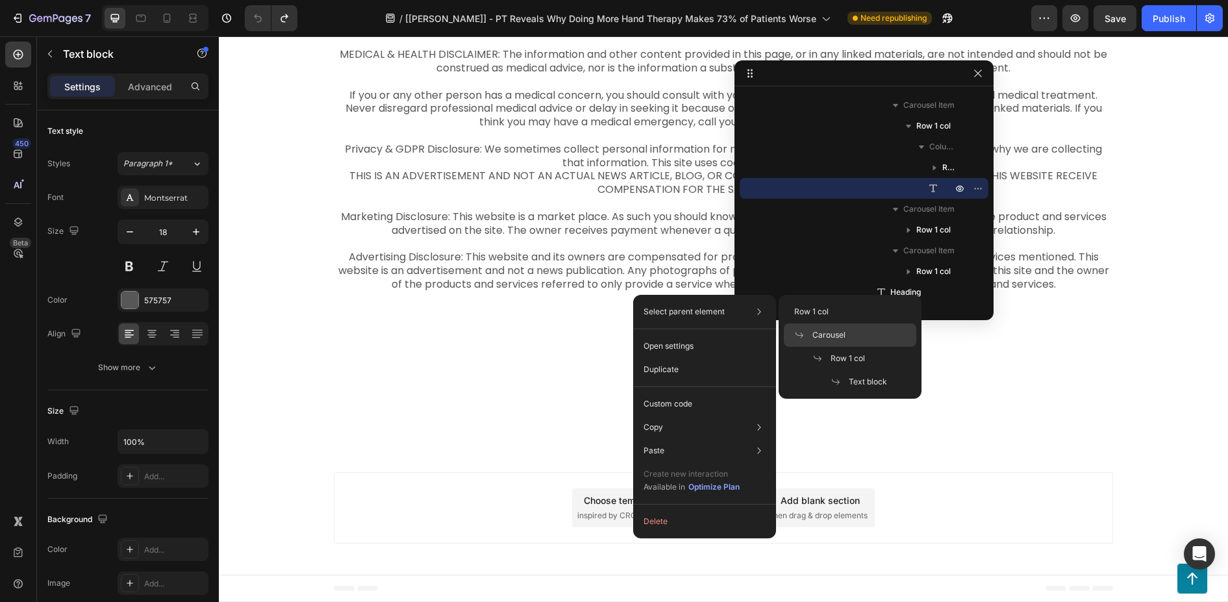
click at [832, 334] on span "Carousel" at bounding box center [828, 335] width 33 height 12
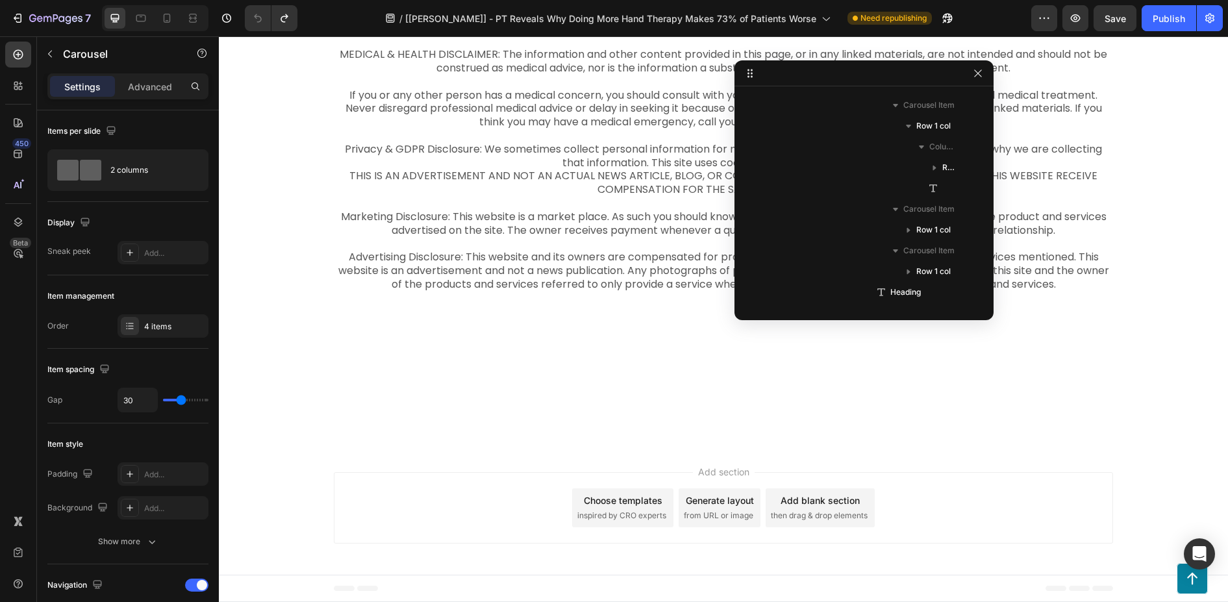
scroll to position [454, 0]
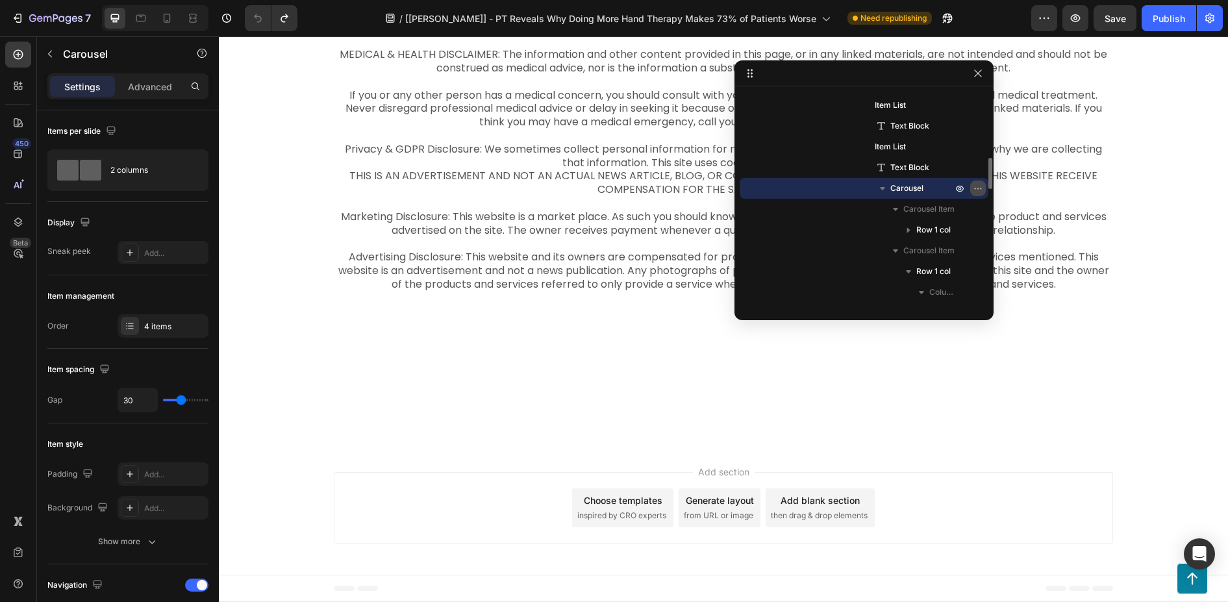
click at [983, 186] on button "button" at bounding box center [978, 188] width 16 height 16
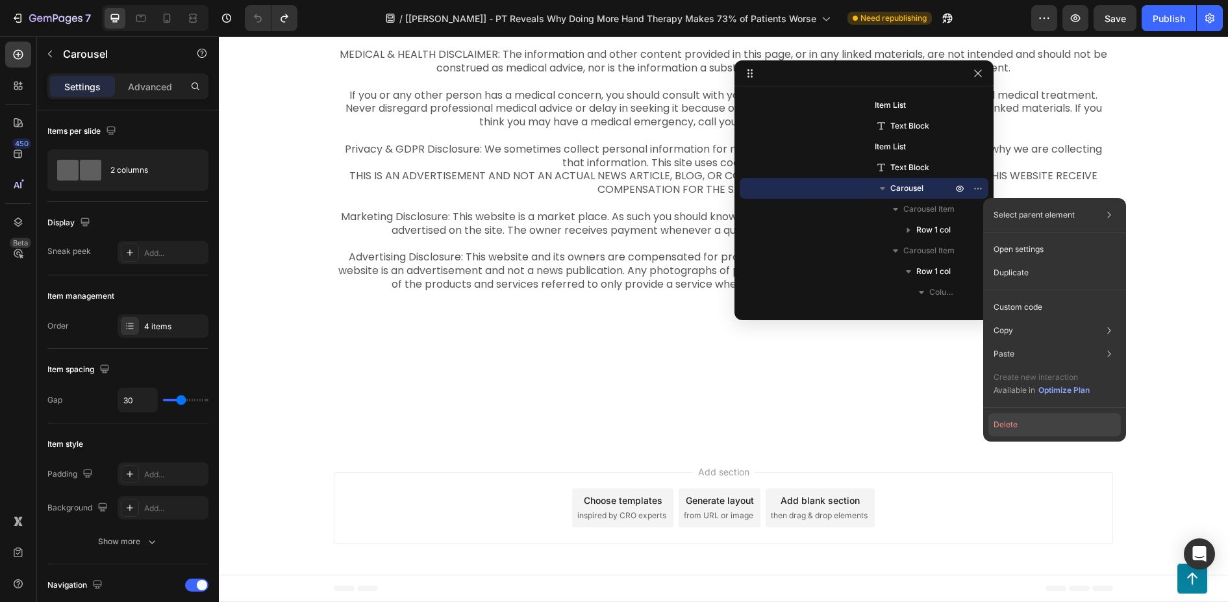
click at [1017, 427] on button "Delete" at bounding box center [1054, 424] width 132 height 23
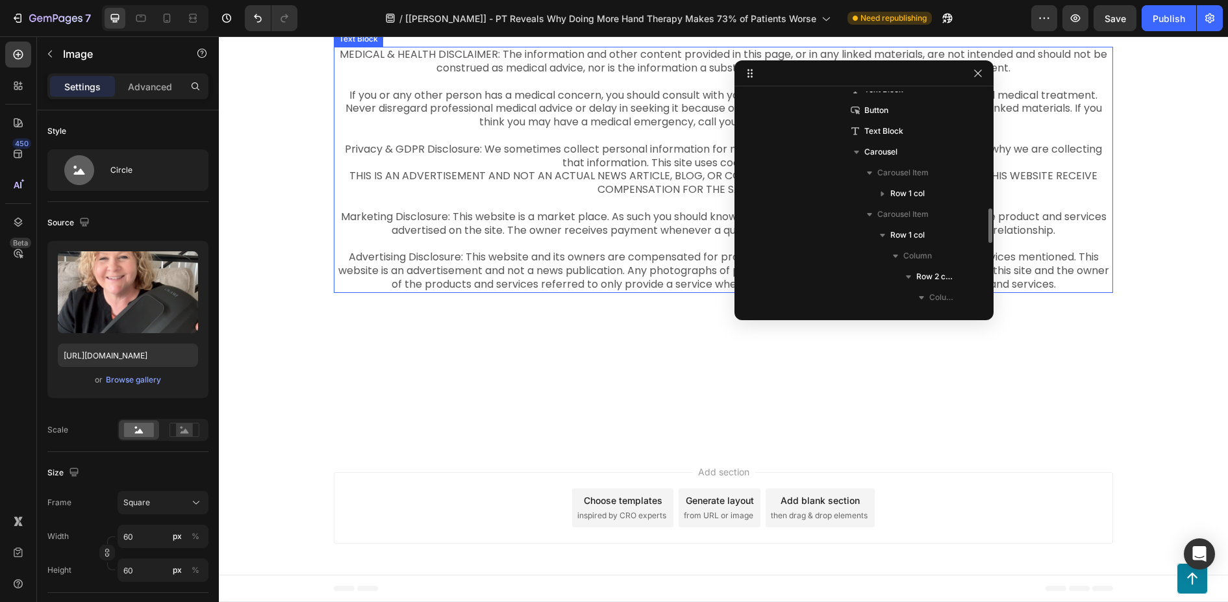
scroll to position [7741, 0]
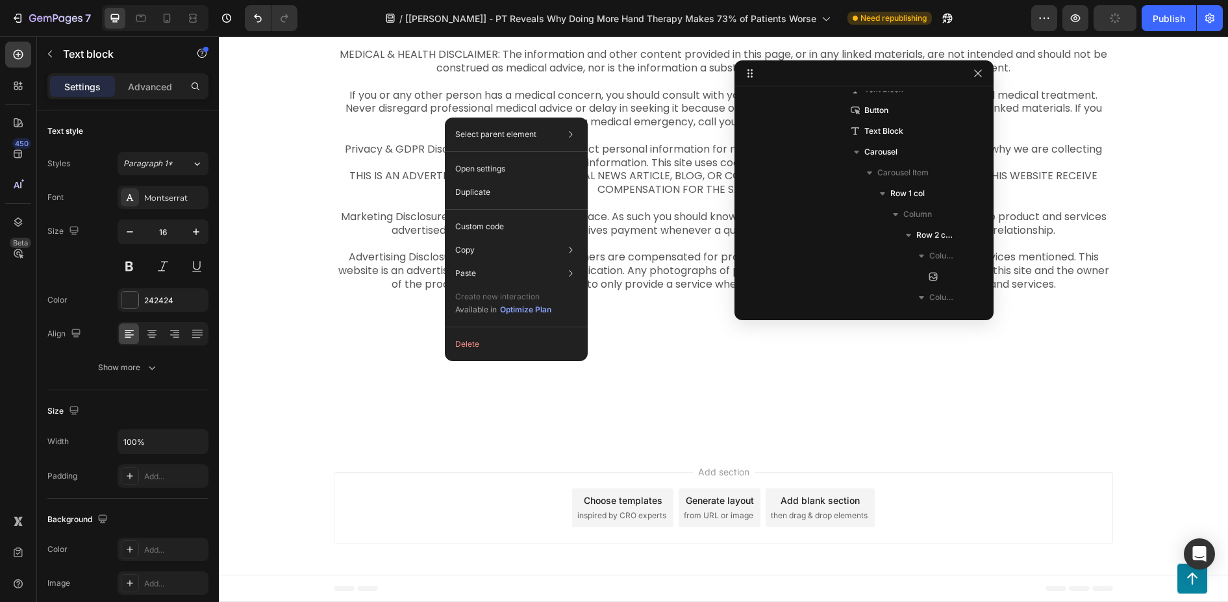
scroll to position [869, 0]
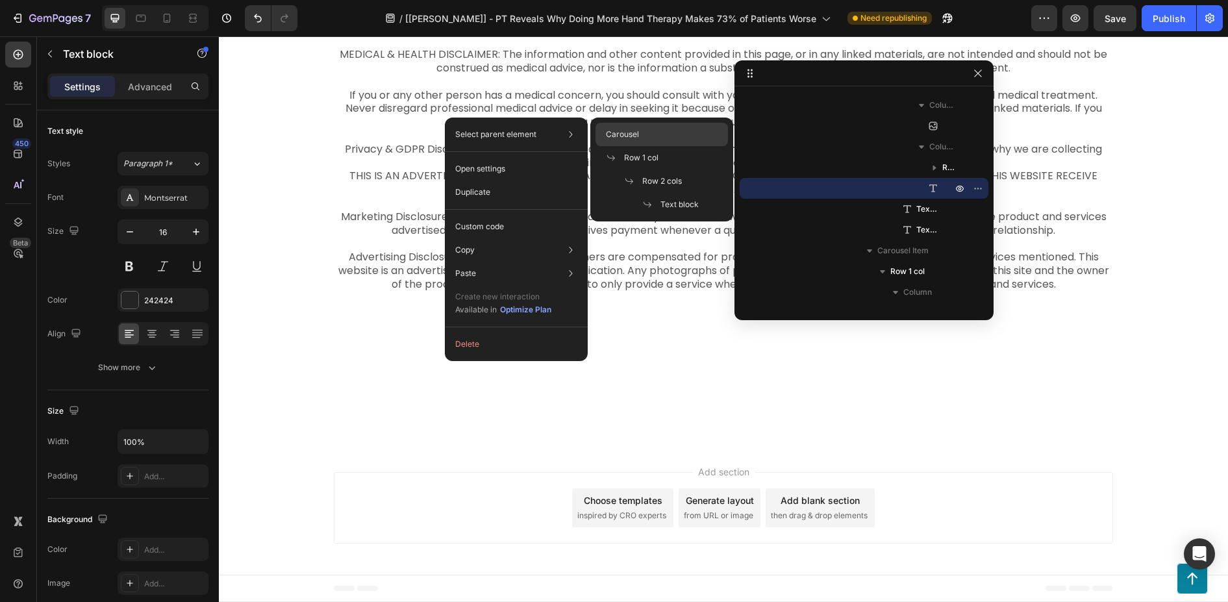
click at [626, 140] on div "Carousel" at bounding box center [661, 134] width 132 height 23
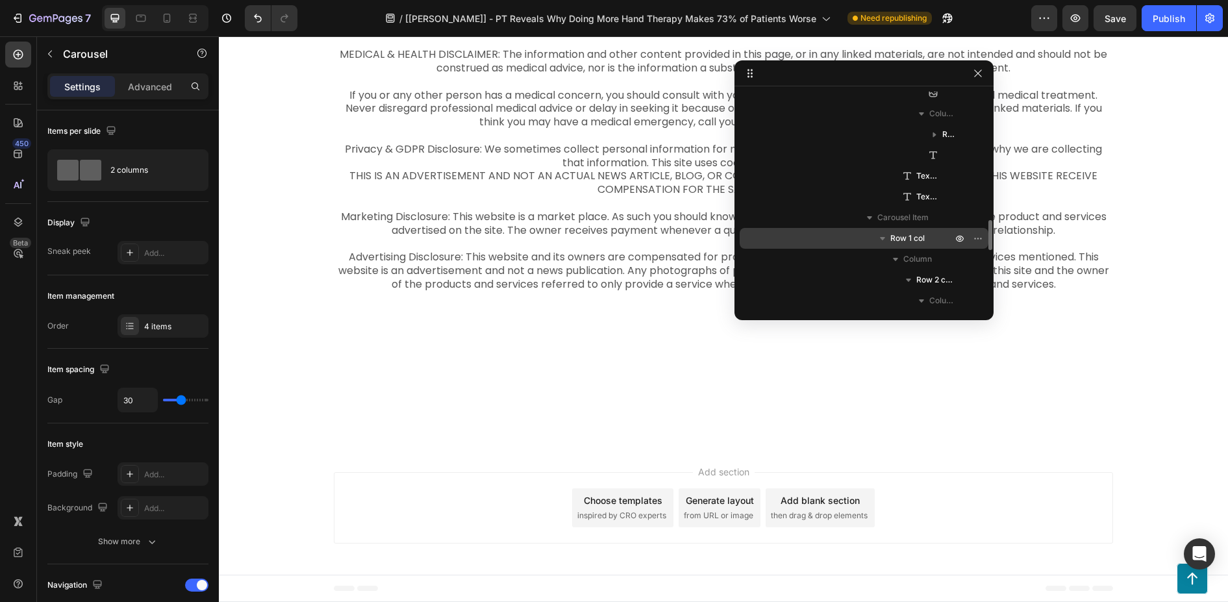
scroll to position [708, 0]
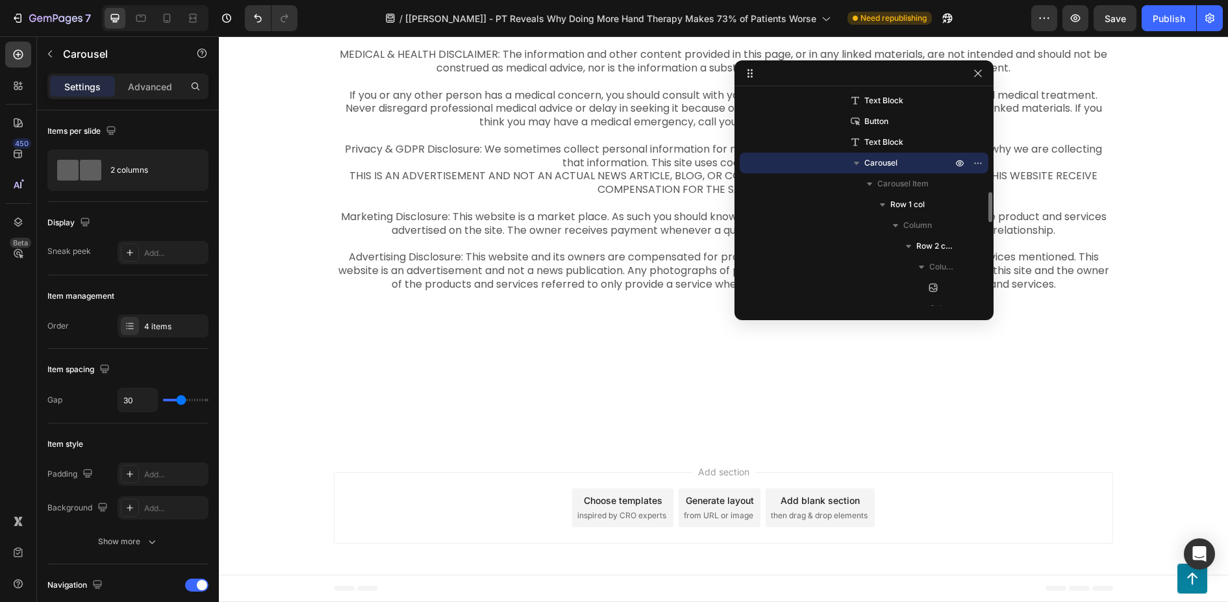
click at [880, 166] on span "Carousel" at bounding box center [880, 162] width 33 height 13
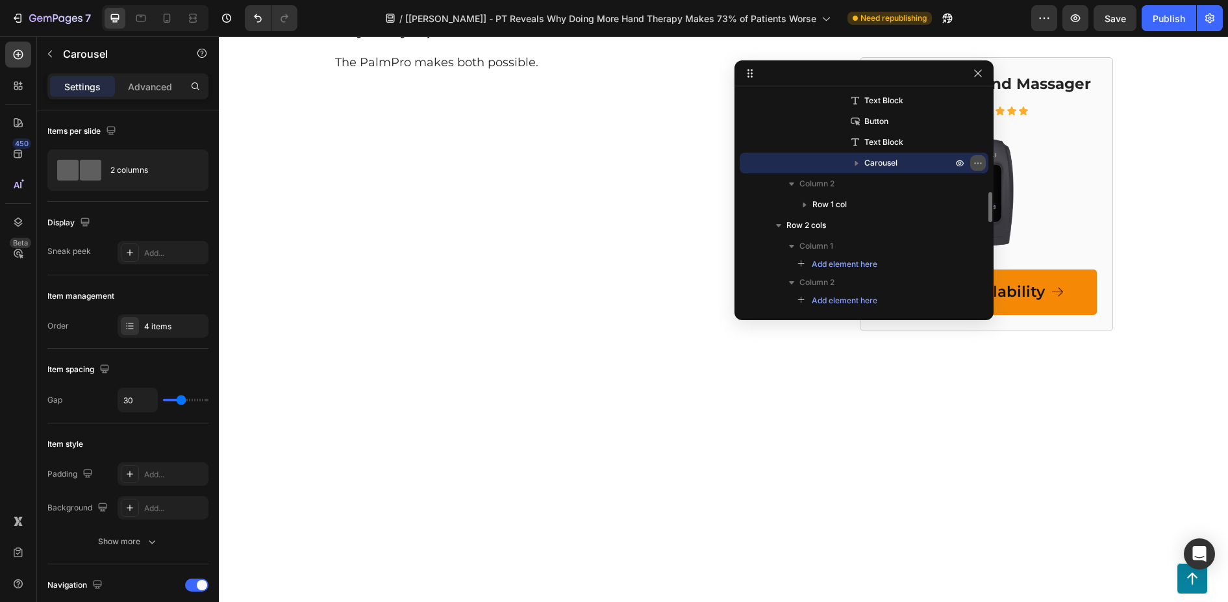
click at [977, 166] on icon "button" at bounding box center [978, 163] width 10 height 10
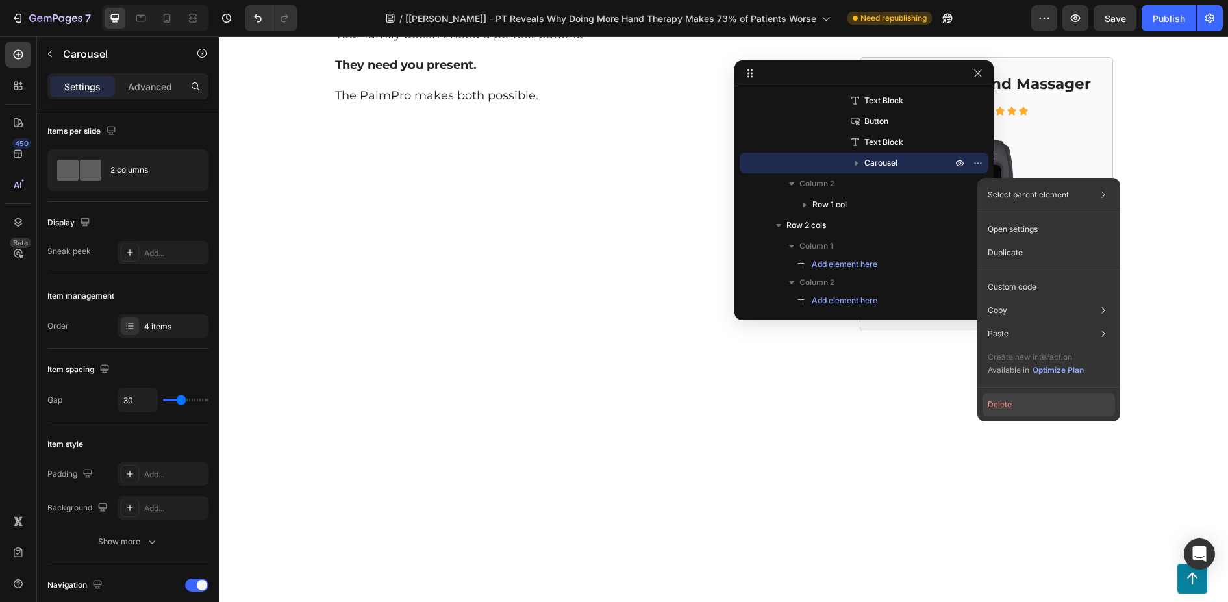
click at [1012, 403] on button "Delete" at bounding box center [1048, 404] width 132 height 23
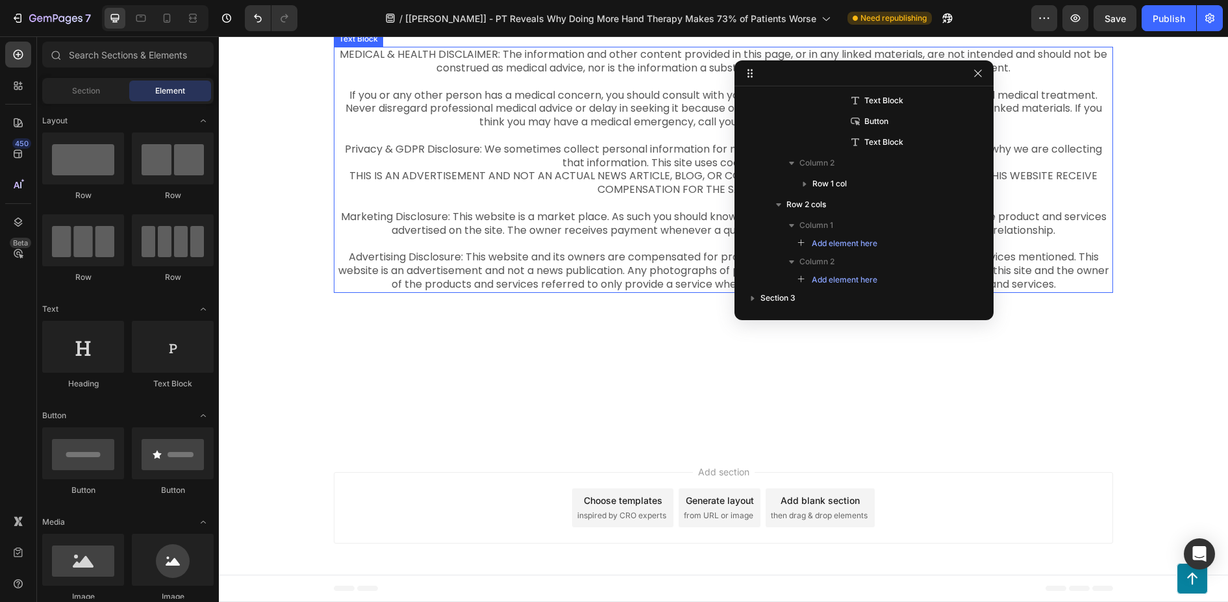
scroll to position [7054, 0]
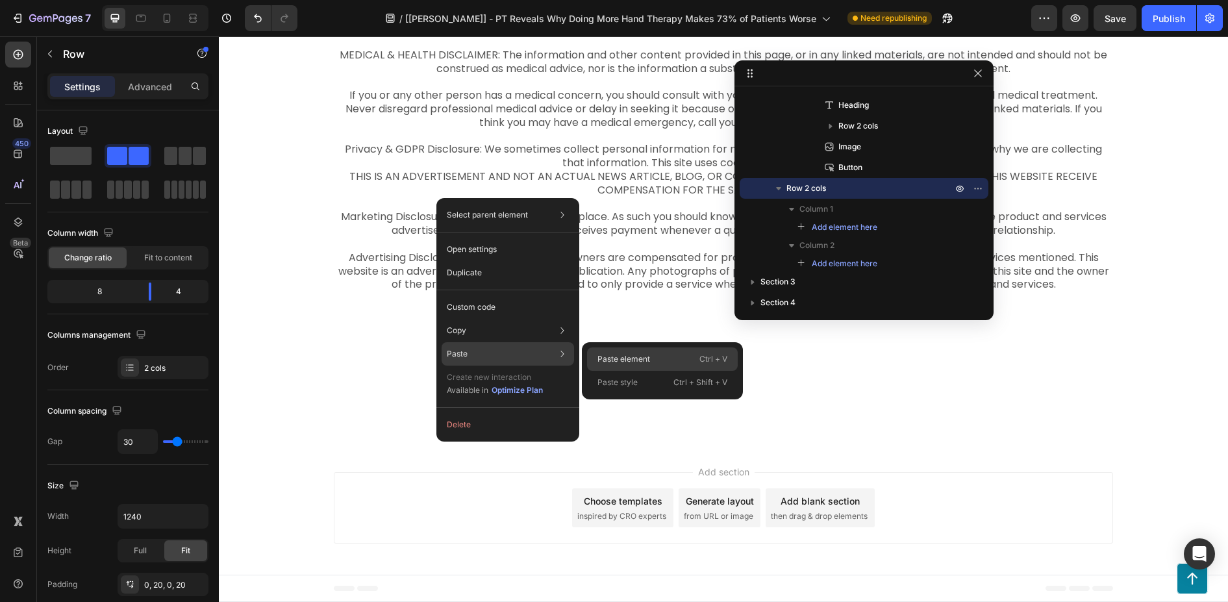
click at [621, 354] on p "Paste element" at bounding box center [623, 359] width 53 height 12
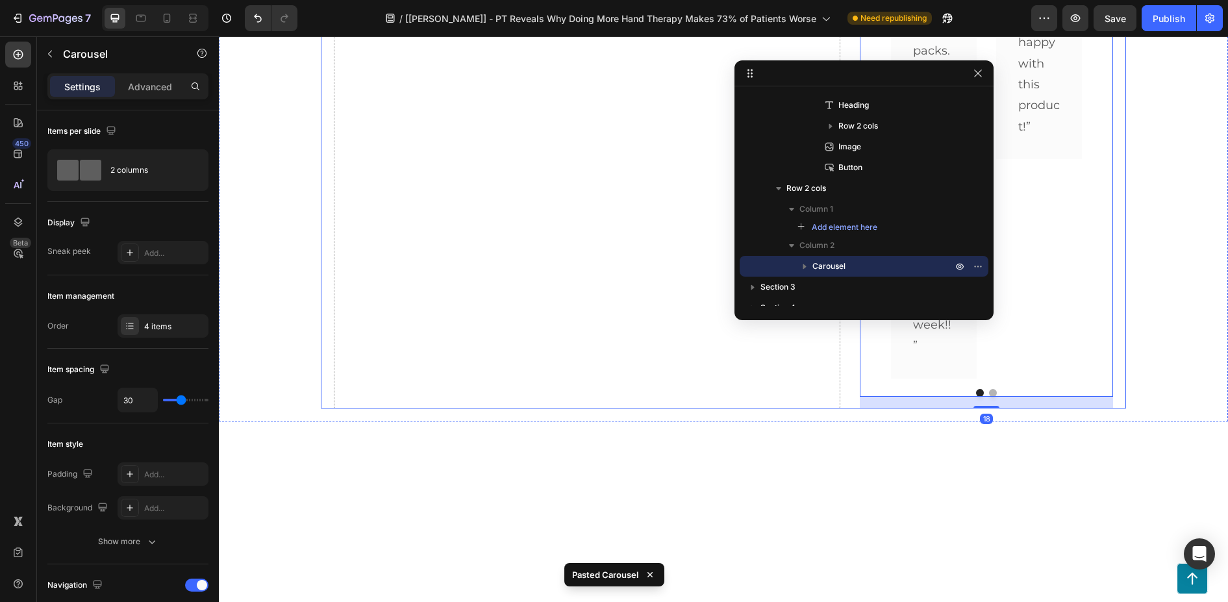
scroll to position [7391, 0]
click at [974, 66] on button "button" at bounding box center [978, 74] width 16 height 16
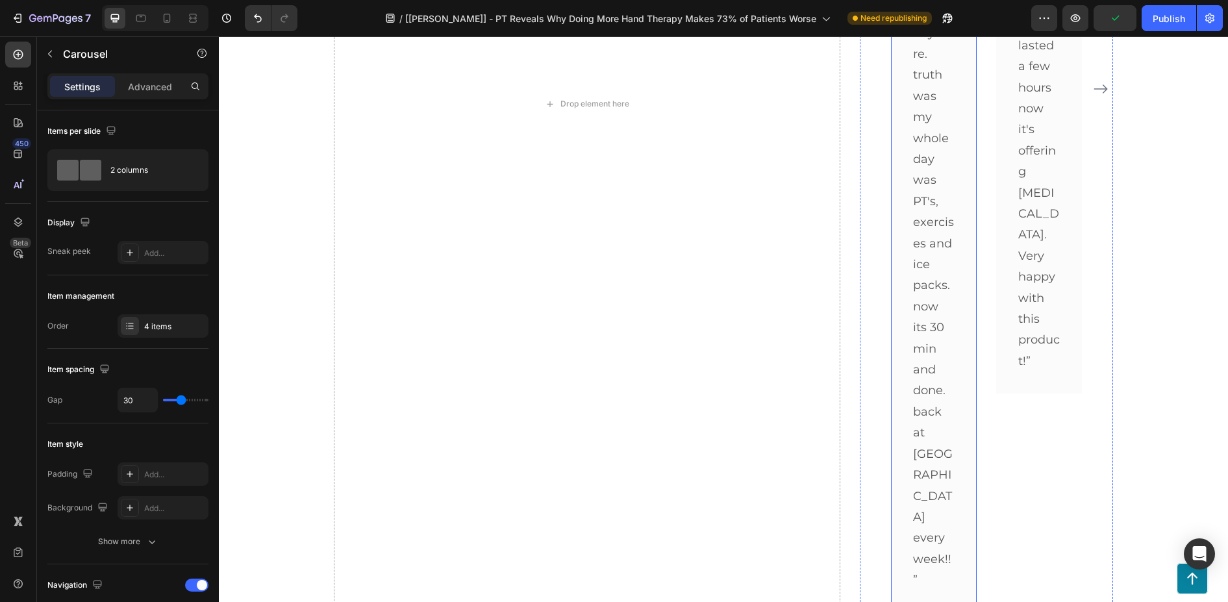
scroll to position [7154, 0]
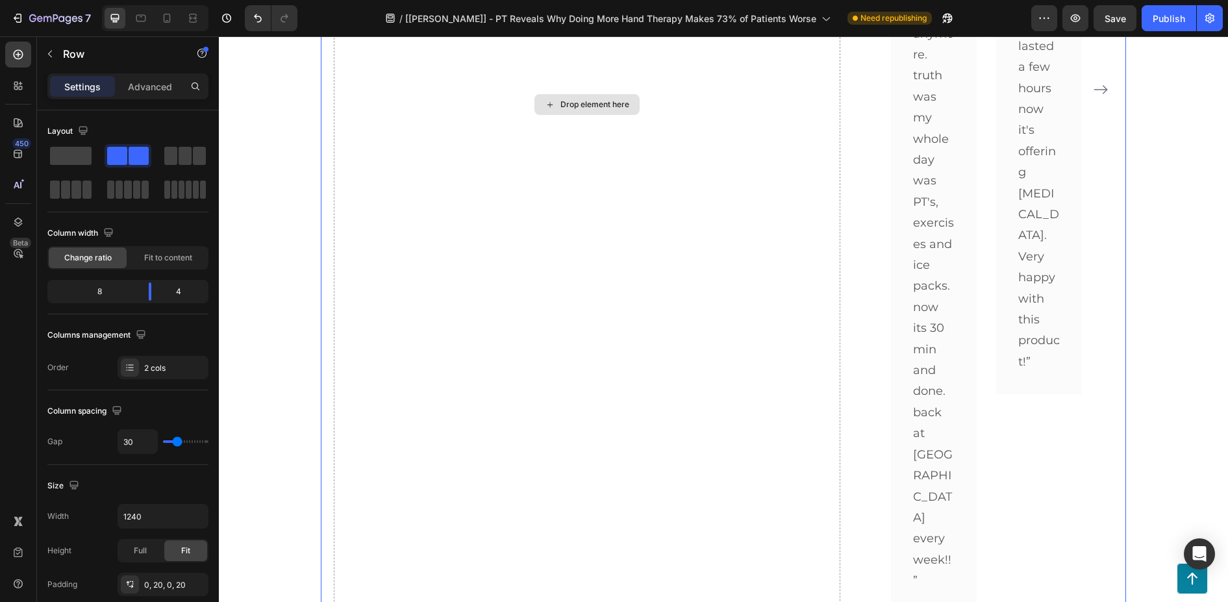
click at [820, 358] on div "Drop element here" at bounding box center [587, 104] width 506 height 1077
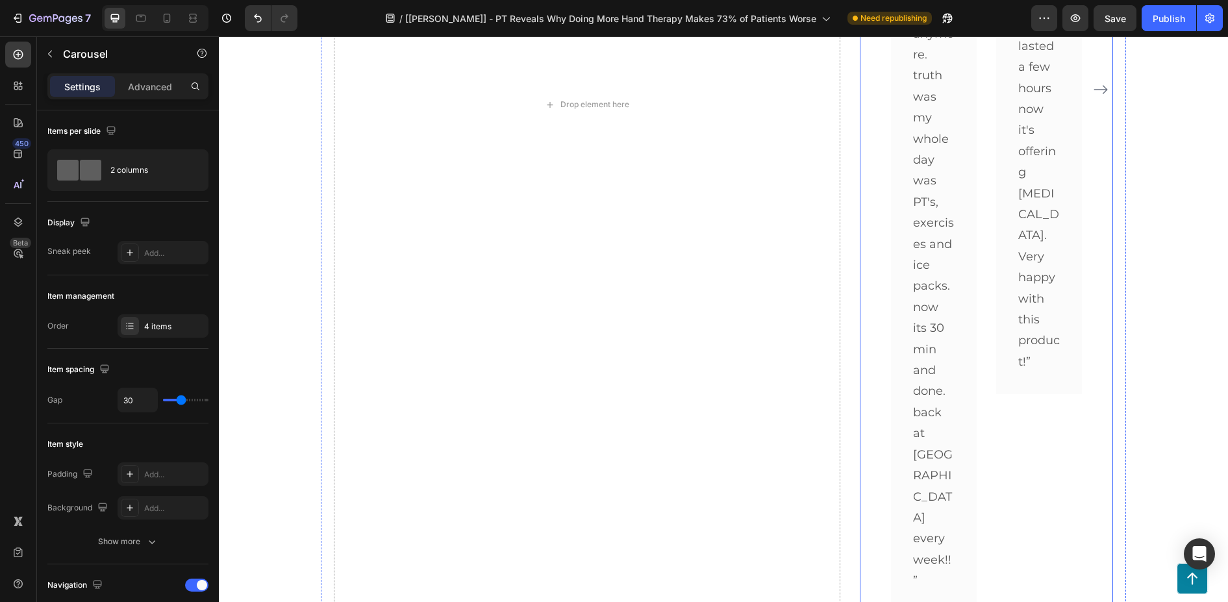
click at [873, 354] on div "Image Icon Icon Icon Icon Icon Row Peggy G. Text block Row IT WORKS!! Text bloc…" at bounding box center [986, 89] width 253 height 1047
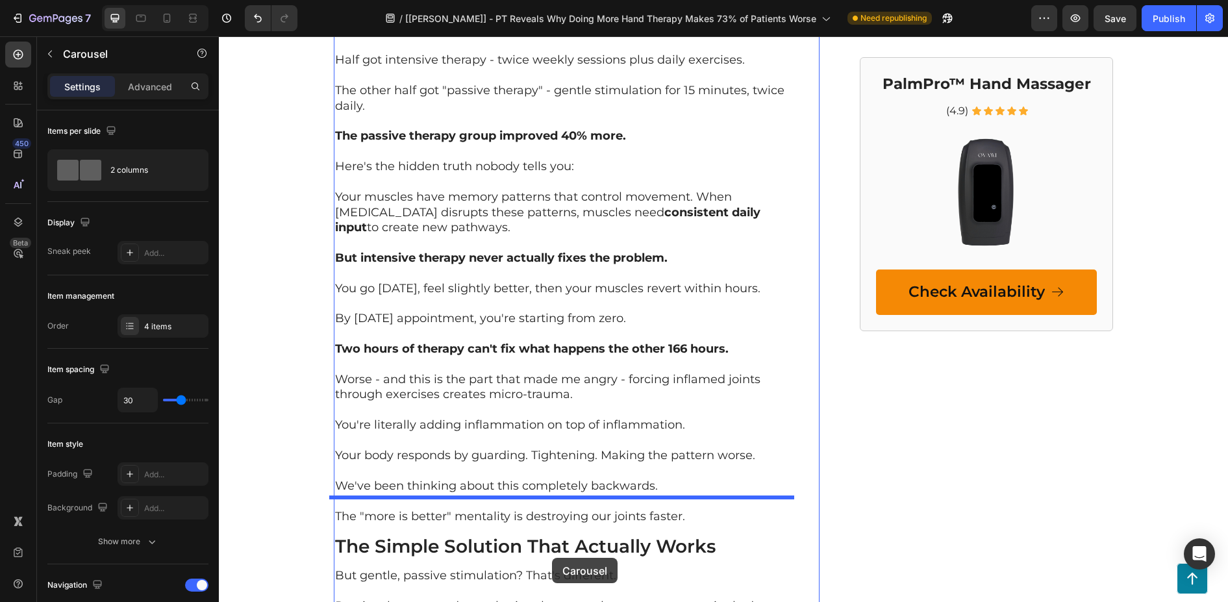
scroll to position [2008, 0]
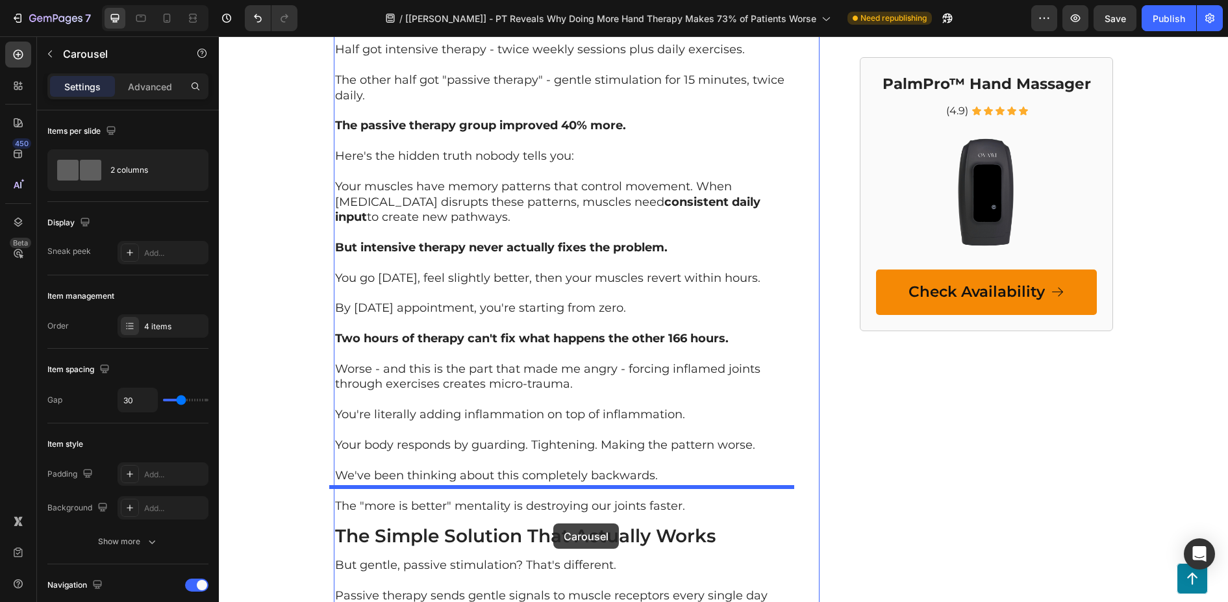
drag, startPoint x: 870, startPoint y: 310, endPoint x: 340, endPoint y: 36, distance: 596.4
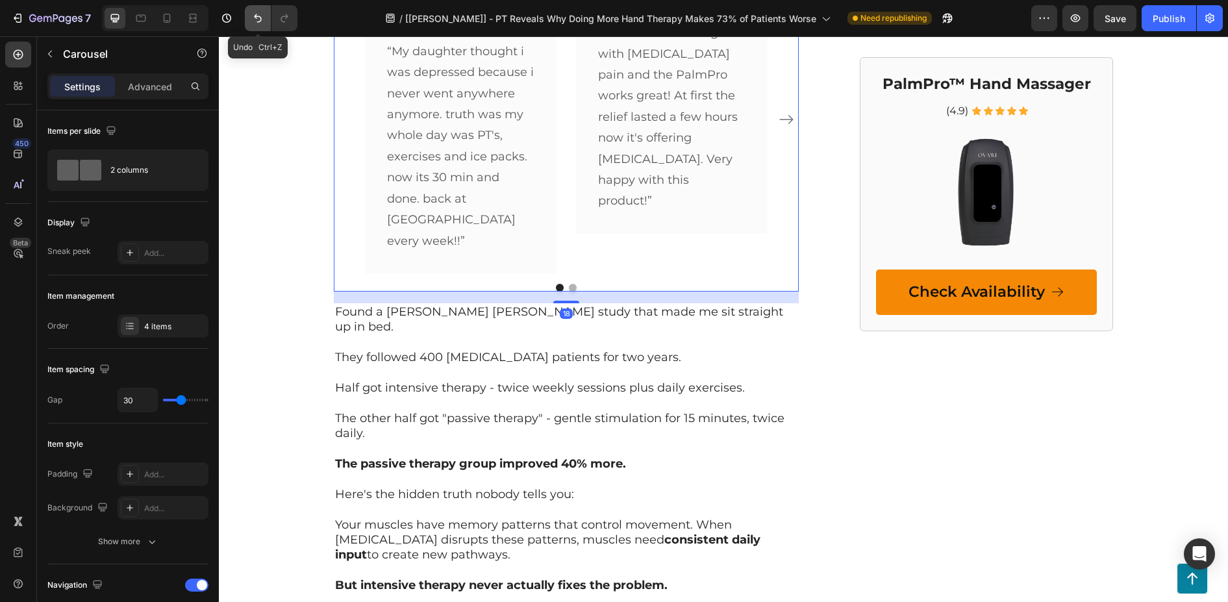
click at [253, 26] on button "Undo/Redo" at bounding box center [258, 18] width 26 height 26
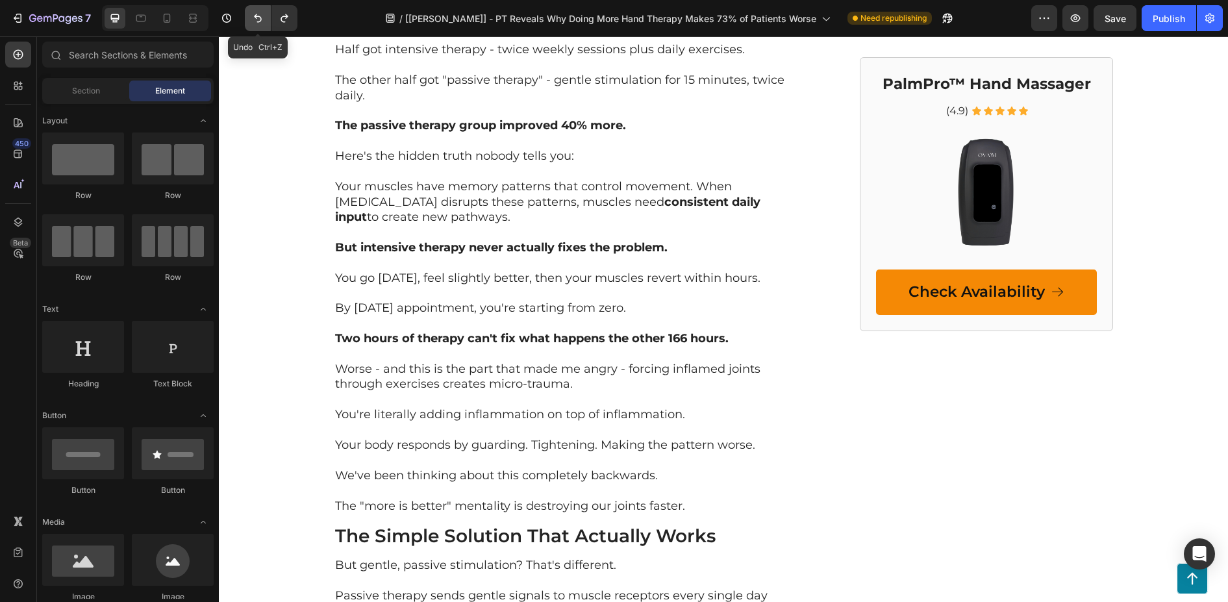
click at [253, 26] on button "Undo/Redo" at bounding box center [258, 18] width 26 height 26
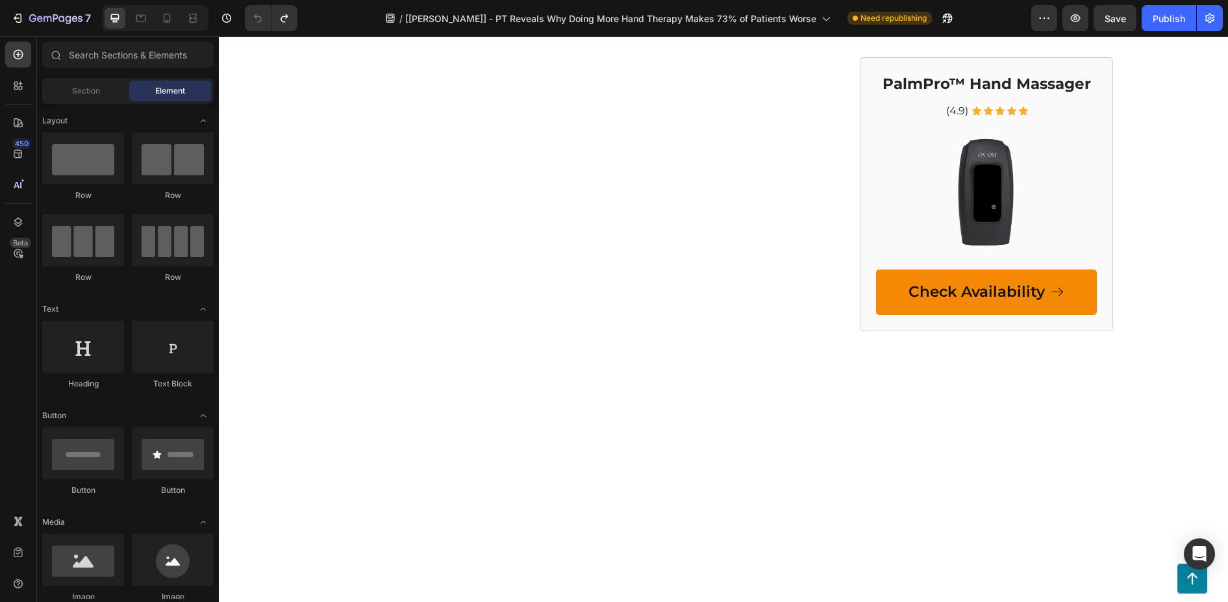
scroll to position [6103, 0]
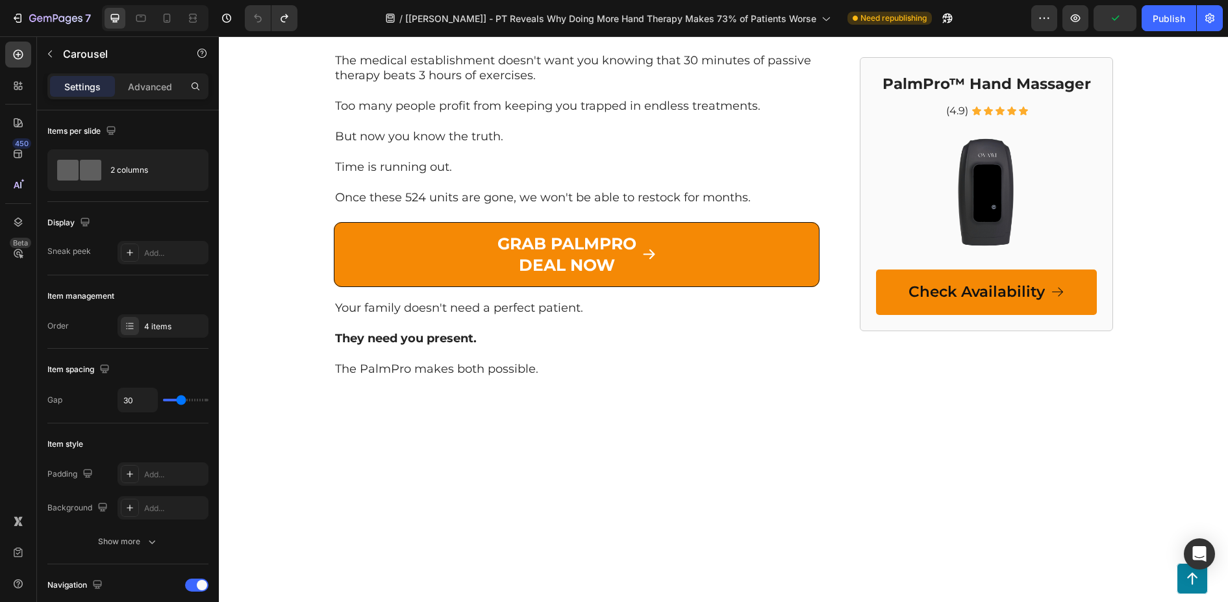
scroll to position [5908, 0]
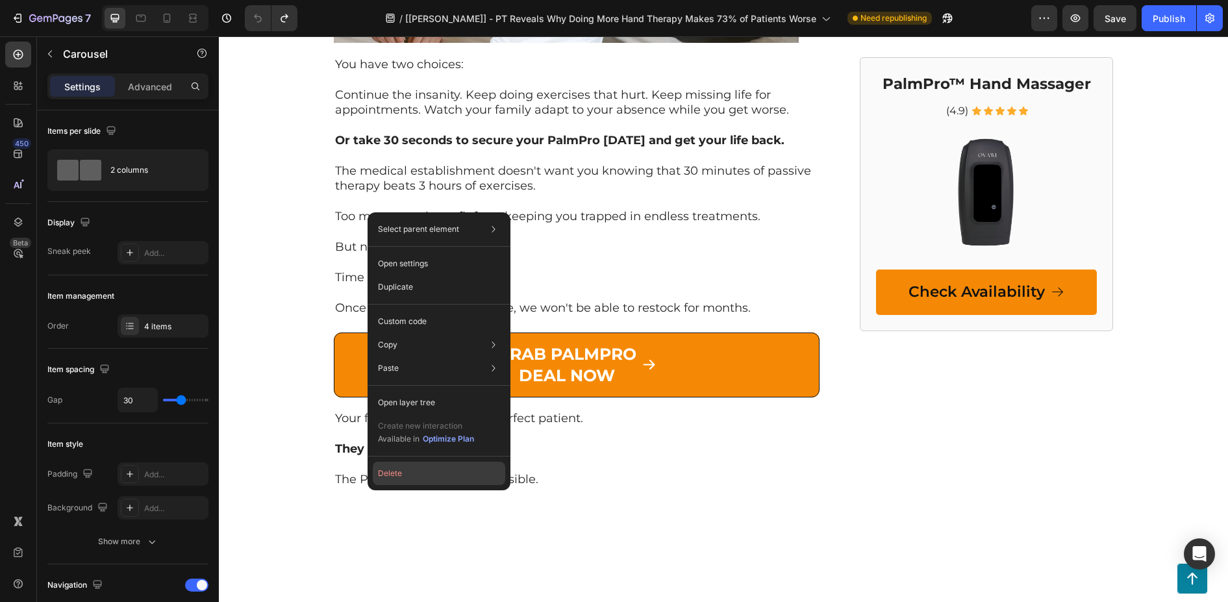
drag, startPoint x: 394, startPoint y: 470, endPoint x: 293, endPoint y: 383, distance: 133.0
click at [394, 470] on button "Delete" at bounding box center [439, 473] width 132 height 23
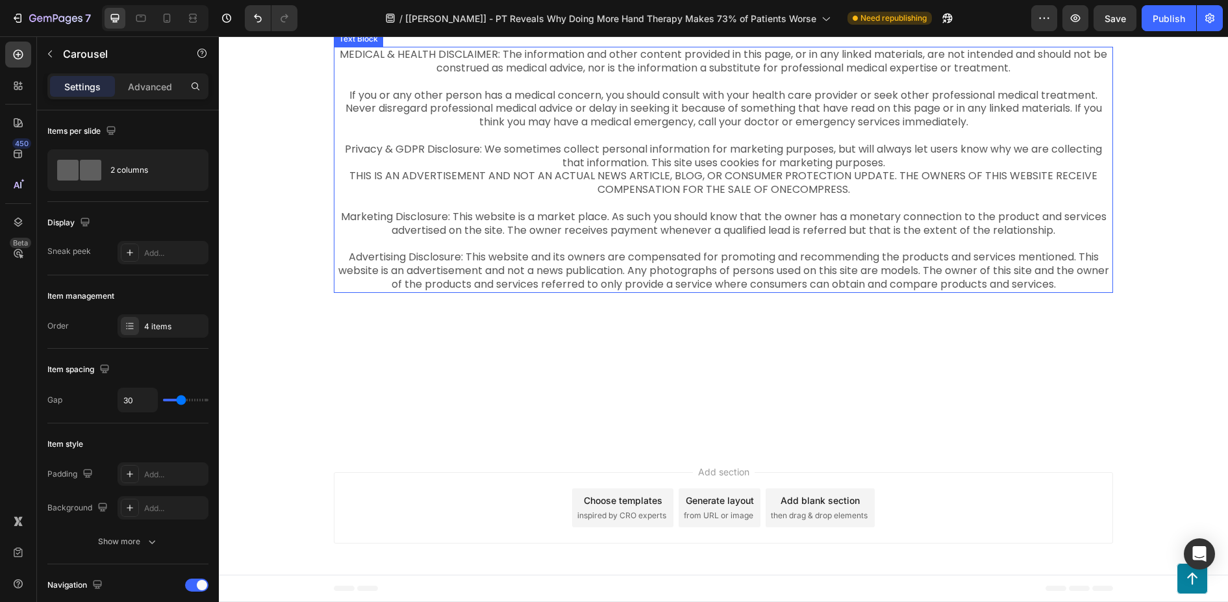
scroll to position [7661, 0]
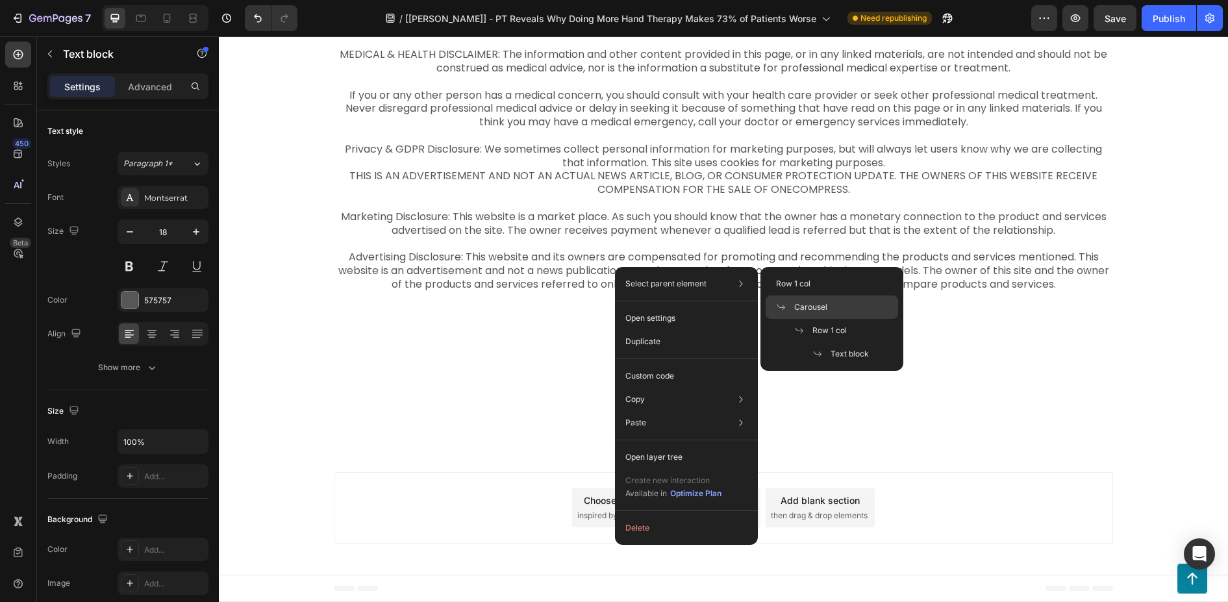
drag, startPoint x: 813, startPoint y: 311, endPoint x: 591, endPoint y: 273, distance: 225.8
click at [813, 311] on span "Carousel" at bounding box center [810, 307] width 33 height 12
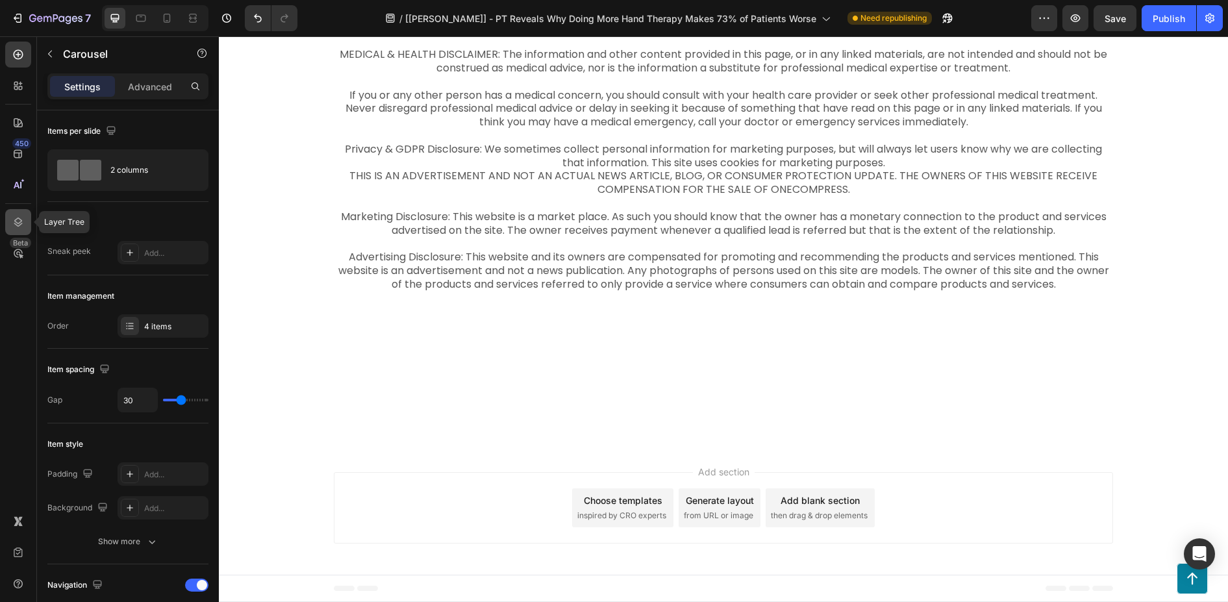
click at [14, 221] on icon at bounding box center [18, 222] width 13 height 13
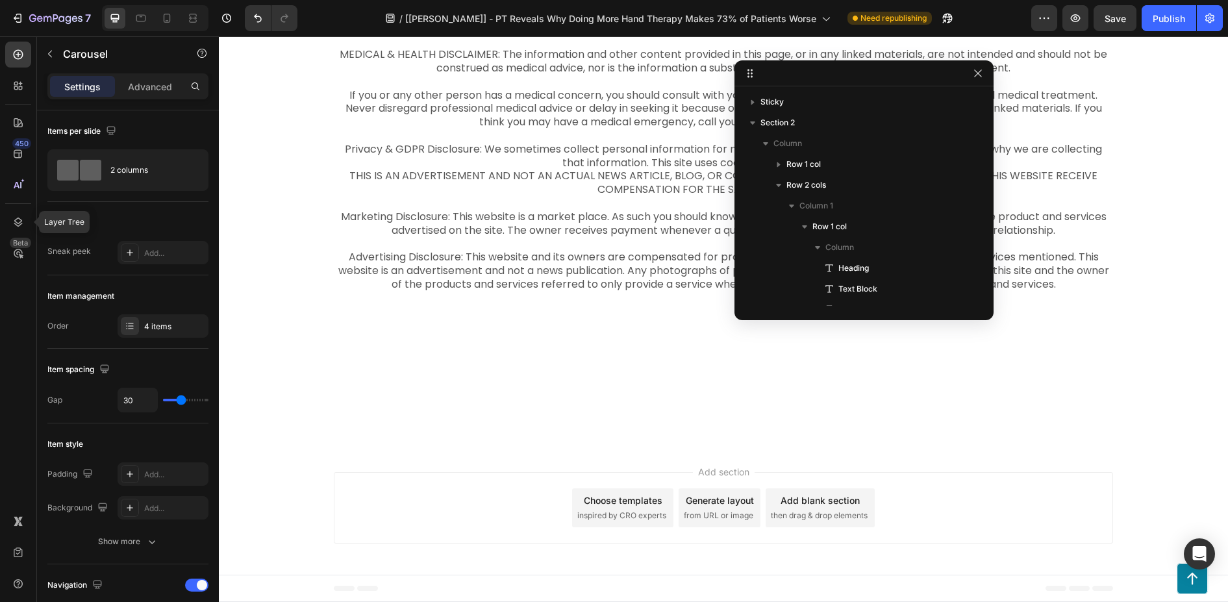
scroll to position [412, 0]
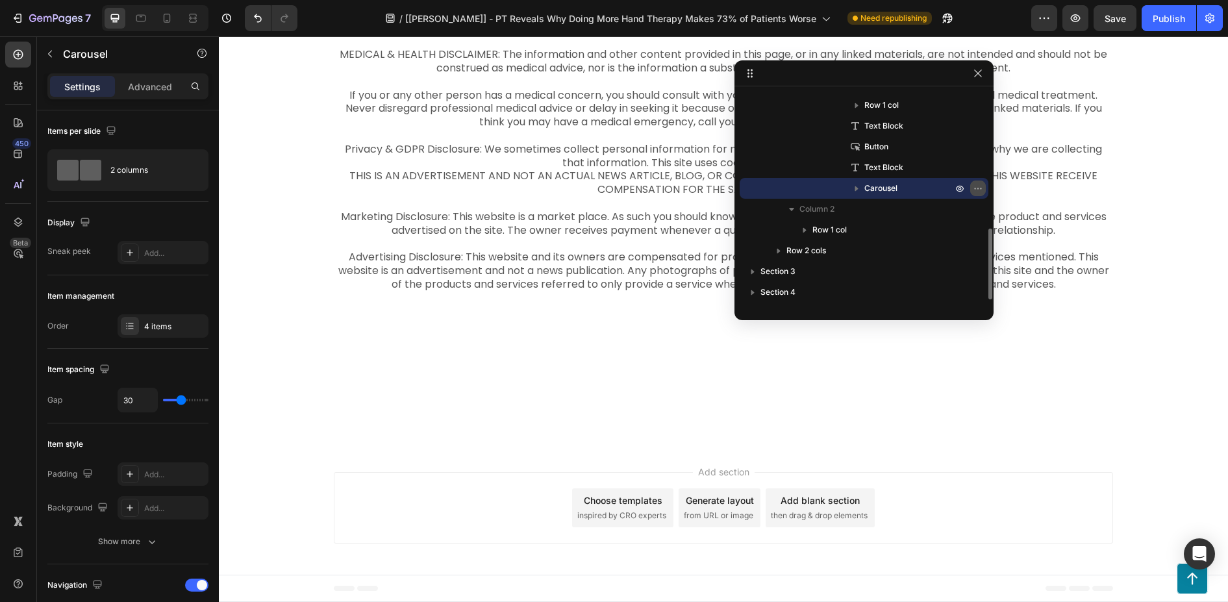
click at [978, 188] on icon "button" at bounding box center [978, 188] width 10 height 10
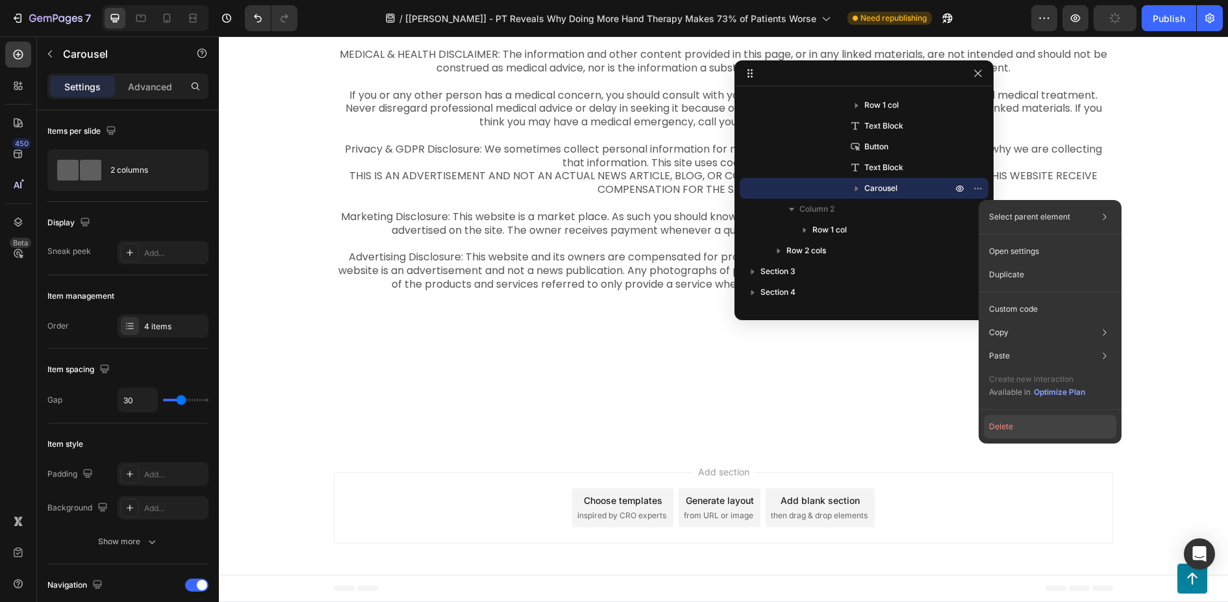
drag, startPoint x: 1007, startPoint y: 423, endPoint x: 788, endPoint y: 380, distance: 223.1
click at [1007, 423] on button "Delete" at bounding box center [1050, 426] width 132 height 23
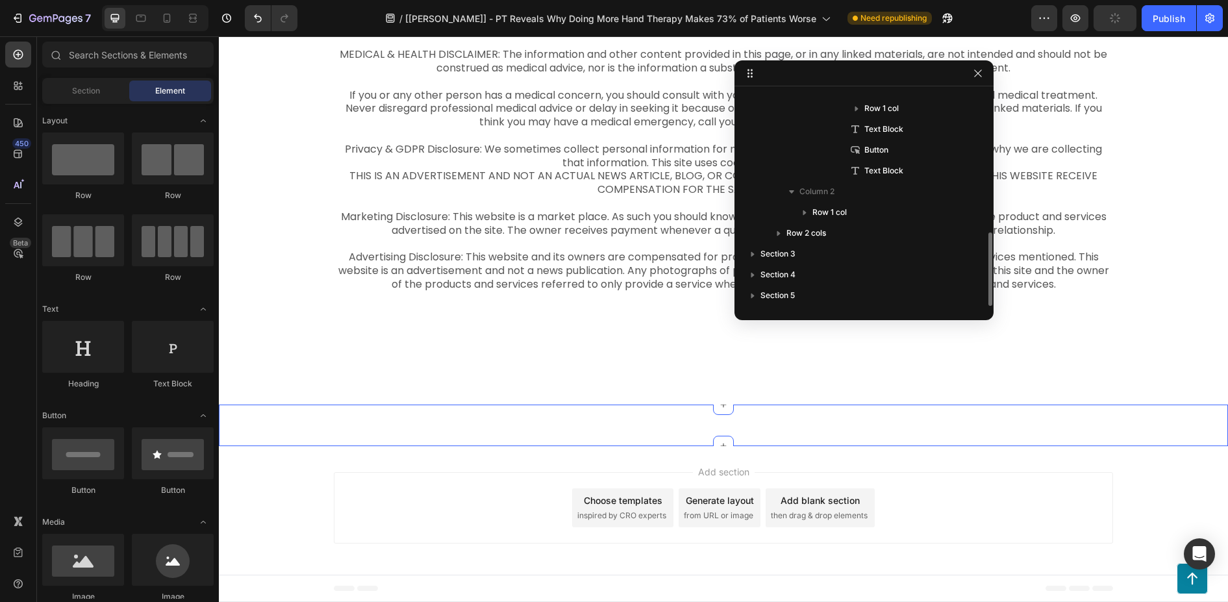
scroll to position [7509, 0]
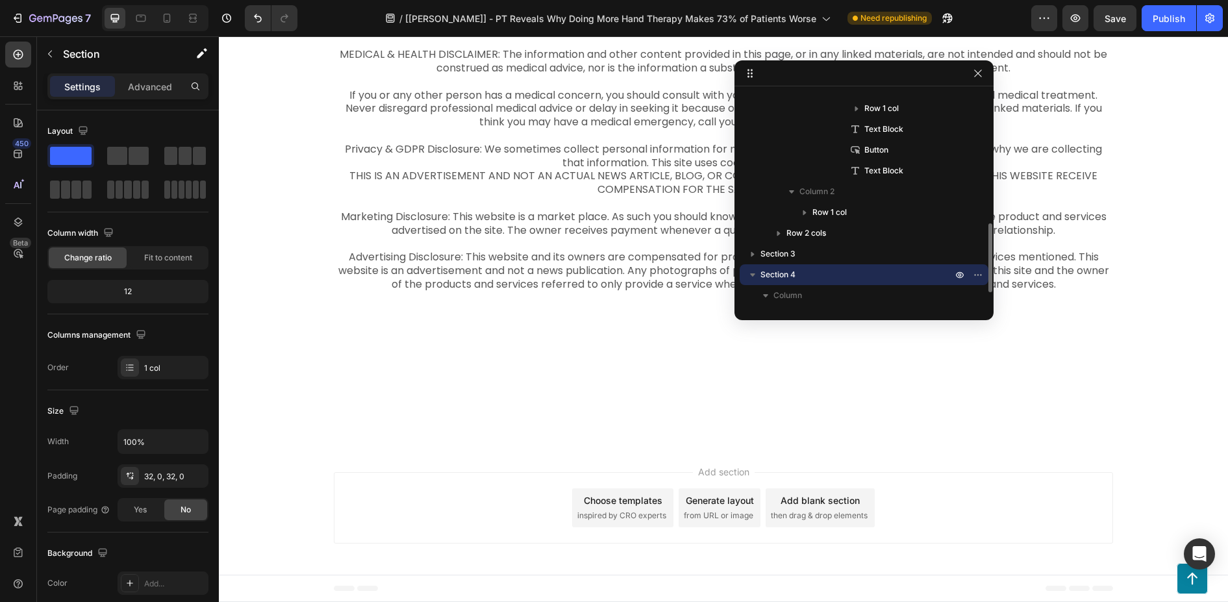
click at [508, 336] on div "Drop element here Drop element here Row Section 4" at bounding box center [723, 364] width 1009 height 81
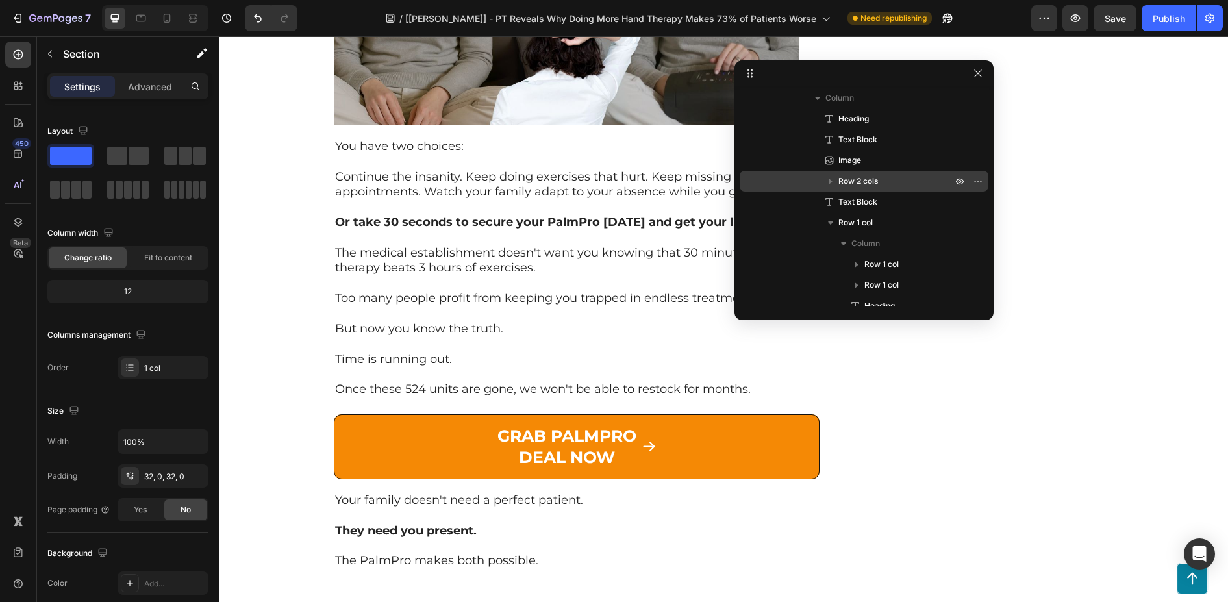
scroll to position [5431, 0]
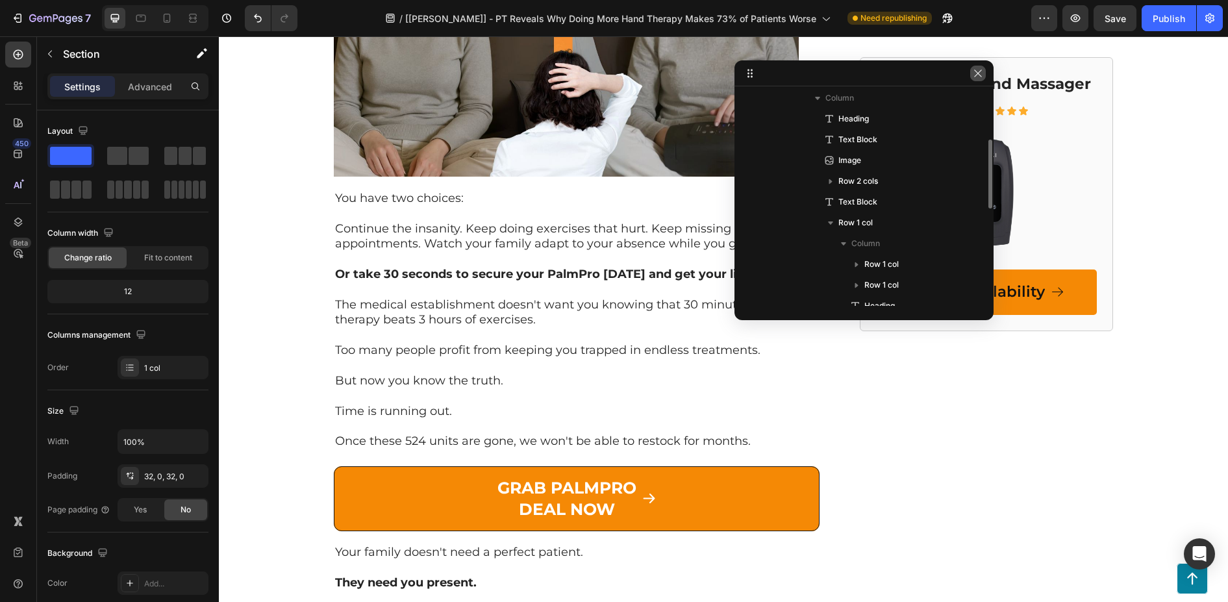
click at [974, 77] on icon "button" at bounding box center [977, 72] width 7 height 7
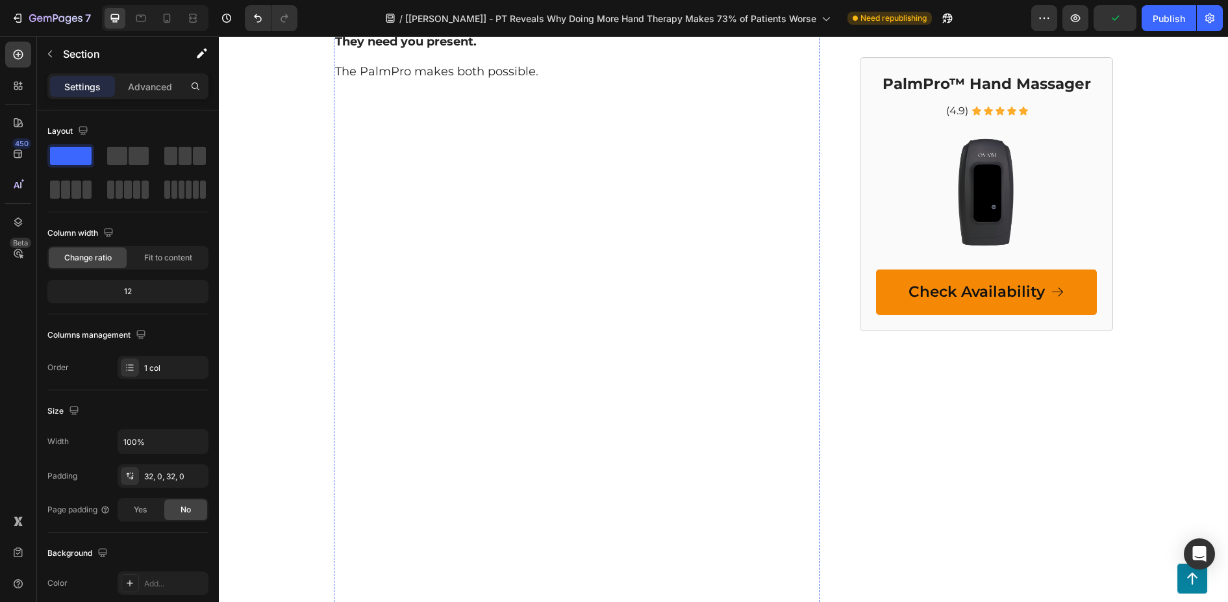
scroll to position [5973, 0]
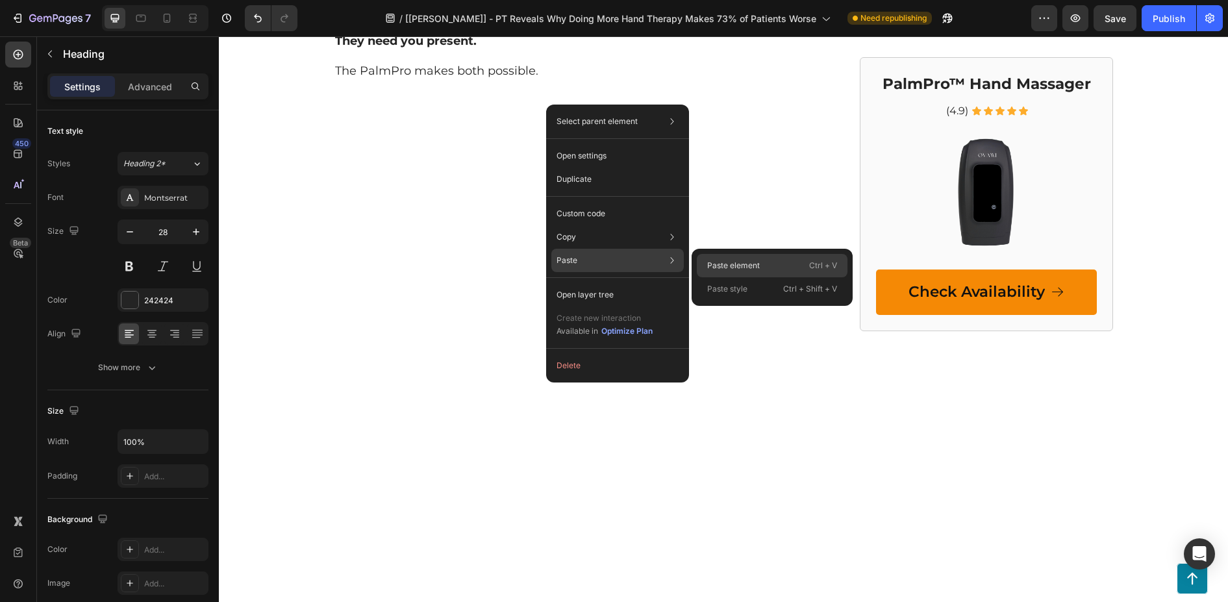
click at [712, 259] on div "Paste element Ctrl + V" at bounding box center [772, 265] width 151 height 23
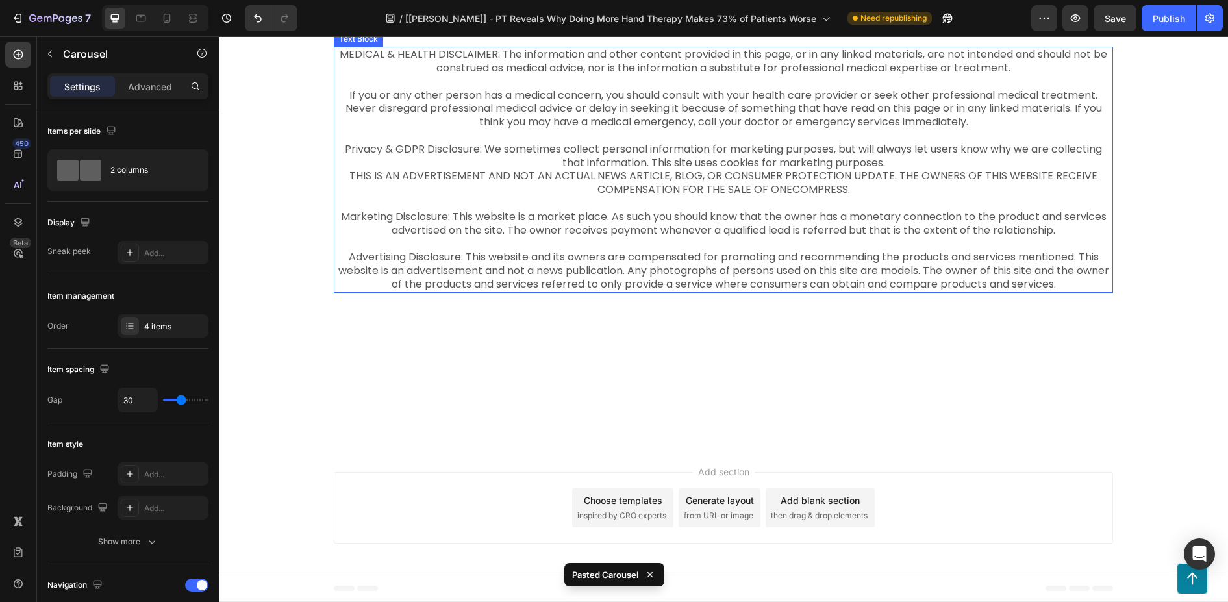
scroll to position [7371, 0]
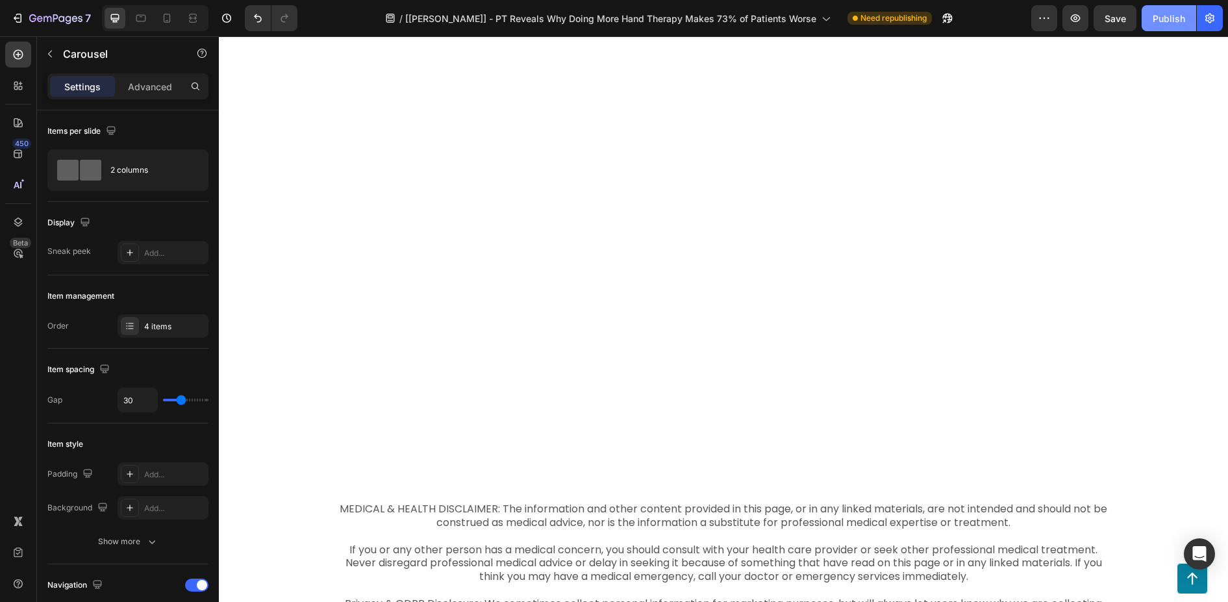
click at [1161, 25] on button "Publish" at bounding box center [1168, 18] width 55 height 26
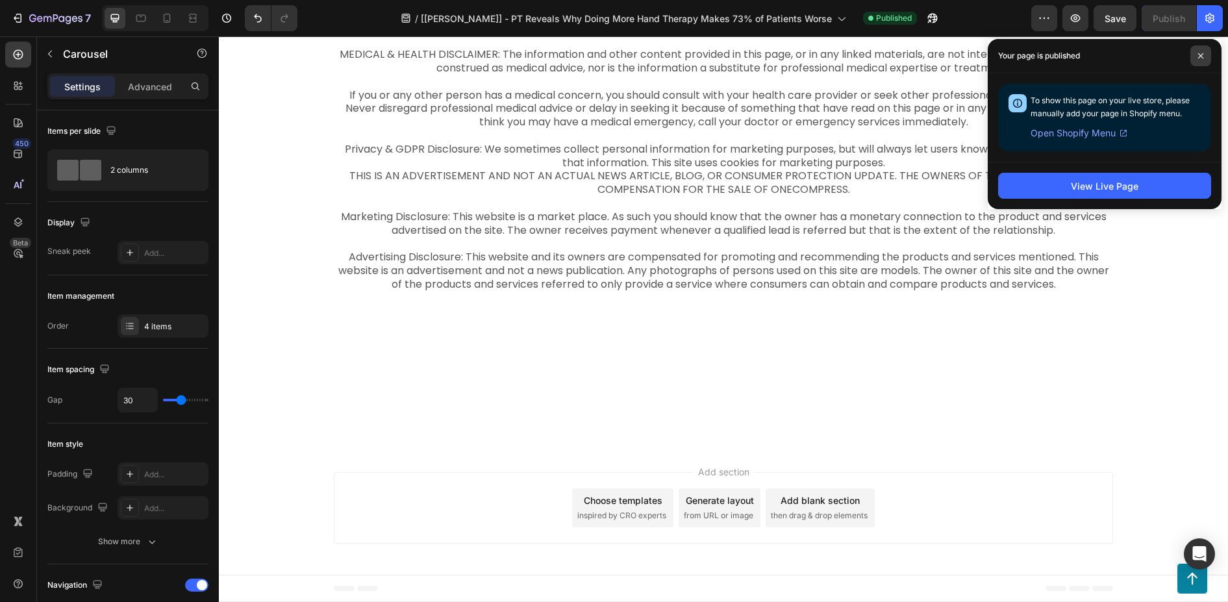
click at [1195, 58] on span at bounding box center [1200, 55] width 21 height 21
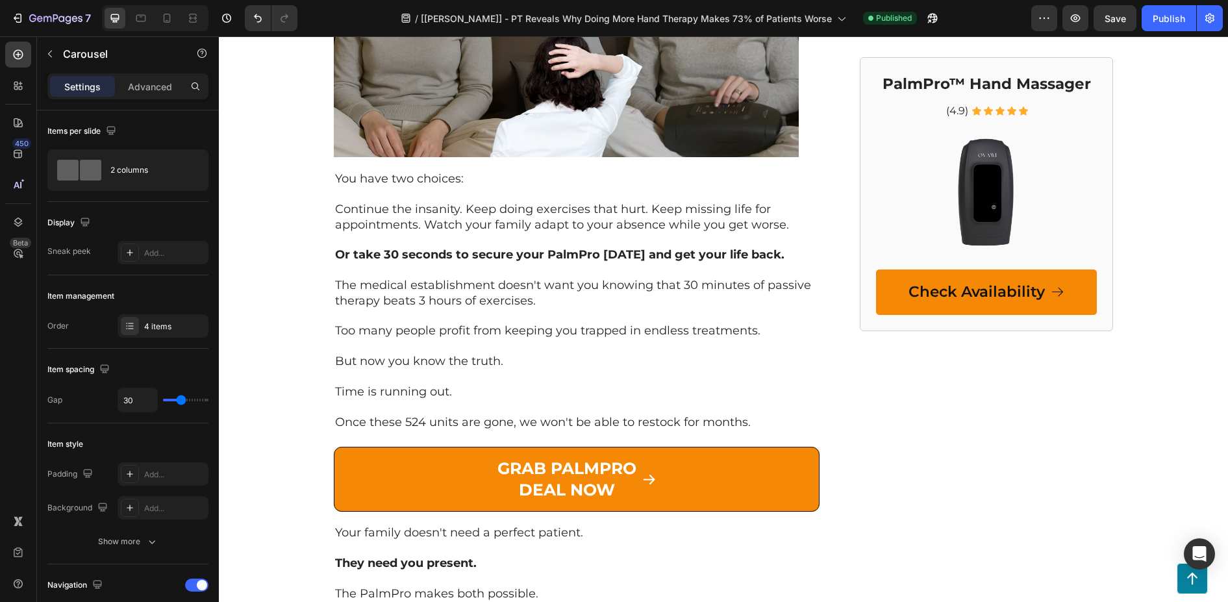
scroll to position [5943, 0]
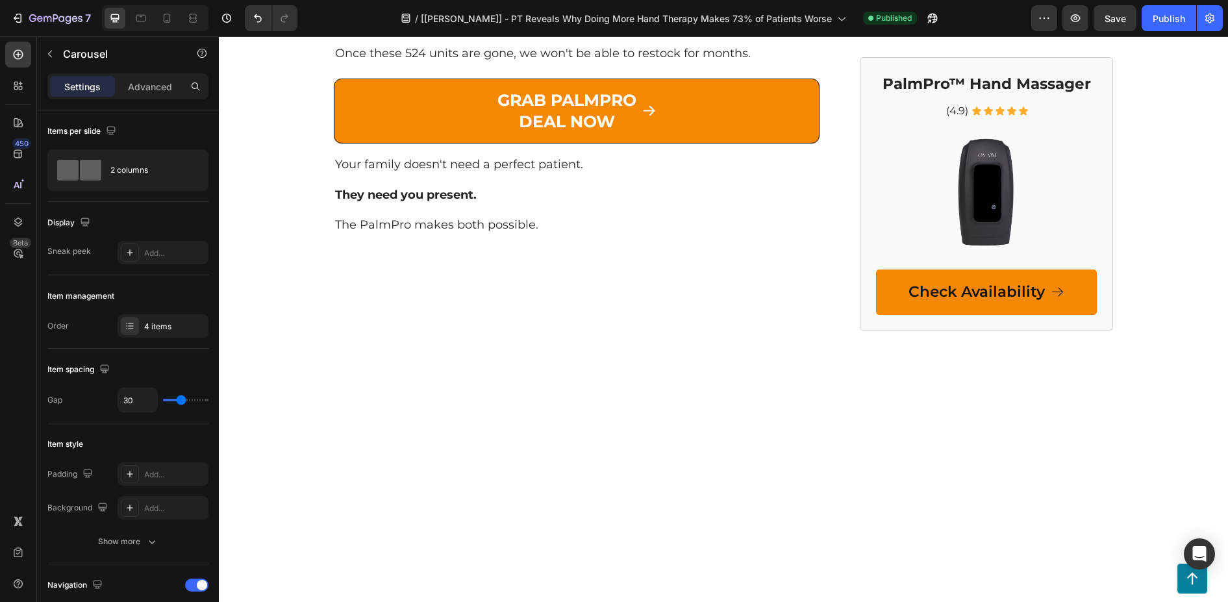
scroll to position [6529, 0]
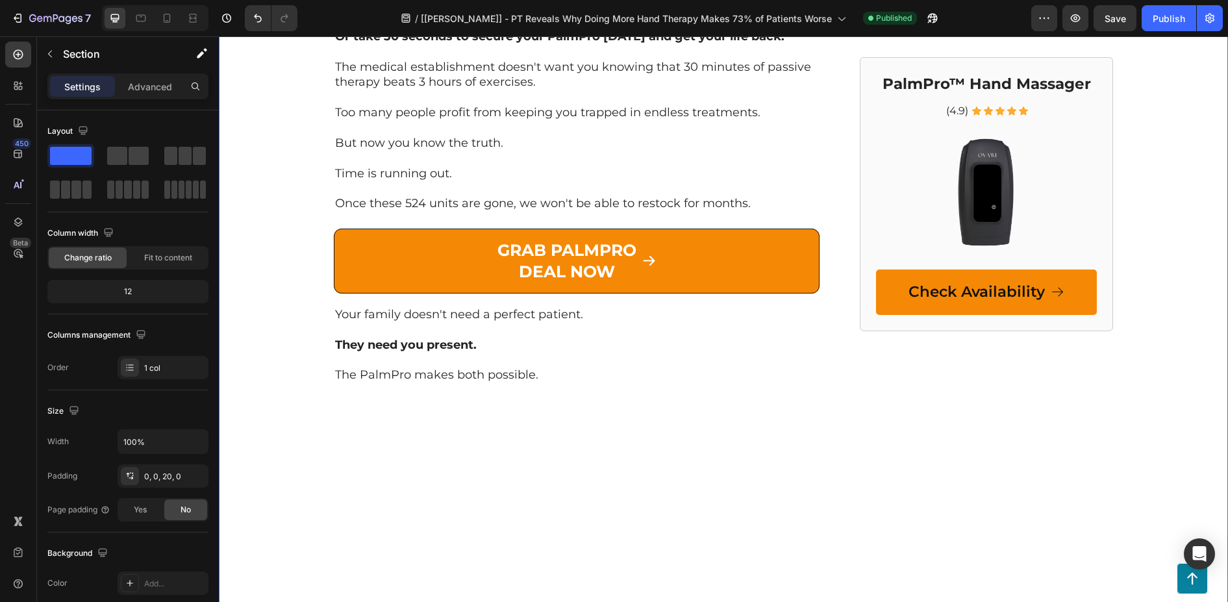
scroll to position [6205, 0]
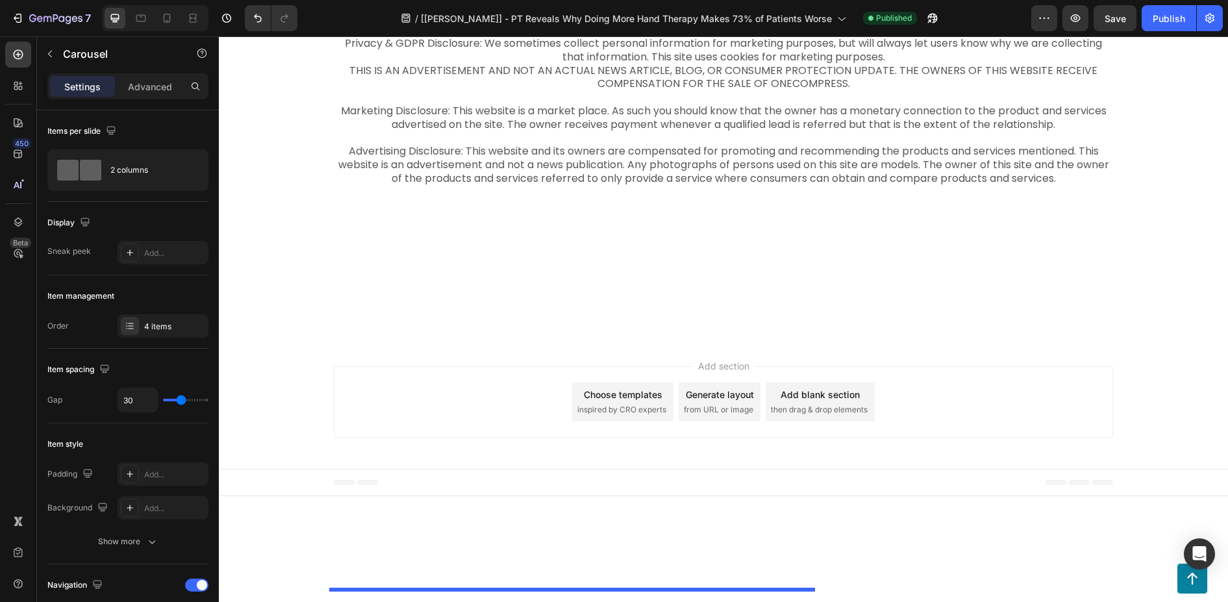
scroll to position [7573, 0]
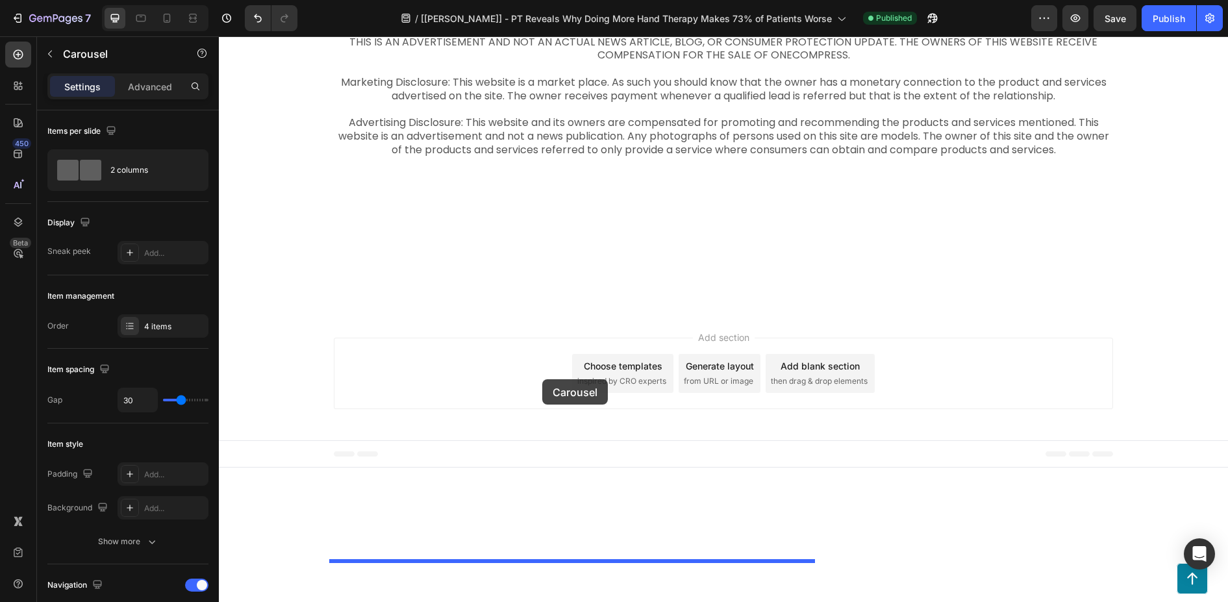
drag, startPoint x: 351, startPoint y: 203, endPoint x: 542, endPoint y: 380, distance: 260.9
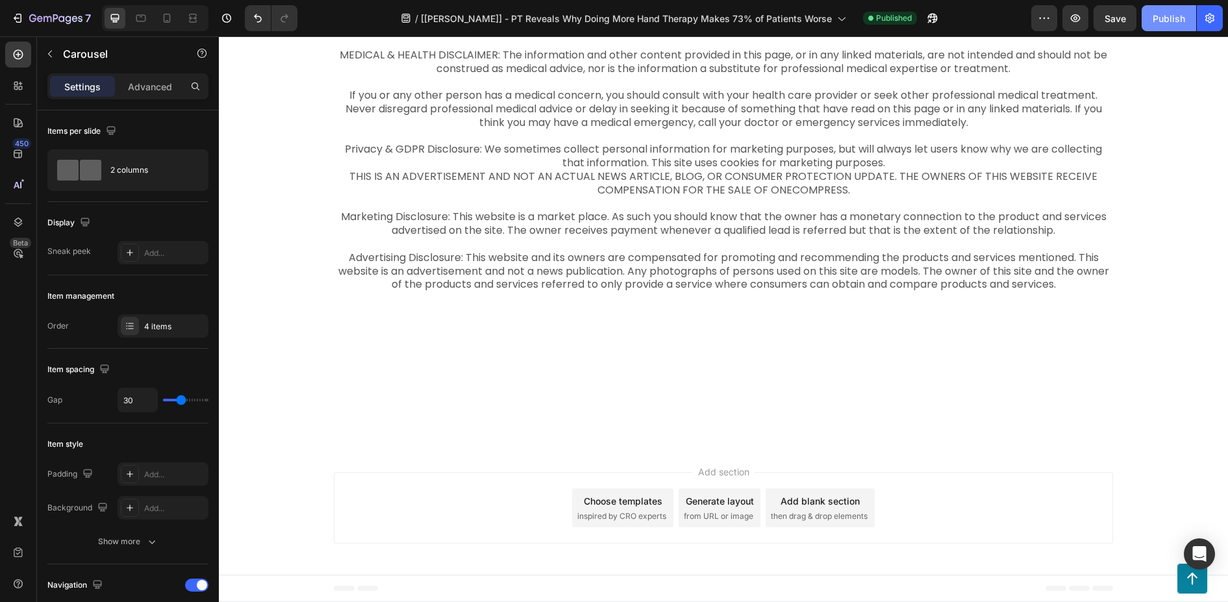
click at [1167, 21] on div "Publish" at bounding box center [1168, 19] width 32 height 14
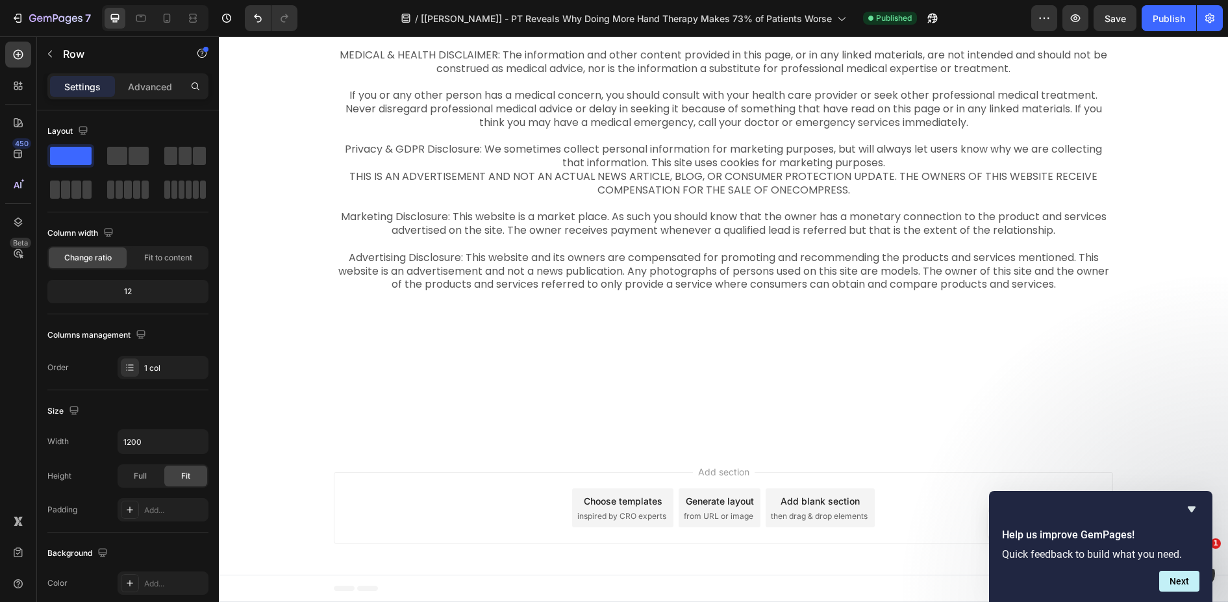
scroll to position [0, 0]
click at [19, 21] on icon "button" at bounding box center [17, 18] width 13 height 13
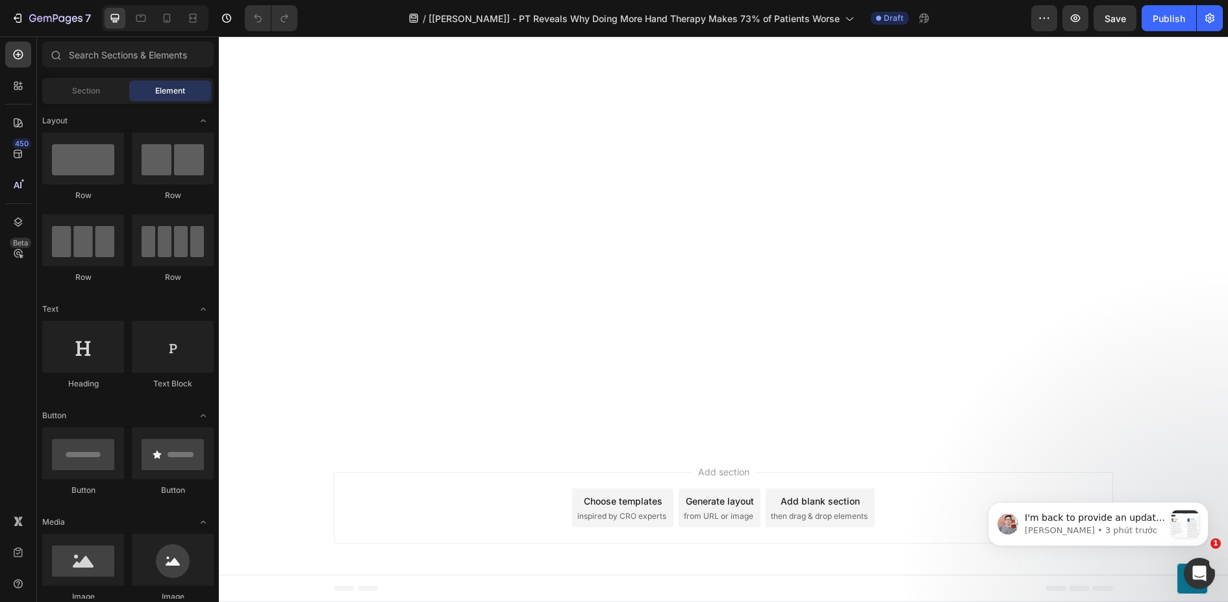
scroll to position [7531, 0]
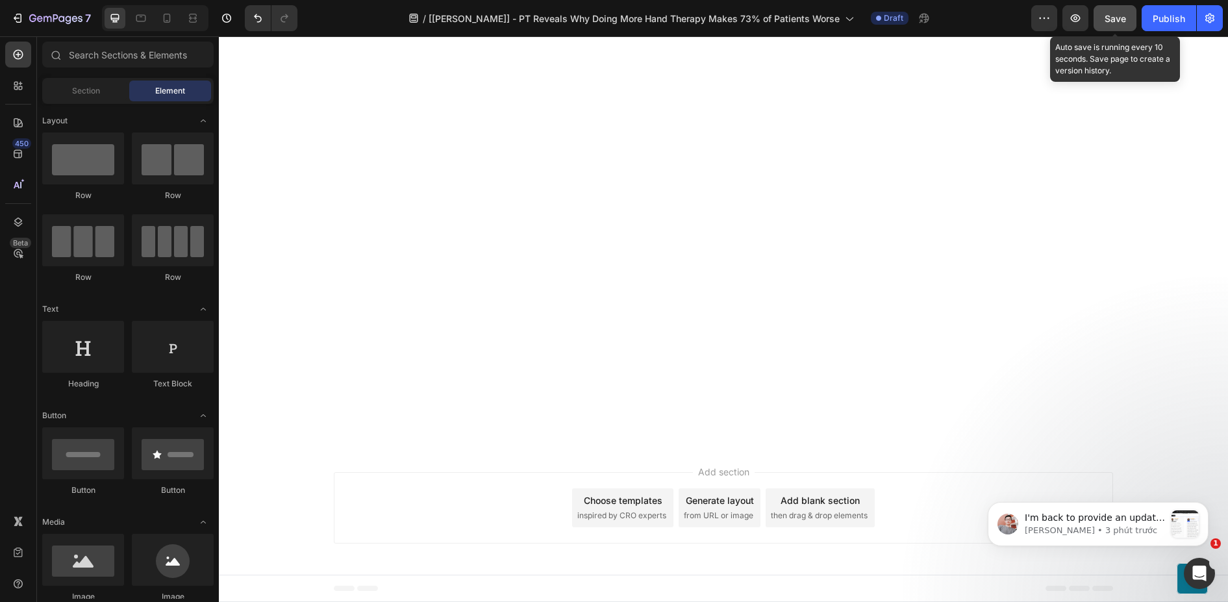
click at [1108, 19] on span "Save" at bounding box center [1114, 18] width 21 height 11
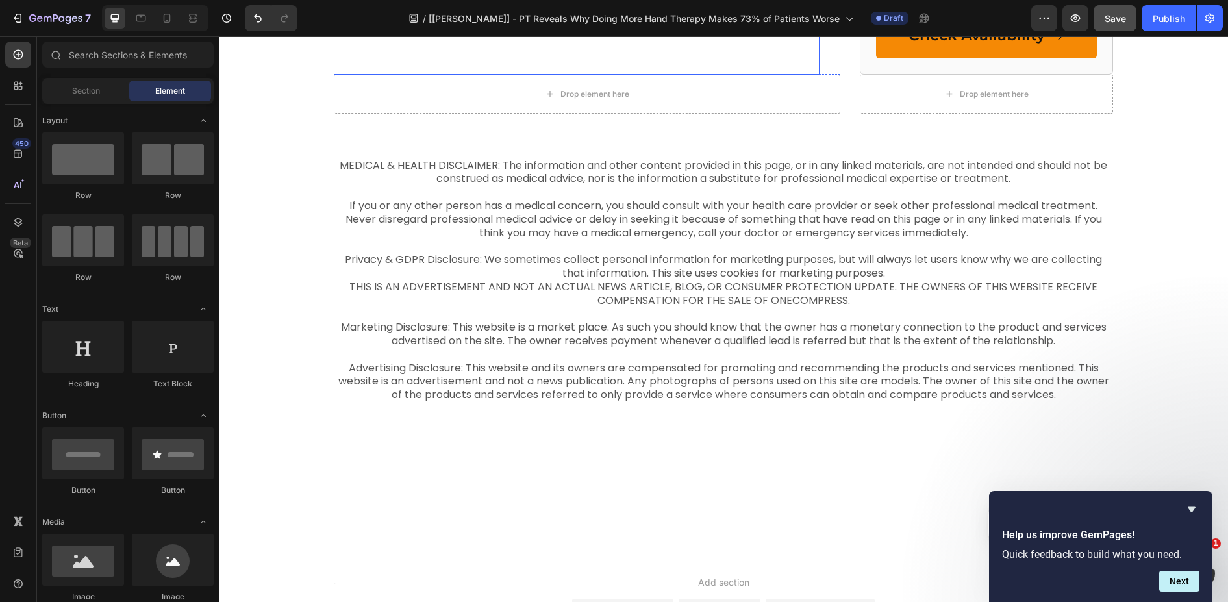
scroll to position [6332, 0]
